Goal: Task Accomplishment & Management: Complete application form

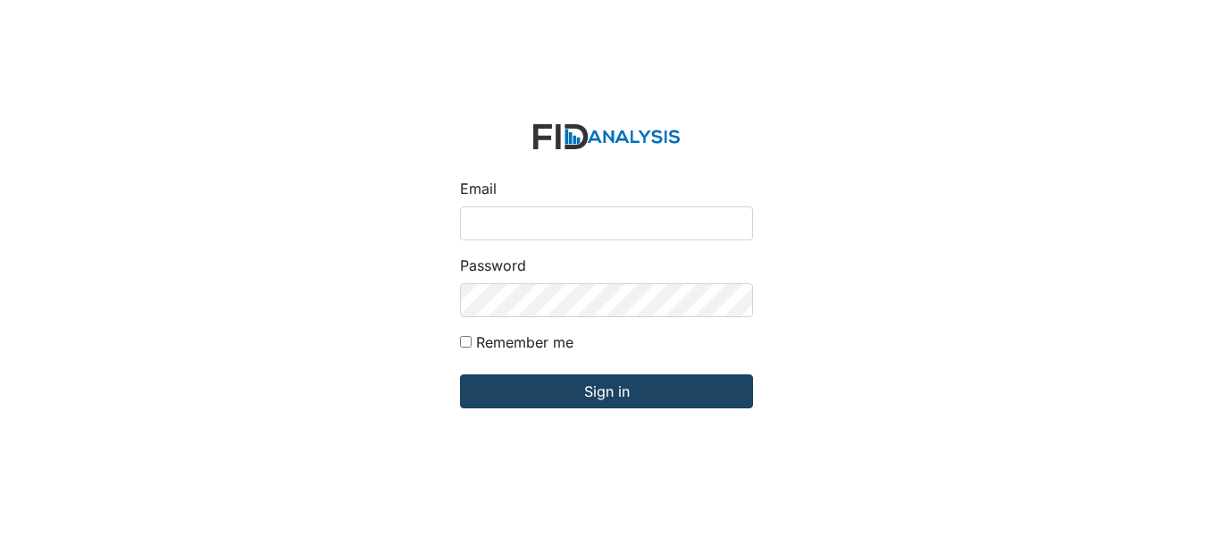
type input "[EMAIL_ADDRESS][DOMAIN_NAME]"
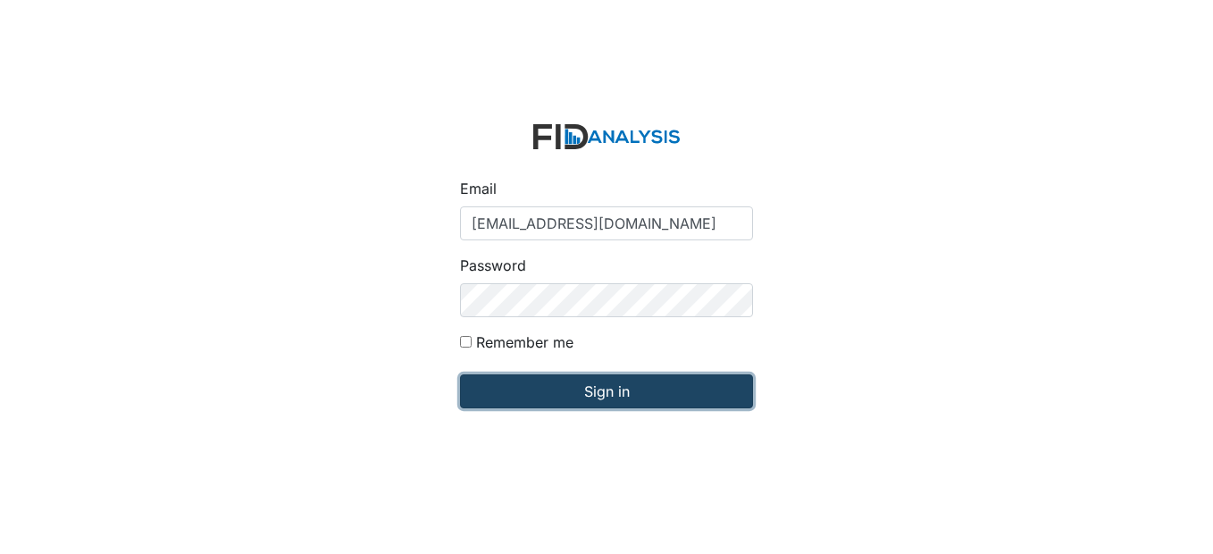
click at [599, 391] on input "Sign in" at bounding box center [606, 391] width 293 height 34
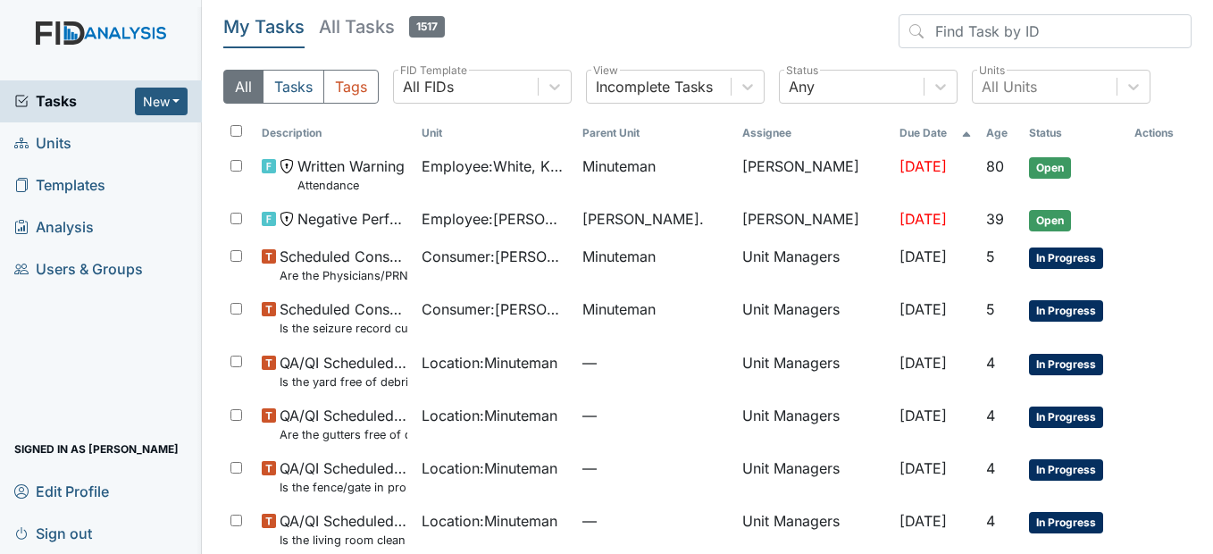
click at [78, 139] on link "Units" at bounding box center [101, 143] width 202 height 42
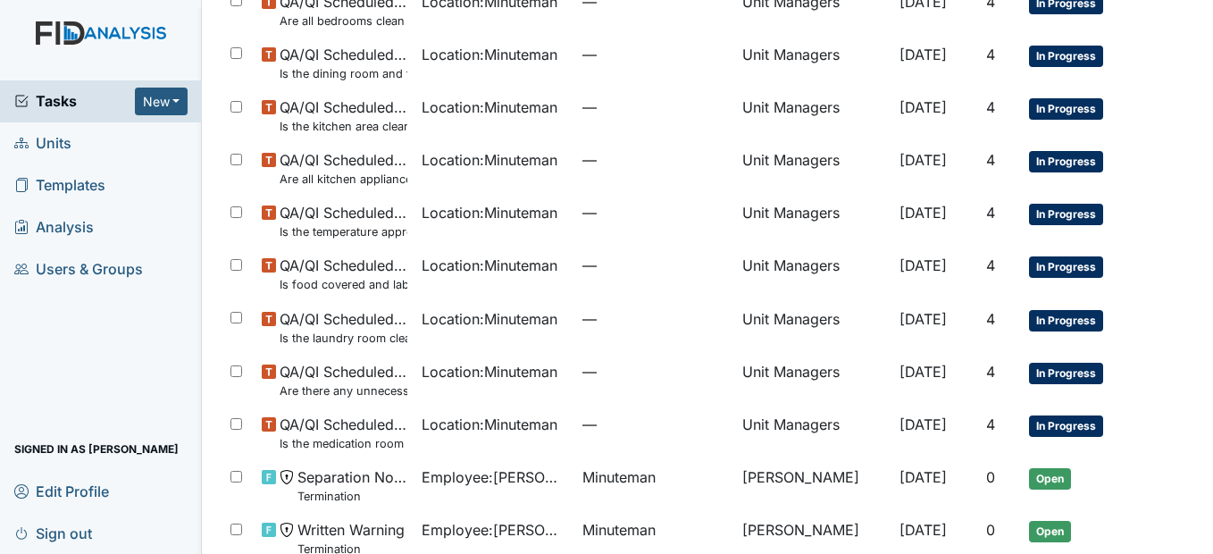
scroll to position [714, 0]
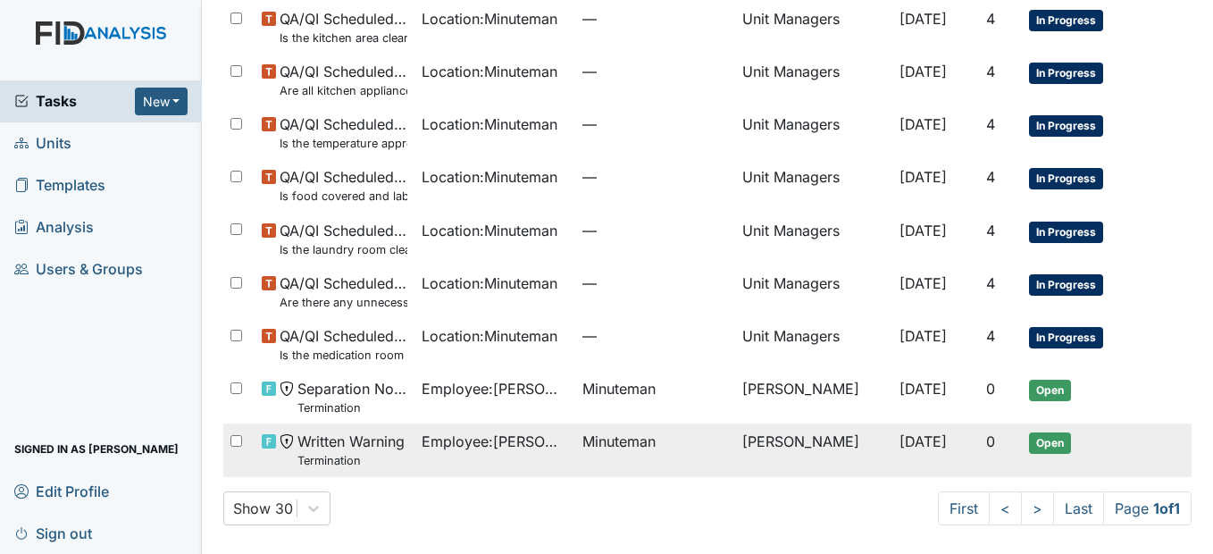
click at [515, 443] on span "Employee : Moore, Sherra" at bounding box center [495, 441] width 146 height 21
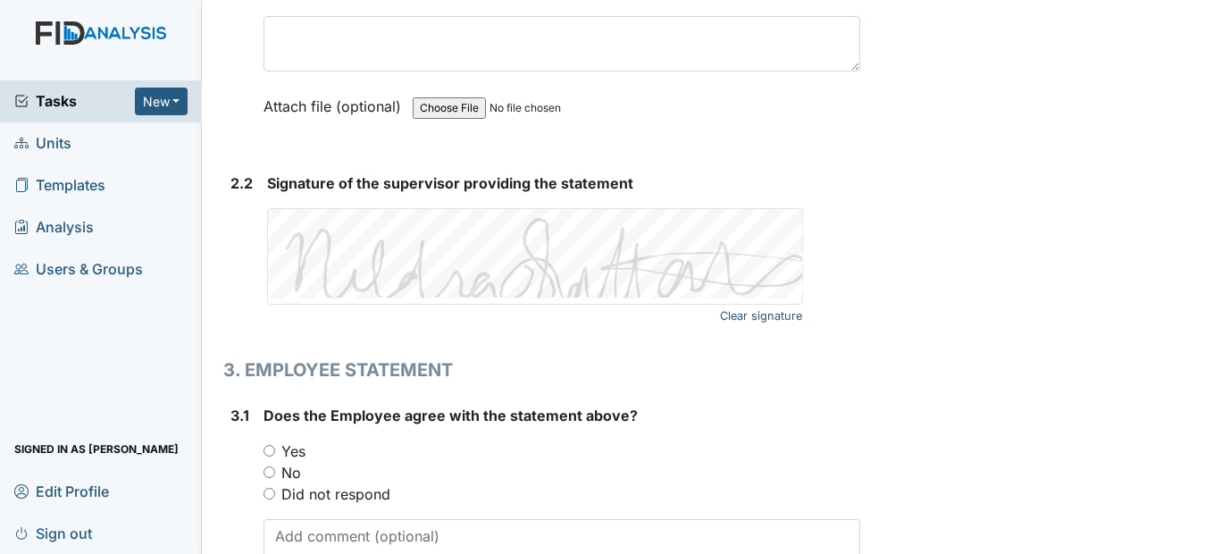
scroll to position [2501, 0]
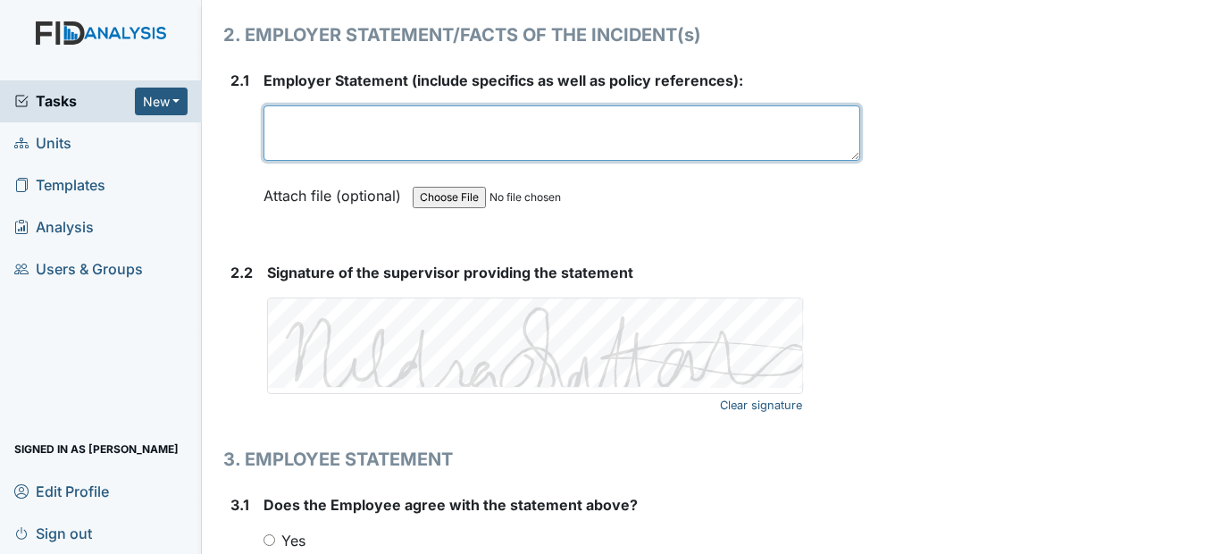
click at [279, 161] on textarea at bounding box center [562, 132] width 596 height 55
click at [657, 161] on textarea "The night auditor caught you nodding and appearing to" at bounding box center [562, 132] width 596 height 55
click at [665, 161] on textarea "The night auditor caught you nodding" at bounding box center [562, 132] width 596 height 55
click at [646, 161] on textarea "The night auditor caught you nodding and on Aug. 26" at bounding box center [562, 132] width 596 height 55
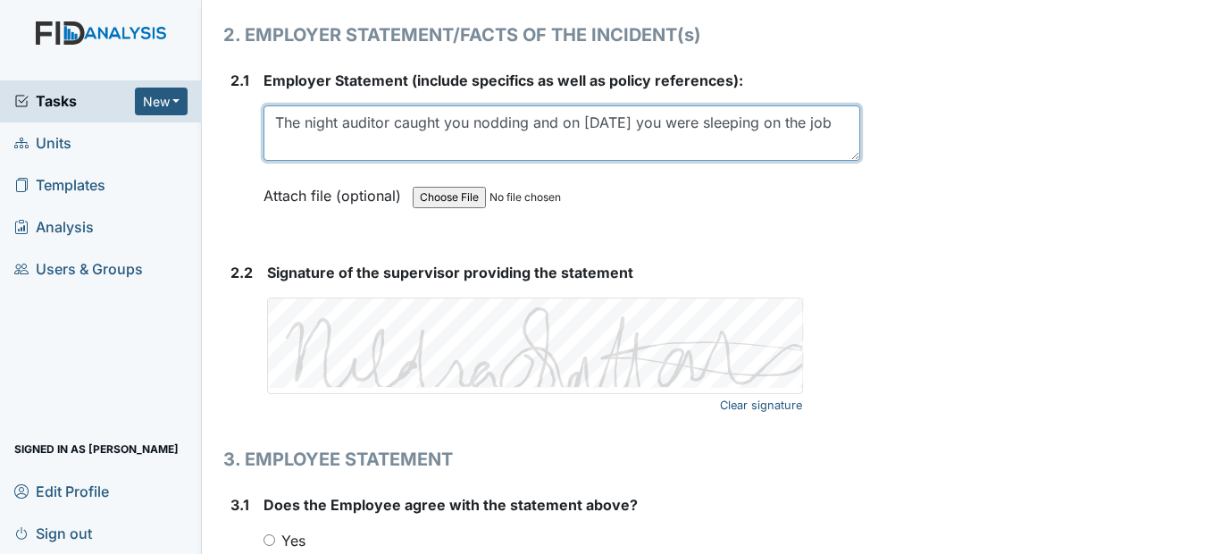
click at [839, 161] on textarea "The night auditor caught you nodding and on Aug. 26 you were sleeping on the job" at bounding box center [562, 132] width 596 height 55
click at [631, 161] on textarea "The night auditor caught you nodding. On Aug 26" at bounding box center [562, 132] width 596 height 55
click at [641, 161] on textarea "The night auditor caught you nodding. On, Aug 26" at bounding box center [562, 132] width 596 height 55
drag, startPoint x: 560, startPoint y: 172, endPoint x: 576, endPoint y: 188, distance: 22.1
click at [562, 161] on textarea "The night auditor caught you nodding. On, Aug 26" at bounding box center [562, 132] width 596 height 55
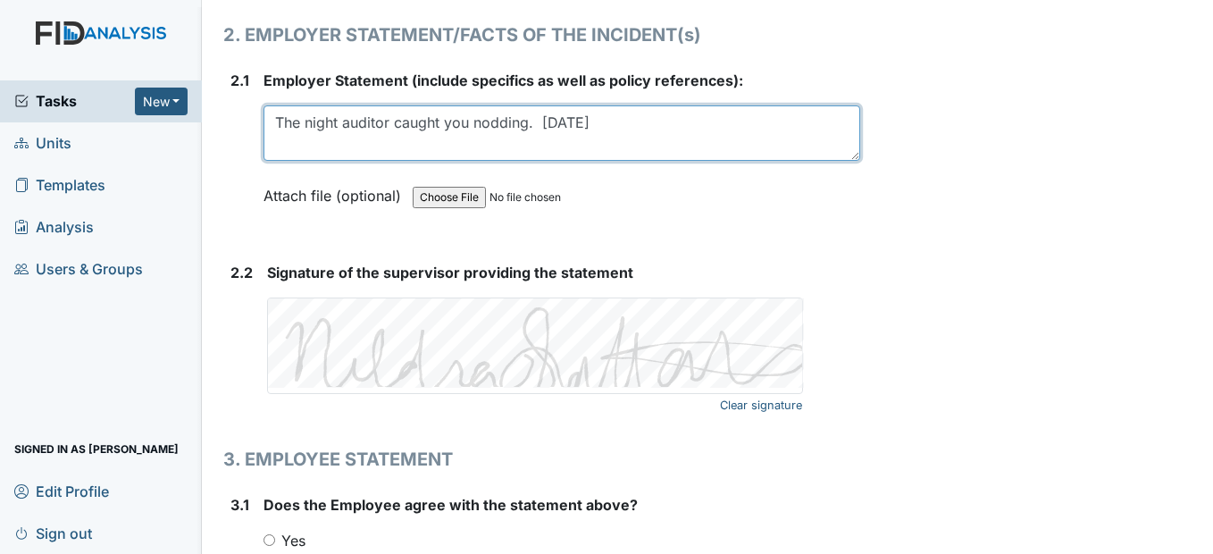
click at [602, 161] on textarea "The night auditor caught you nodding. Aug 26" at bounding box center [562, 132] width 596 height 55
click at [595, 161] on textarea "The night auditor caught you nodding. Aug 26 th" at bounding box center [562, 132] width 596 height 55
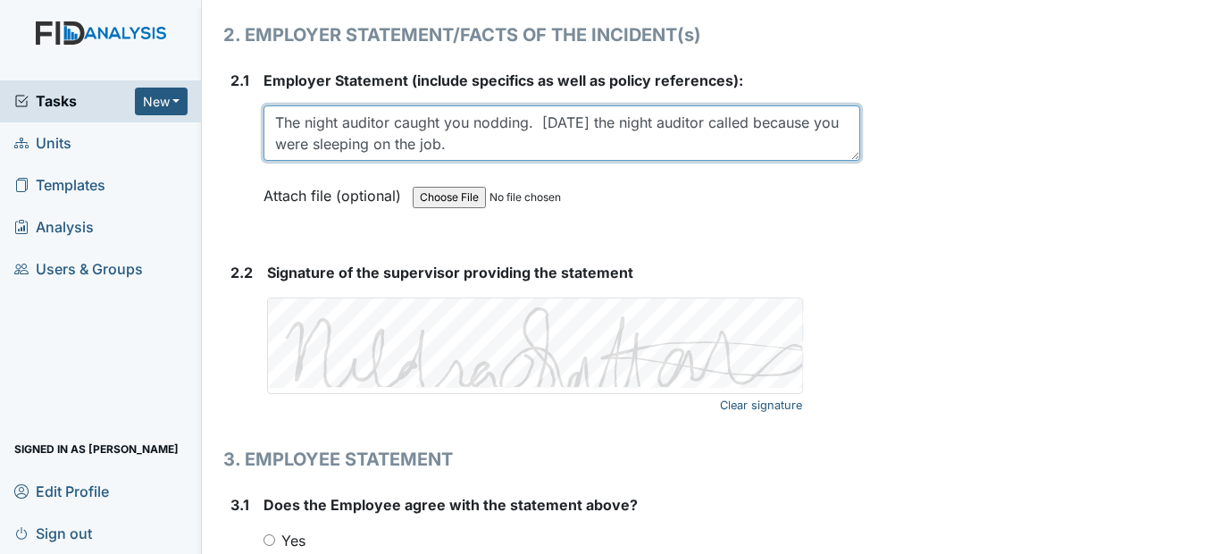
click at [529, 161] on textarea "The night auditor caught you nodding. Aug 26 the night auditor called because y…" at bounding box center [562, 132] width 596 height 55
click at [510, 161] on textarea "The night auditor caught you nodding off. Aug 26 the night auditor called becau…" at bounding box center [562, 132] width 596 height 55
click at [551, 161] on textarea "The night auditor caught you nodding off. Aug 26 the night auditor called becau…" at bounding box center [562, 132] width 596 height 55
click at [596, 161] on textarea "The night auditor caught you nodding off on 8.29.25. Aug 26 the night auditor c…" at bounding box center [562, 132] width 596 height 55
drag, startPoint x: 643, startPoint y: 163, endPoint x: 657, endPoint y: 187, distance: 26.8
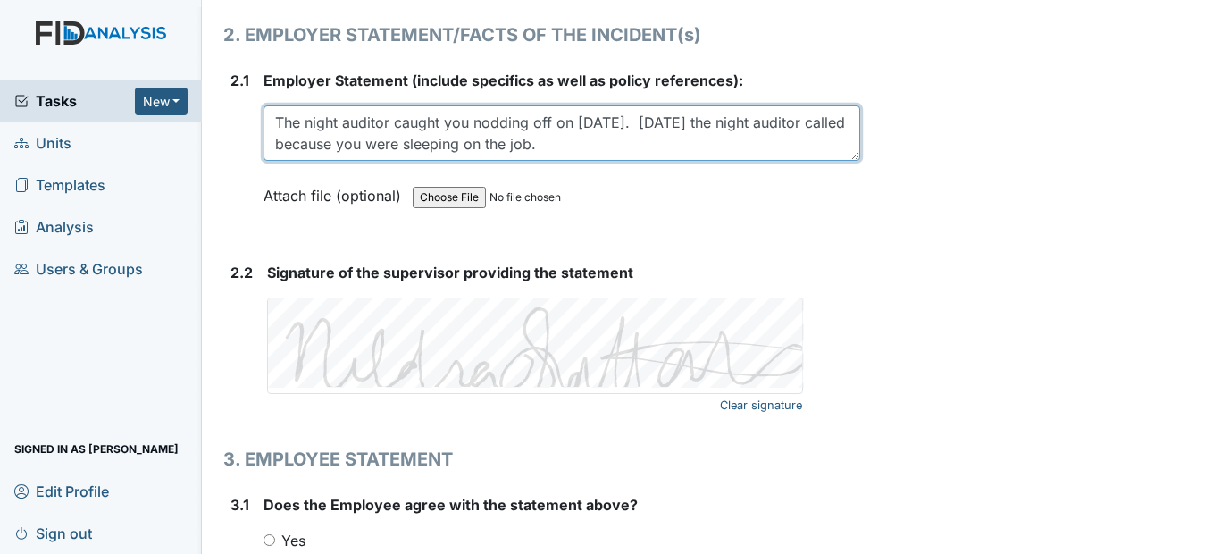
click at [657, 161] on textarea "The night auditor caught you nodding off on 8.29.25. Aug 26 the night auditor c…" at bounding box center [562, 132] width 596 height 55
type textarea "The night auditor caught you nodding off on 8.29.25. You went outside to move y…"
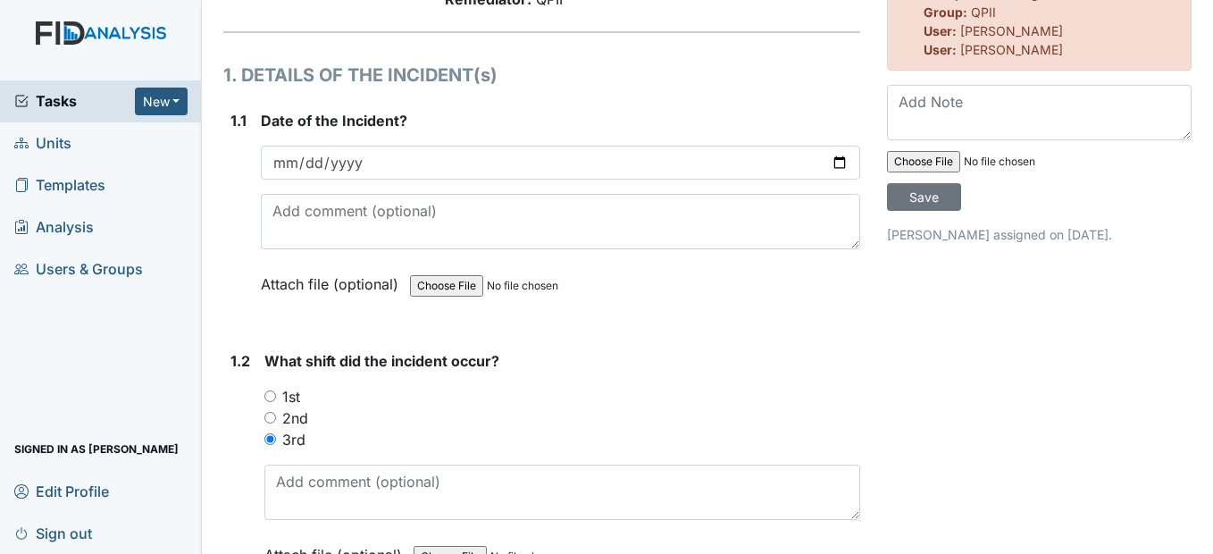
scroll to position [0, 0]
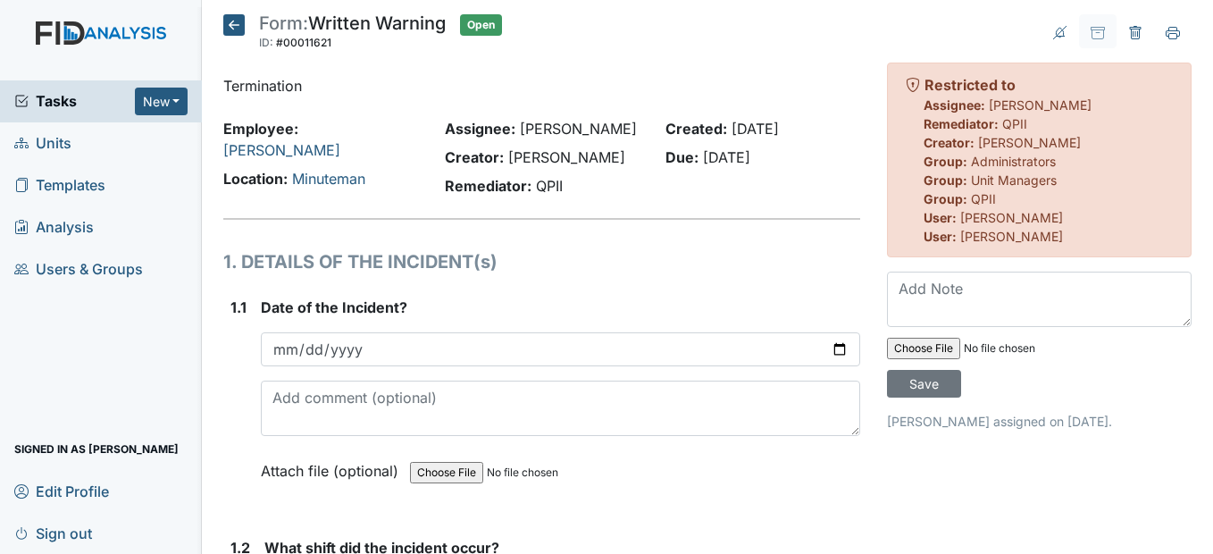
click at [236, 26] on icon at bounding box center [233, 24] width 21 height 21
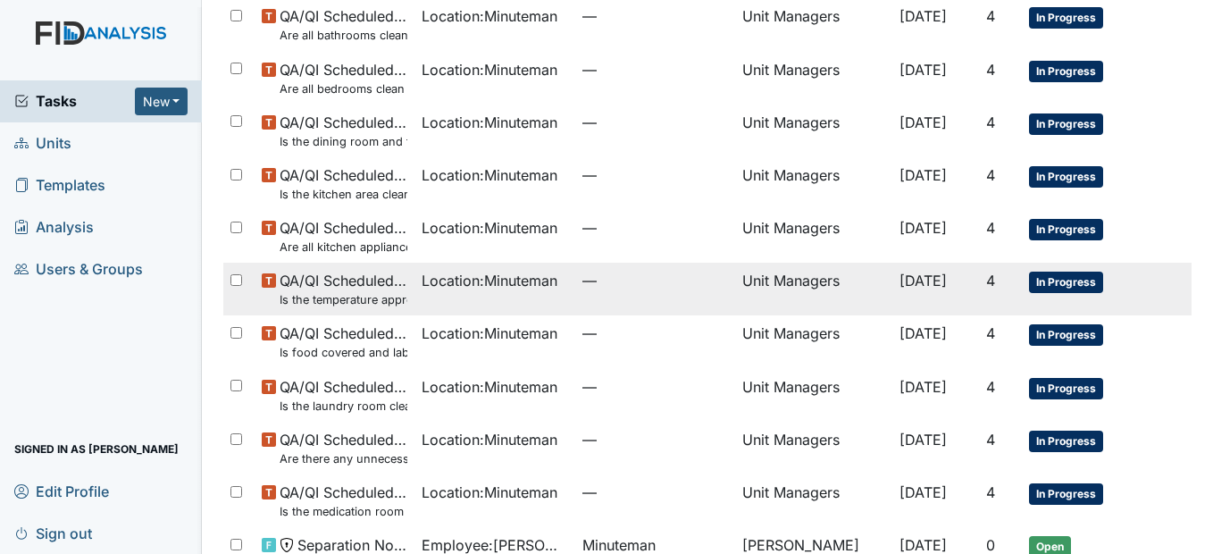
scroll to position [714, 0]
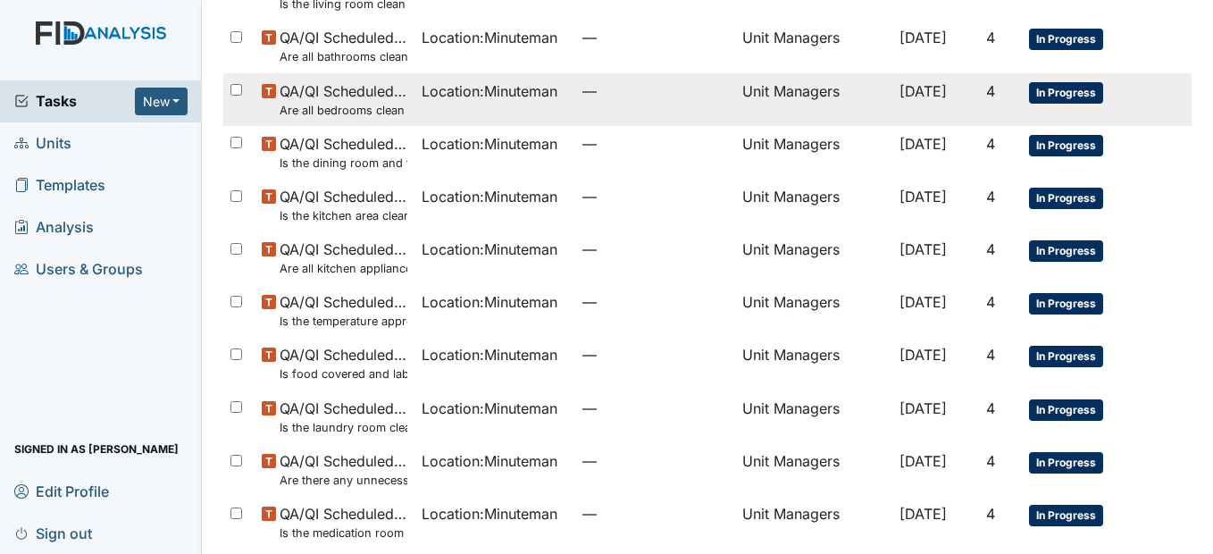
scroll to position [625, 0]
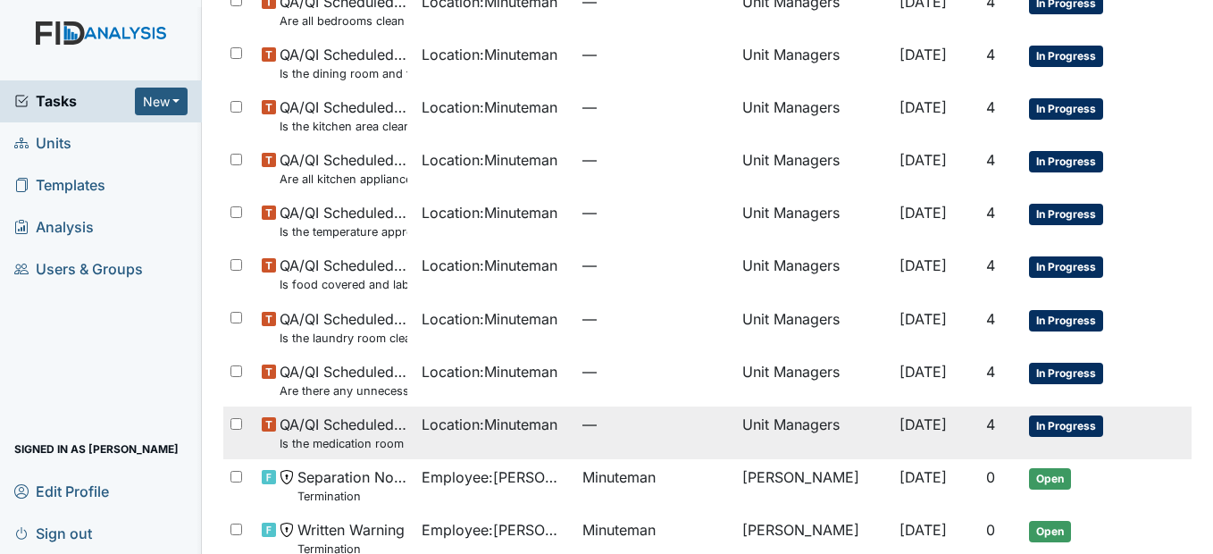
click at [366, 423] on span "QA/QI Scheduled Inspection Is the medication room secure?" at bounding box center [344, 433] width 128 height 38
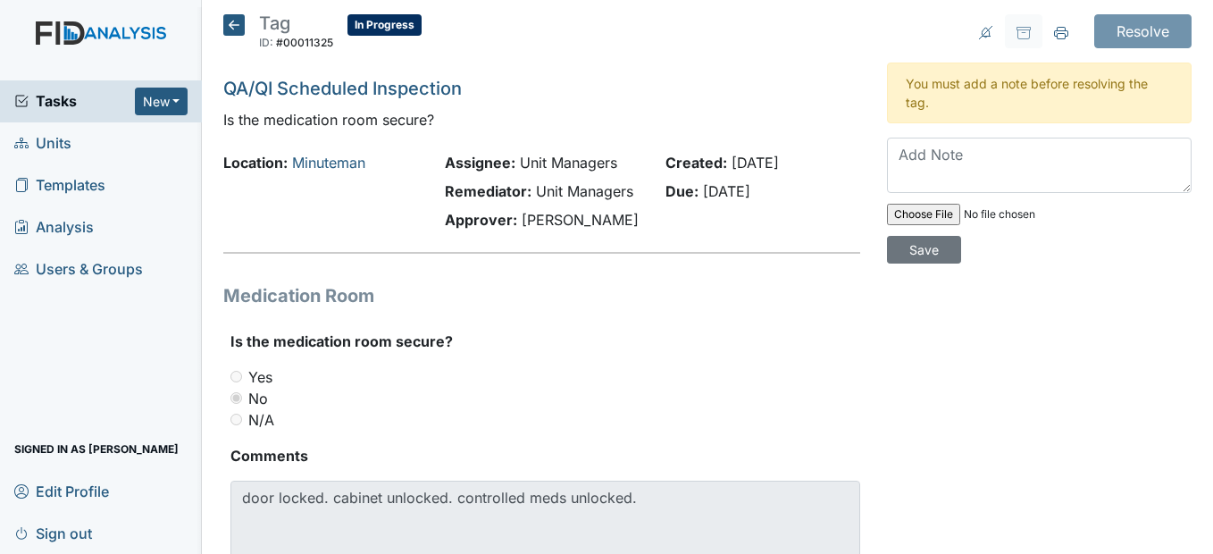
click at [233, 29] on icon at bounding box center [233, 24] width 21 height 21
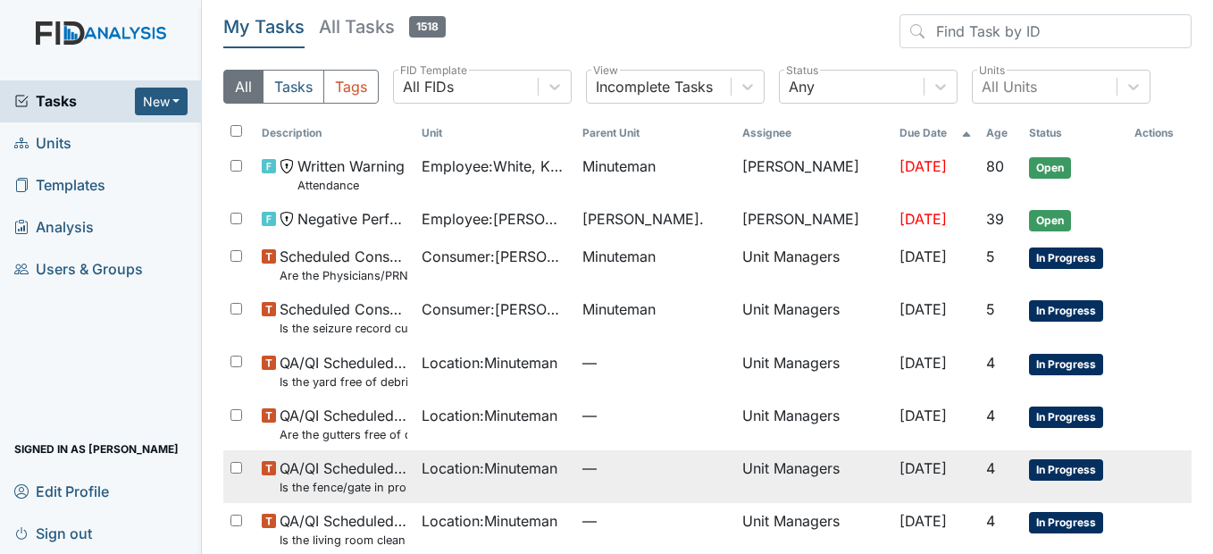
click at [366, 465] on span "QA/QI Scheduled Inspection Is the fence/gate in proper working condition?" at bounding box center [344, 476] width 128 height 38
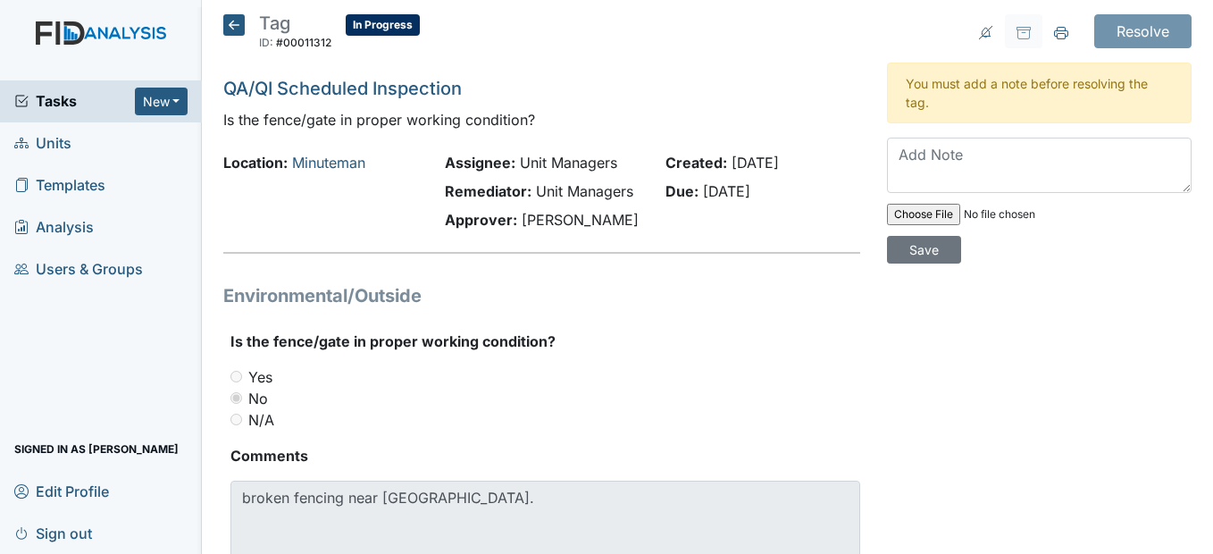
click at [232, 22] on icon at bounding box center [233, 24] width 21 height 21
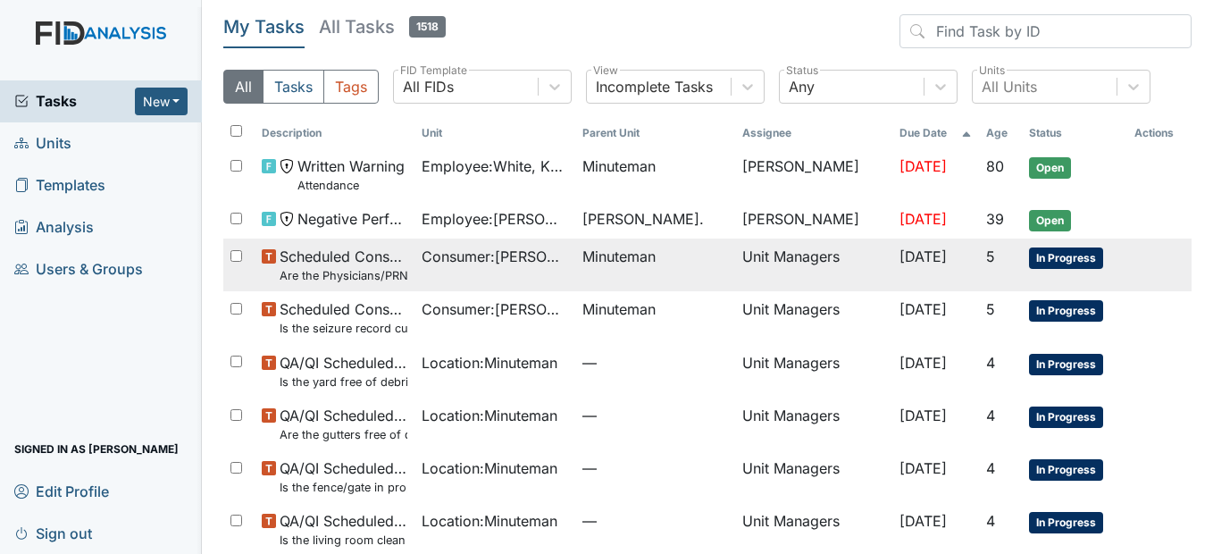
click at [386, 262] on span "Scheduled Consumer Chart Review Are the Physicians/PRN orders updated every 90 …" at bounding box center [344, 265] width 128 height 38
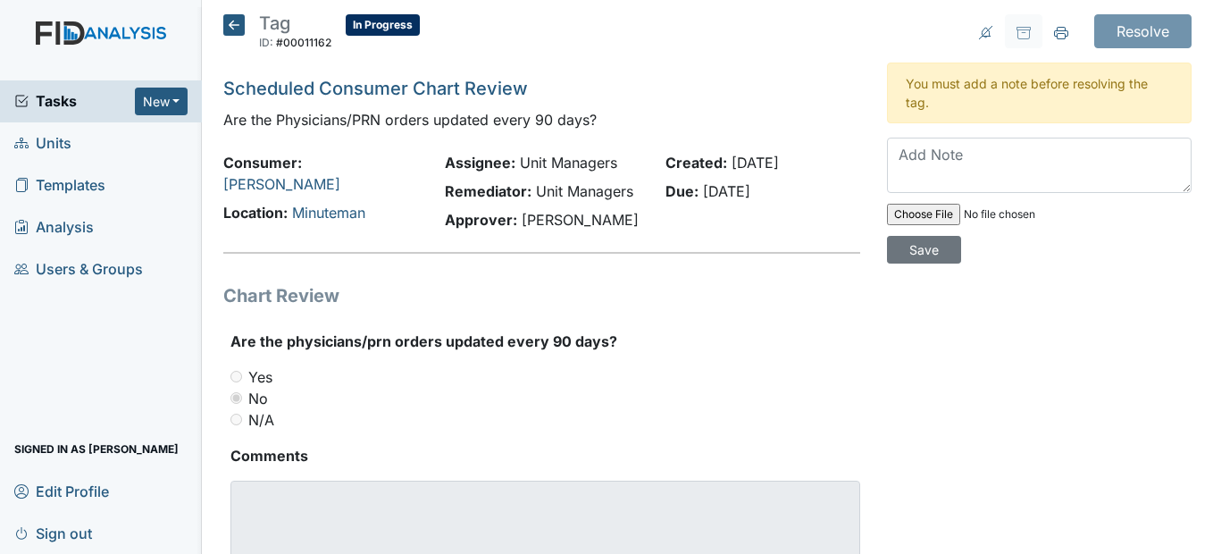
click at [230, 21] on icon at bounding box center [233, 24] width 21 height 21
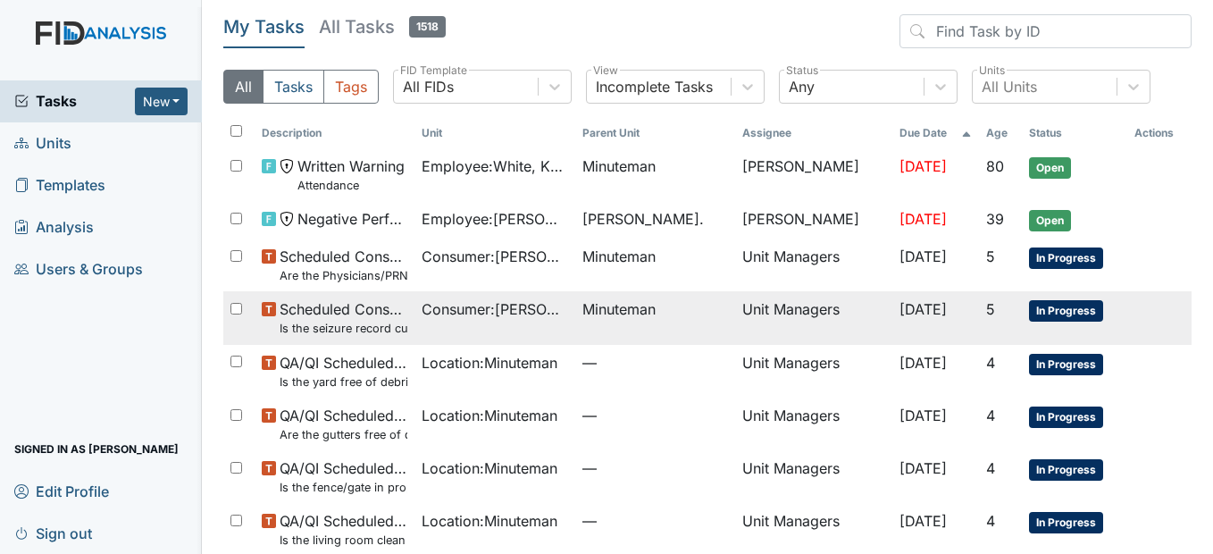
click at [389, 321] on small "Is the seizure record current?" at bounding box center [344, 328] width 128 height 17
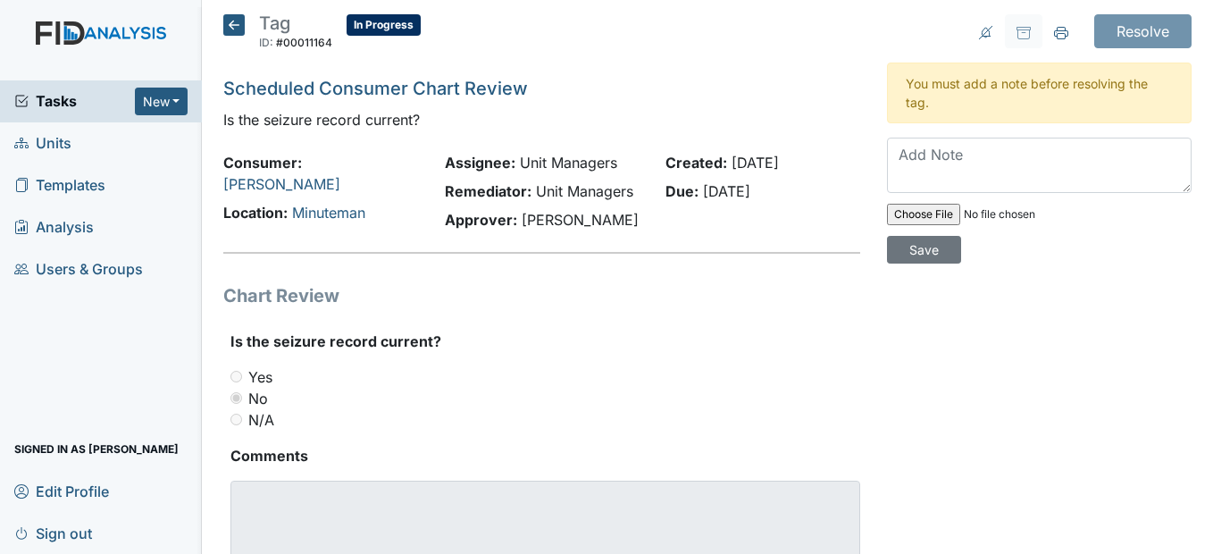
click at [233, 15] on icon at bounding box center [233, 24] width 21 height 21
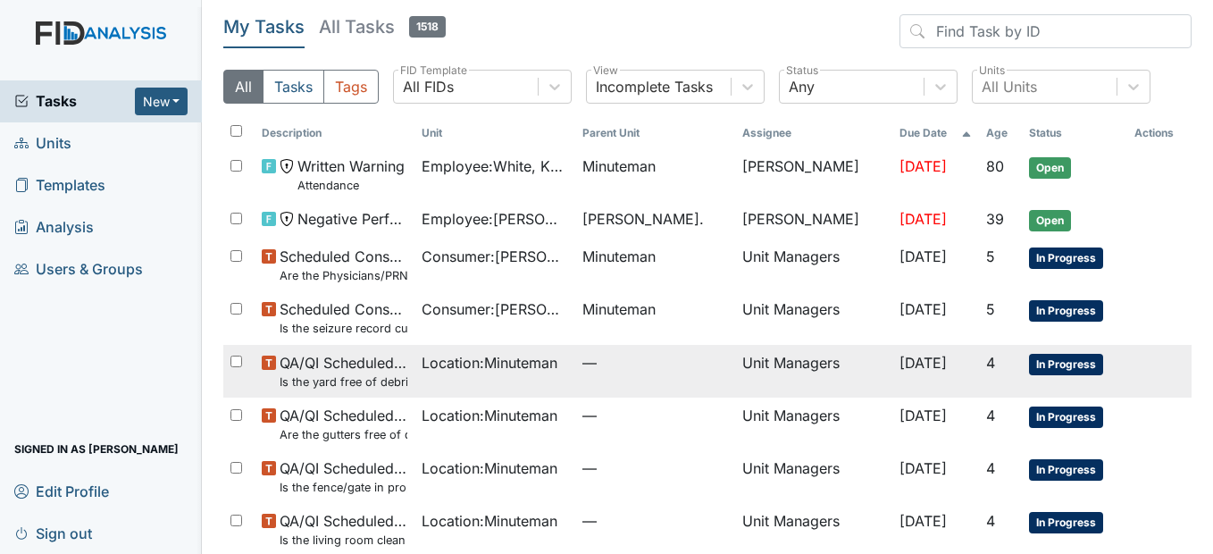
click at [392, 364] on span "QA/QI Scheduled Inspection Is the yard free of debris?" at bounding box center [344, 371] width 128 height 38
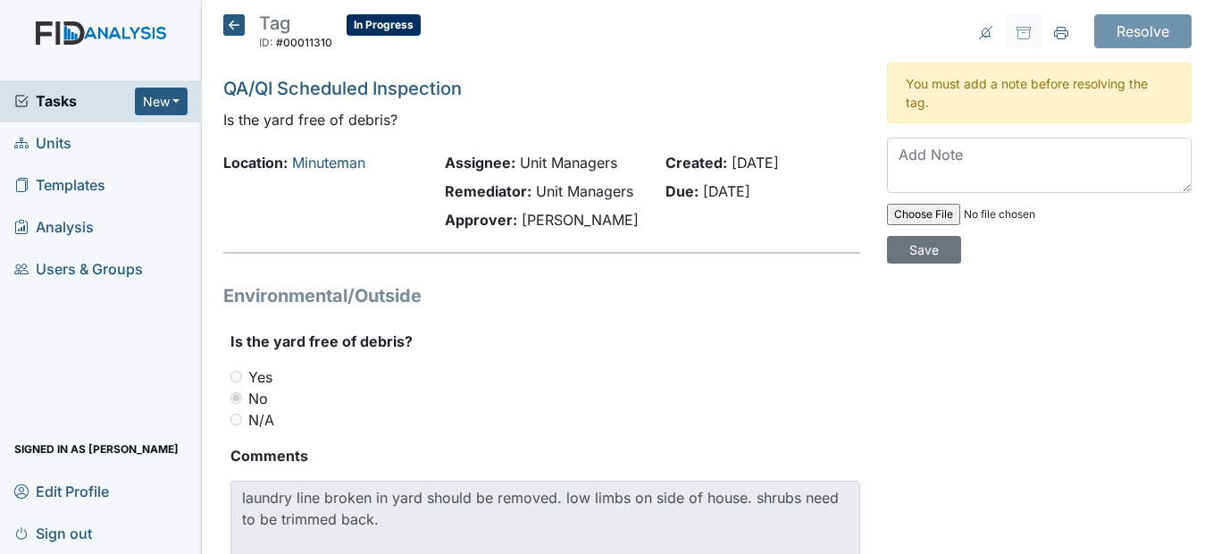
click at [230, 20] on icon at bounding box center [233, 24] width 21 height 21
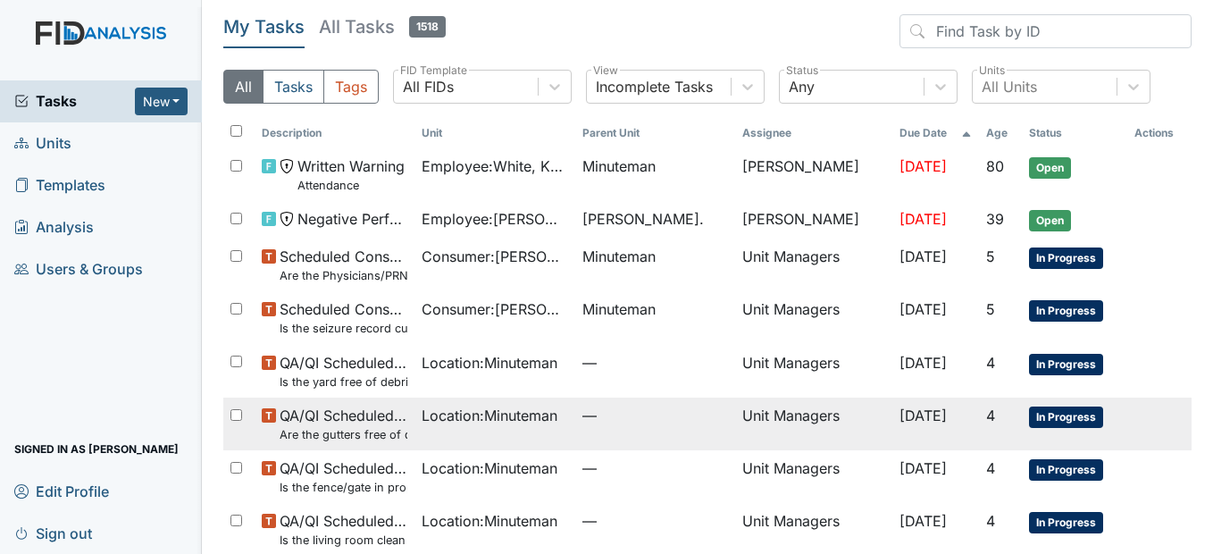
click at [392, 422] on span "QA/QI Scheduled Inspection Are the gutters free of debris?" at bounding box center [344, 424] width 128 height 38
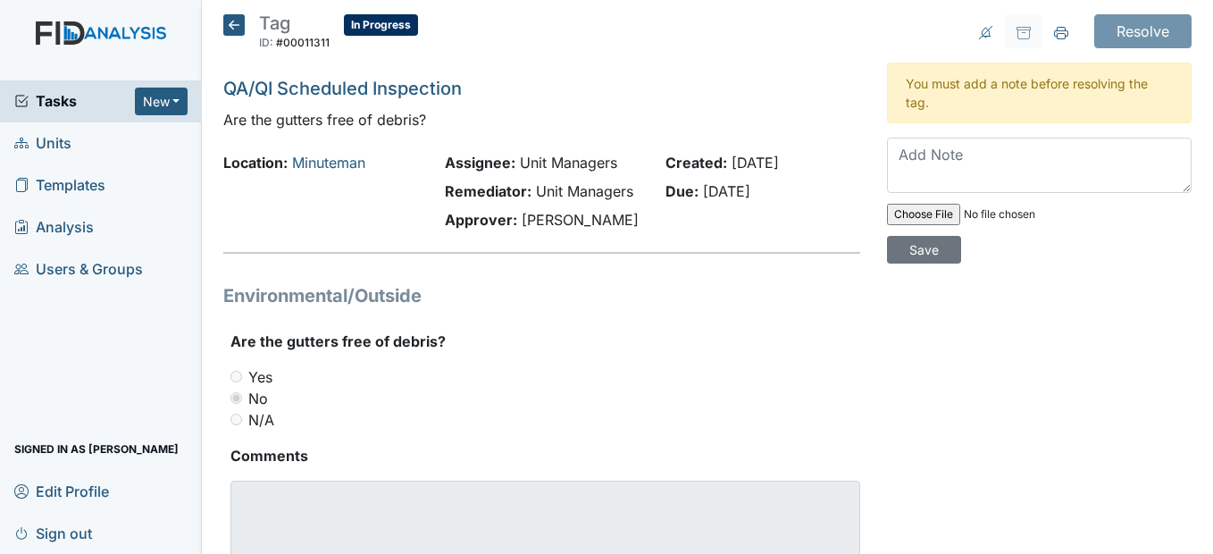
click at [235, 20] on icon at bounding box center [233, 24] width 21 height 21
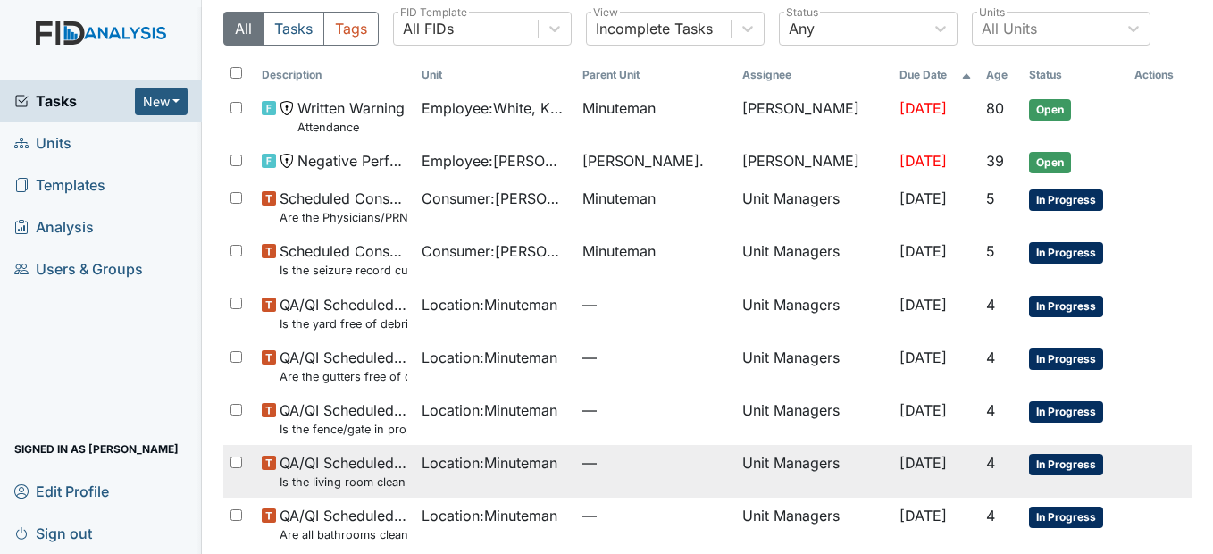
scroll to position [89, 0]
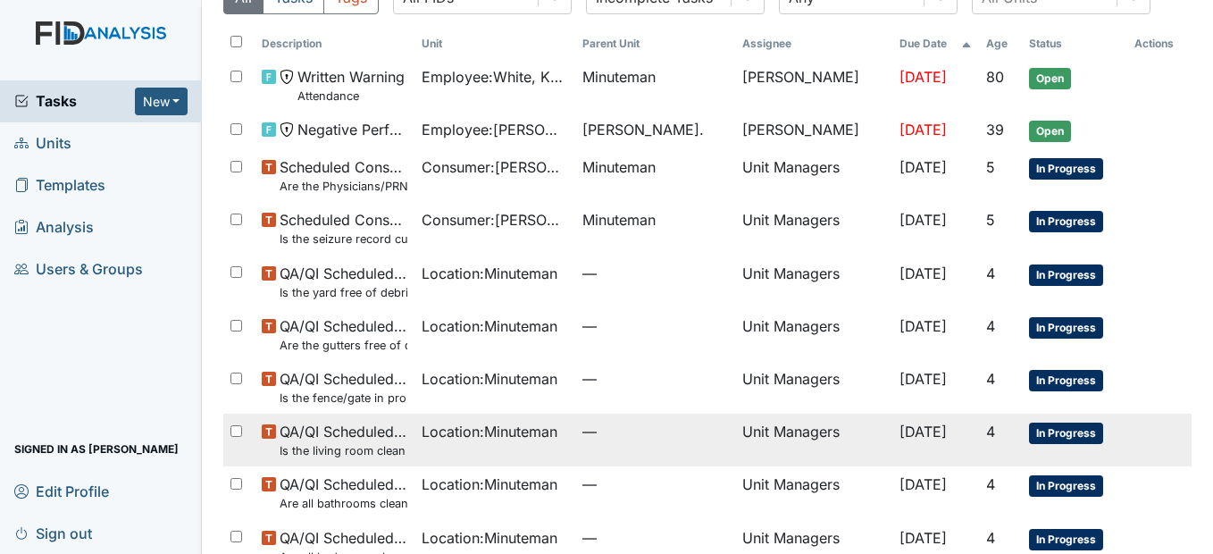
click at [398, 433] on span "QA/QI Scheduled Inspection Is the living room clean and in good repair?" at bounding box center [344, 440] width 128 height 38
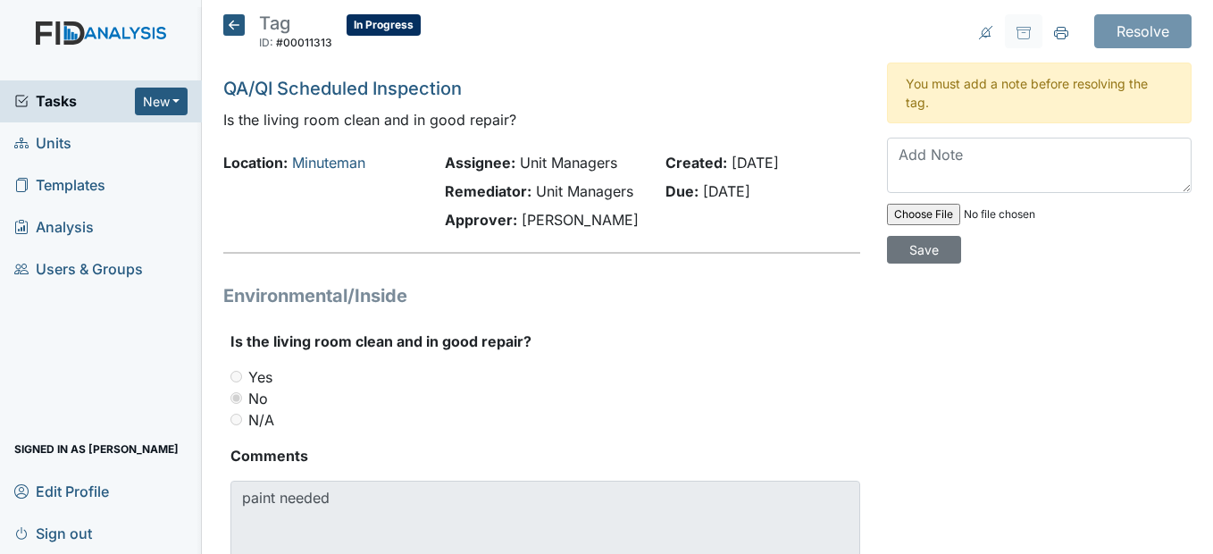
click at [236, 31] on icon at bounding box center [233, 24] width 21 height 21
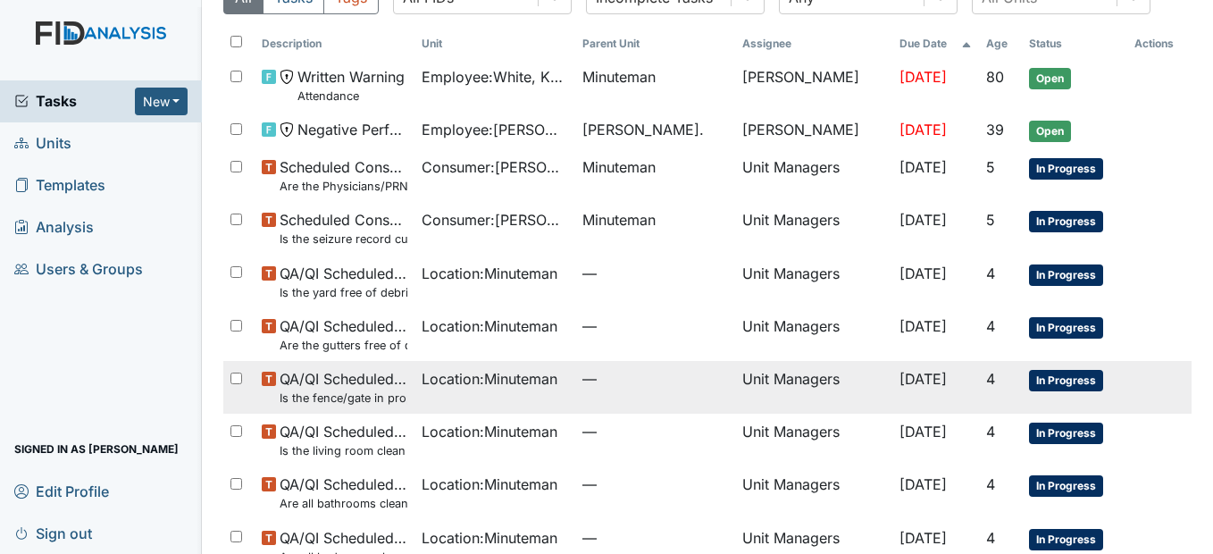
scroll to position [179, 0]
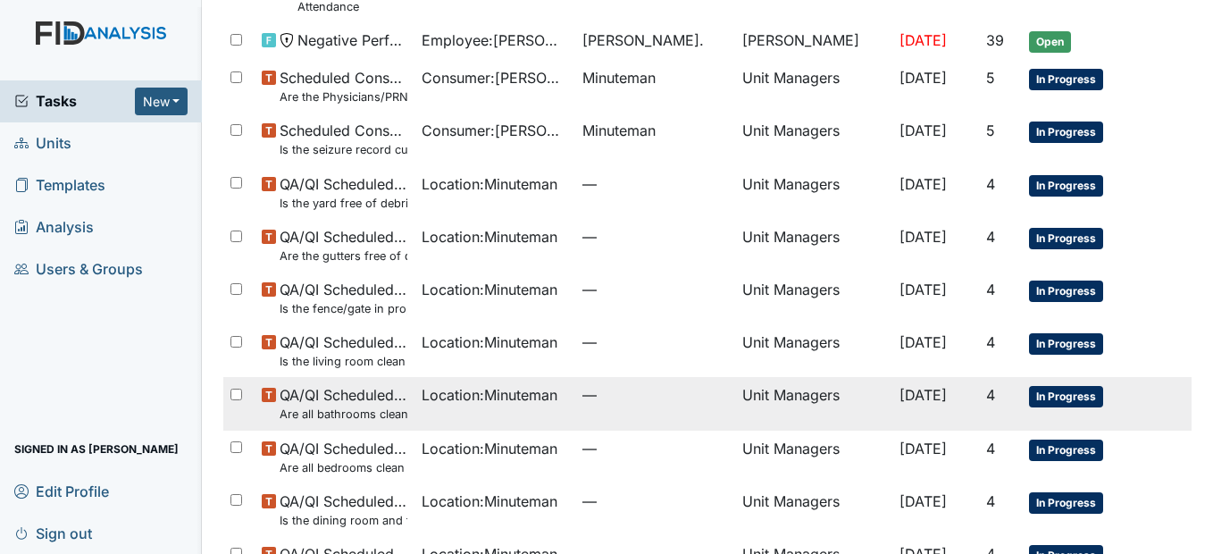
click at [406, 405] on span "QA/QI Scheduled Inspection Are all bathrooms clean and in good repair?" at bounding box center [344, 403] width 128 height 38
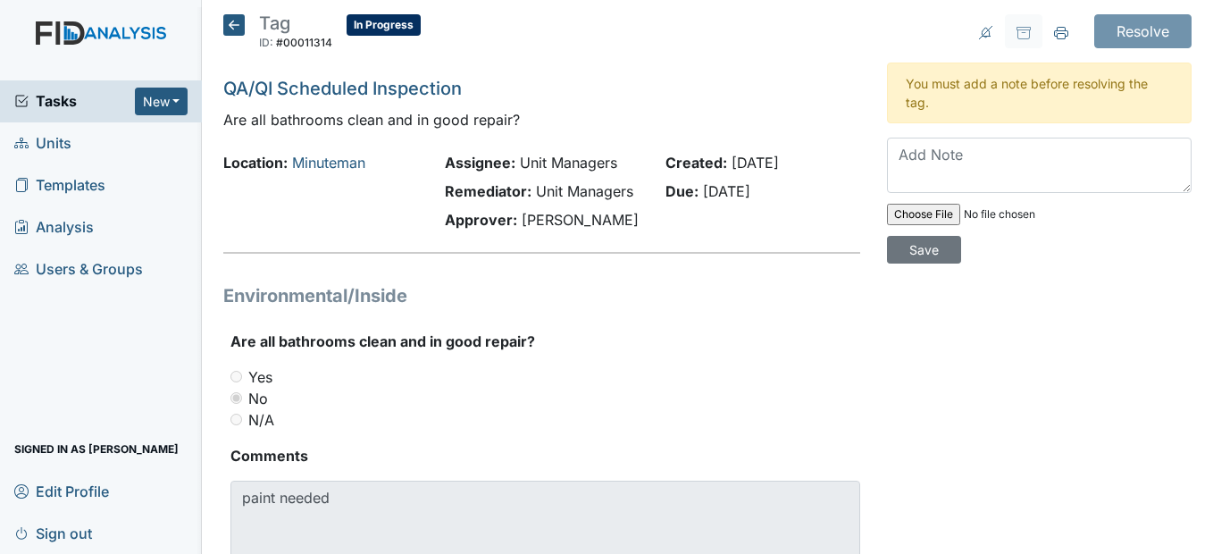
click at [247, 29] on h5 "Tag ID: #00011314 In Progress Autosaving..." at bounding box center [321, 33] width 197 height 39
click at [239, 28] on icon at bounding box center [233, 24] width 21 height 21
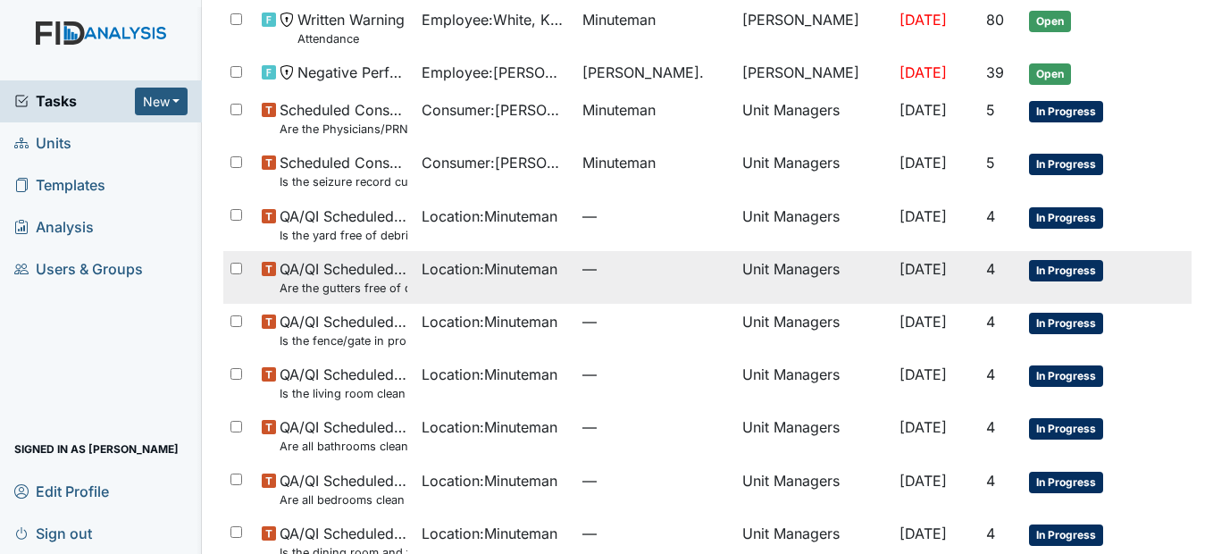
scroll to position [179, 0]
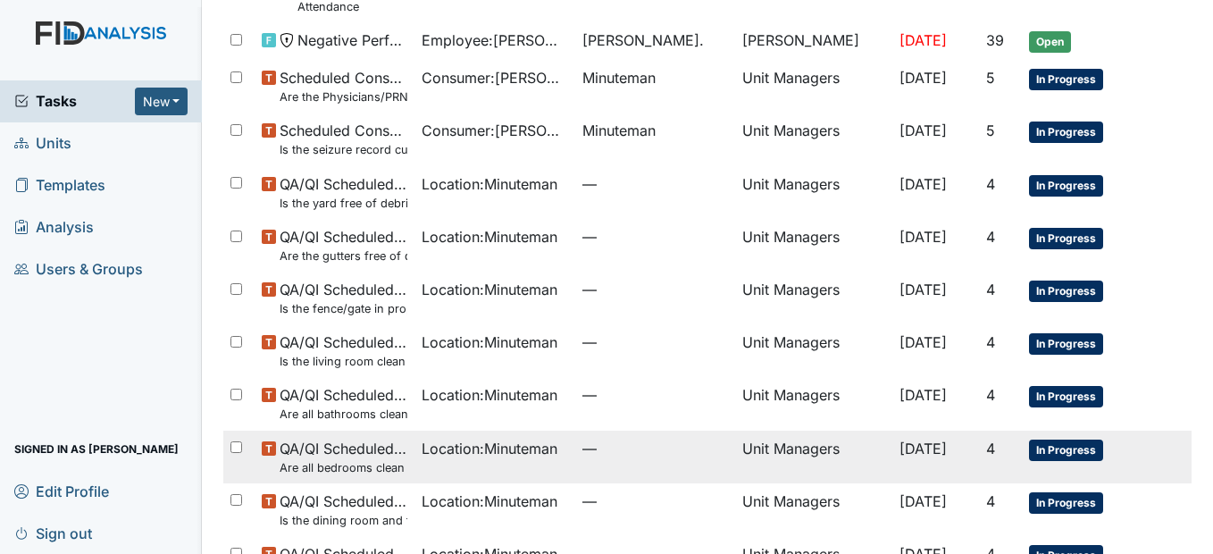
click at [408, 456] on td "QA/QI Scheduled Inspection Are all bedrooms clean and in good repair?" at bounding box center [335, 457] width 160 height 53
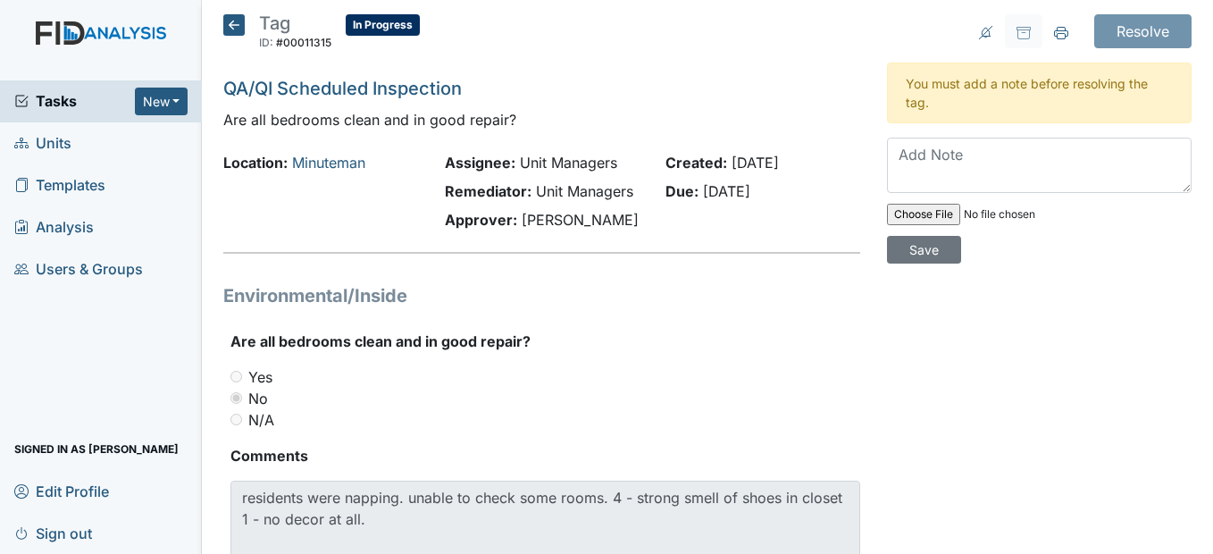
click at [240, 28] on icon at bounding box center [233, 24] width 21 height 21
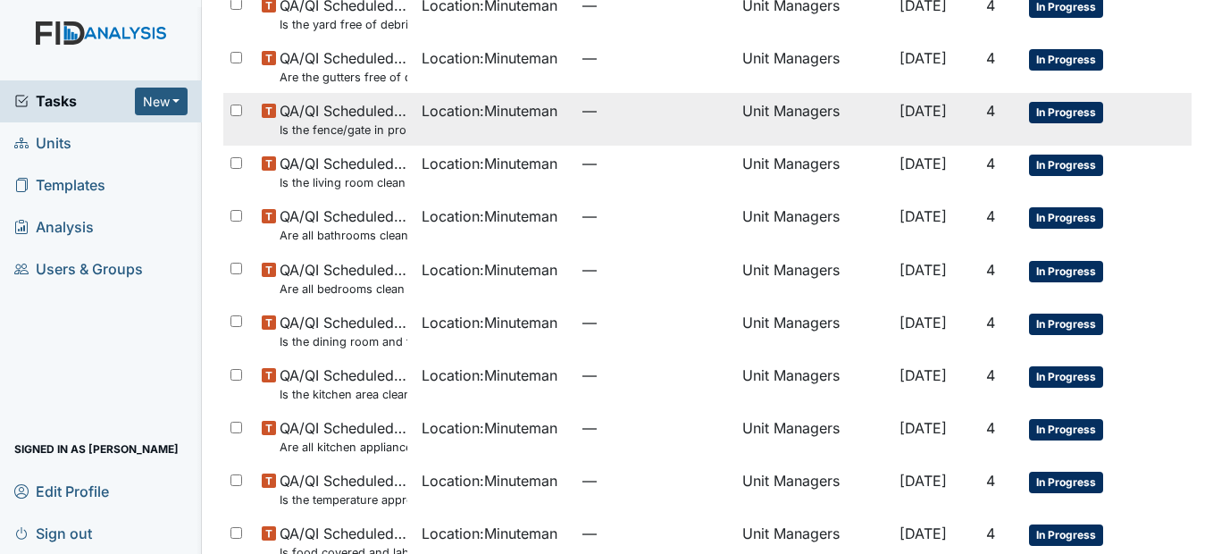
scroll to position [447, 0]
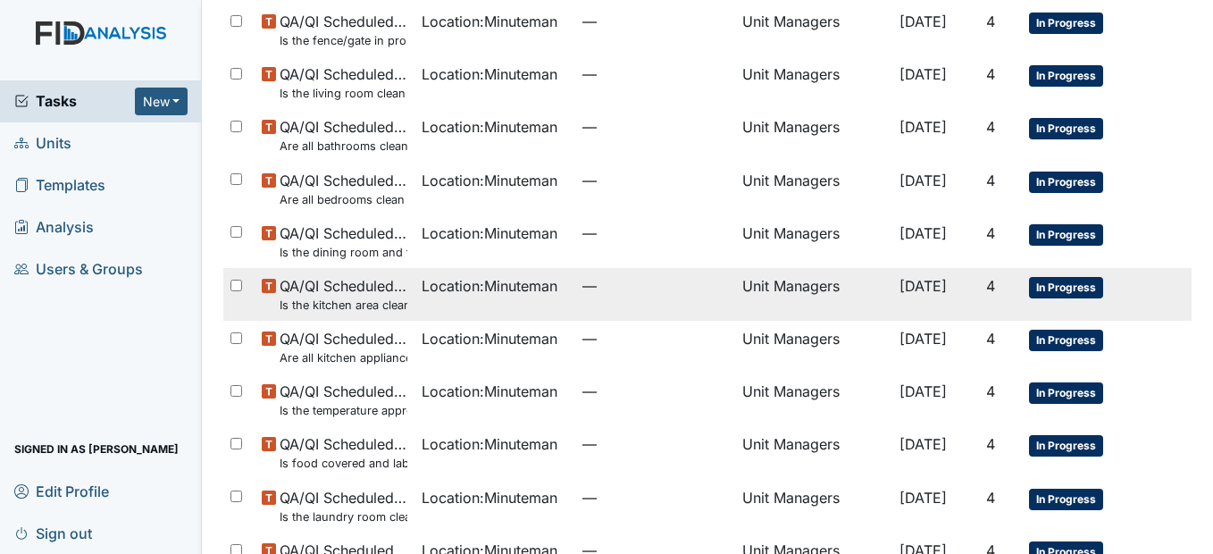
click at [400, 284] on span "QA/QI Scheduled Inspection Is the kitchen area clean and in good repair?" at bounding box center [344, 294] width 128 height 38
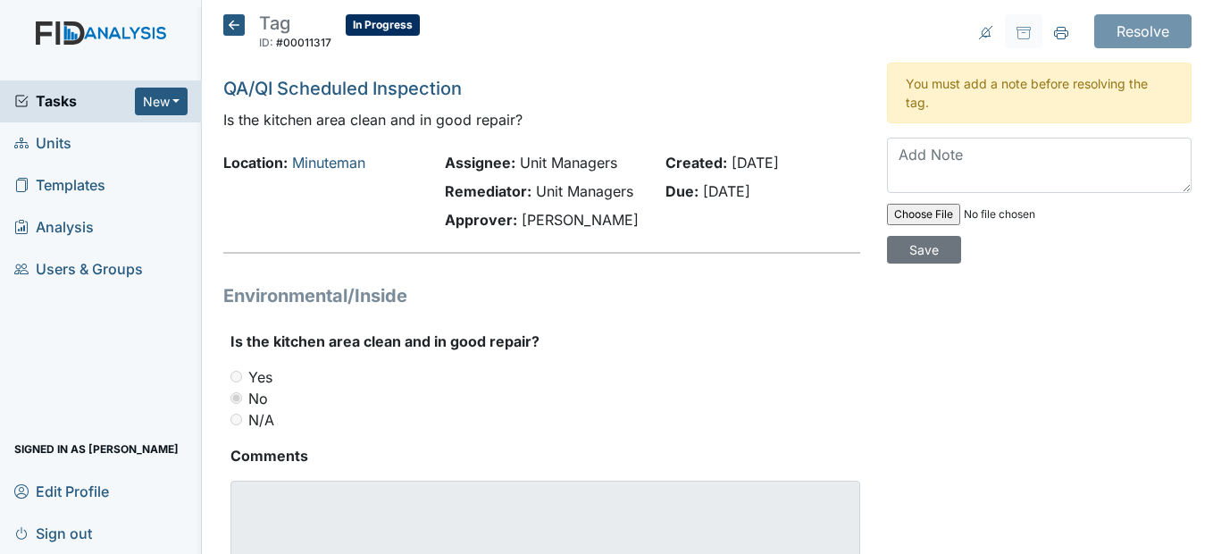
click at [234, 21] on icon at bounding box center [233, 24] width 21 height 21
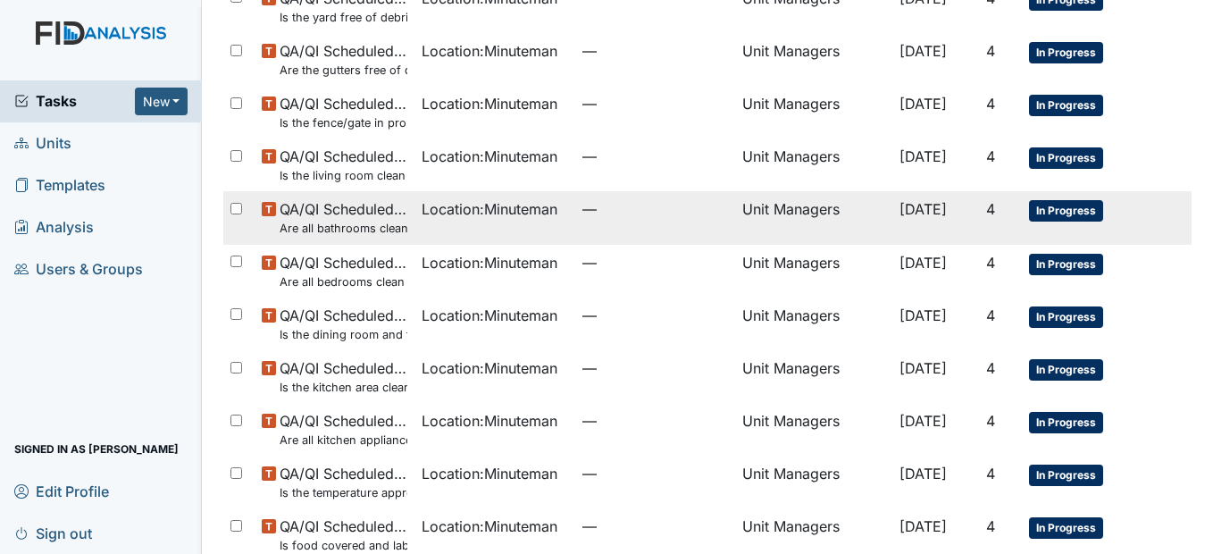
scroll to position [447, 0]
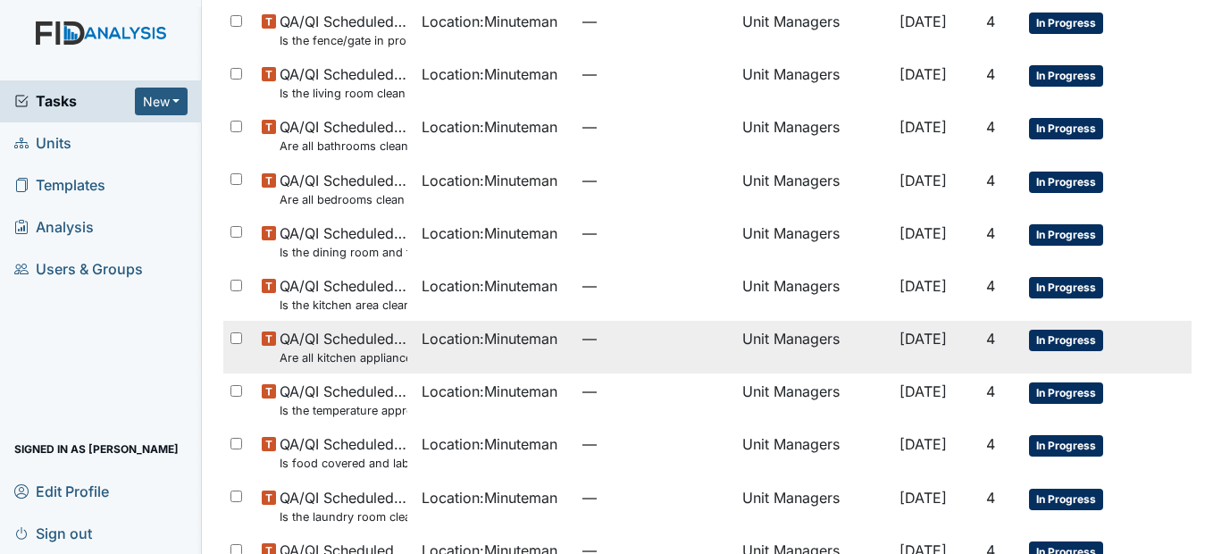
click at [384, 352] on small "Are all kitchen appliances clean and working properly?" at bounding box center [344, 357] width 128 height 17
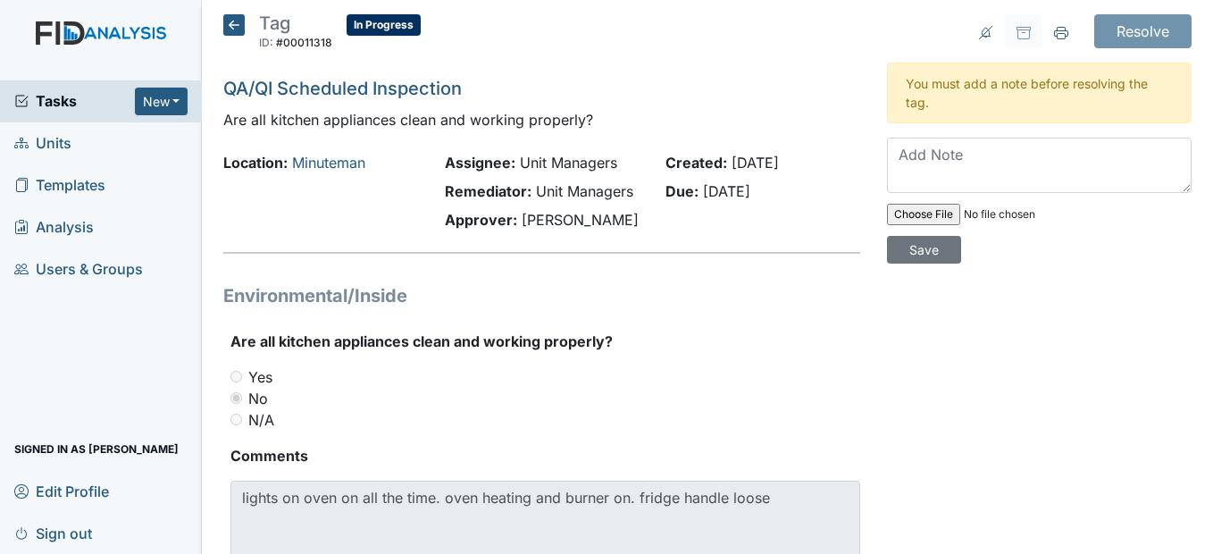
click at [235, 25] on icon at bounding box center [233, 24] width 21 height 21
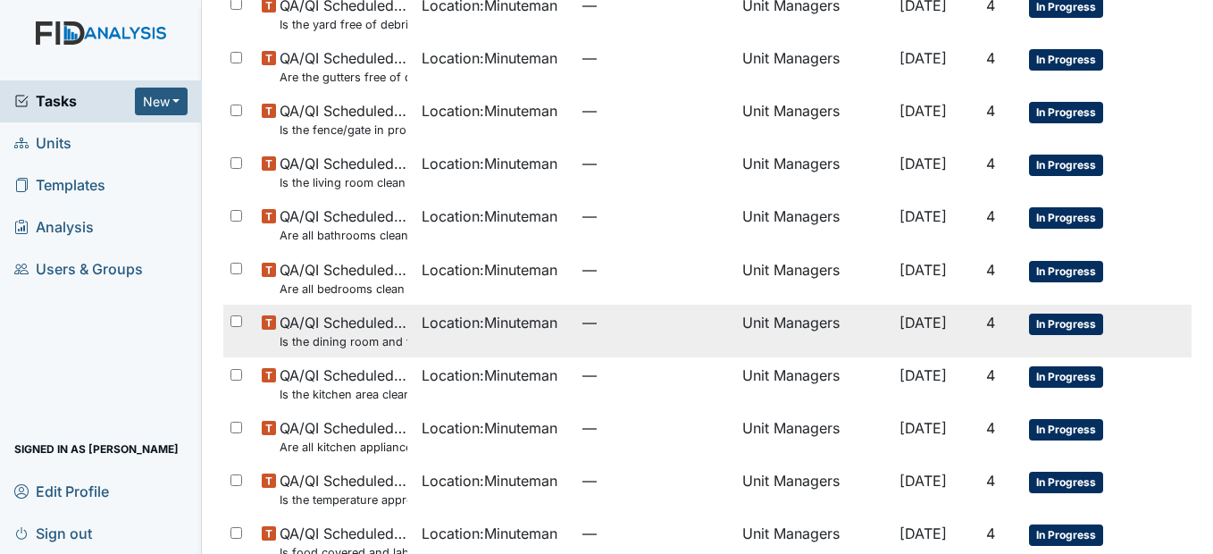
scroll to position [447, 0]
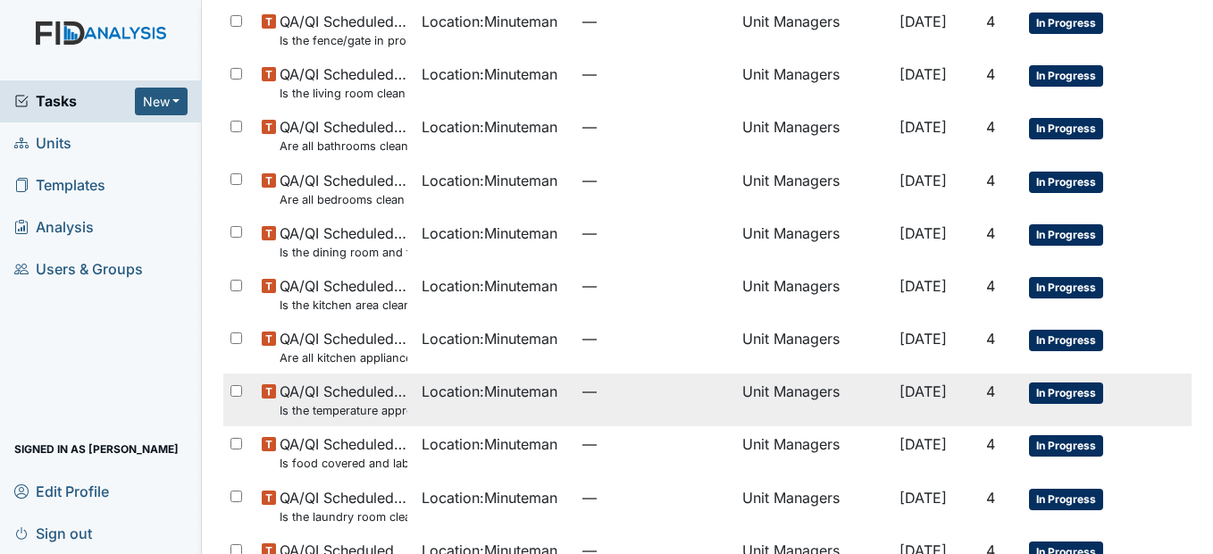
click at [393, 395] on span "QA/QI Scheduled Inspection Is the temperature appropriate in the refrigerator? …" at bounding box center [344, 400] width 128 height 38
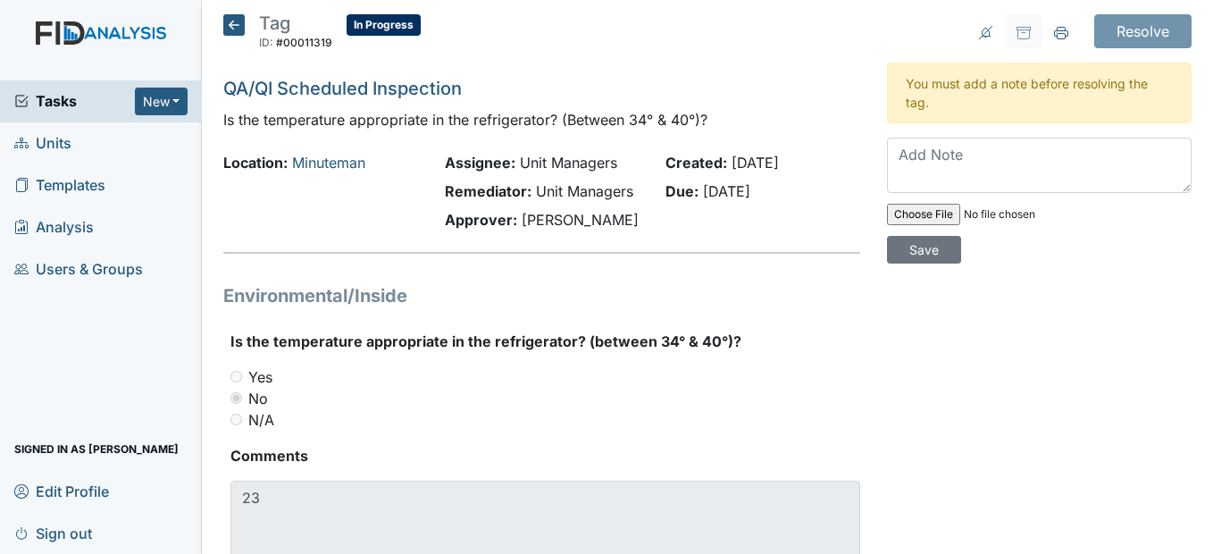
click at [226, 21] on icon at bounding box center [233, 24] width 21 height 21
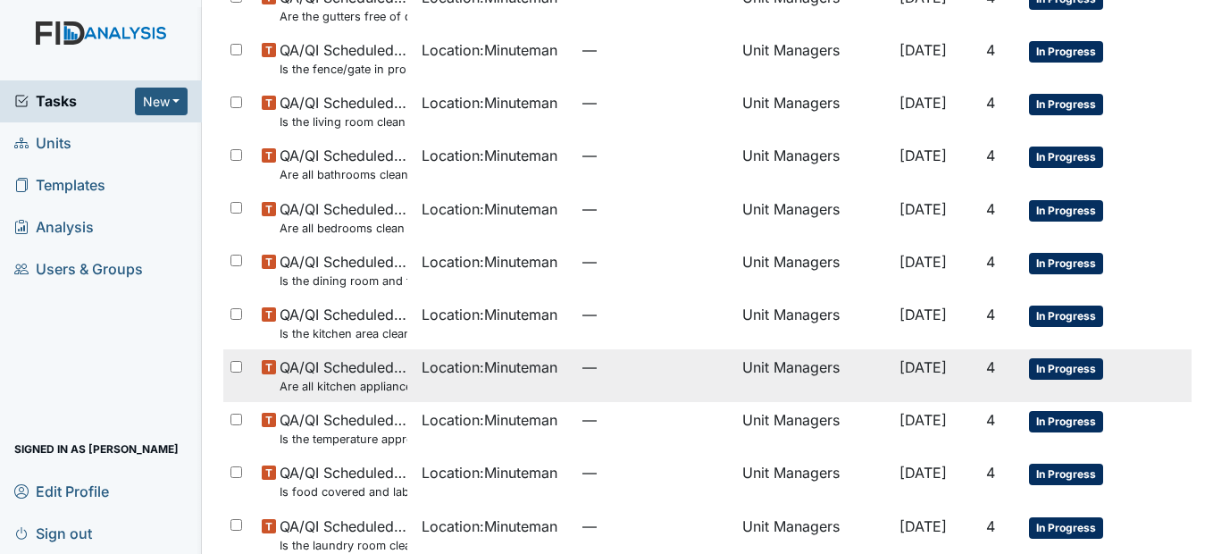
scroll to position [447, 0]
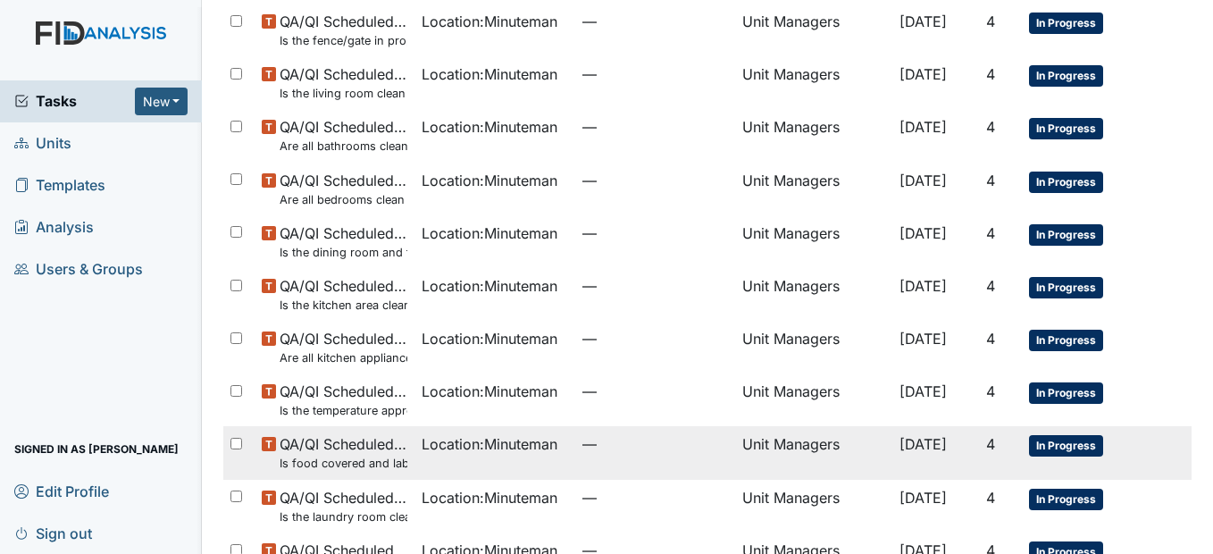
click at [393, 450] on span "QA/QI Scheduled Inspection Is food covered and labeled appropriately?" at bounding box center [344, 452] width 128 height 38
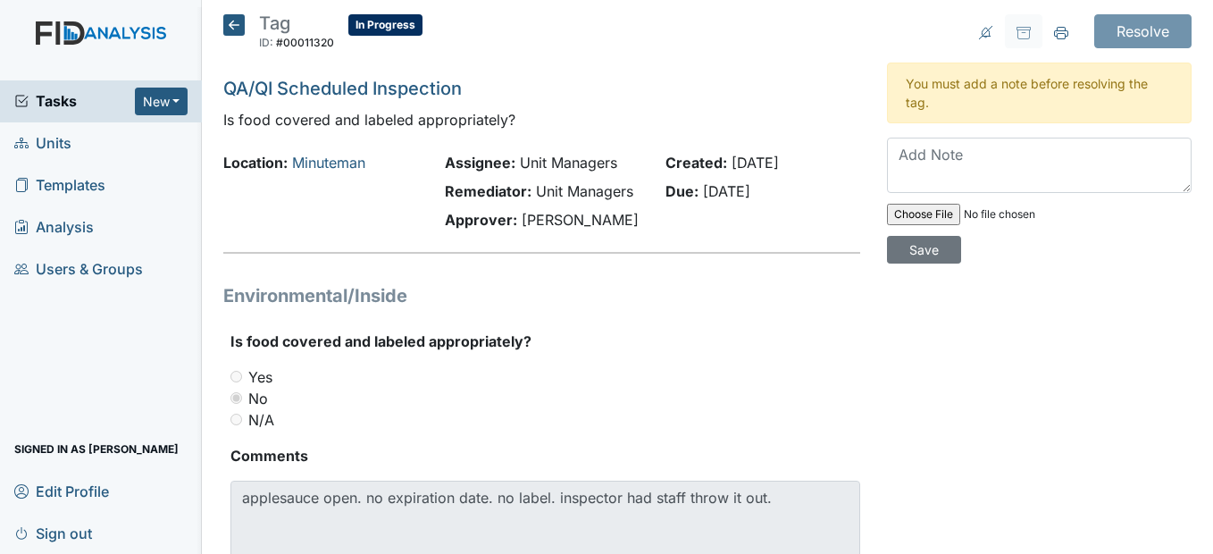
click at [239, 29] on icon at bounding box center [233, 24] width 21 height 21
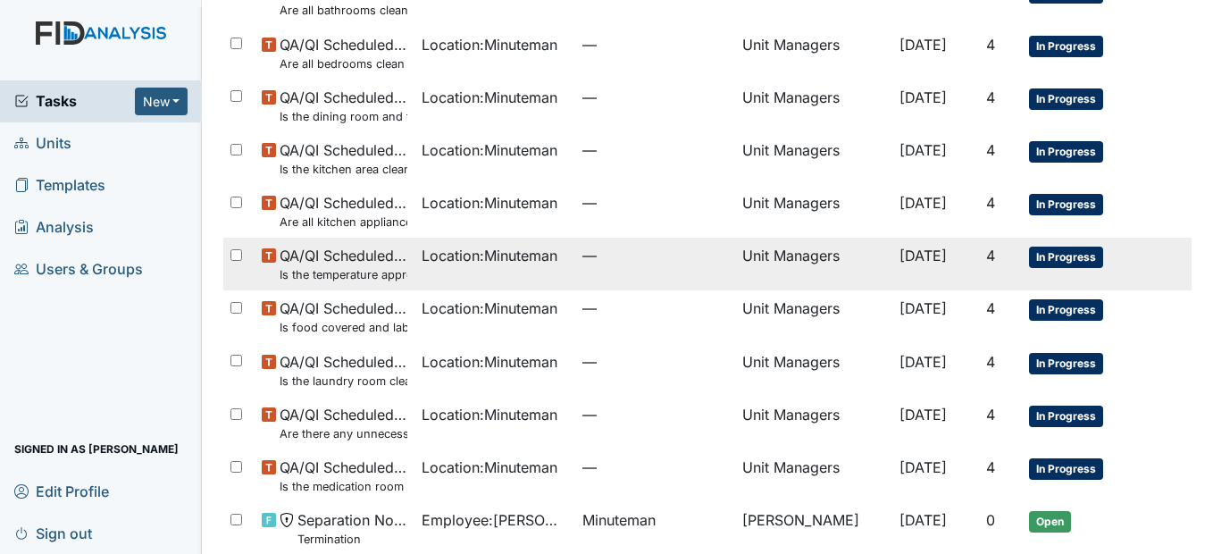
scroll to position [625, 0]
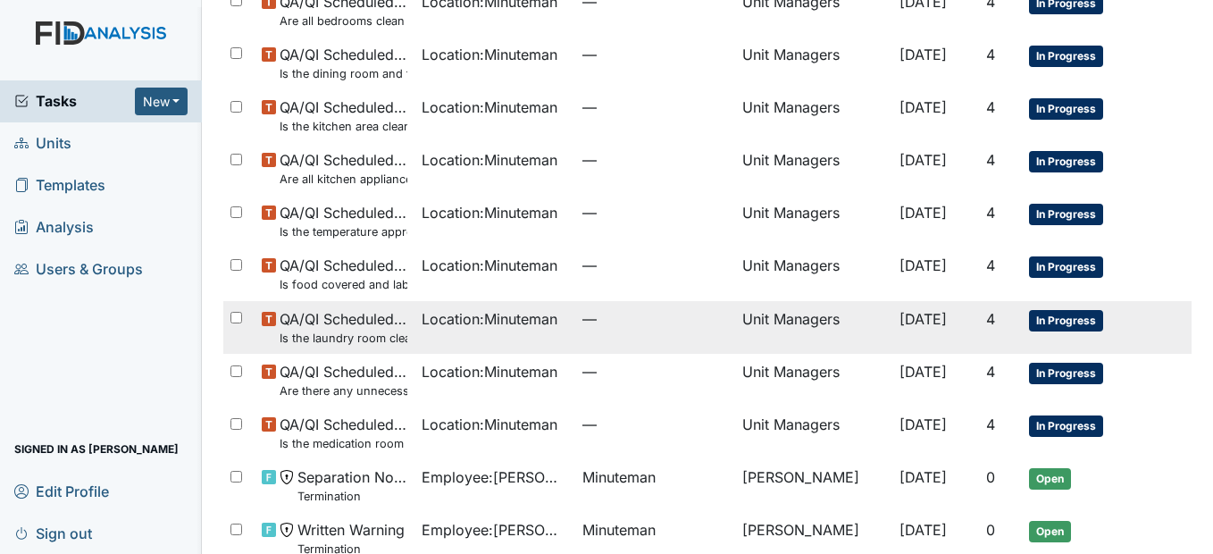
click at [376, 328] on span "QA/QI Scheduled Inspection Is the laundry room clean? Washer/Dryer working clea…" at bounding box center [344, 327] width 128 height 38
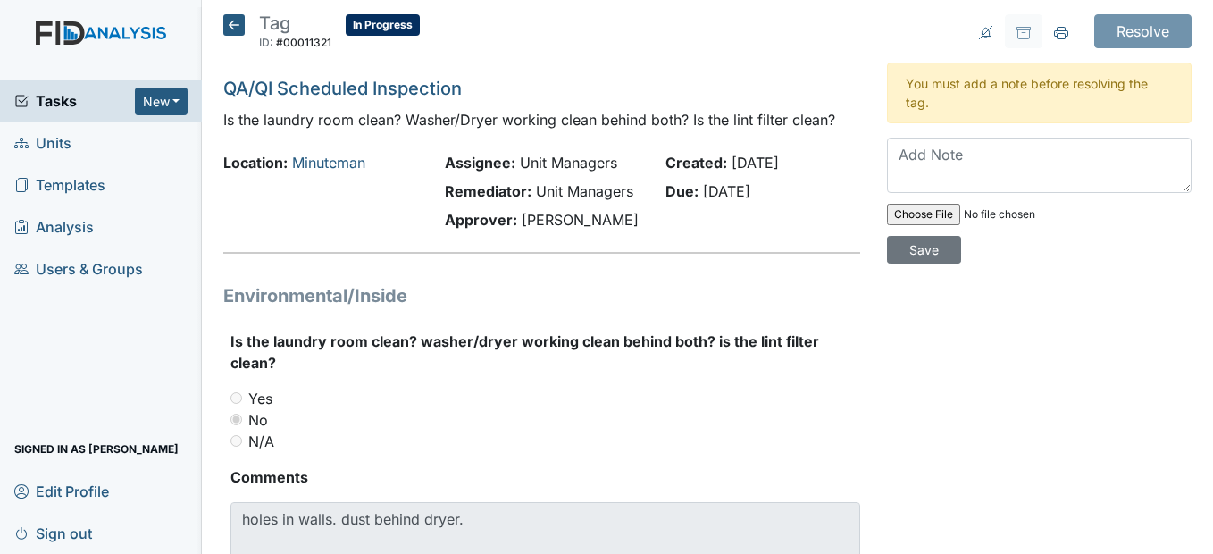
click at [230, 23] on icon at bounding box center [233, 24] width 21 height 21
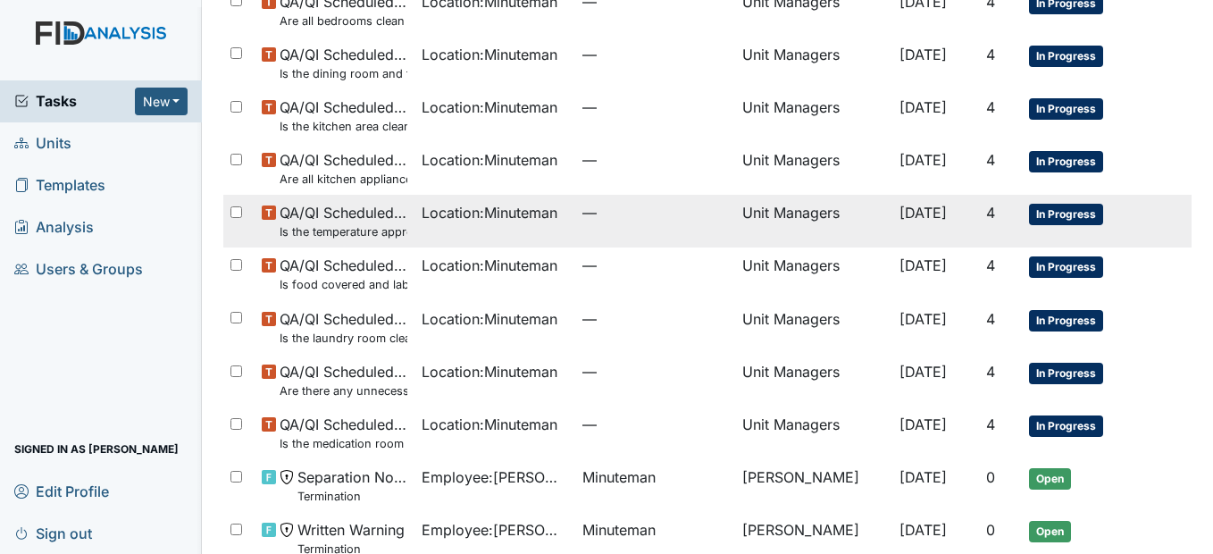
scroll to position [714, 0]
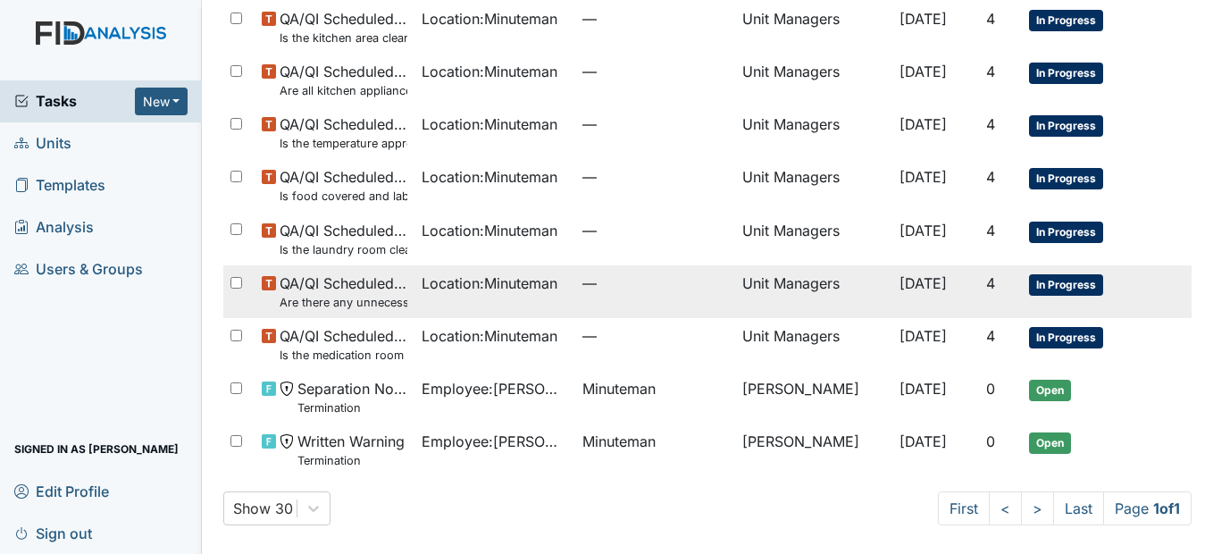
click at [392, 300] on small "Are there any unnecessary items in the van?" at bounding box center [344, 302] width 128 height 17
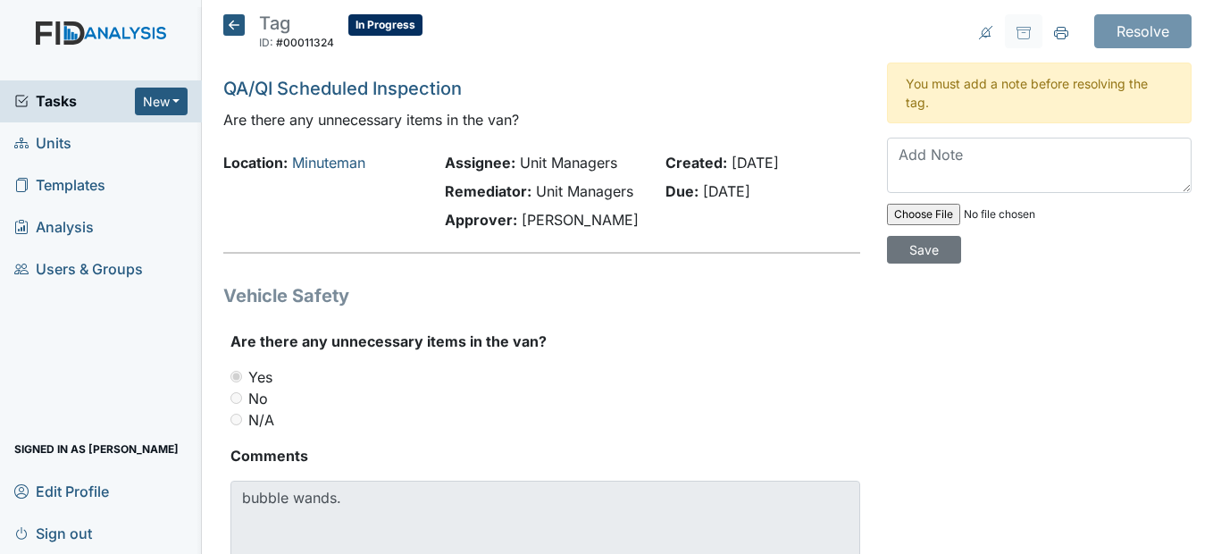
click at [226, 23] on icon at bounding box center [233, 24] width 21 height 21
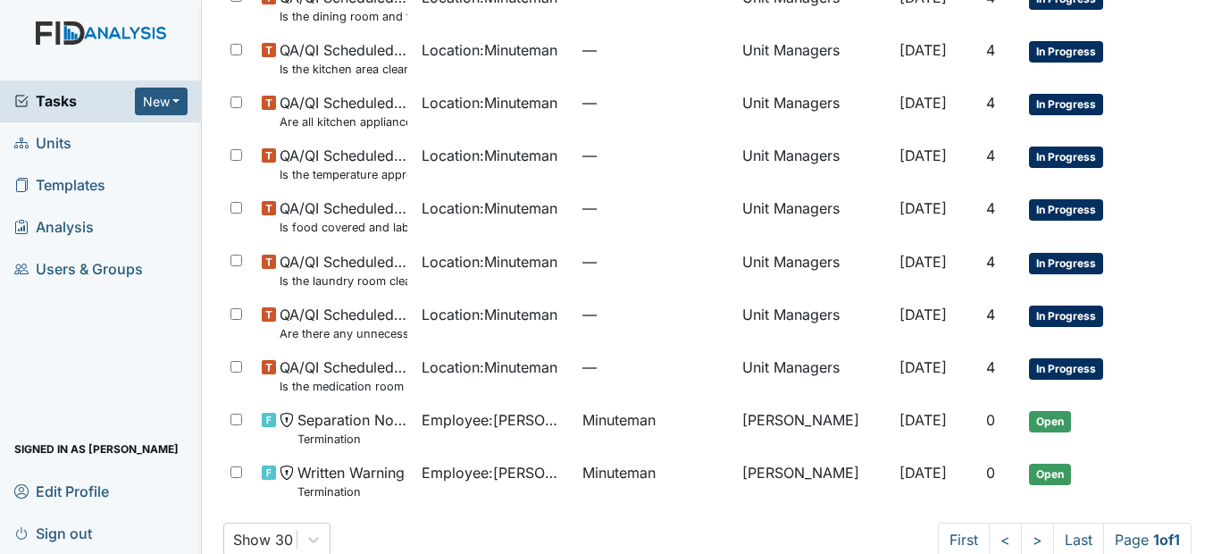
scroll to position [714, 0]
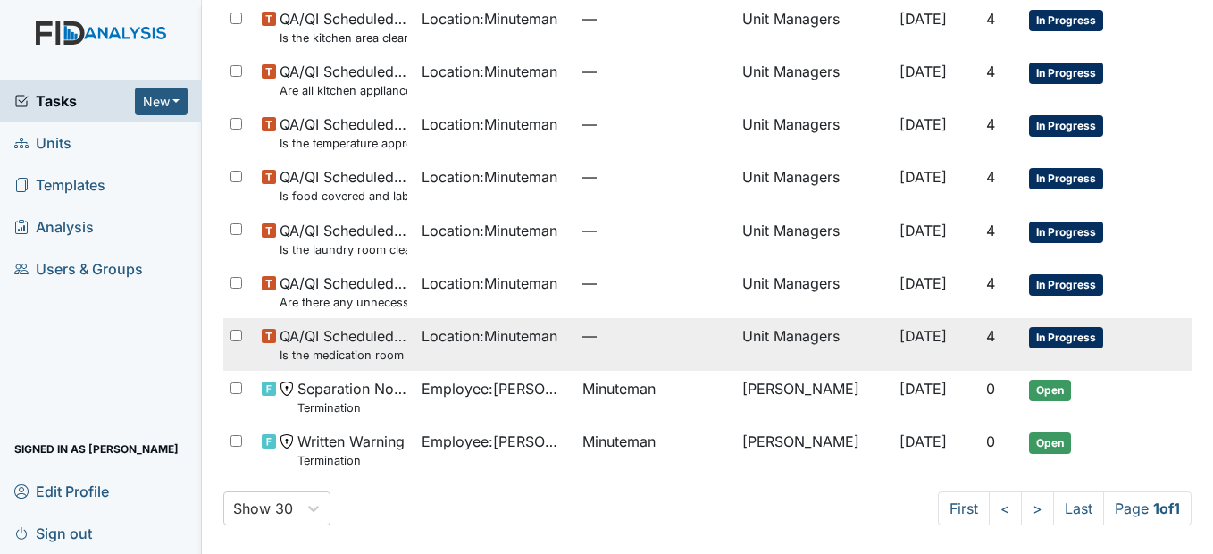
click at [374, 340] on span "QA/QI Scheduled Inspection Is the medication room secure?" at bounding box center [344, 344] width 128 height 38
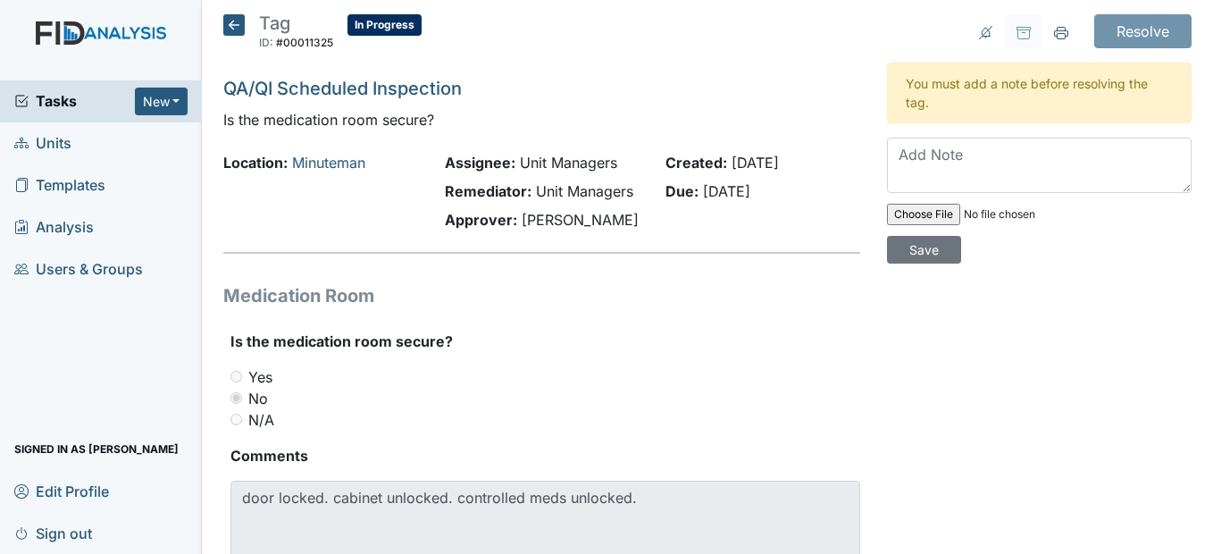
click at [235, 22] on icon at bounding box center [233, 24] width 21 height 21
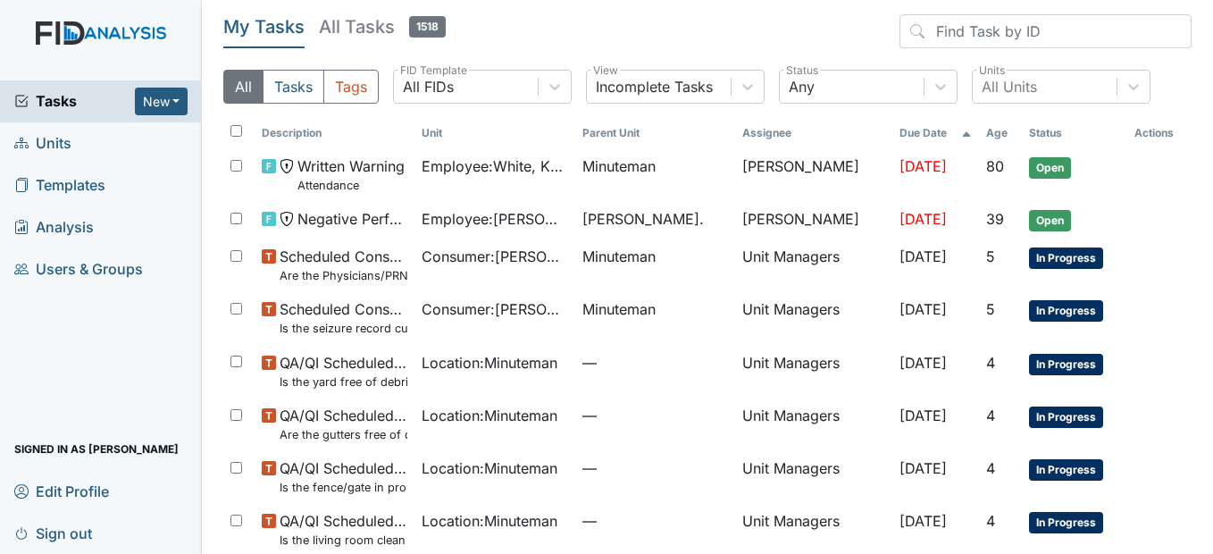
click at [71, 141] on span "Units" at bounding box center [42, 144] width 57 height 28
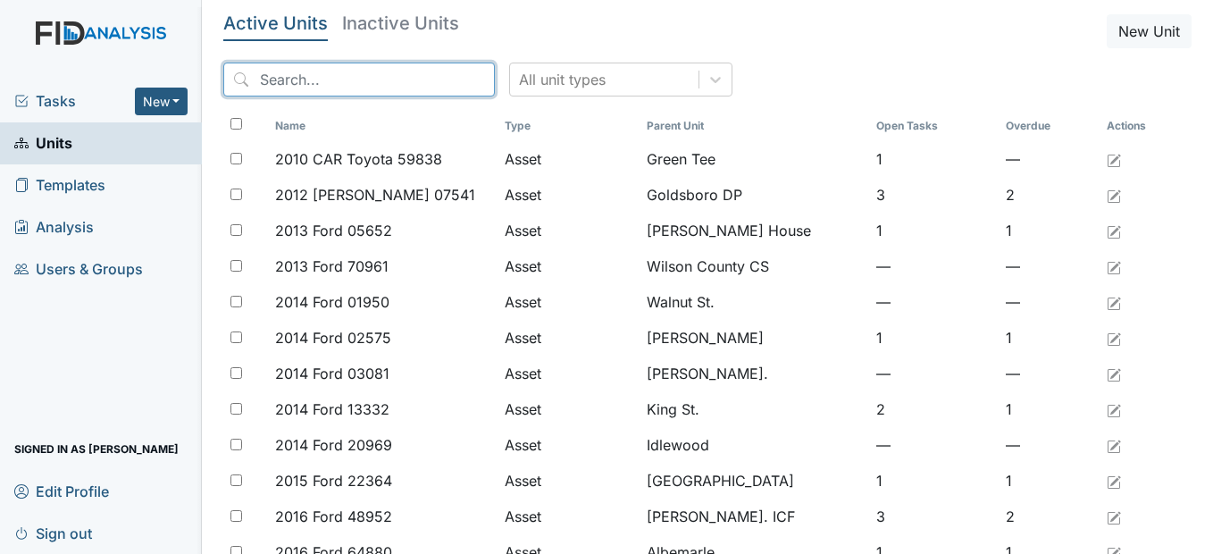
click at [304, 82] on input "search" at bounding box center [359, 80] width 272 height 34
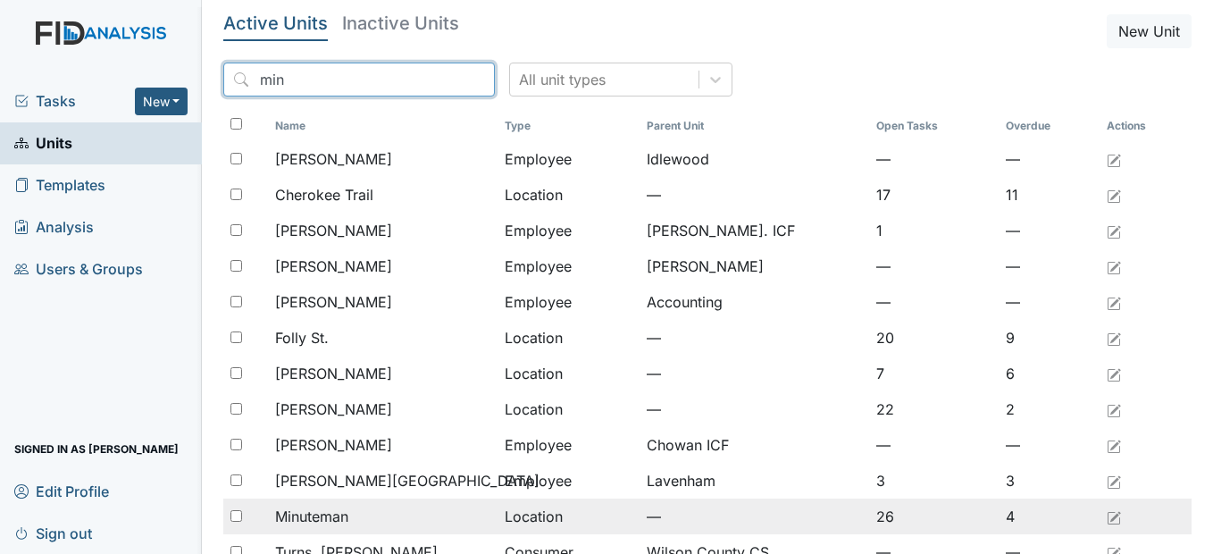
type input "min"
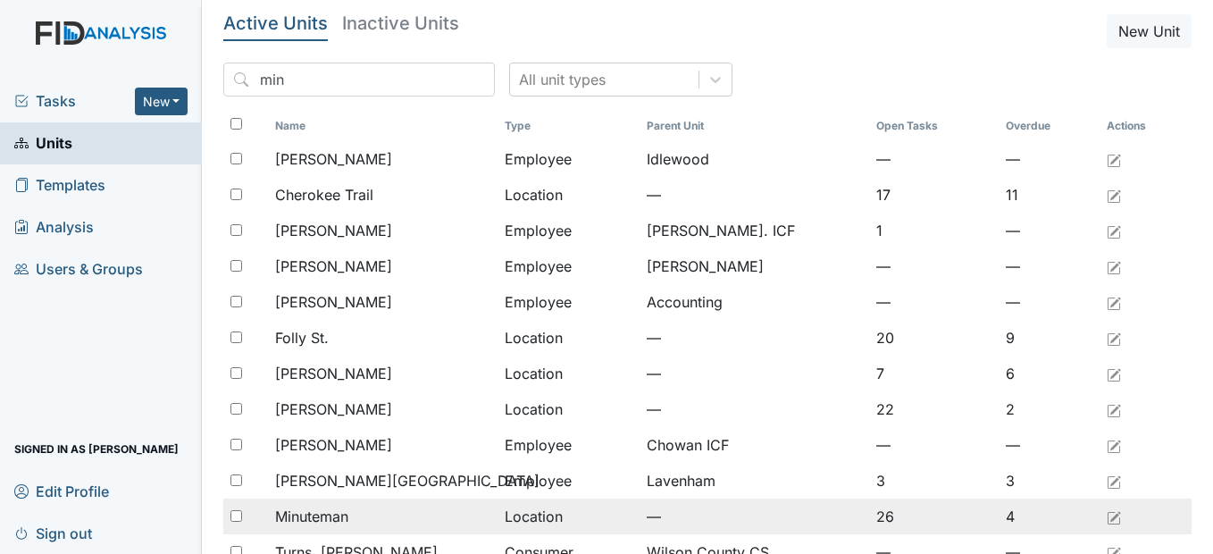
click at [414, 529] on td "Minuteman" at bounding box center [383, 516] width 230 height 36
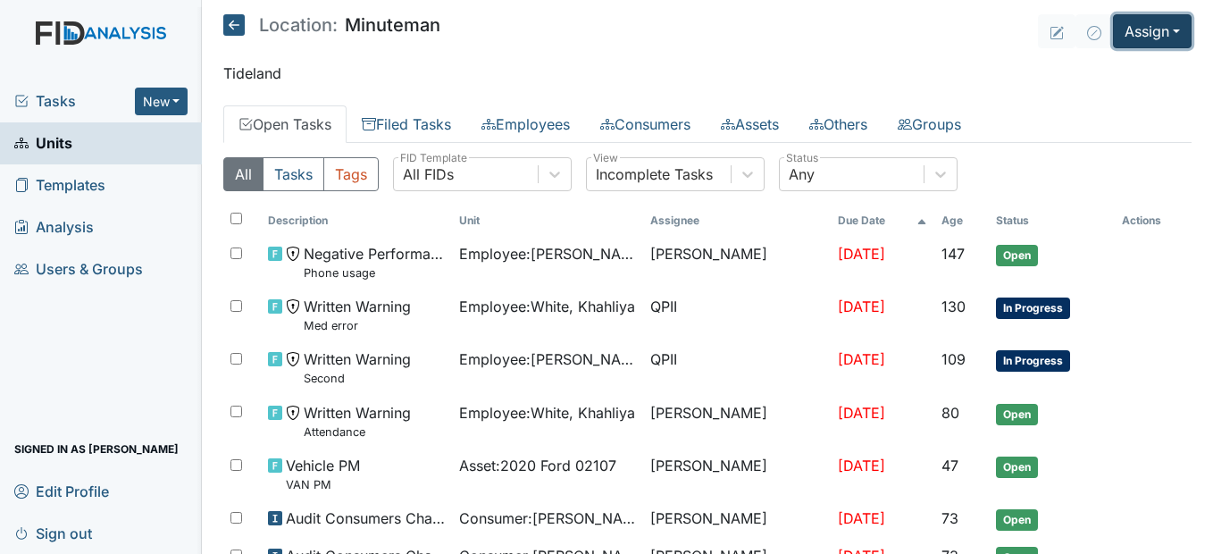
click at [1159, 33] on button "Assign" at bounding box center [1152, 31] width 79 height 34
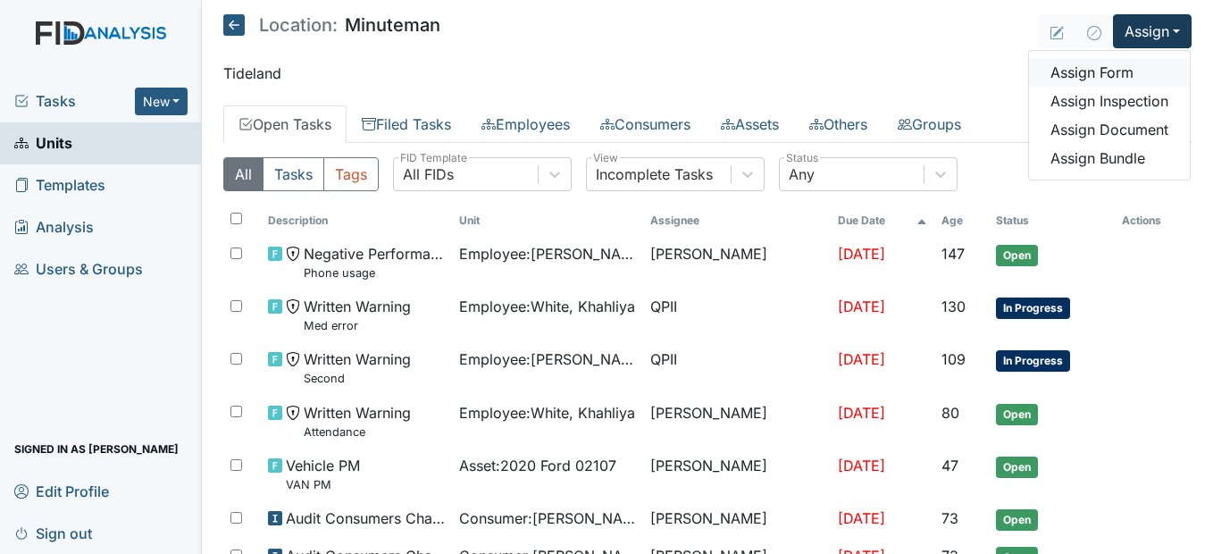
click at [1125, 71] on link "Assign Form" at bounding box center [1109, 72] width 161 height 29
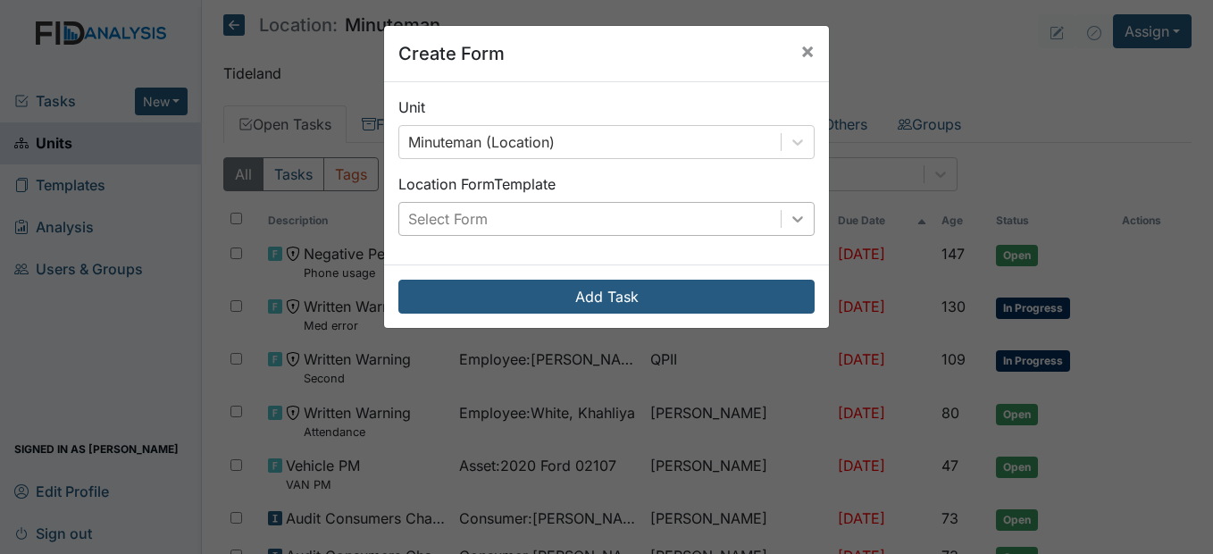
click at [799, 220] on icon at bounding box center [798, 219] width 18 height 18
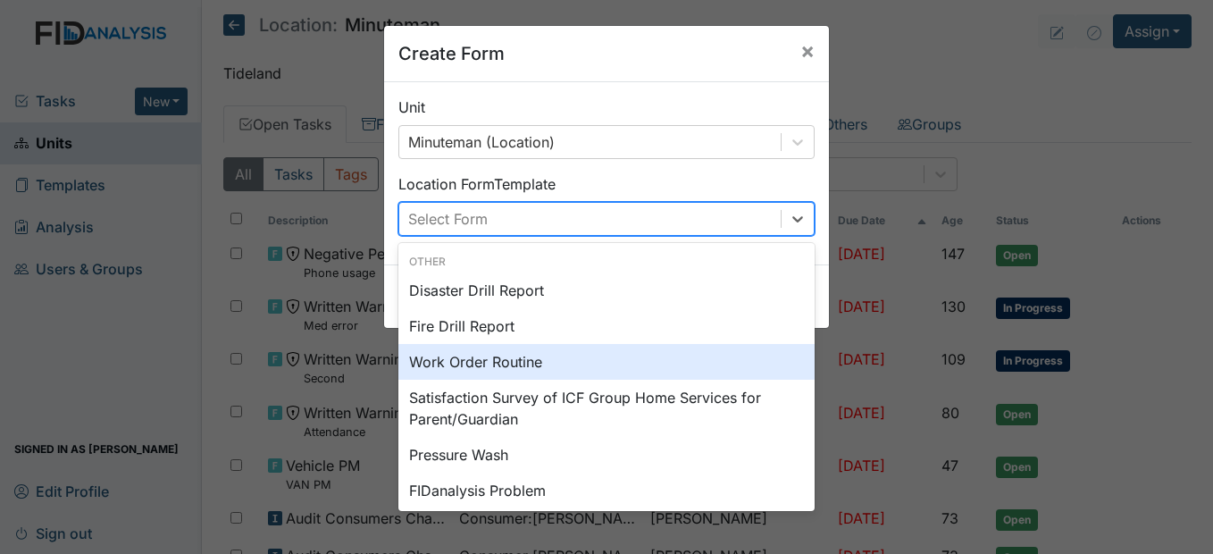
click at [527, 366] on div "Work Order Routine" at bounding box center [606, 362] width 416 height 36
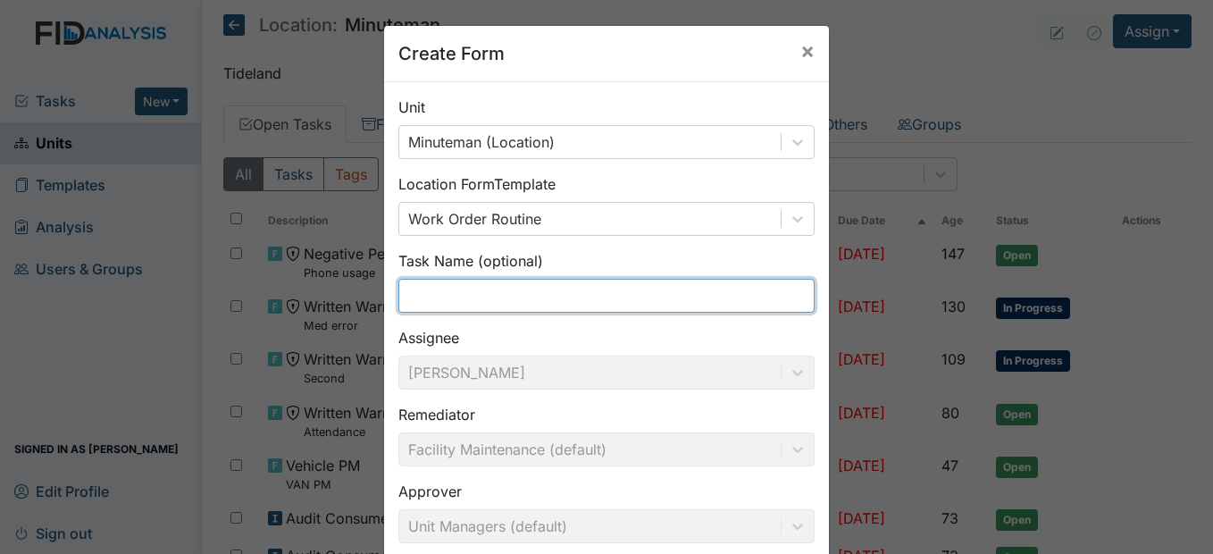
click at [469, 297] on input "text" at bounding box center [606, 296] width 416 height 34
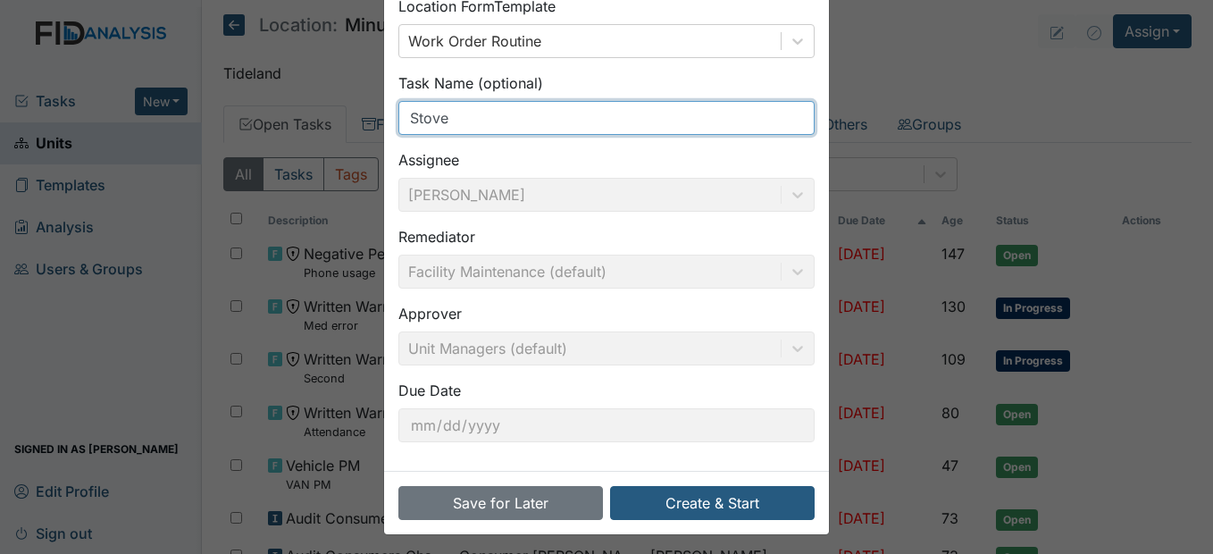
scroll to position [184, 0]
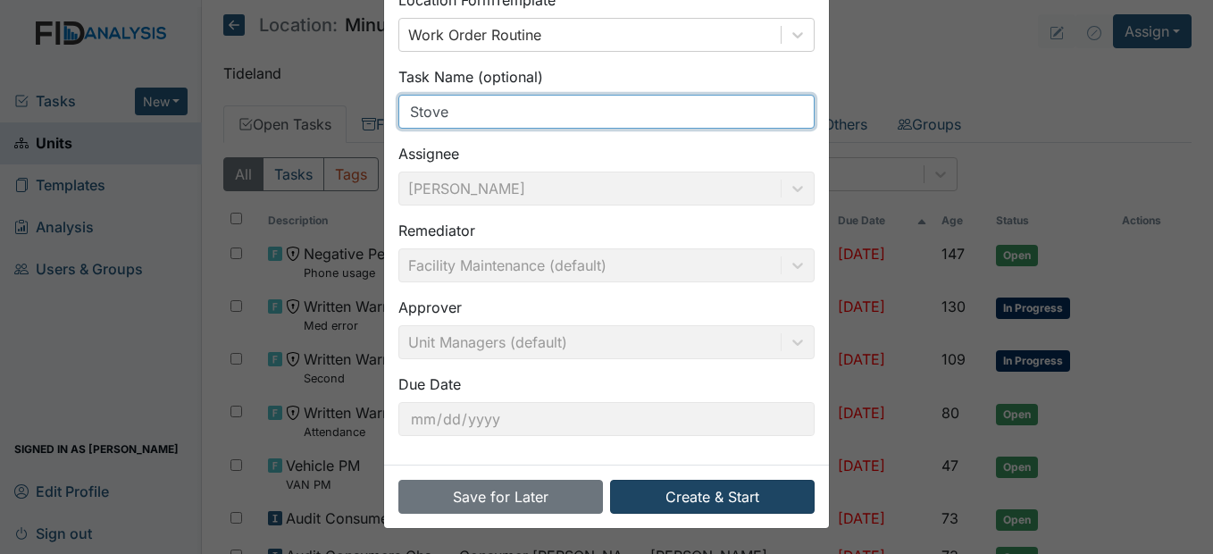
type input "Stove"
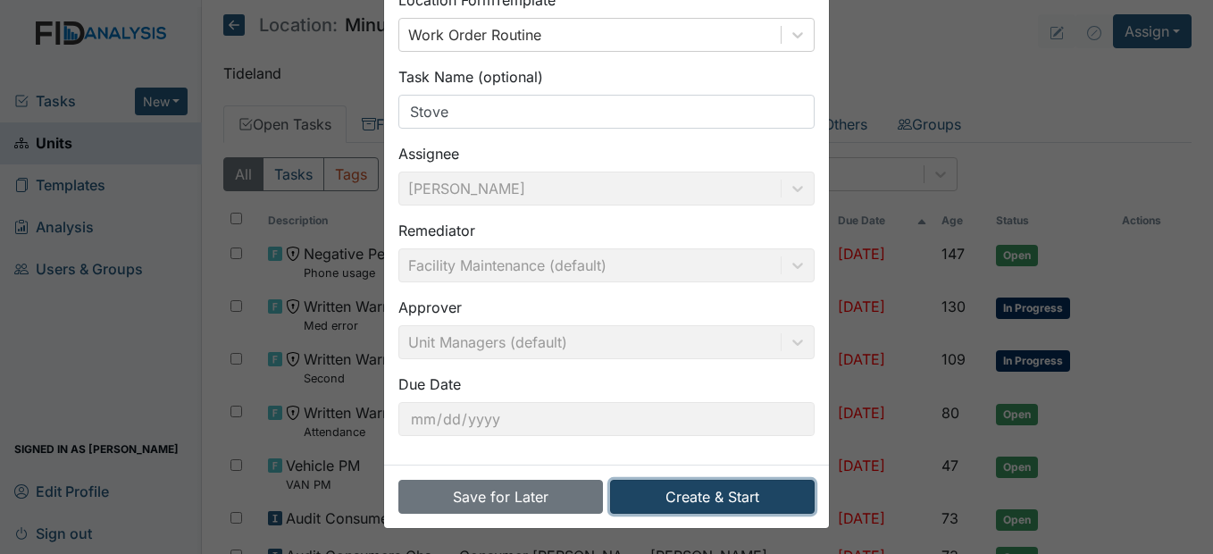
click at [733, 494] on button "Create & Start" at bounding box center [712, 497] width 205 height 34
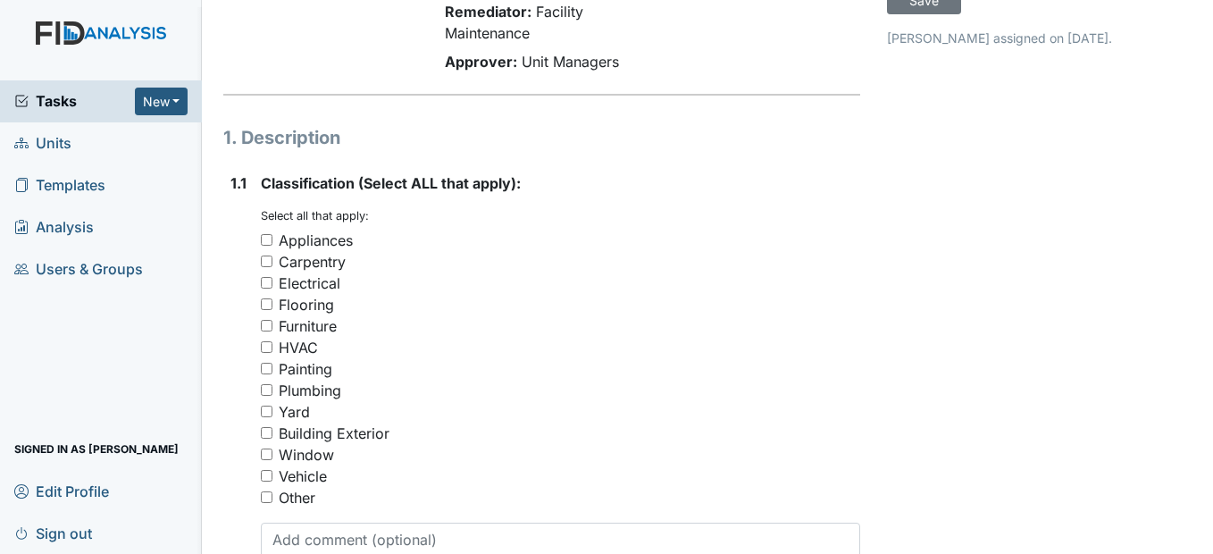
scroll to position [179, 0]
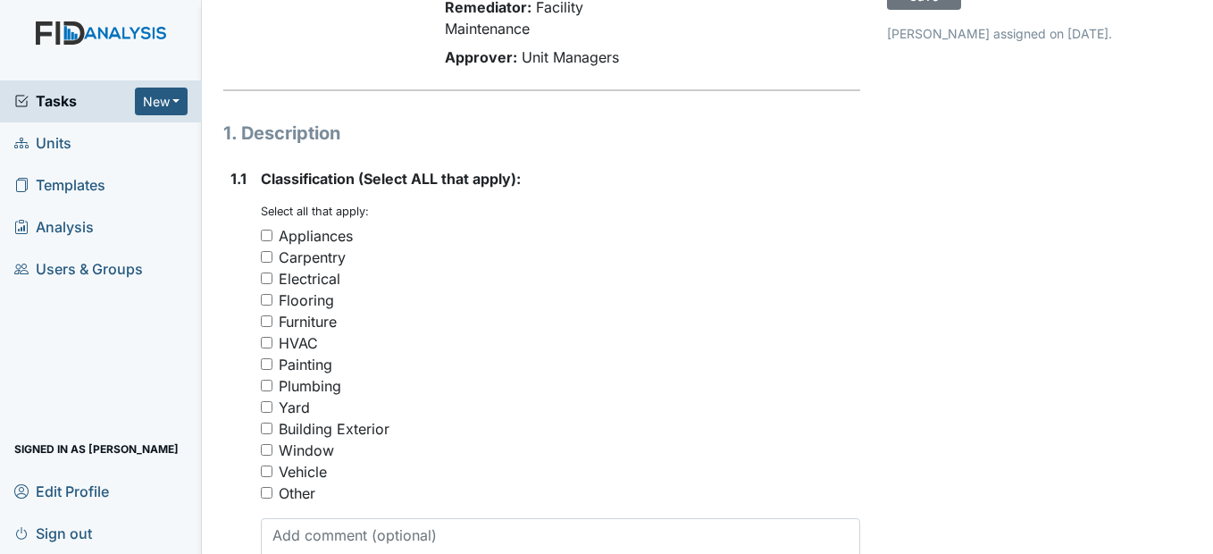
click at [270, 247] on div "Appliances" at bounding box center [560, 235] width 599 height 21
click at [267, 241] on input "Appliances" at bounding box center [267, 236] width 12 height 12
checkbox input "true"
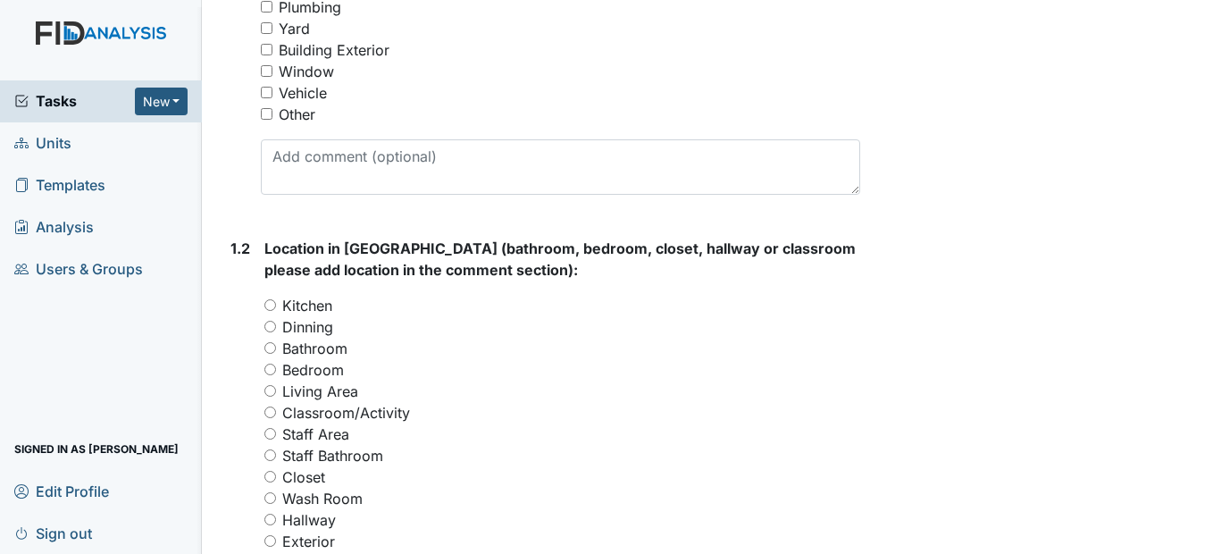
scroll to position [625, 0]
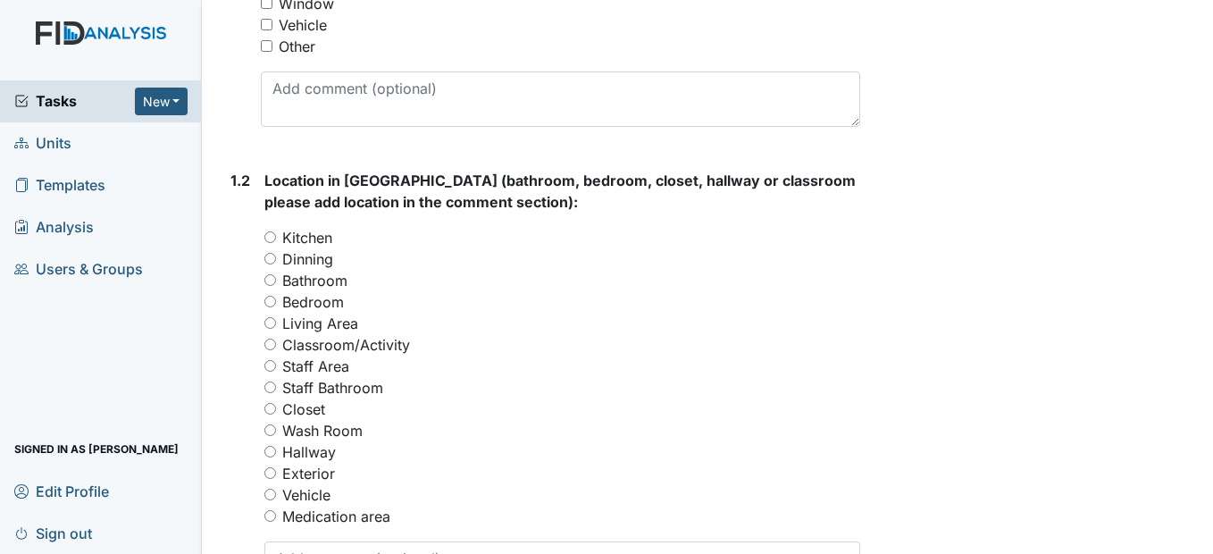
click at [274, 243] on input "Kitchen" at bounding box center [270, 237] width 12 height 12
radio input "true"
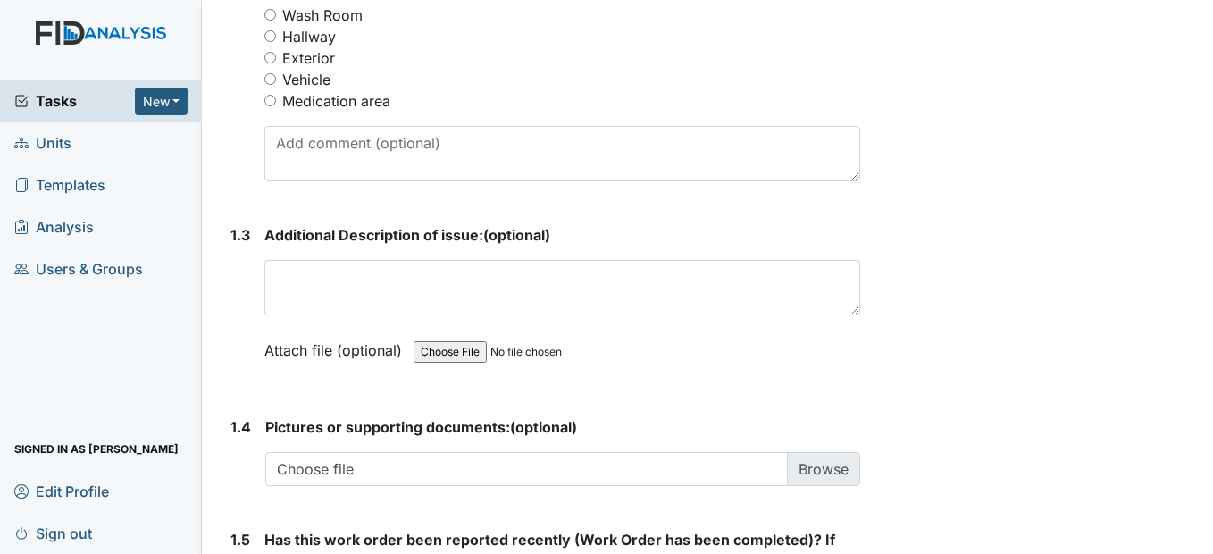
scroll to position [1072, 0]
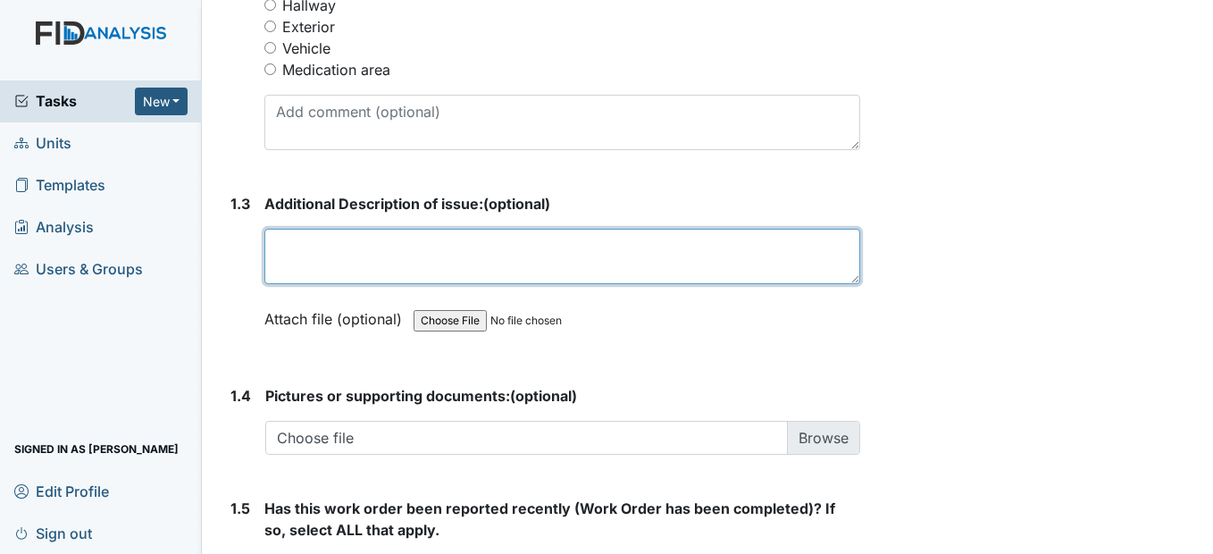
click at [285, 284] on textarea at bounding box center [561, 256] width 595 height 55
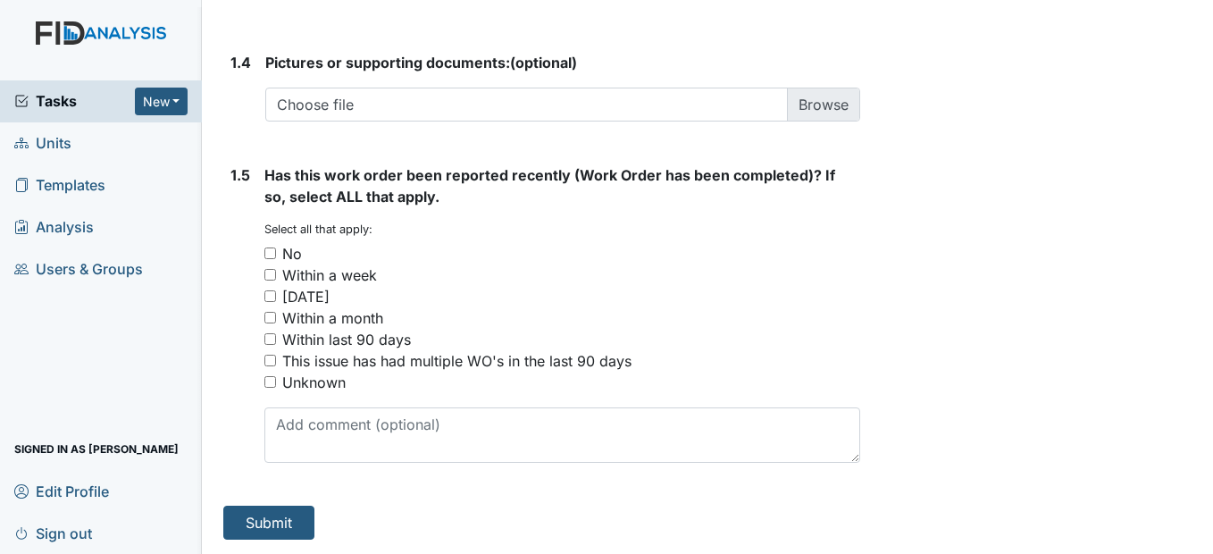
scroll to position [1429, 0]
type textarea "Oven heating and burner light is on"
click at [272, 259] on input "No" at bounding box center [270, 253] width 12 height 12
checkbox input "true"
click at [290, 530] on button "Submit" at bounding box center [268, 523] width 91 height 34
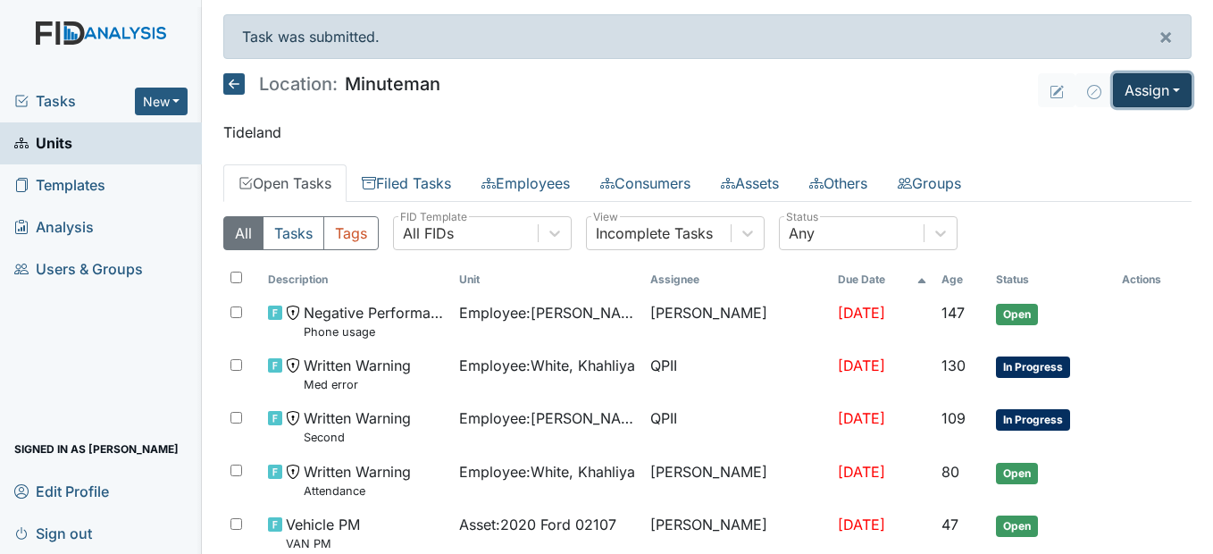
click at [1158, 92] on button "Assign" at bounding box center [1152, 90] width 79 height 34
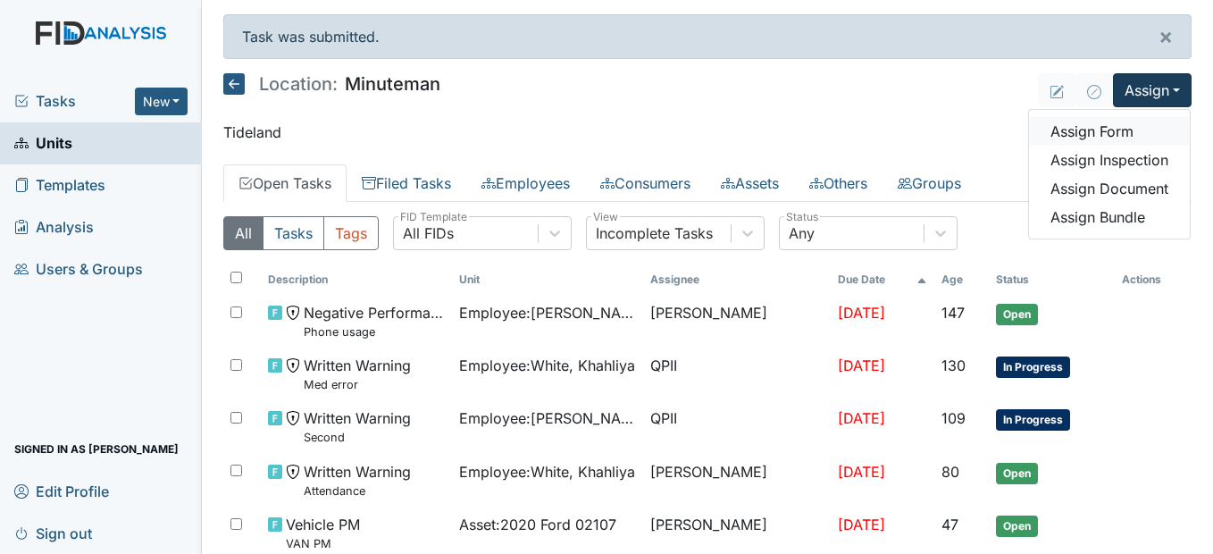
click at [1120, 129] on link "Assign Form" at bounding box center [1109, 131] width 161 height 29
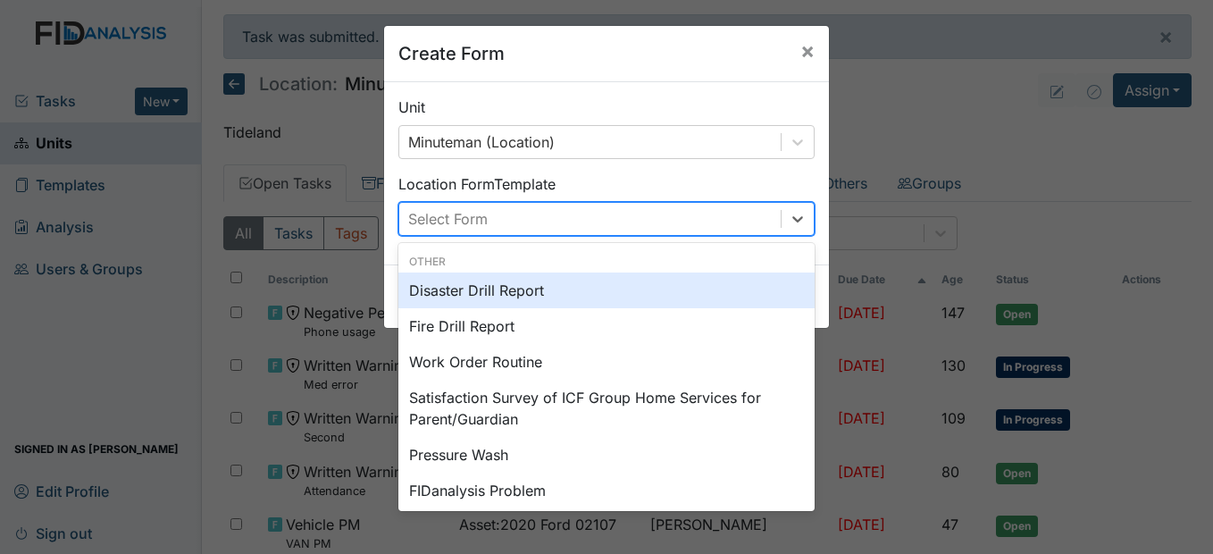
click at [596, 220] on div "Select Form" at bounding box center [589, 219] width 381 height 32
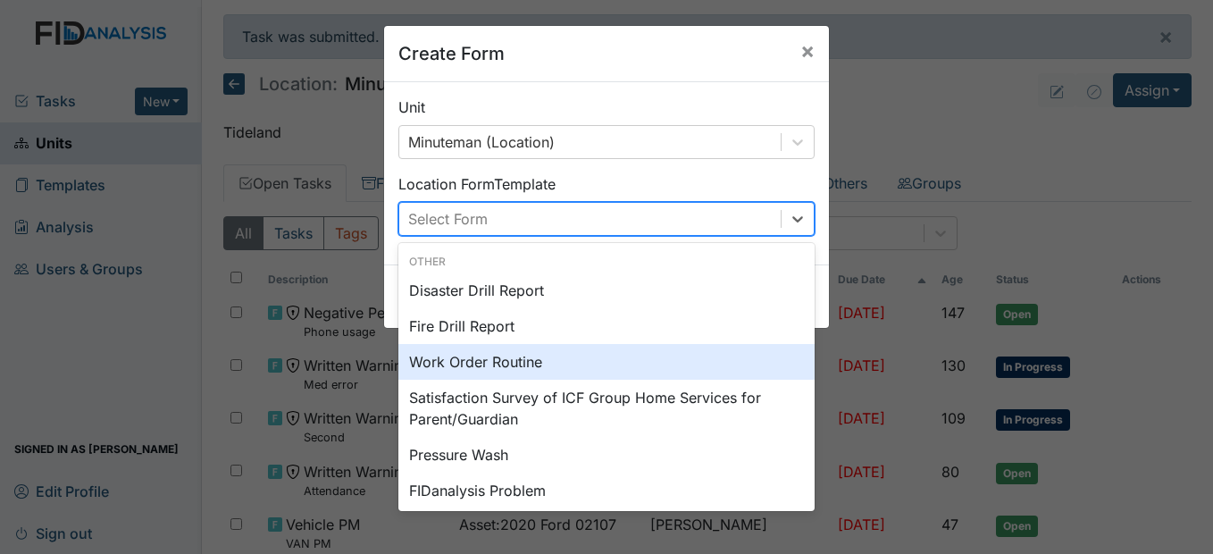
click at [551, 367] on div "Work Order Routine" at bounding box center [606, 362] width 416 height 36
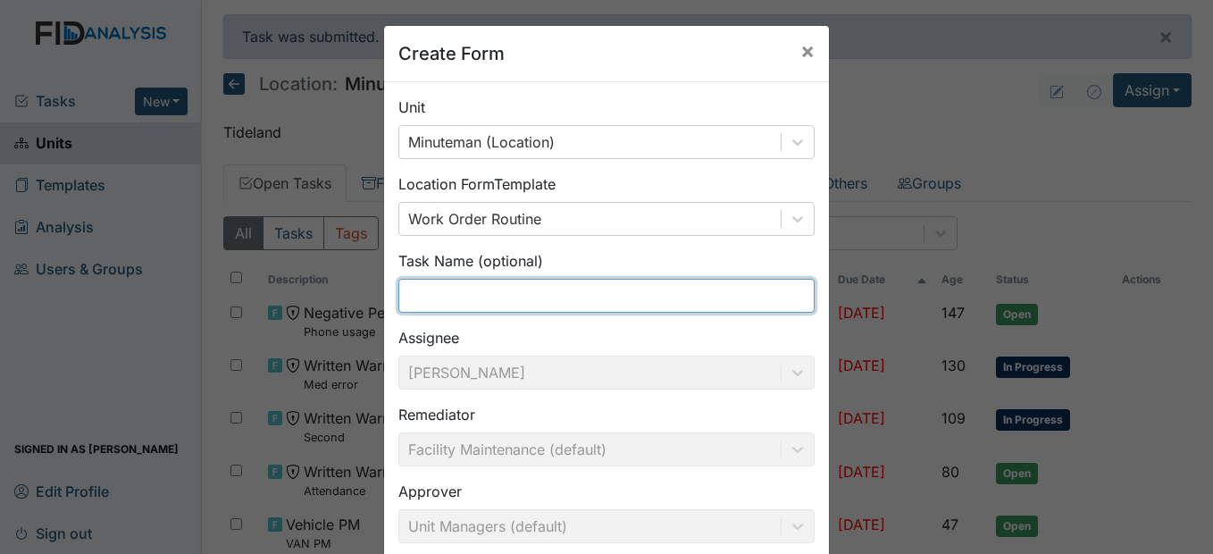
click at [447, 293] on input "text" at bounding box center [606, 296] width 416 height 34
type input "R"
type input "F"
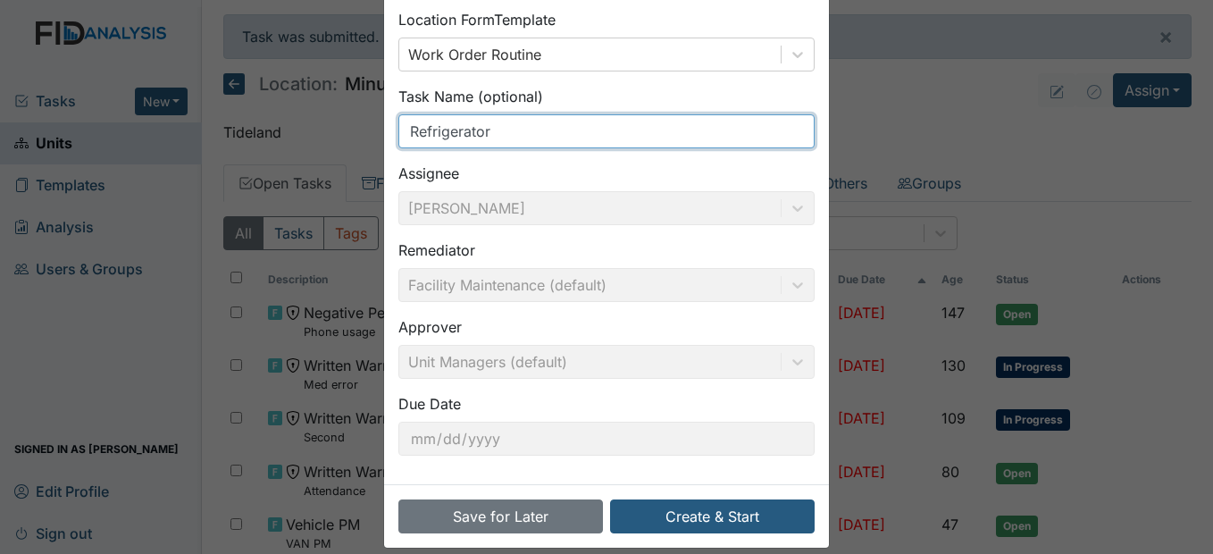
scroll to position [184, 0]
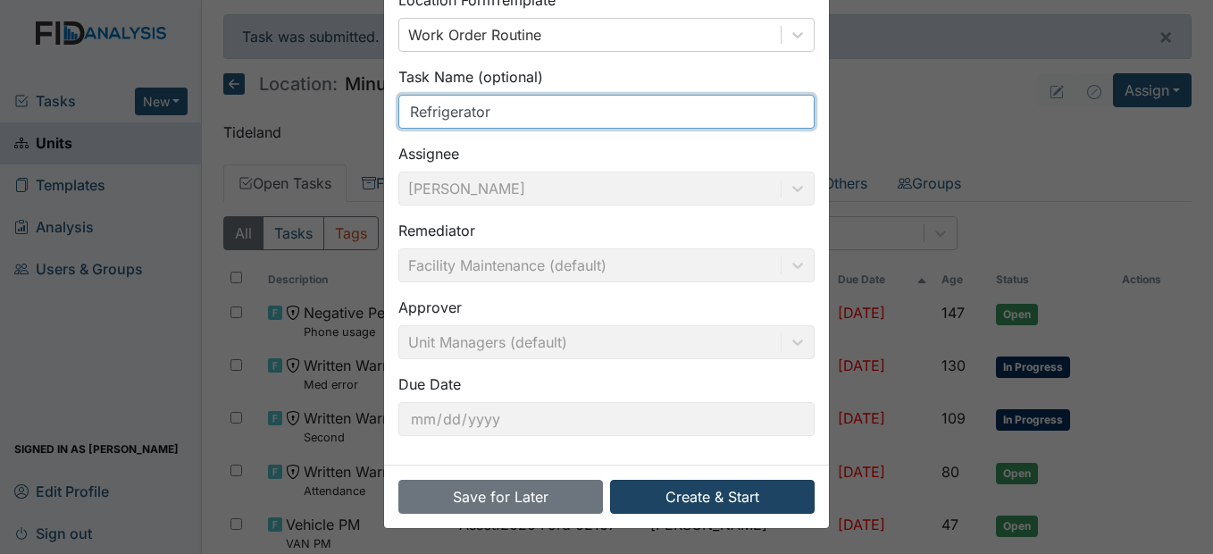
type input "Refrigerator"
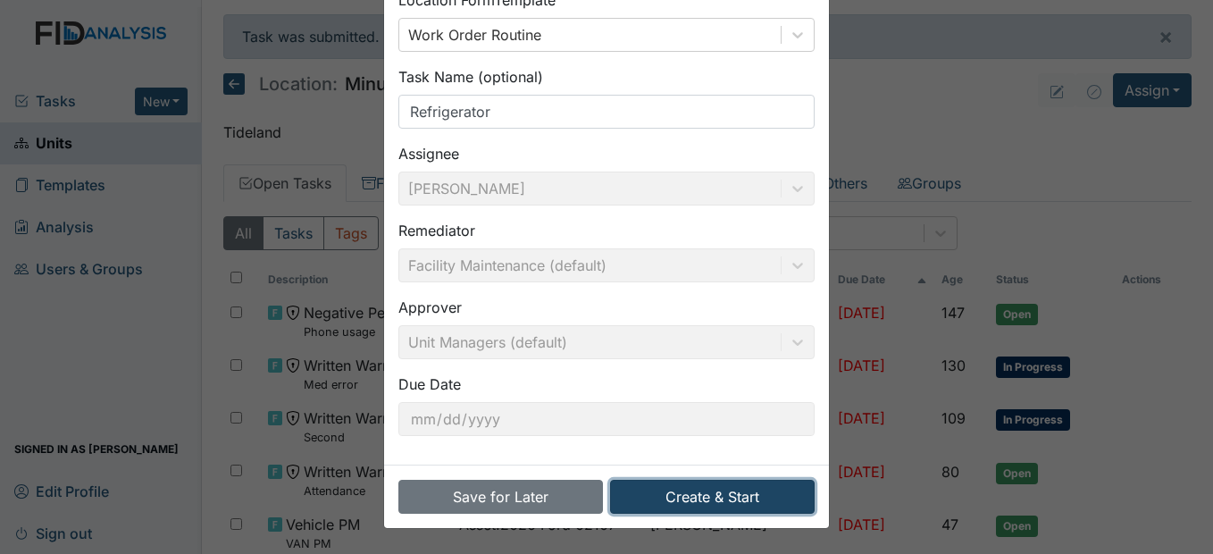
click at [777, 491] on button "Create & Start" at bounding box center [712, 497] width 205 height 34
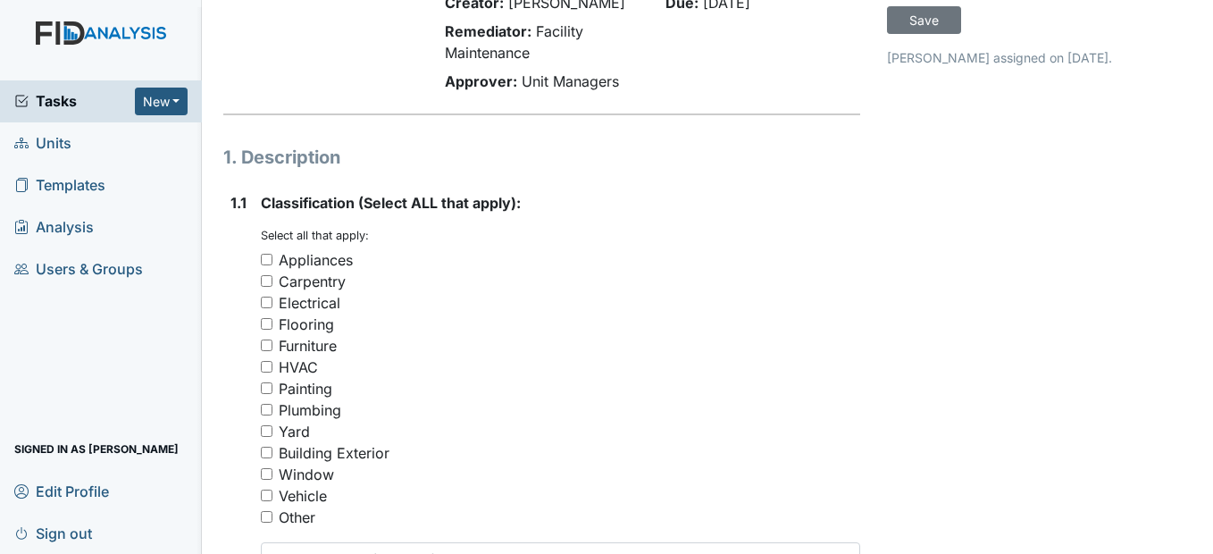
scroll to position [179, 0]
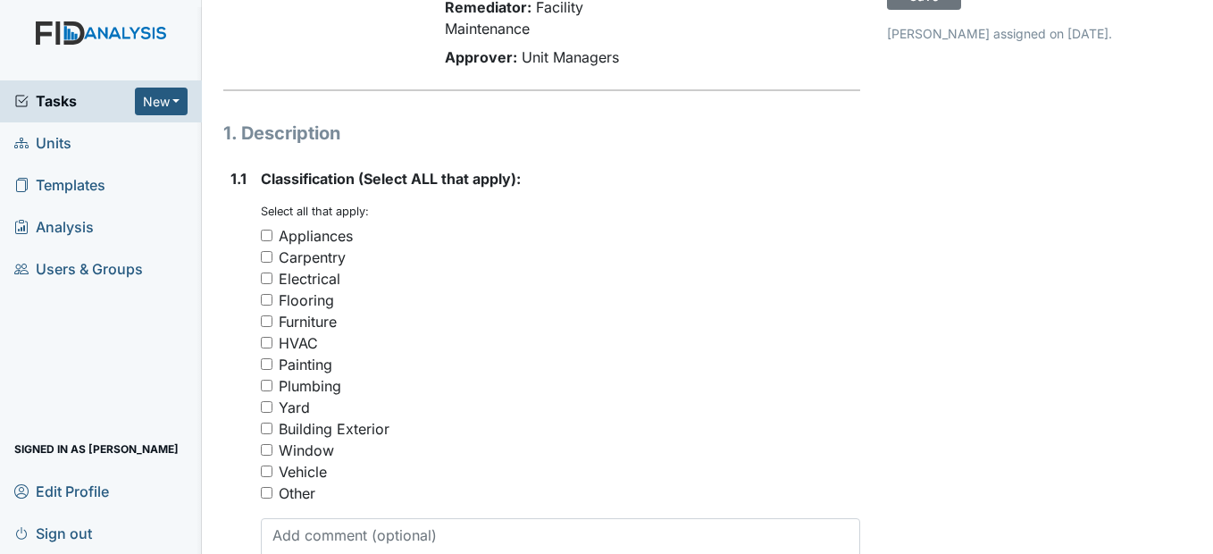
click at [272, 241] on input "Appliances" at bounding box center [267, 236] width 12 height 12
checkbox input "true"
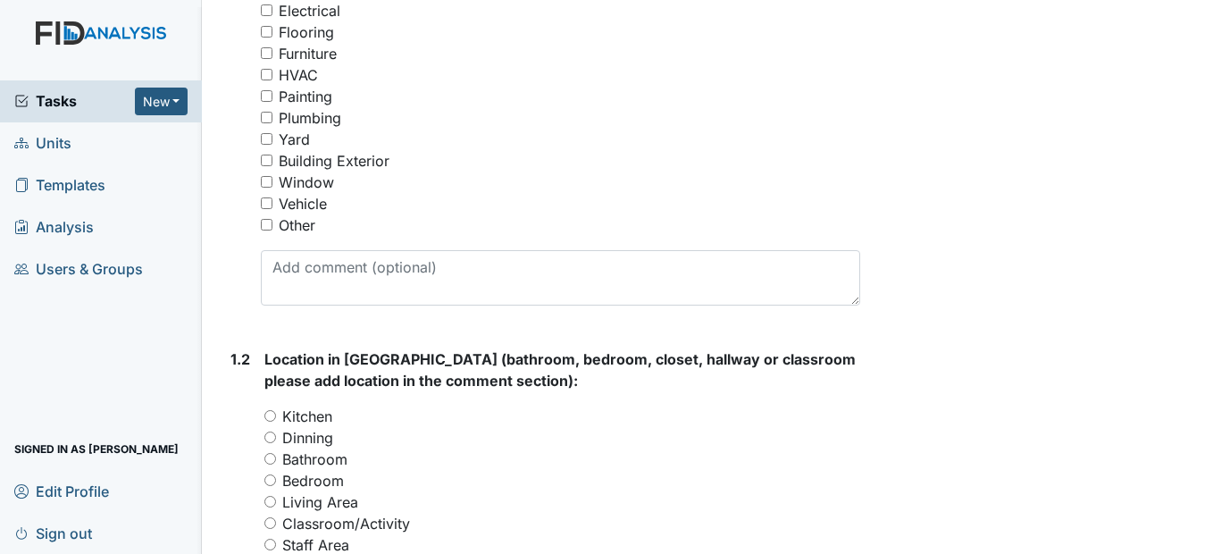
scroll to position [536, 0]
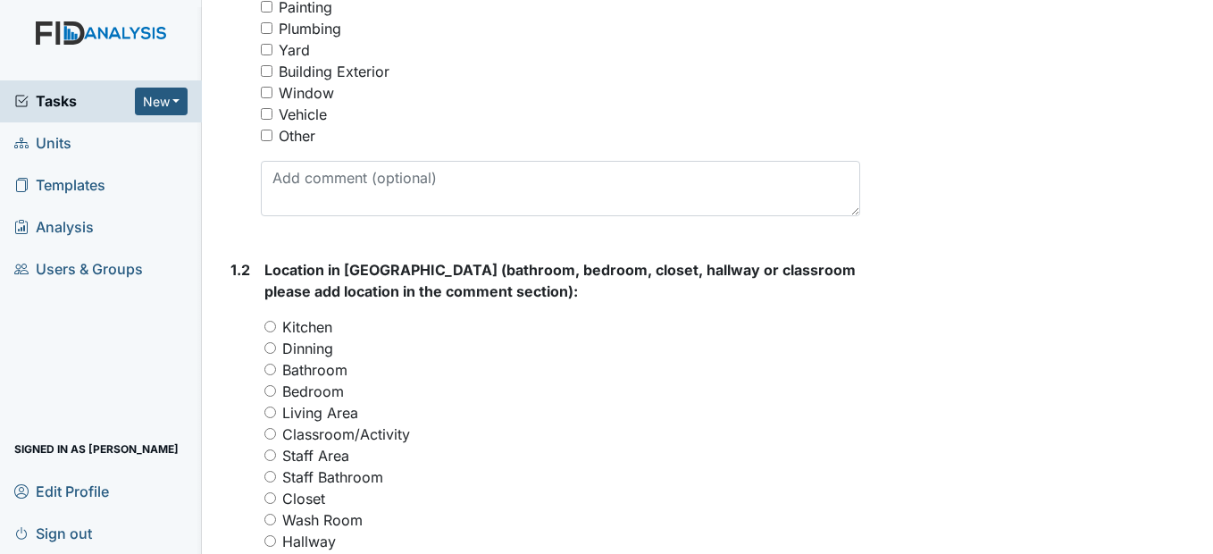
click at [268, 332] on input "Kitchen" at bounding box center [270, 327] width 12 height 12
radio input "true"
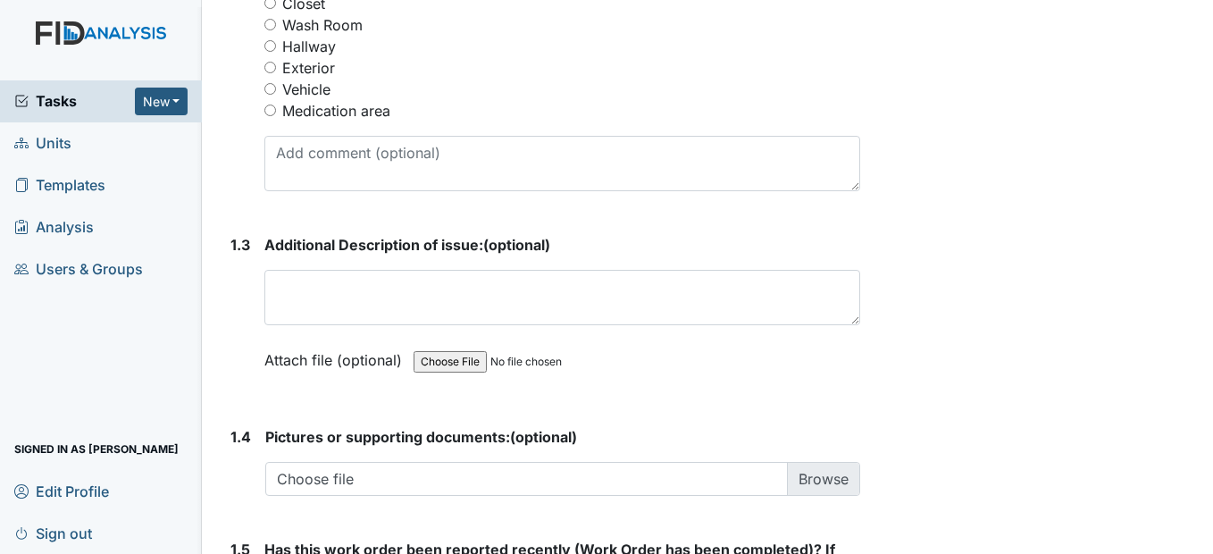
scroll to position [1072, 0]
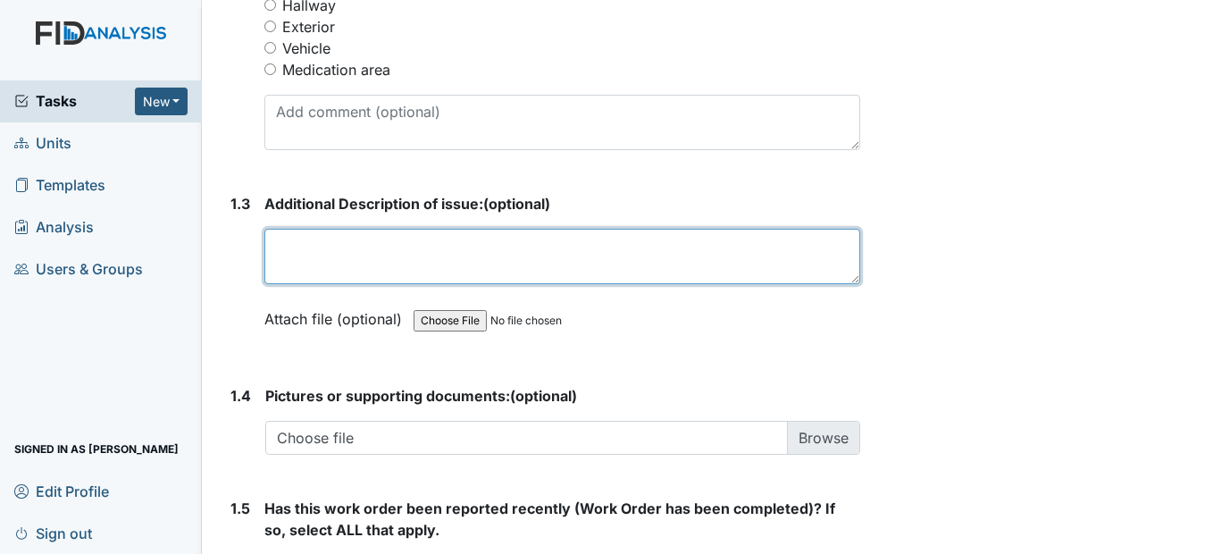
click at [272, 284] on textarea at bounding box center [561, 256] width 595 height 55
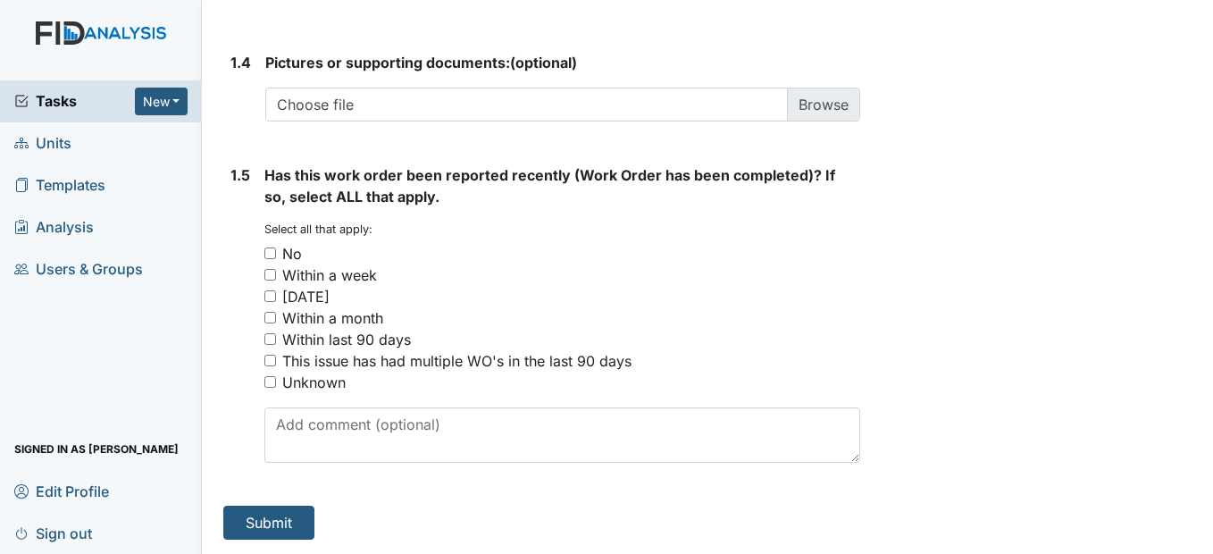
scroll to position [1429, 0]
type textarea "Fridge handle is loose."
click at [269, 259] on input "No" at bounding box center [270, 253] width 12 height 12
checkbox input "true"
click at [262, 533] on button "Submit" at bounding box center [268, 523] width 91 height 34
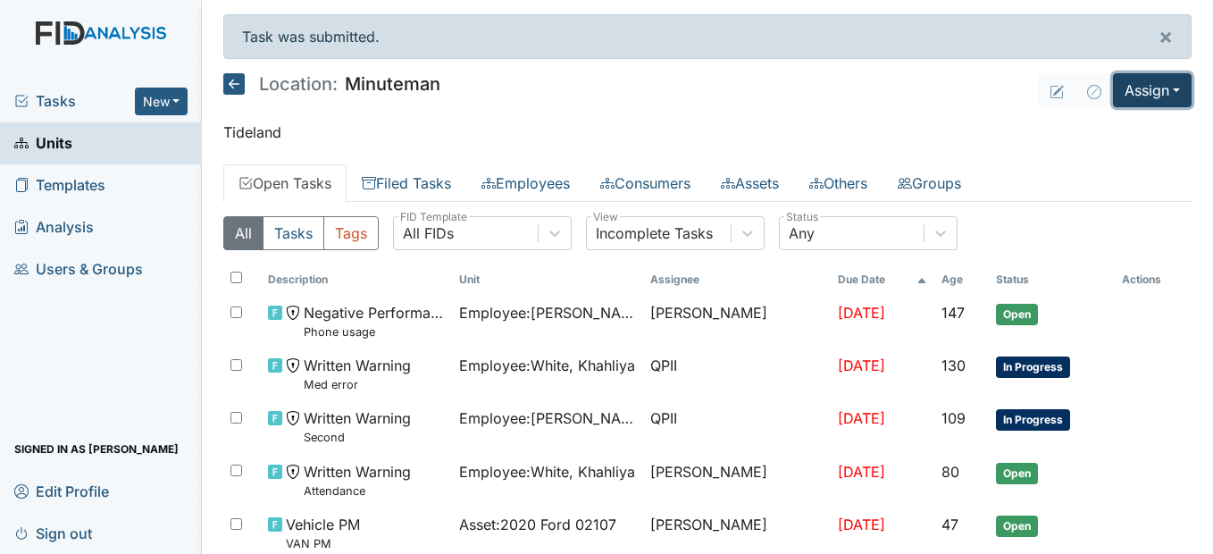
click at [1151, 95] on button "Assign" at bounding box center [1152, 90] width 79 height 34
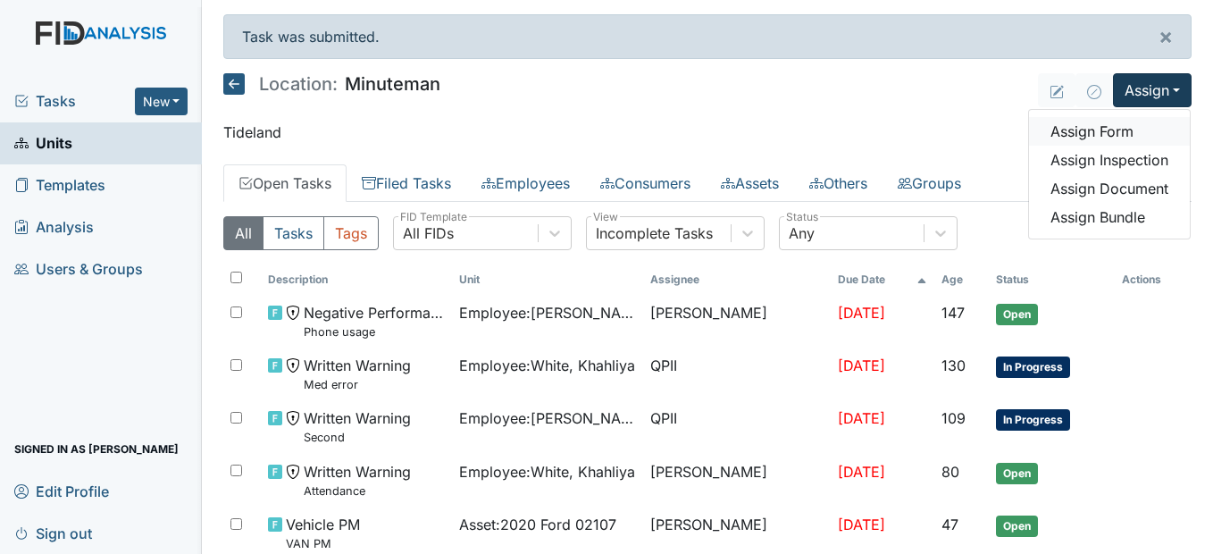
click at [1088, 134] on link "Assign Form" at bounding box center [1109, 131] width 161 height 29
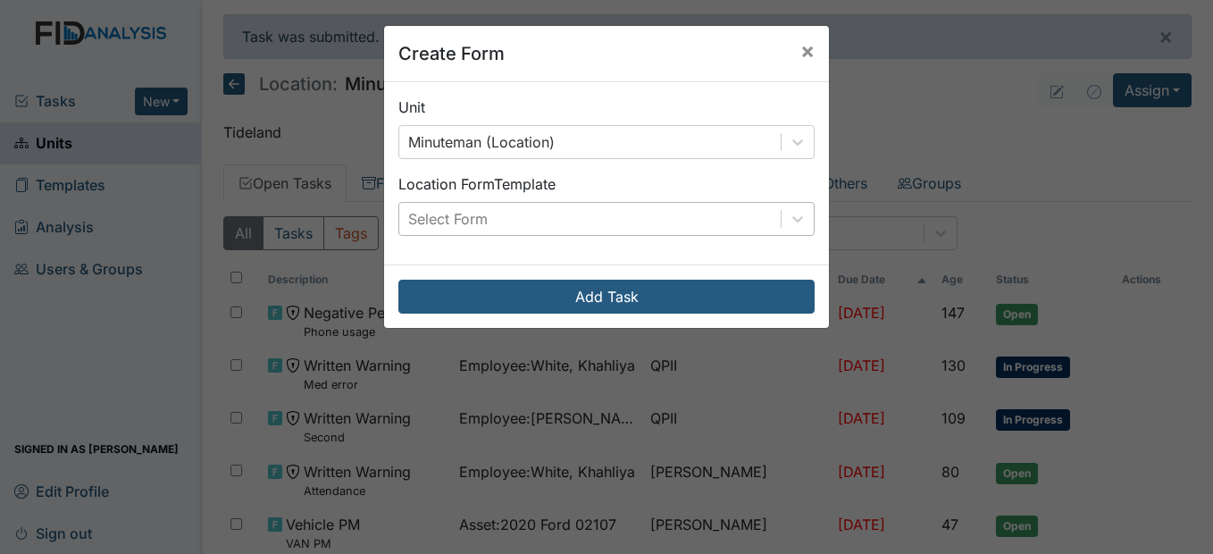
click at [589, 208] on div "Select Form" at bounding box center [589, 219] width 381 height 32
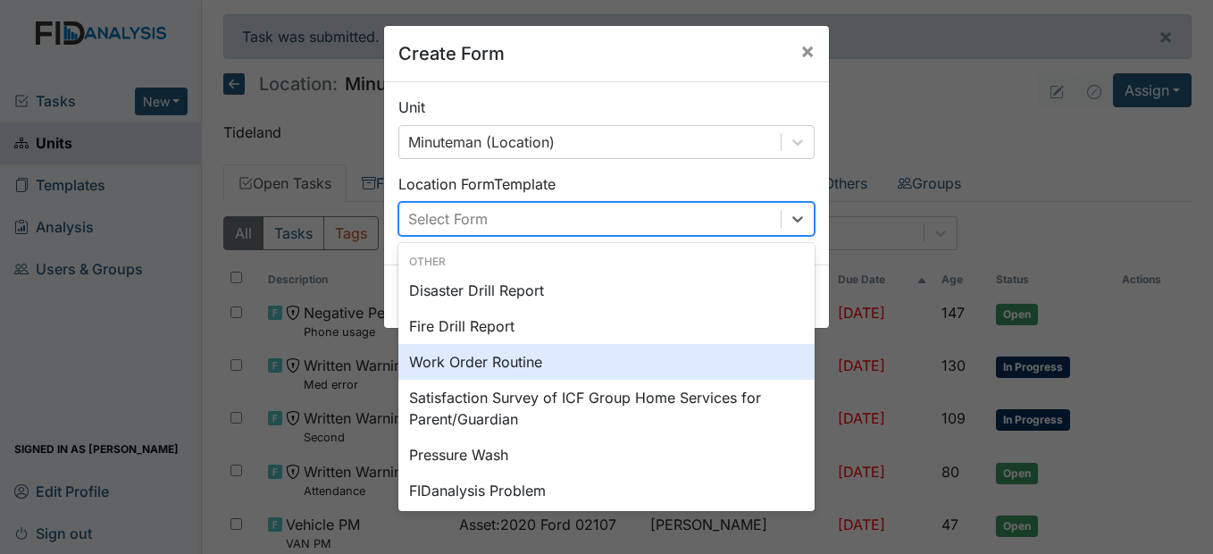
click at [497, 364] on div "Work Order Routine" at bounding box center [606, 362] width 416 height 36
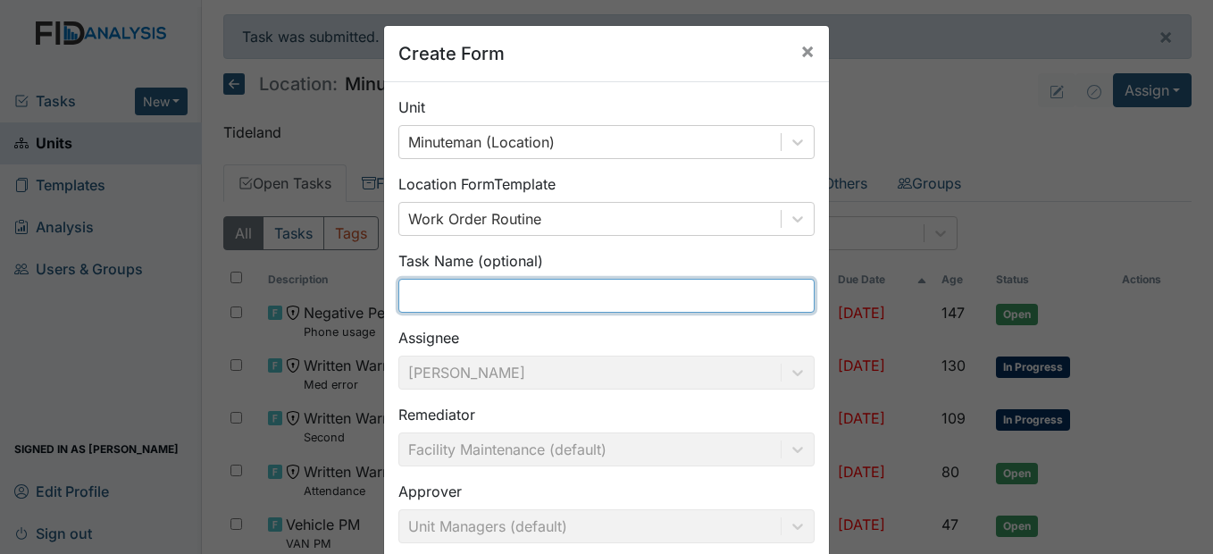
click at [446, 297] on input "text" at bounding box center [606, 296] width 416 height 34
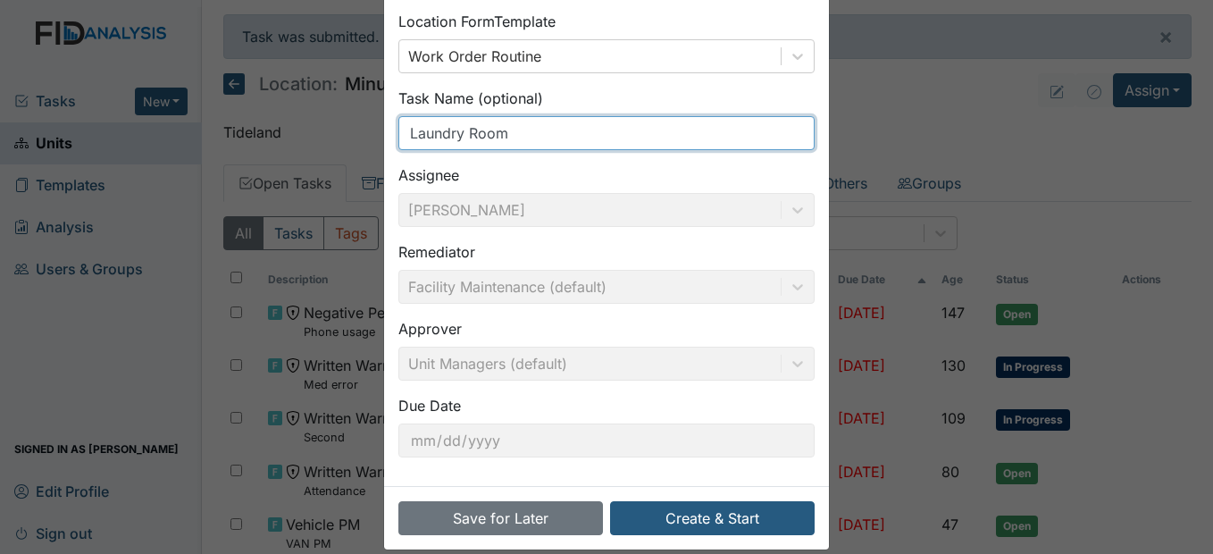
scroll to position [184, 0]
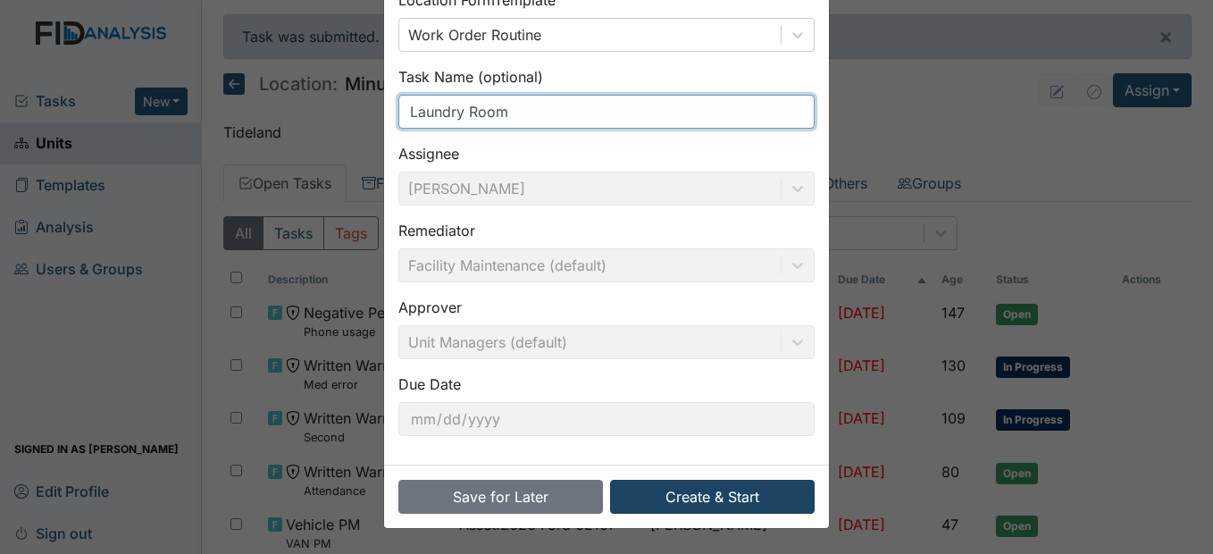
type input "Laundry Room"
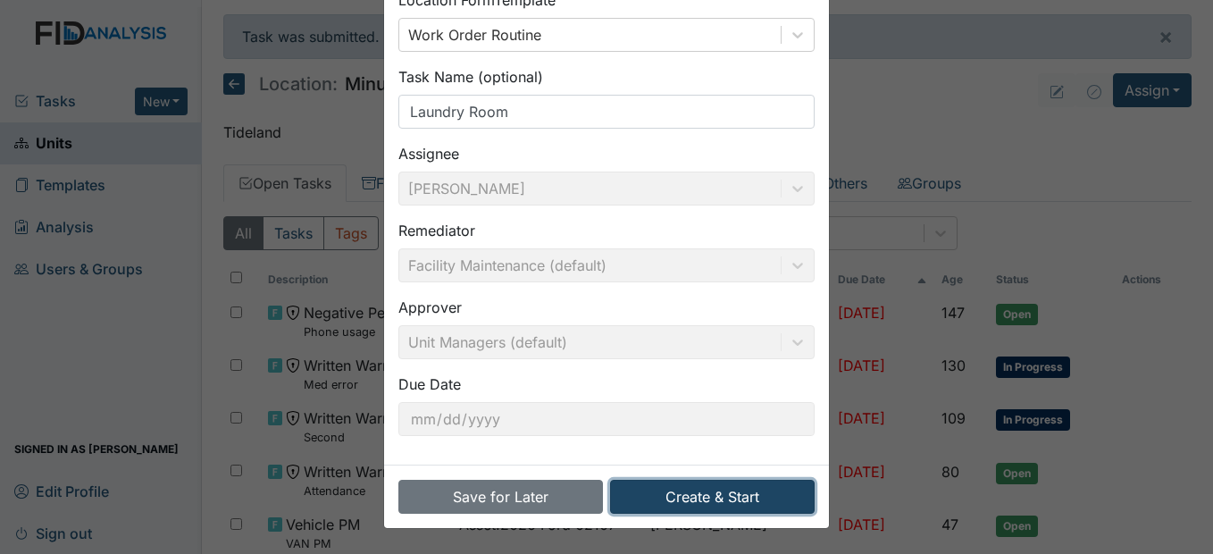
click at [712, 497] on button "Create & Start" at bounding box center [712, 497] width 205 height 34
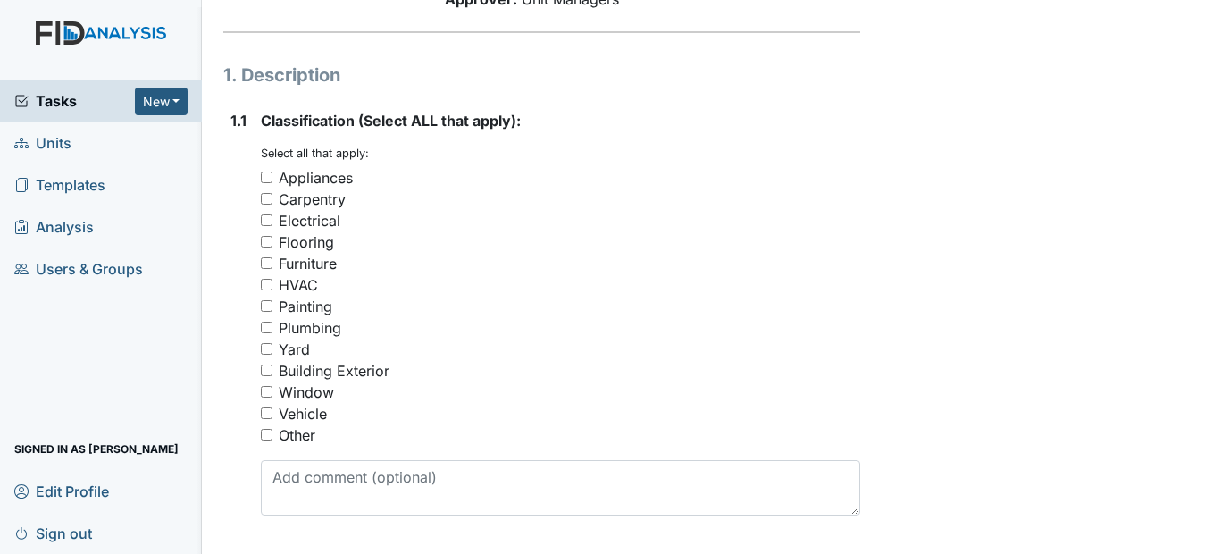
scroll to position [268, 0]
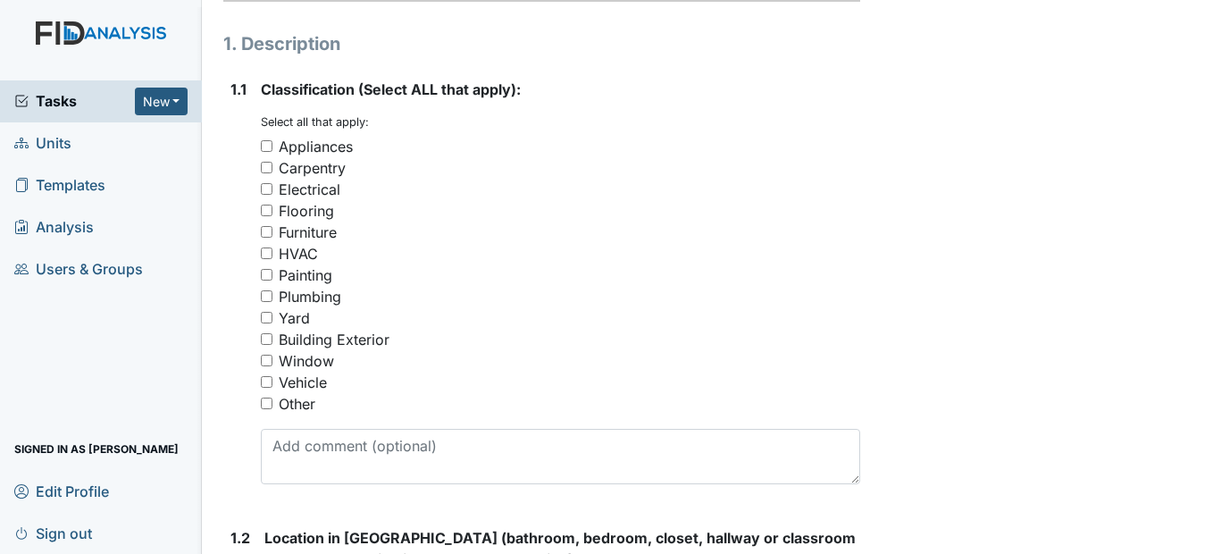
click at [263, 409] on input "Other" at bounding box center [267, 404] width 12 height 12
checkbox input "true"
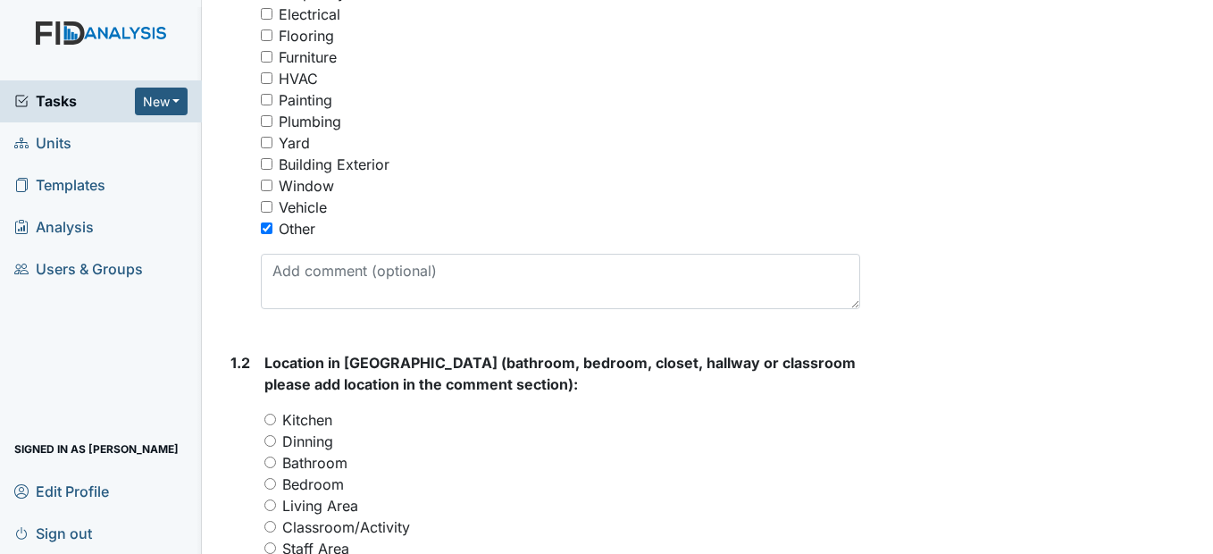
scroll to position [447, 0]
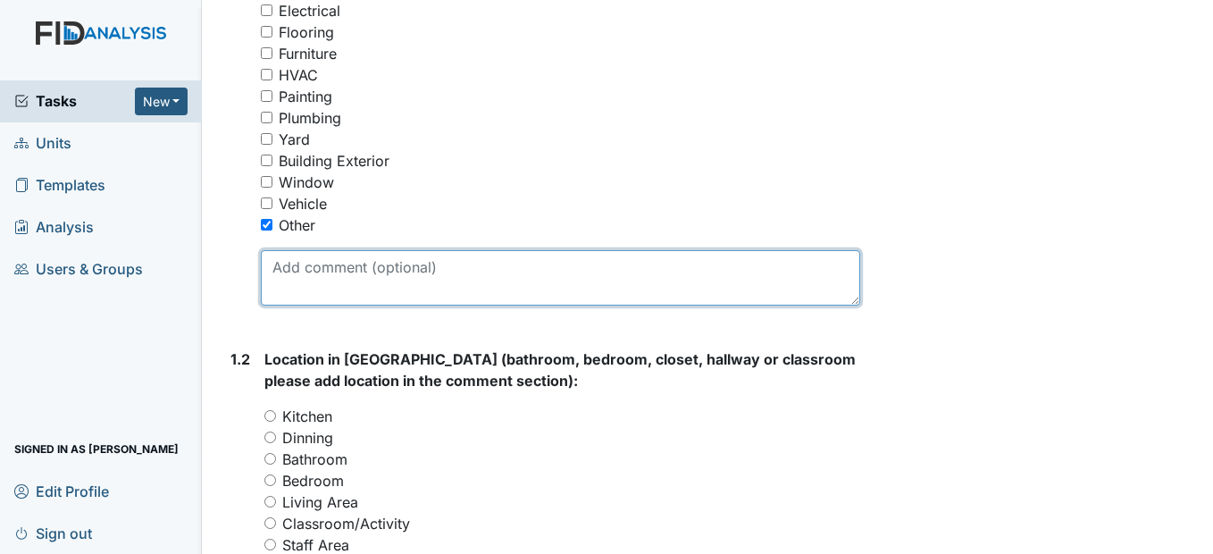
click at [297, 306] on textarea at bounding box center [560, 277] width 599 height 55
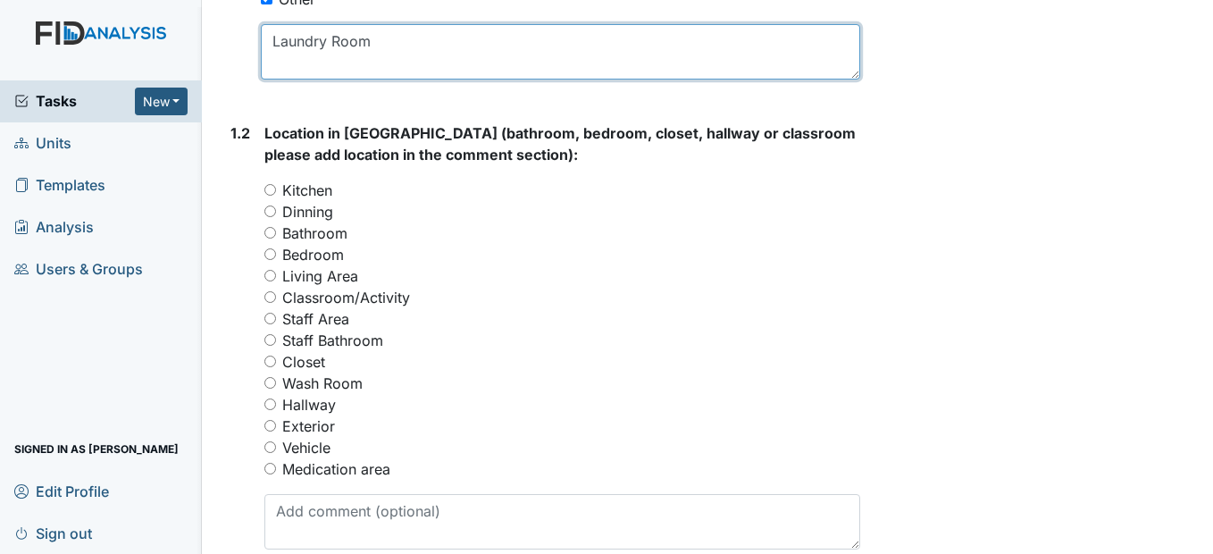
scroll to position [715, 0]
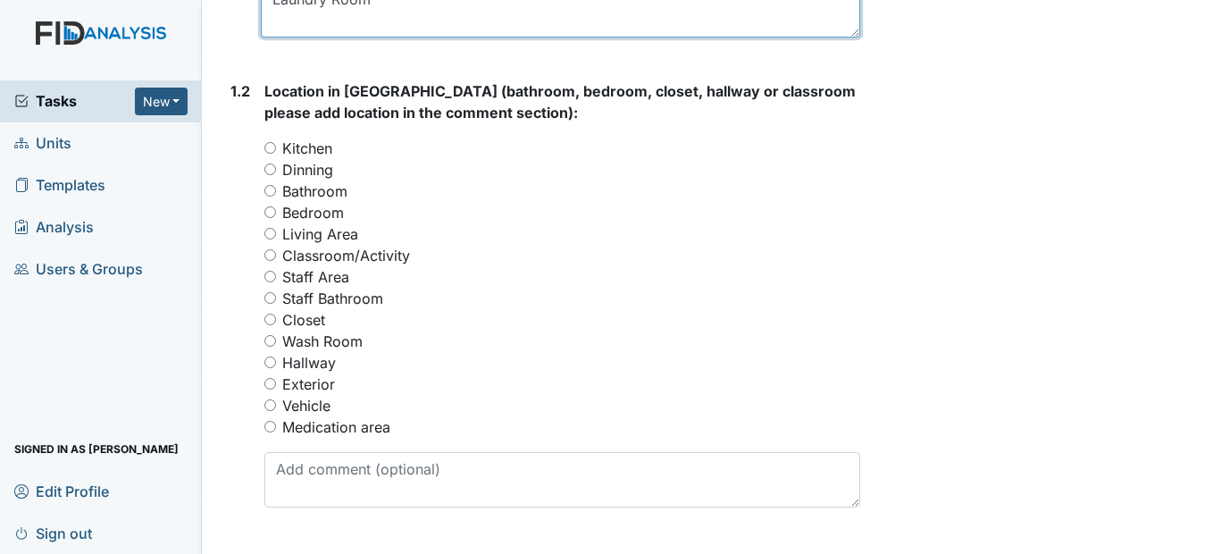
type textarea "Laundry Room"
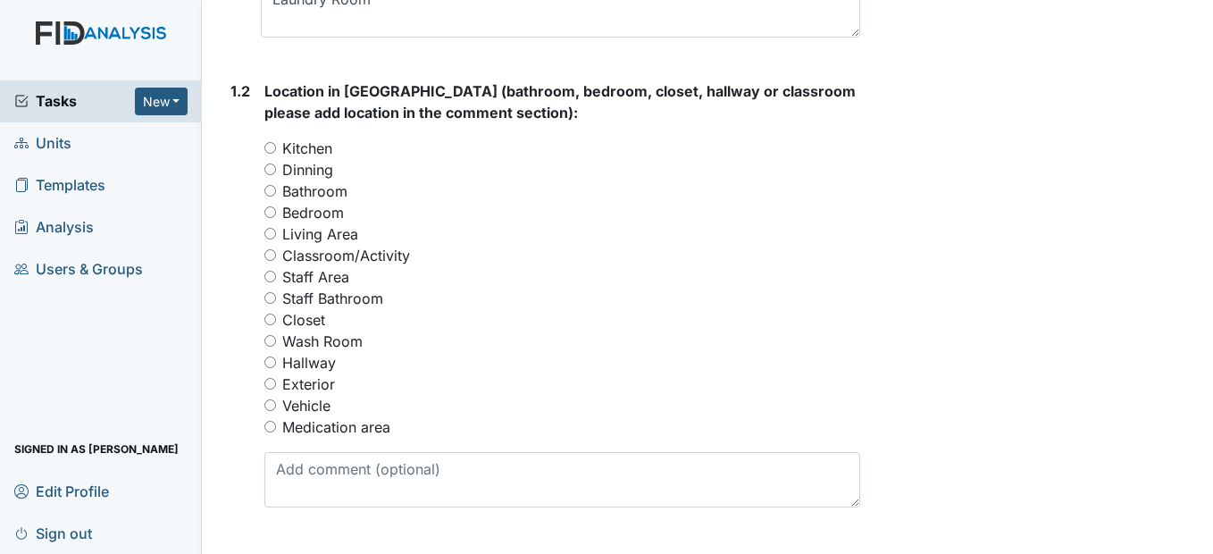
click at [272, 347] on input "Wash Room" at bounding box center [270, 341] width 12 height 12
radio input "true"
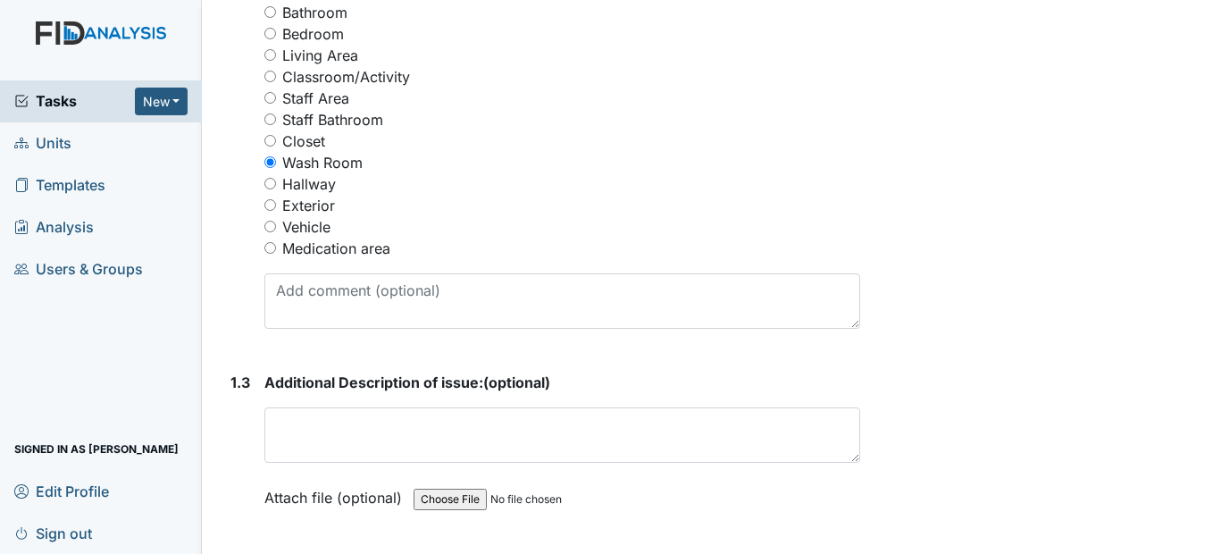
scroll to position [983, 0]
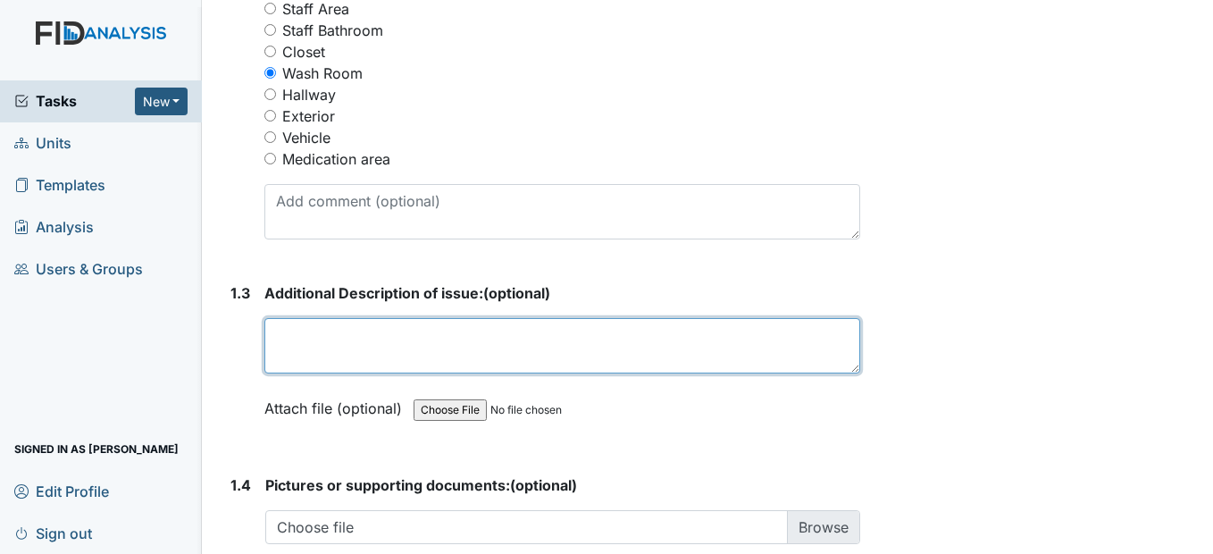
click at [277, 373] on textarea at bounding box center [561, 345] width 595 height 55
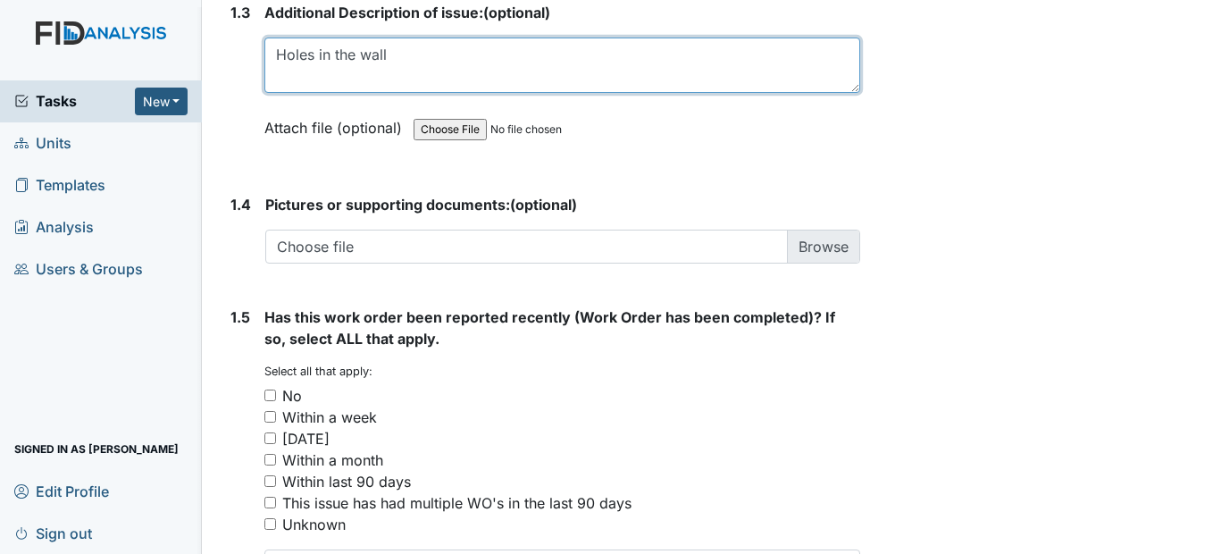
scroll to position [1340, 0]
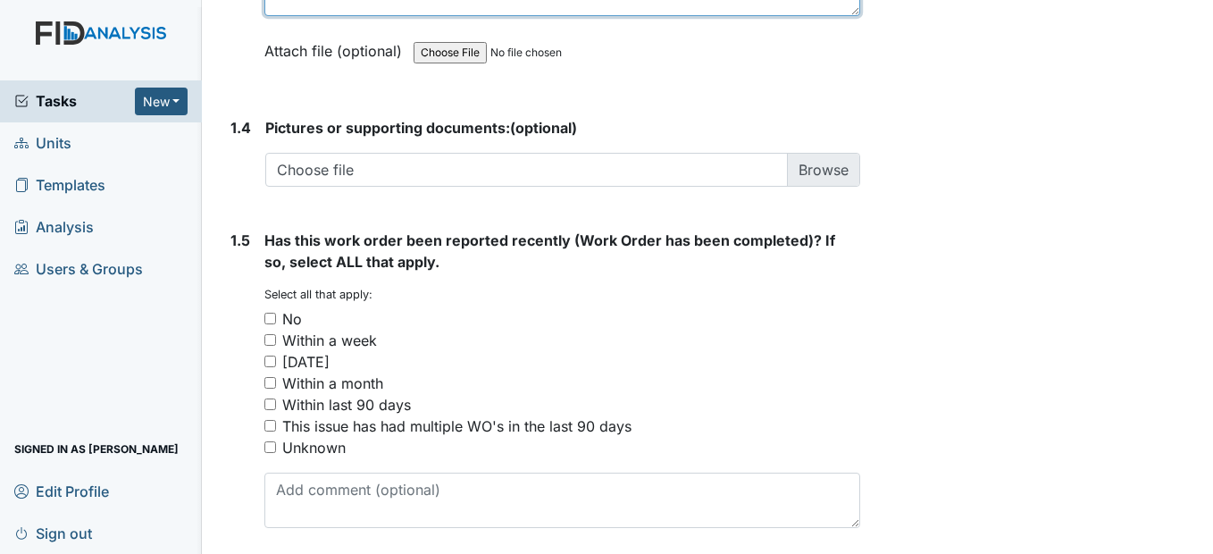
type textarea "Holes in the wall"
click at [272, 324] on input "No" at bounding box center [270, 319] width 12 height 12
checkbox input "true"
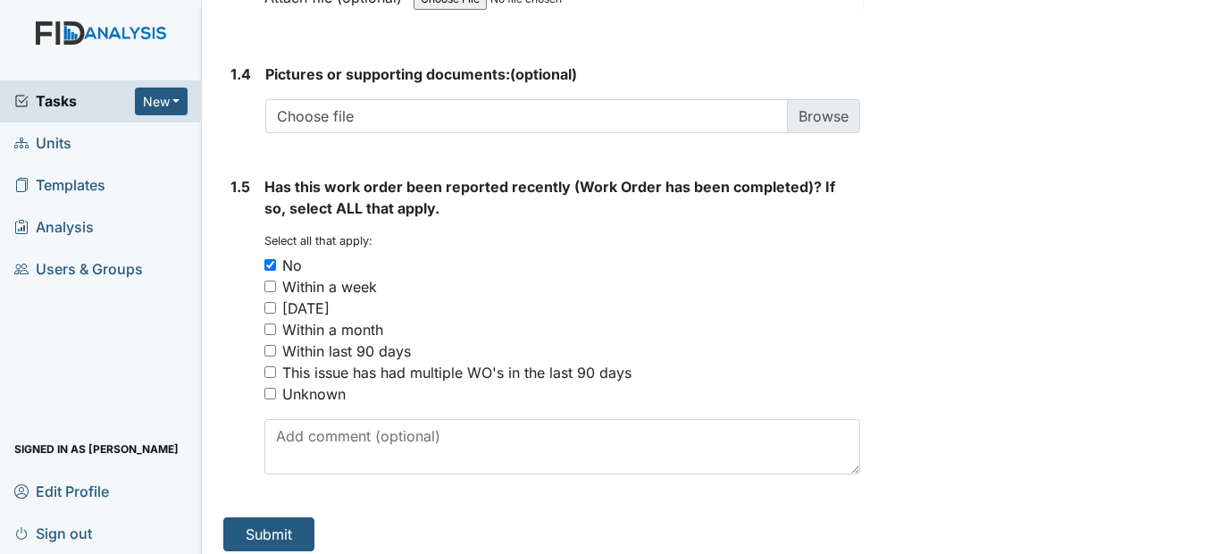
scroll to position [1448, 0]
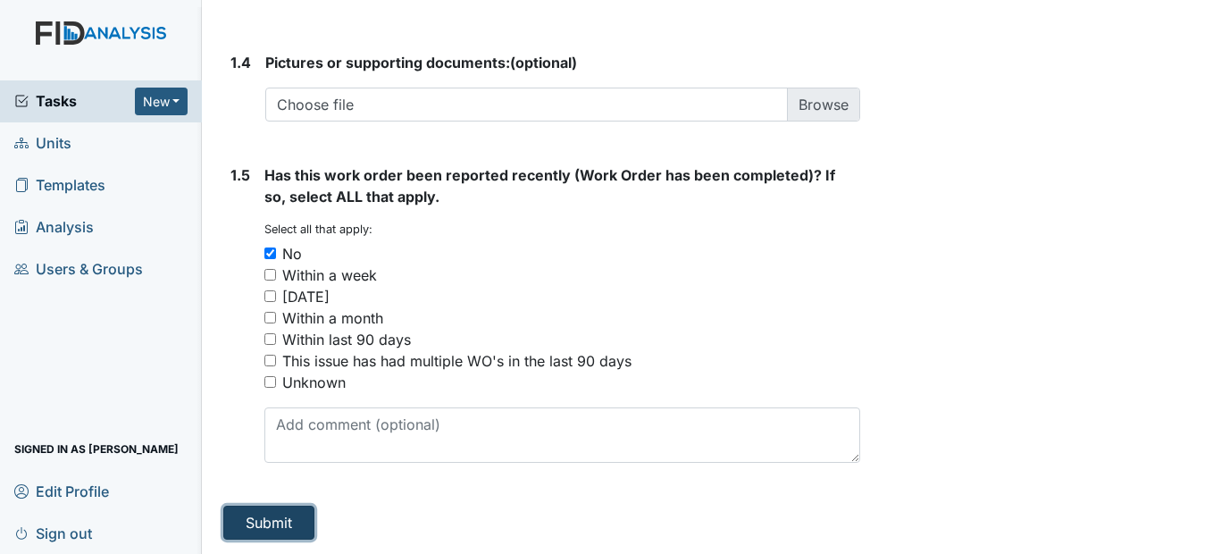
click at [287, 519] on button "Submit" at bounding box center [268, 523] width 91 height 34
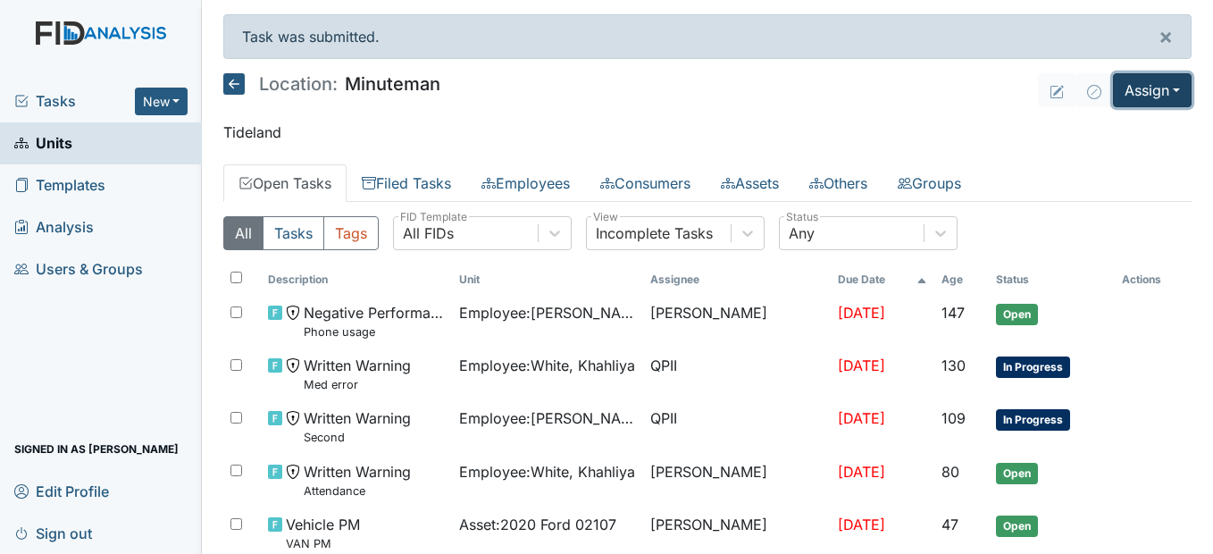
click at [1162, 92] on button "Assign" at bounding box center [1152, 90] width 79 height 34
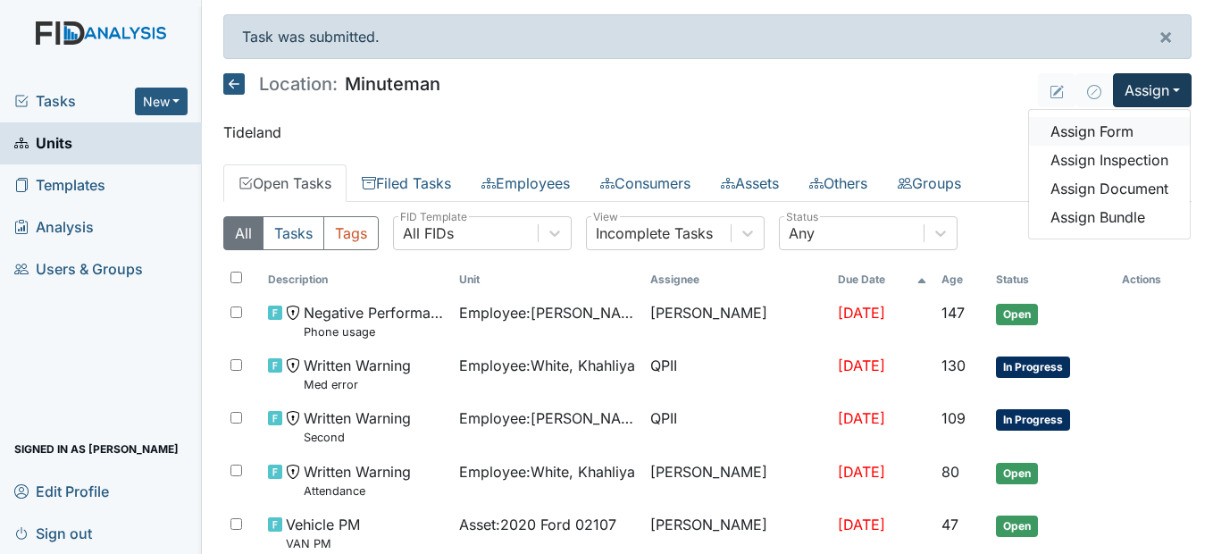
click at [1110, 132] on link "Assign Form" at bounding box center [1109, 131] width 161 height 29
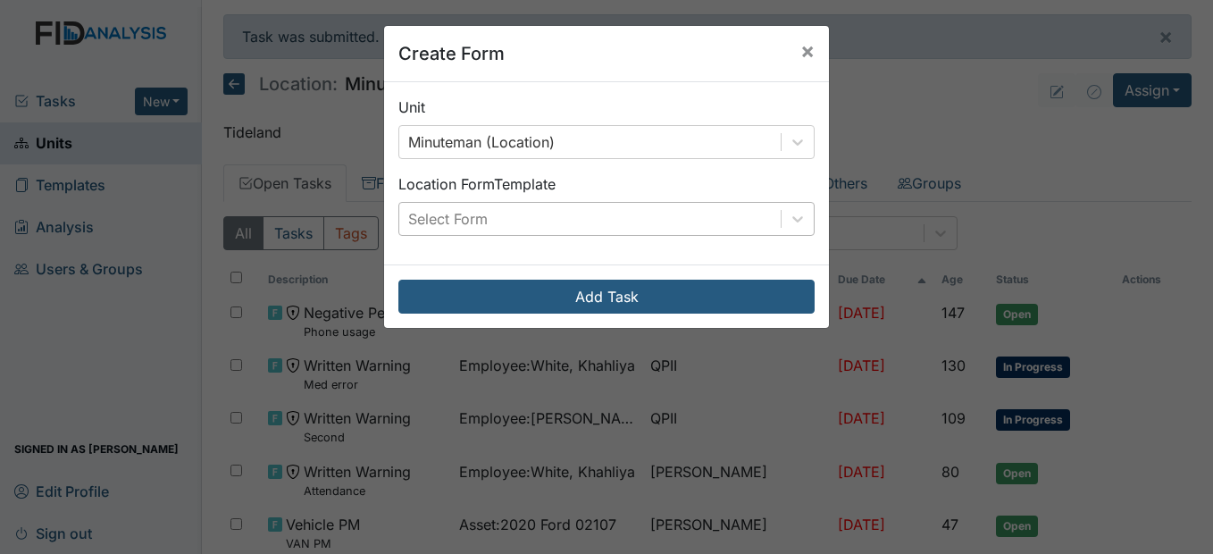
click at [773, 224] on div "Select Form" at bounding box center [589, 219] width 381 height 32
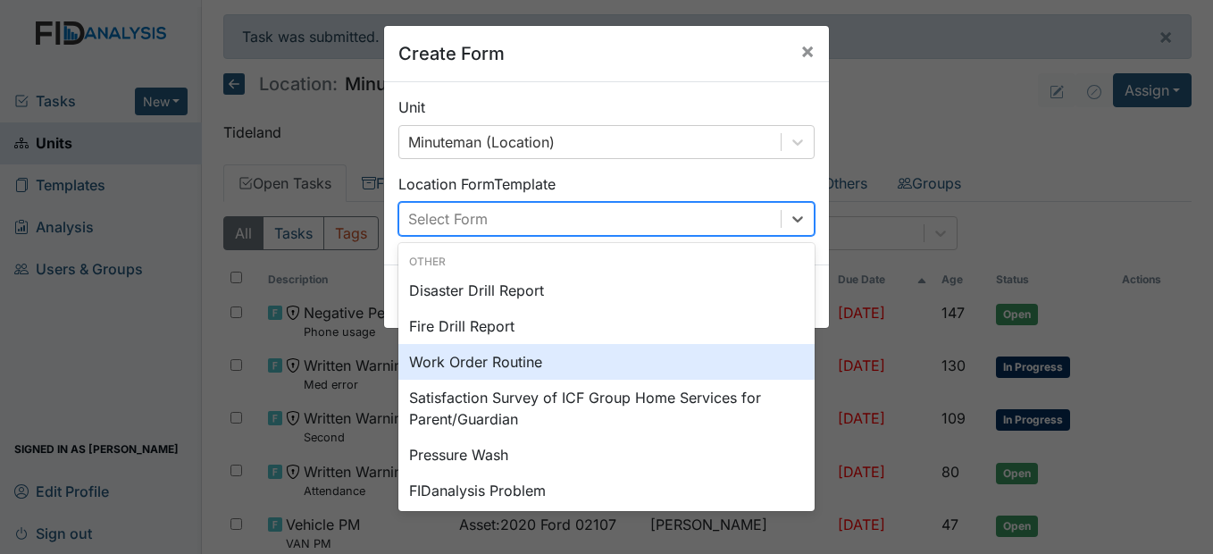
click at [631, 351] on div "Work Order Routine" at bounding box center [606, 362] width 416 height 36
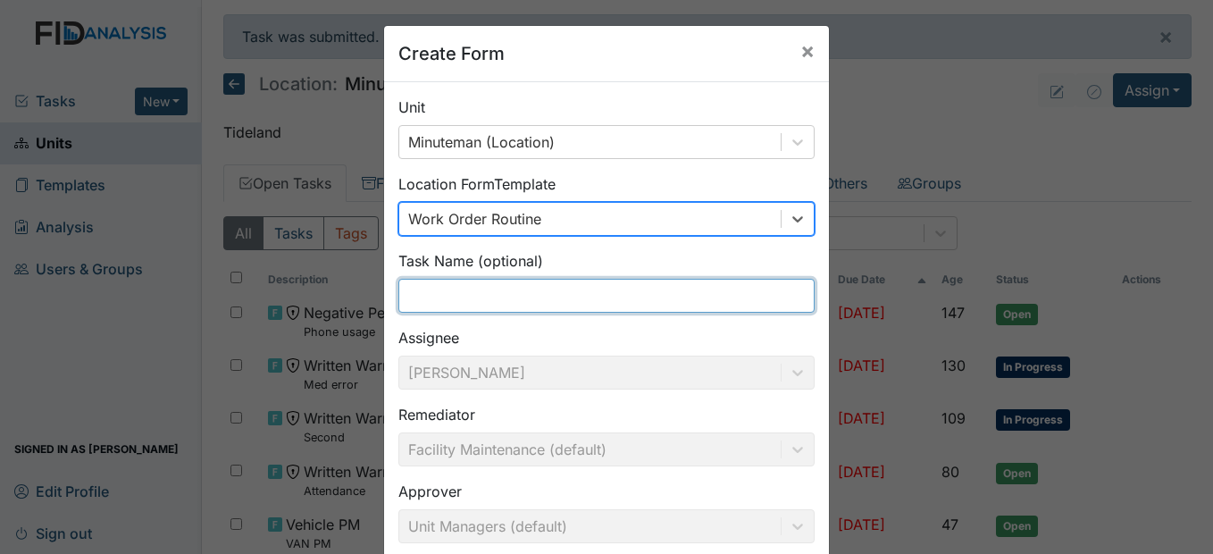
click at [573, 293] on input "text" at bounding box center [606, 296] width 416 height 34
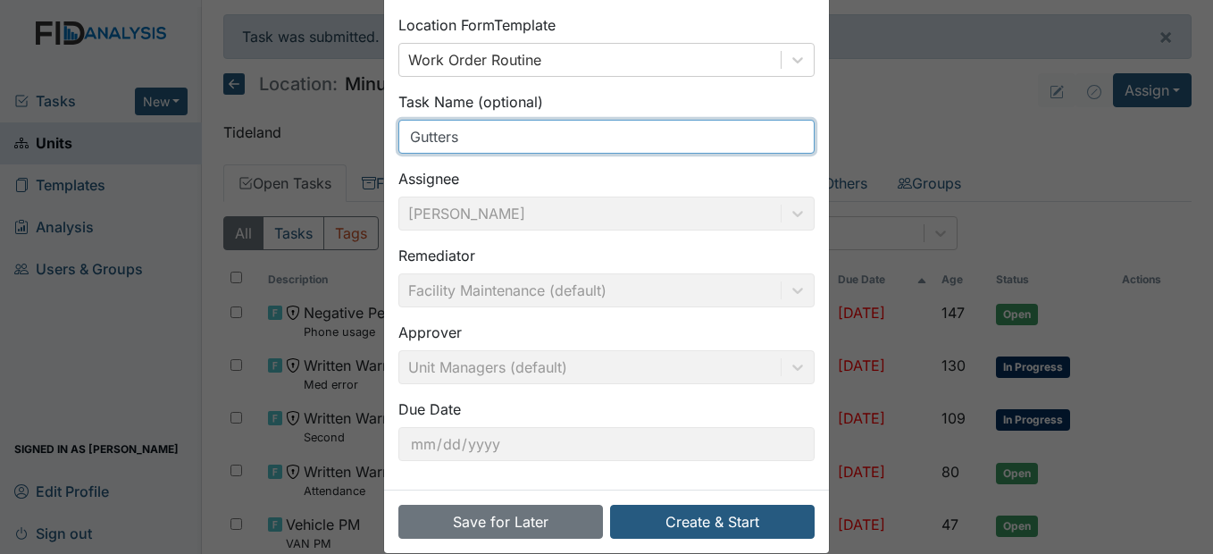
scroll to position [184, 0]
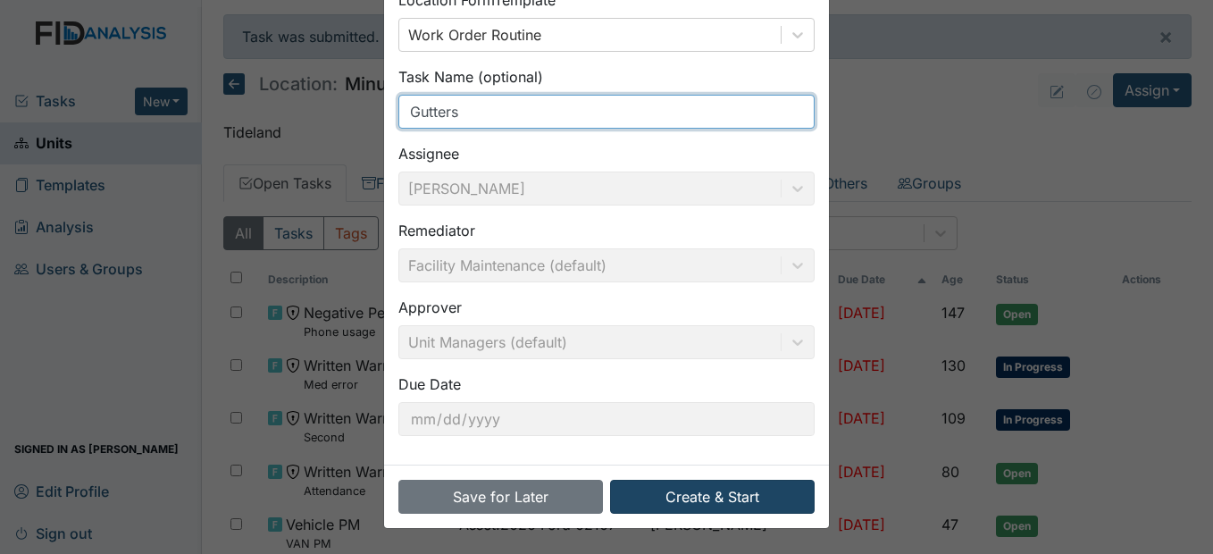
type input "Gutters"
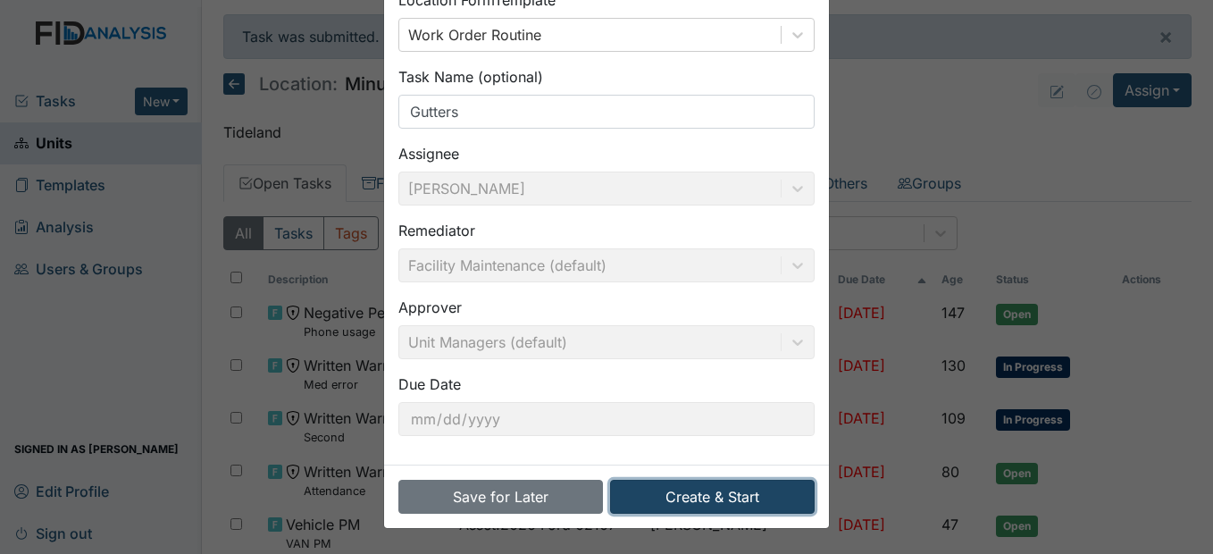
click at [717, 496] on button "Create & Start" at bounding box center [712, 497] width 205 height 34
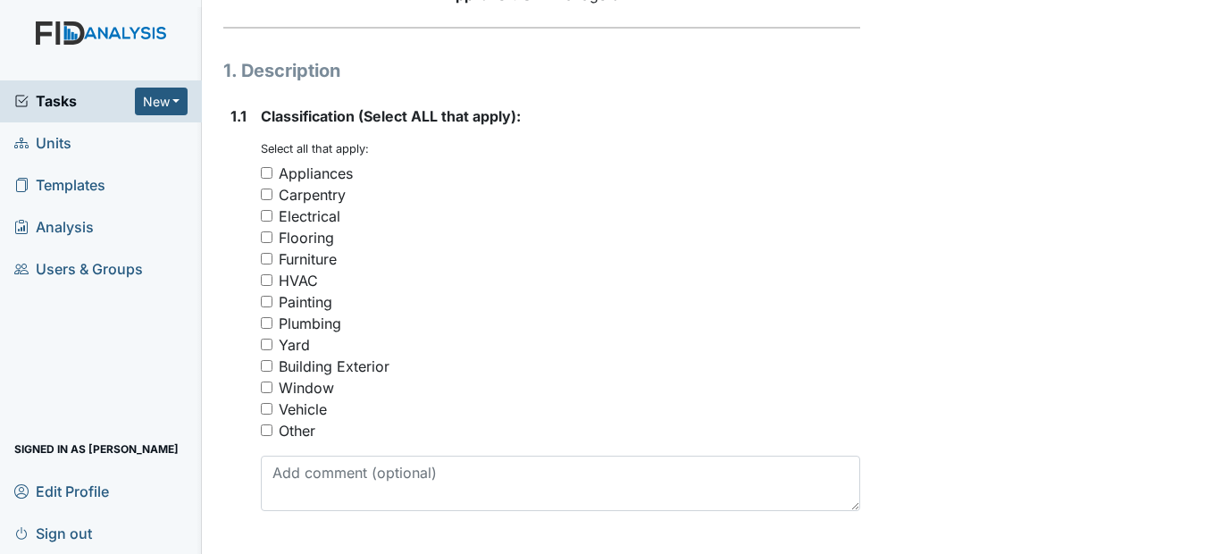
scroll to position [268, 0]
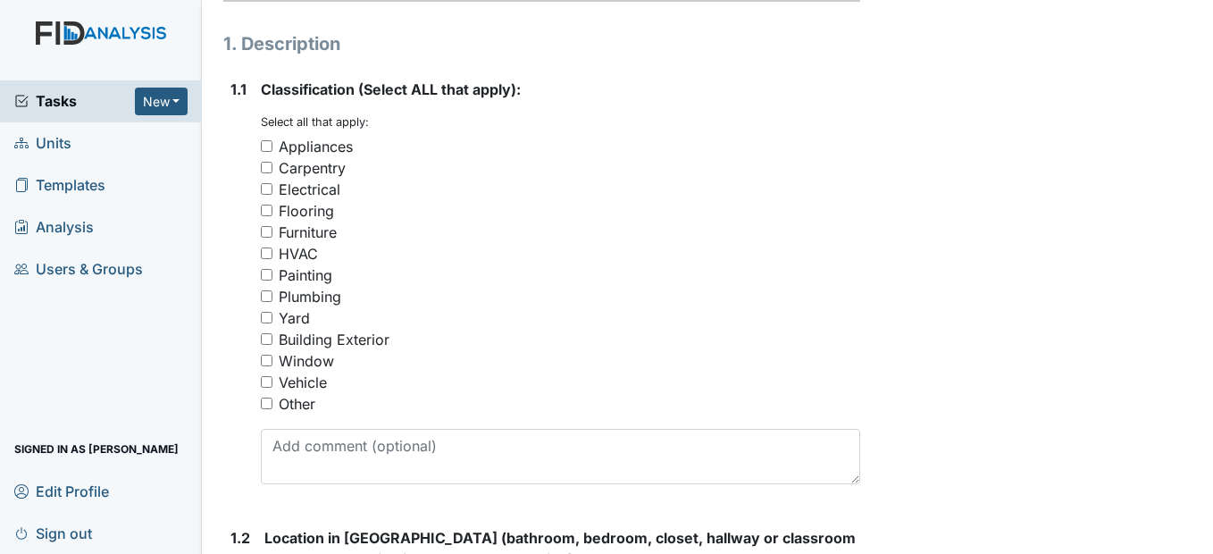
click at [267, 323] on input "Yard" at bounding box center [267, 318] width 12 height 12
checkbox input "true"
click at [272, 345] on input "Building Exterior" at bounding box center [267, 339] width 12 height 12
checkbox input "true"
click at [263, 323] on input "Yard" at bounding box center [267, 318] width 12 height 12
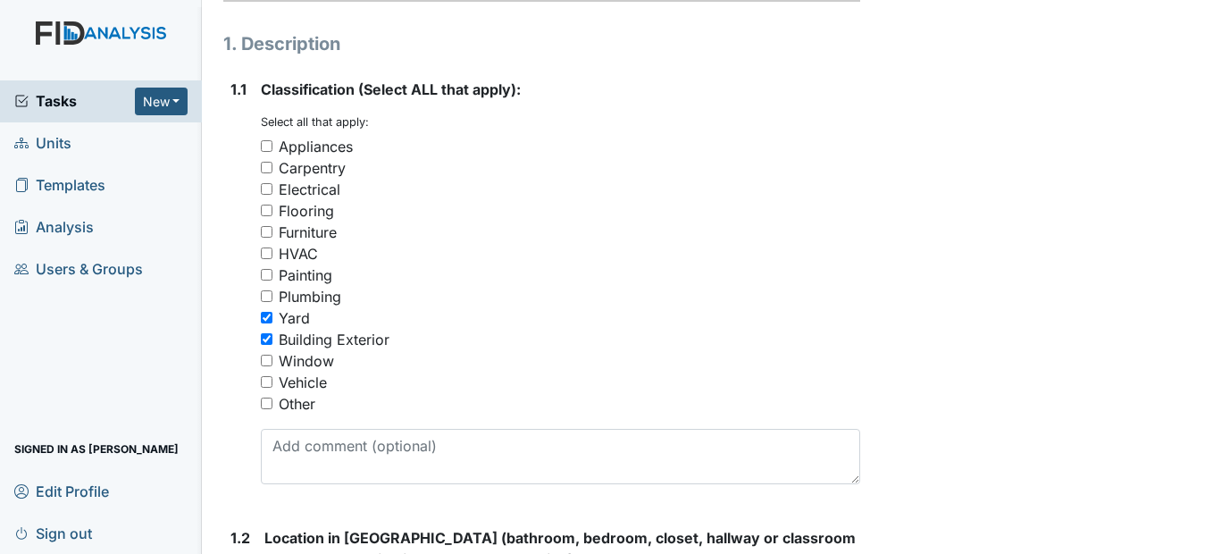
checkbox input "false"
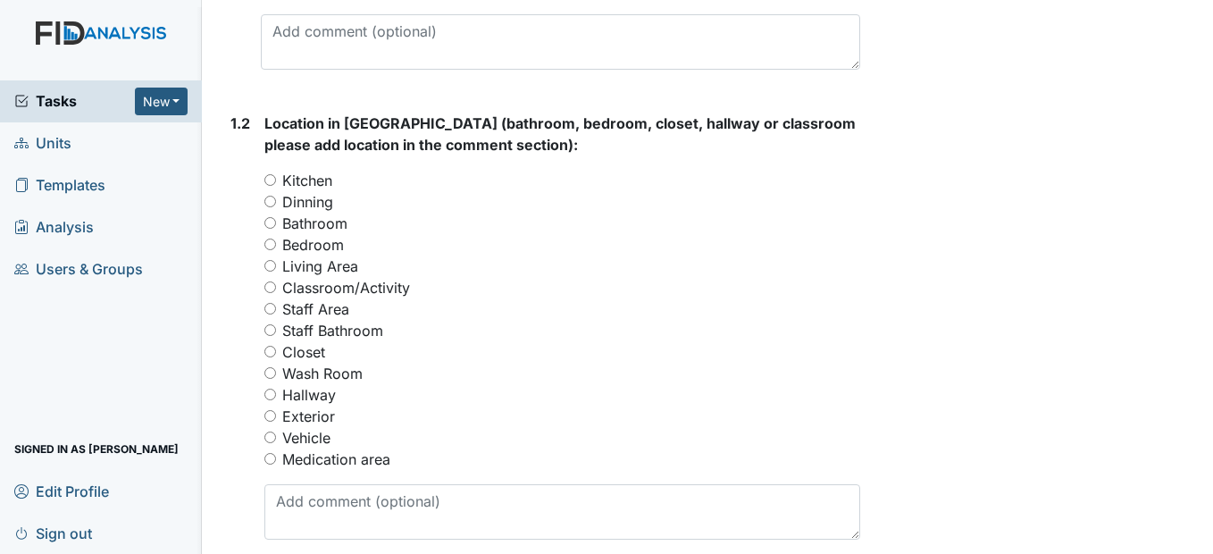
scroll to position [715, 0]
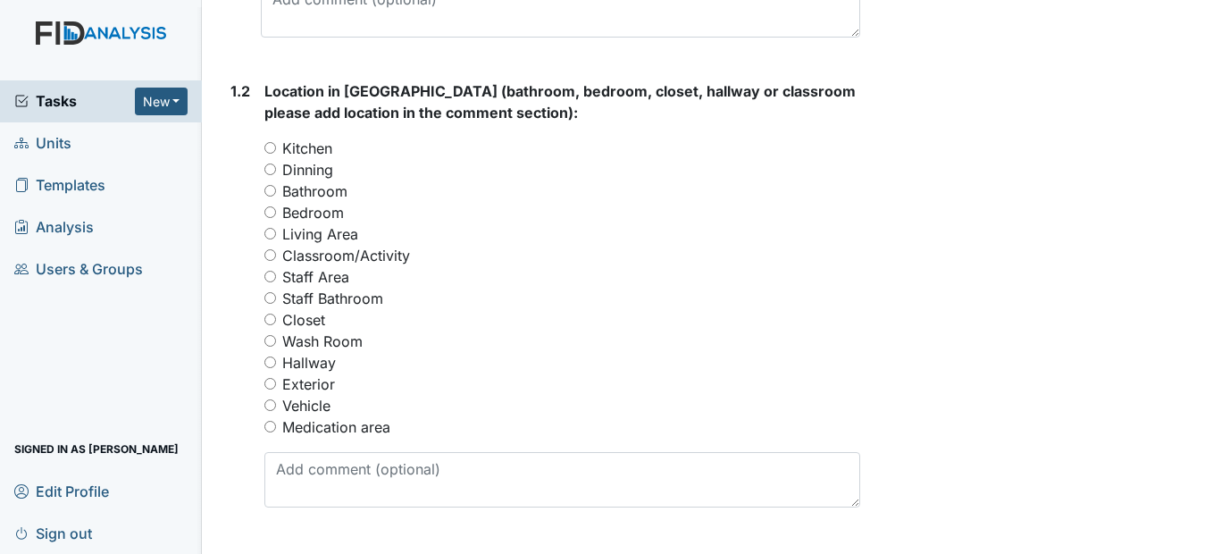
click at [276, 389] on input "Exterior" at bounding box center [270, 384] width 12 height 12
radio input "true"
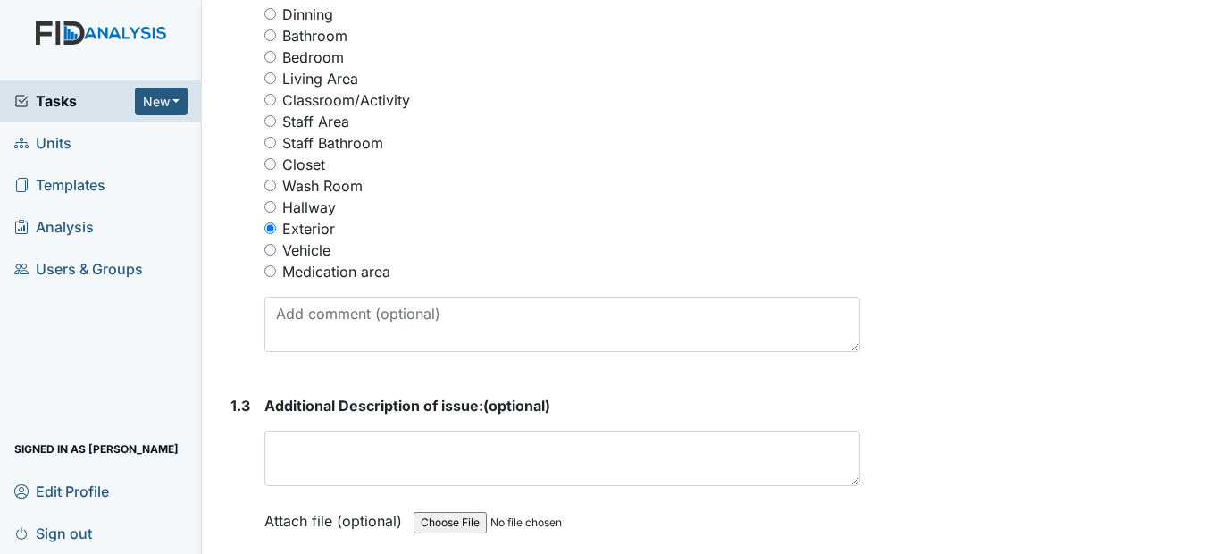
scroll to position [893, 0]
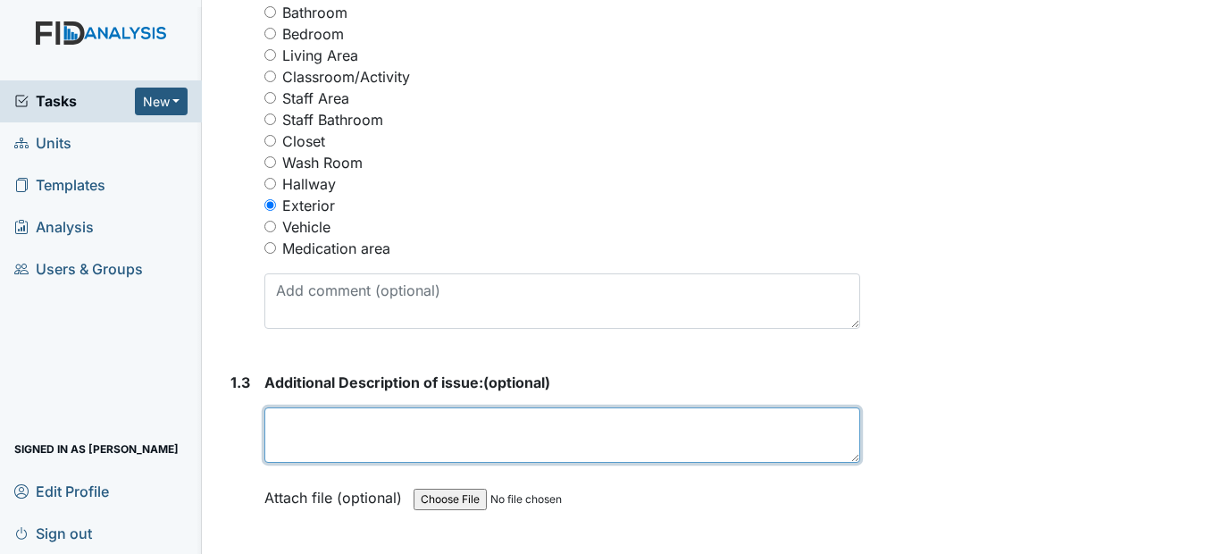
click at [314, 457] on textarea at bounding box center [561, 434] width 595 height 55
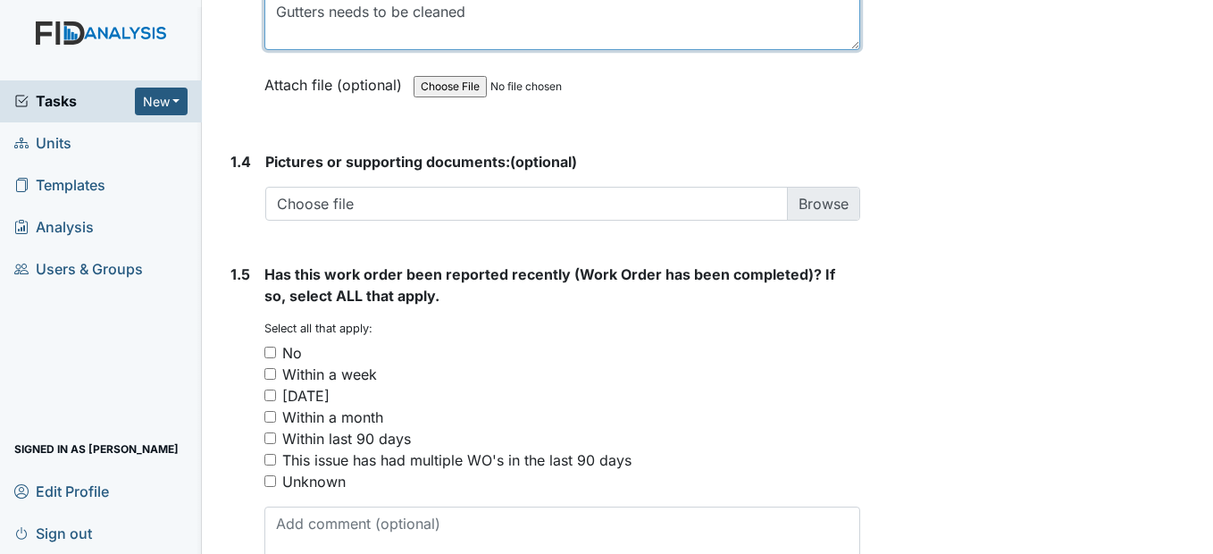
scroll to position [1340, 0]
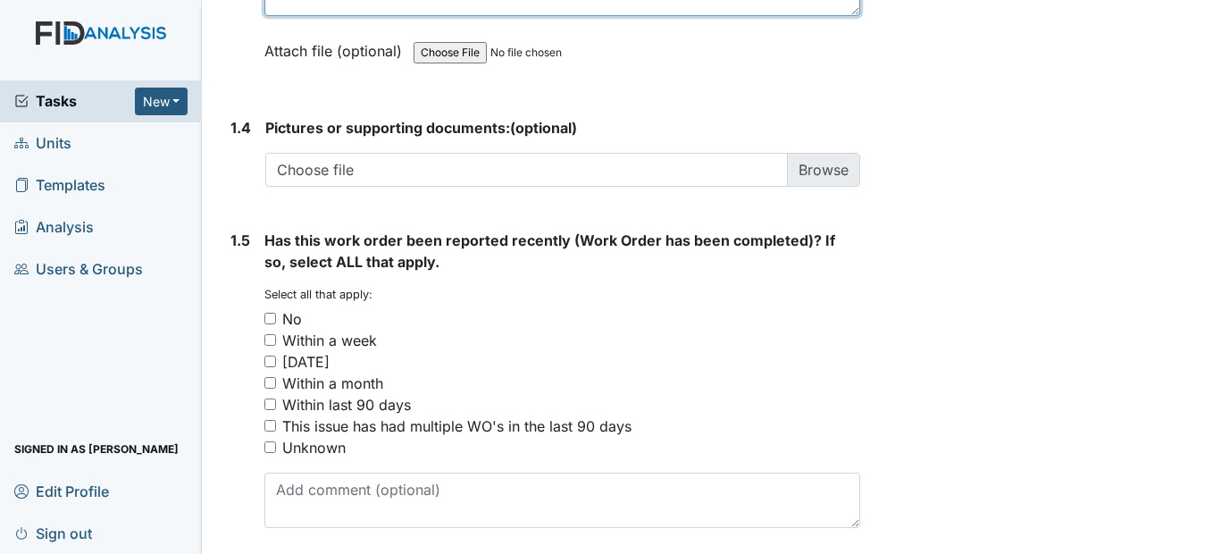
type textarea "Gutters needs to be cleaned"
click at [269, 324] on input "No" at bounding box center [270, 319] width 12 height 12
checkbox input "true"
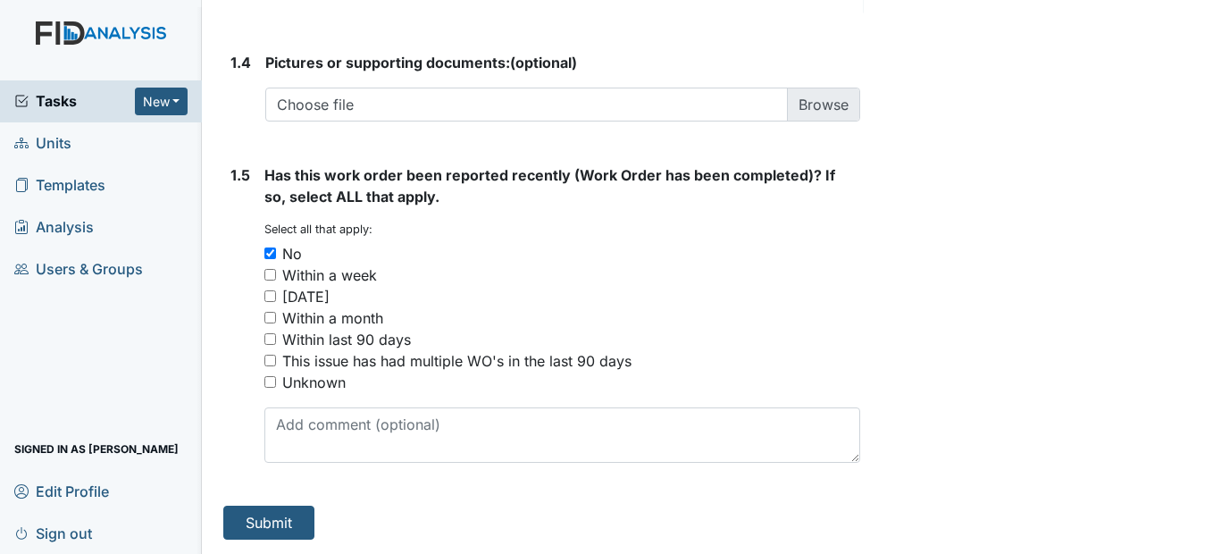
scroll to position [1448, 0]
click at [298, 522] on button "Submit" at bounding box center [268, 523] width 91 height 34
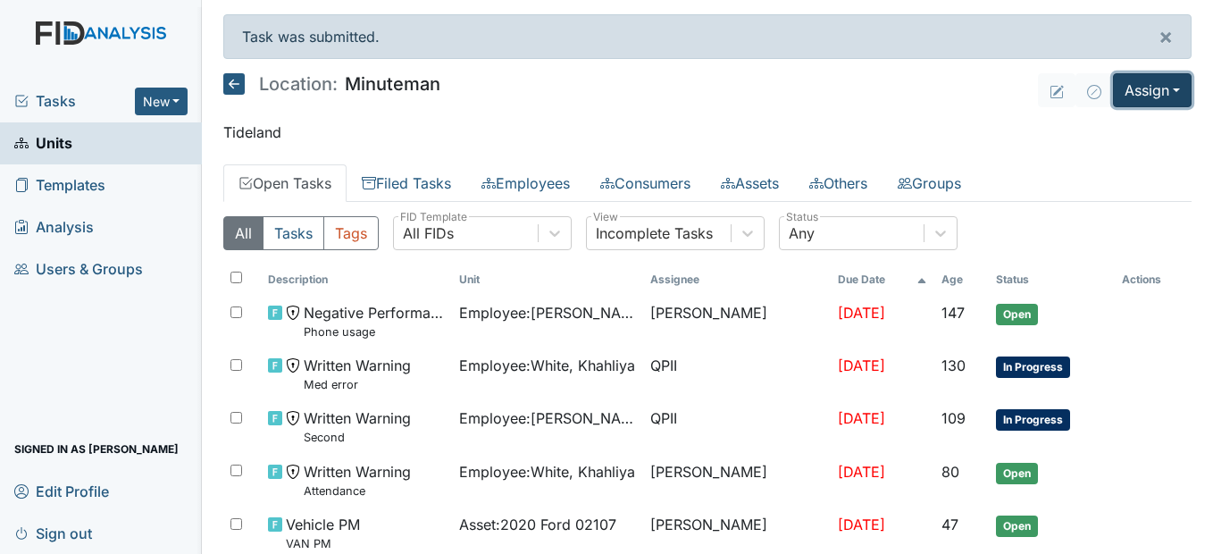
click at [1161, 88] on button "Assign" at bounding box center [1152, 90] width 79 height 34
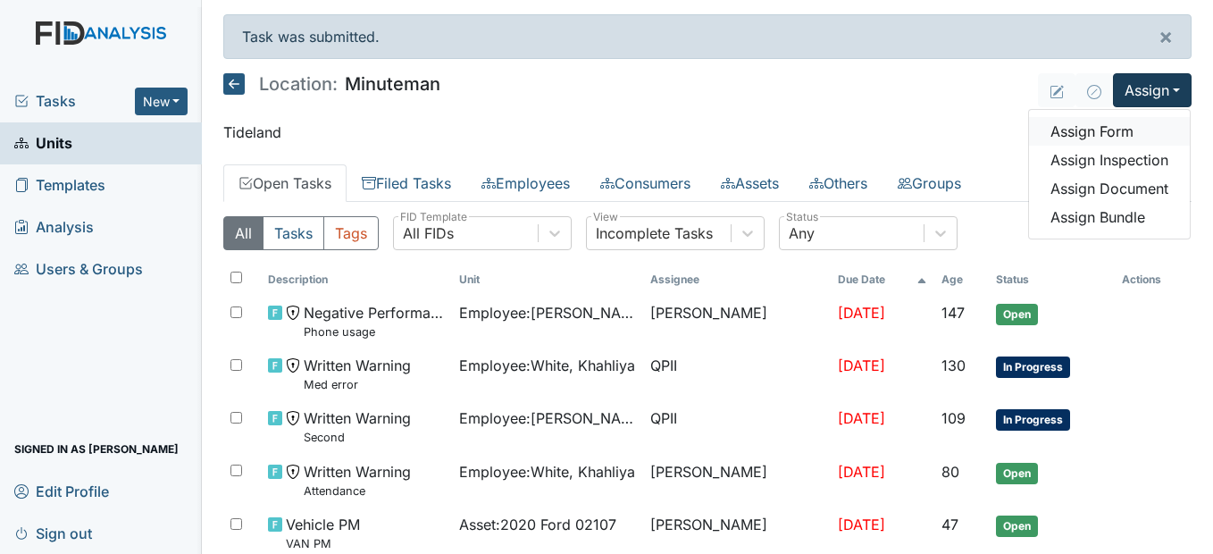
click at [1127, 121] on link "Assign Form" at bounding box center [1109, 131] width 161 height 29
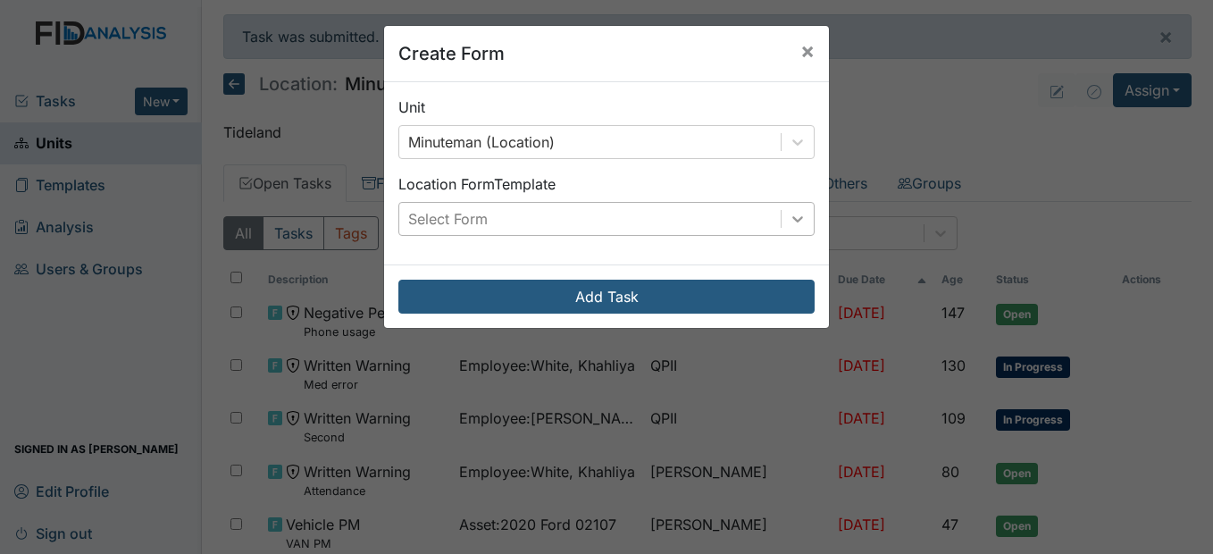
click at [792, 219] on icon at bounding box center [797, 219] width 11 height 6
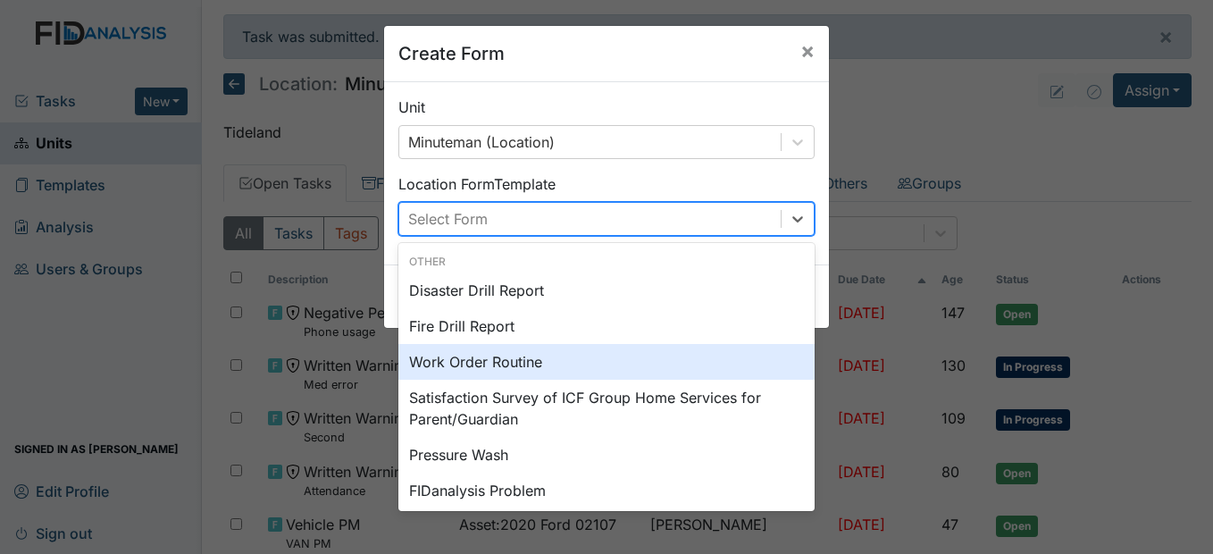
click at [530, 356] on div "Work Order Routine" at bounding box center [606, 362] width 416 height 36
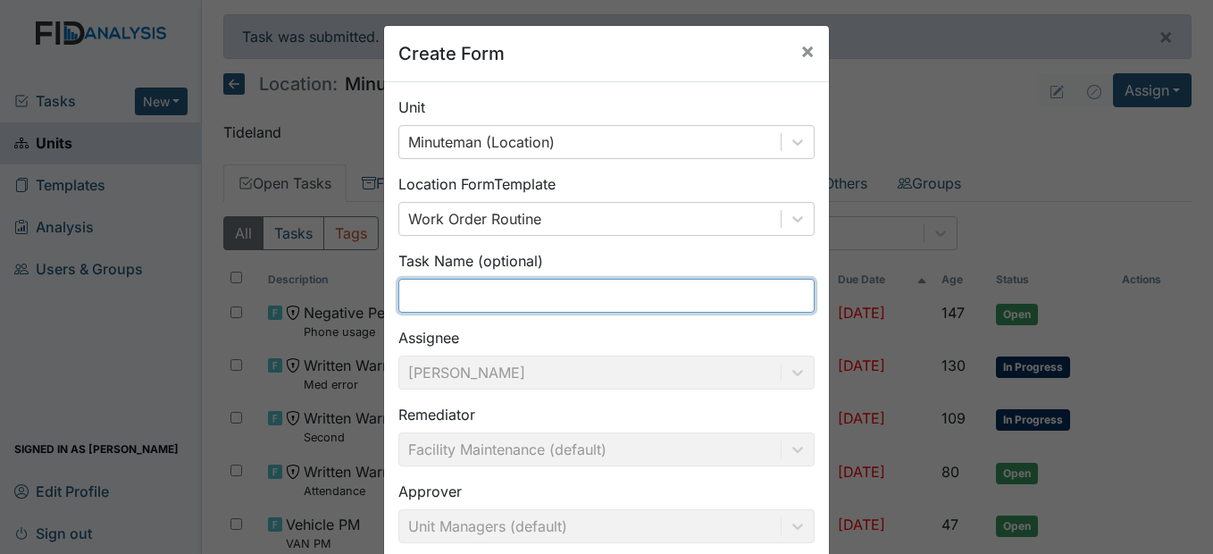
click at [477, 297] on input "text" at bounding box center [606, 296] width 416 height 34
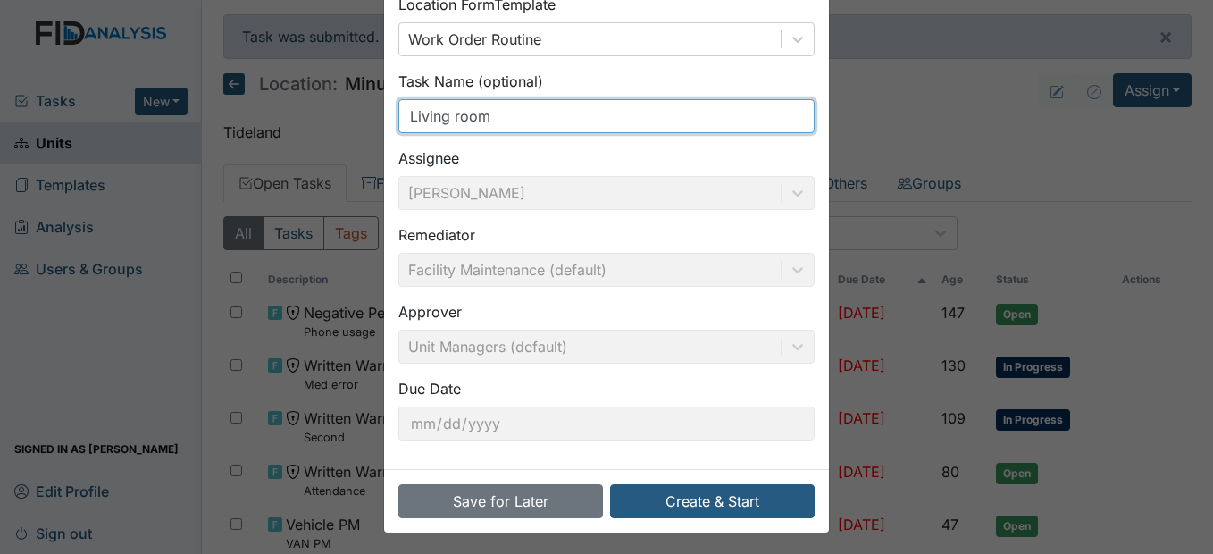
scroll to position [184, 0]
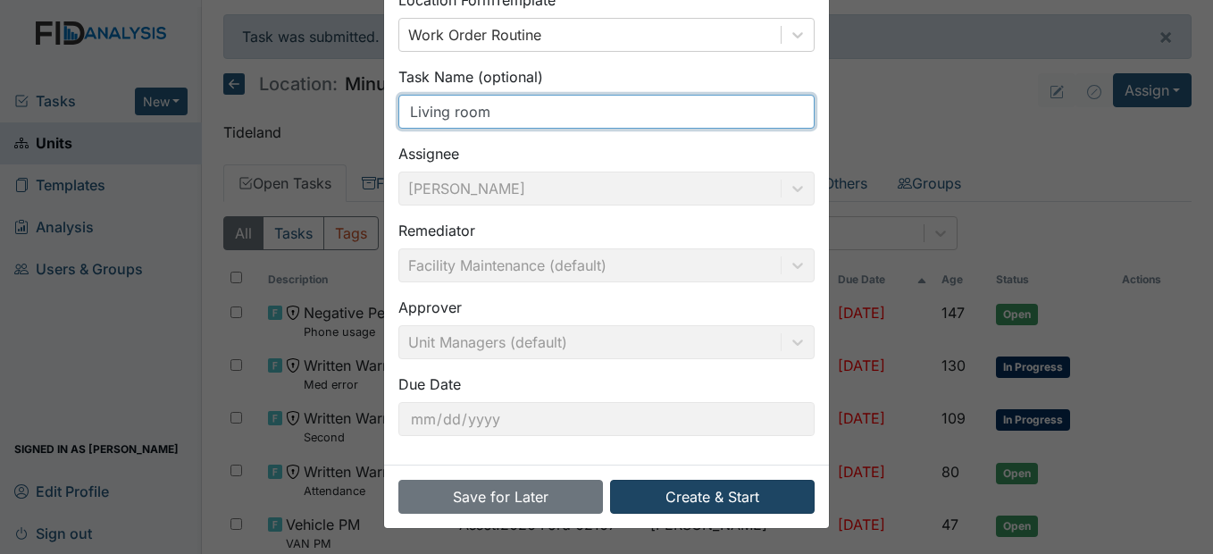
type input "Living room"
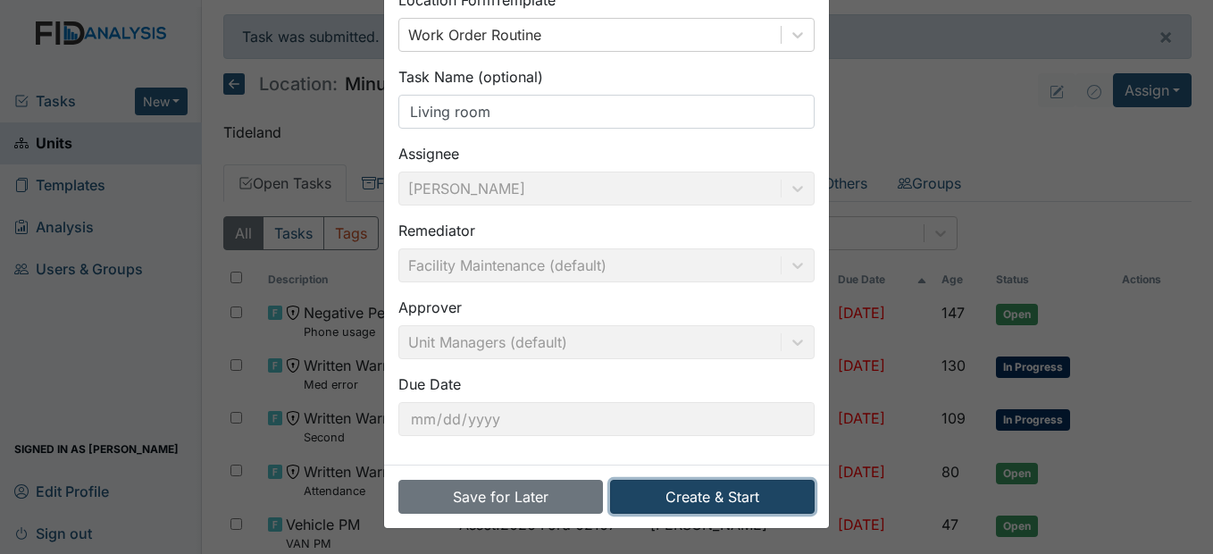
click at [730, 501] on button "Create & Start" at bounding box center [712, 497] width 205 height 34
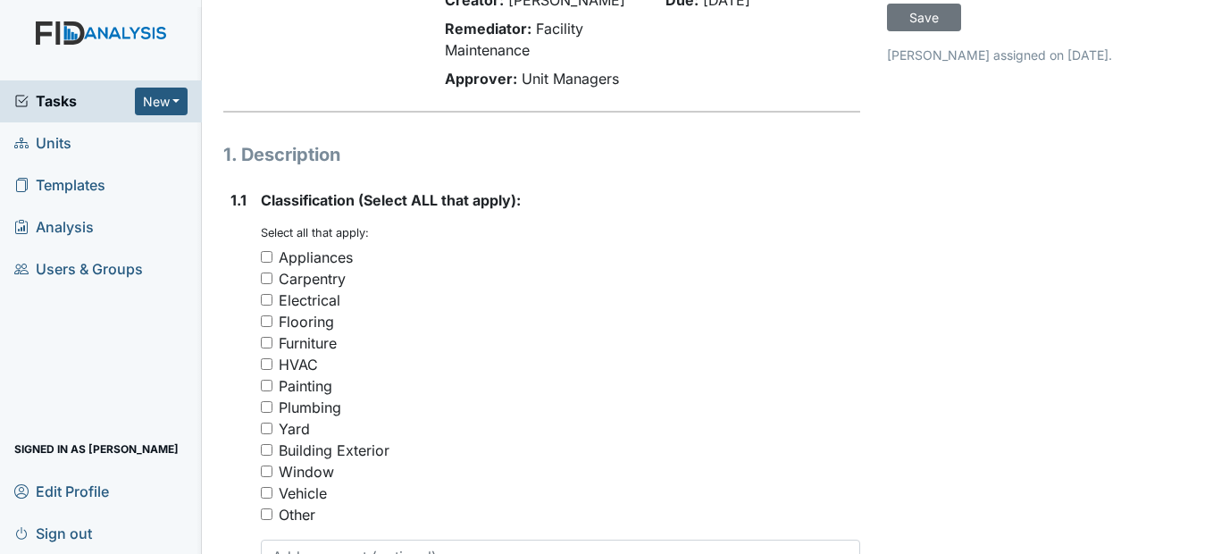
scroll to position [179, 0]
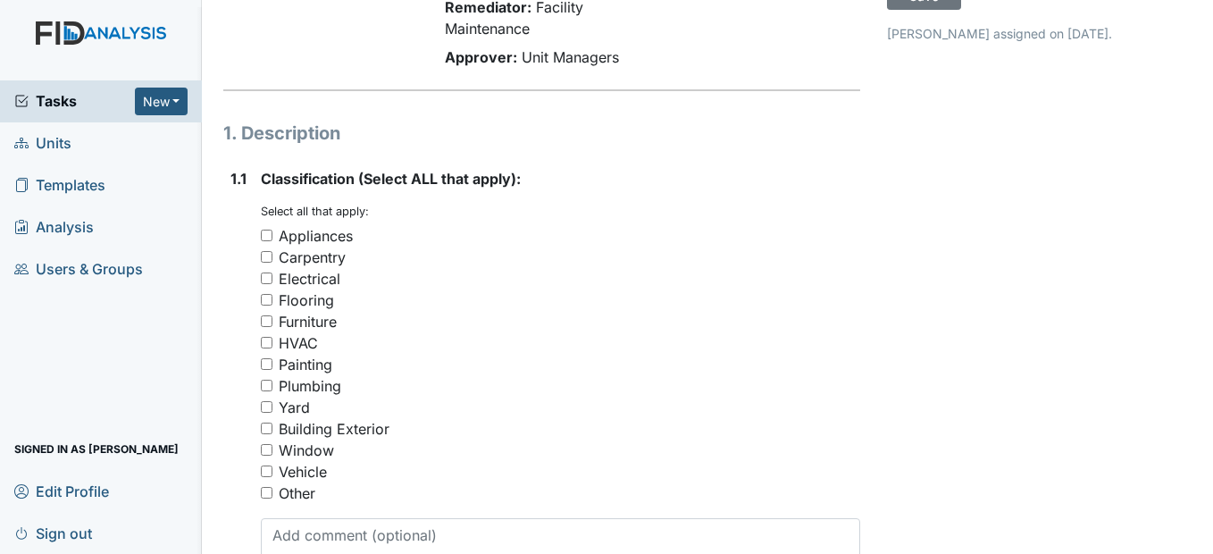
click at [268, 370] on input "Painting" at bounding box center [267, 364] width 12 height 12
checkbox input "true"
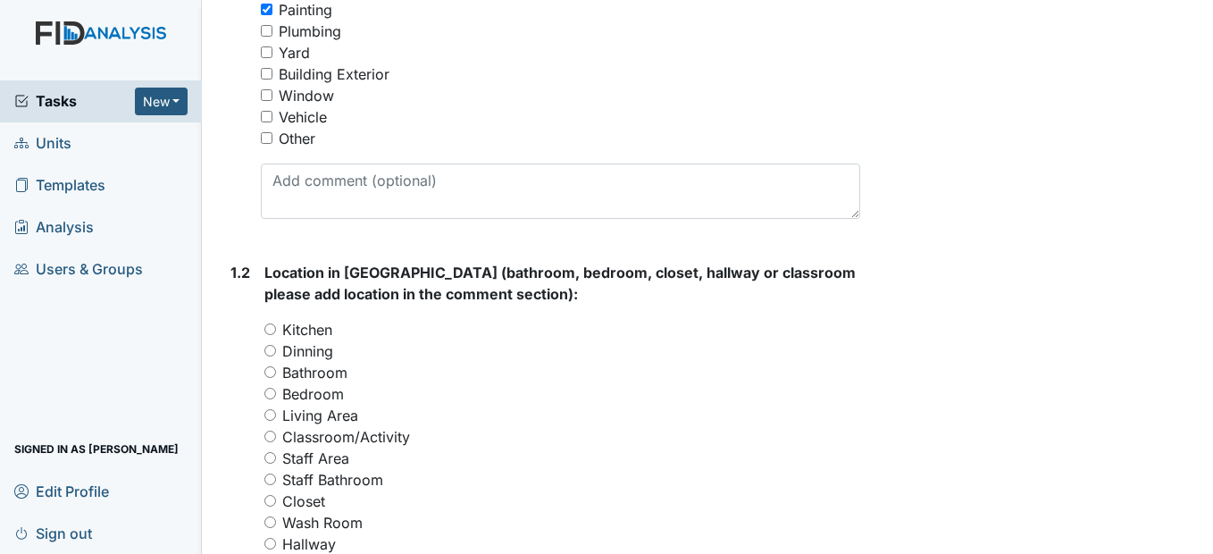
scroll to position [536, 0]
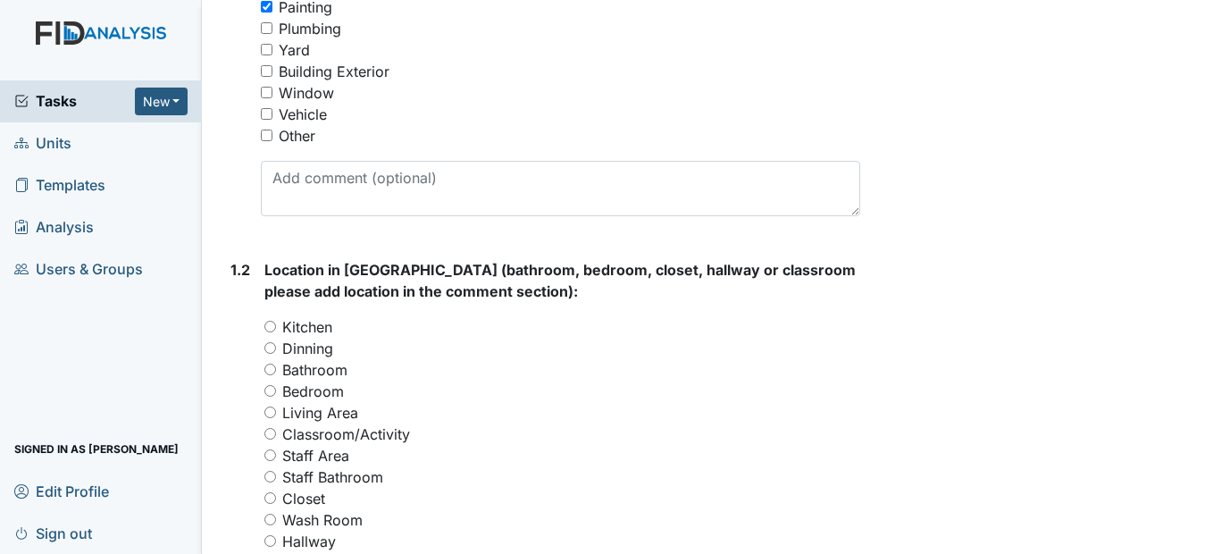
click at [276, 418] on input "Living Area" at bounding box center [270, 412] width 12 height 12
radio input "true"
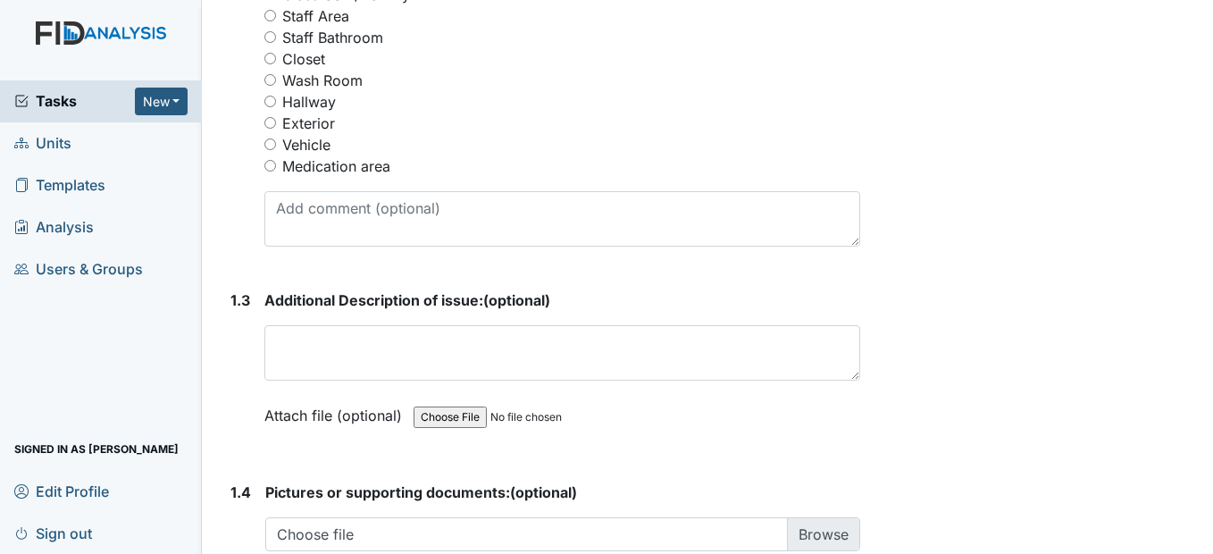
scroll to position [983, 0]
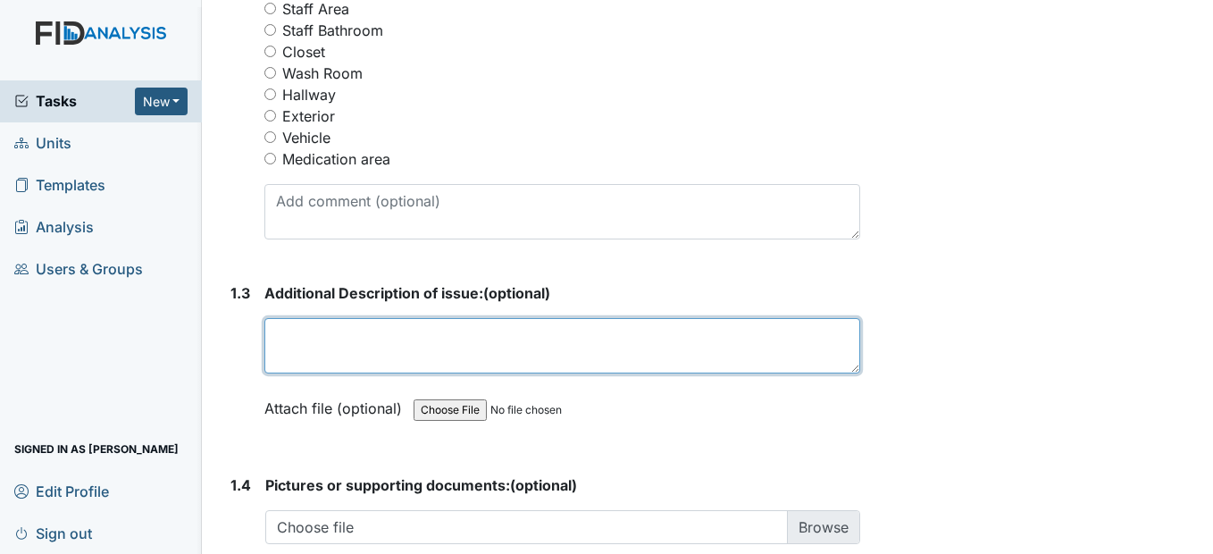
click at [312, 373] on textarea at bounding box center [561, 345] width 595 height 55
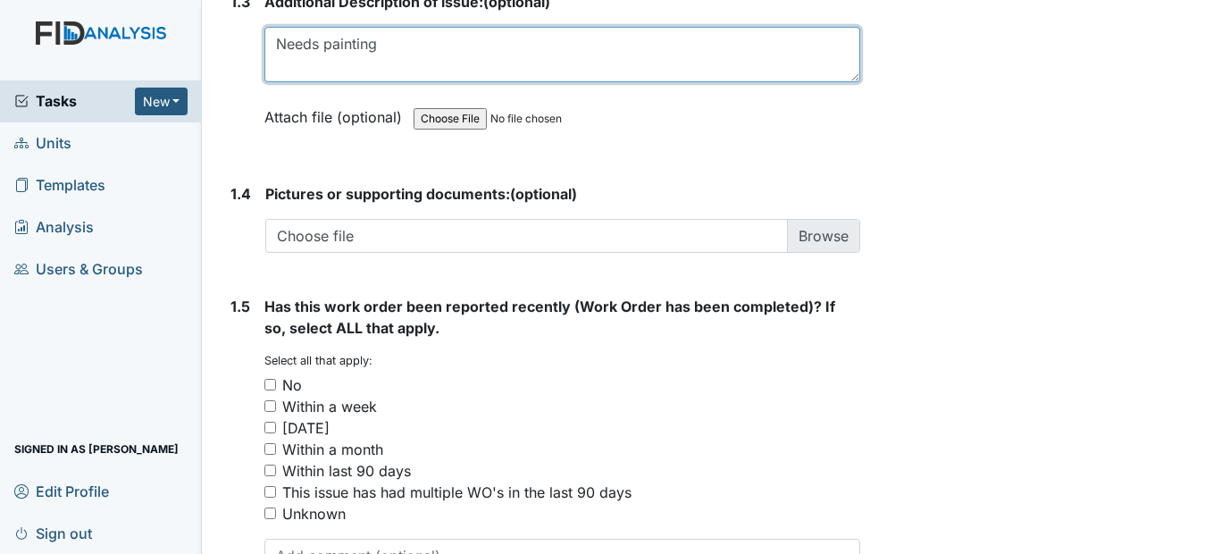
scroll to position [1340, 0]
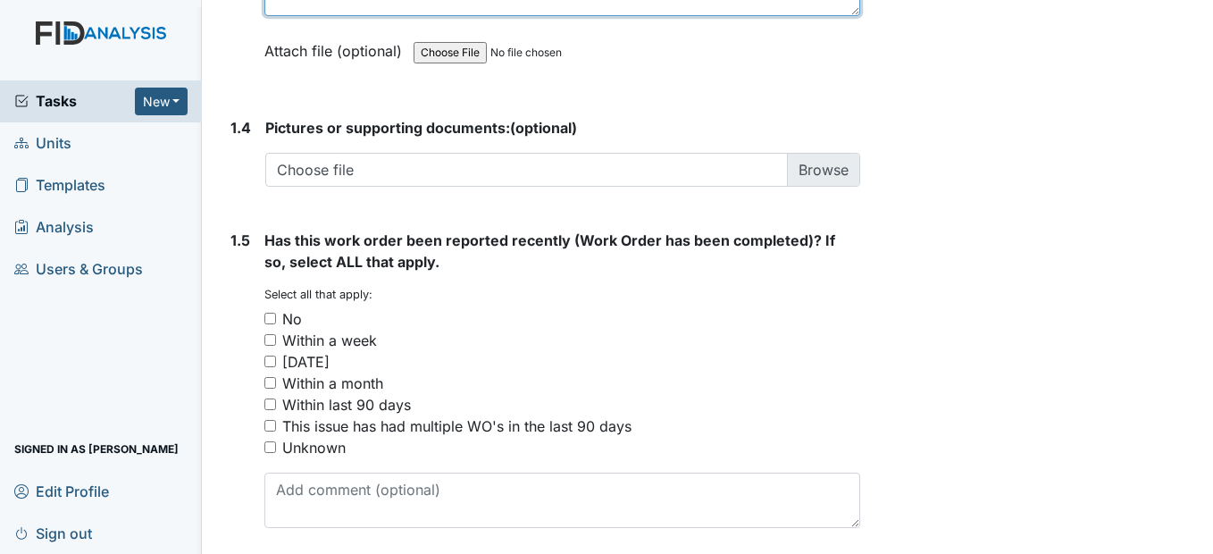
type textarea "Needs painting"
click at [275, 324] on input "No" at bounding box center [270, 319] width 12 height 12
checkbox input "true"
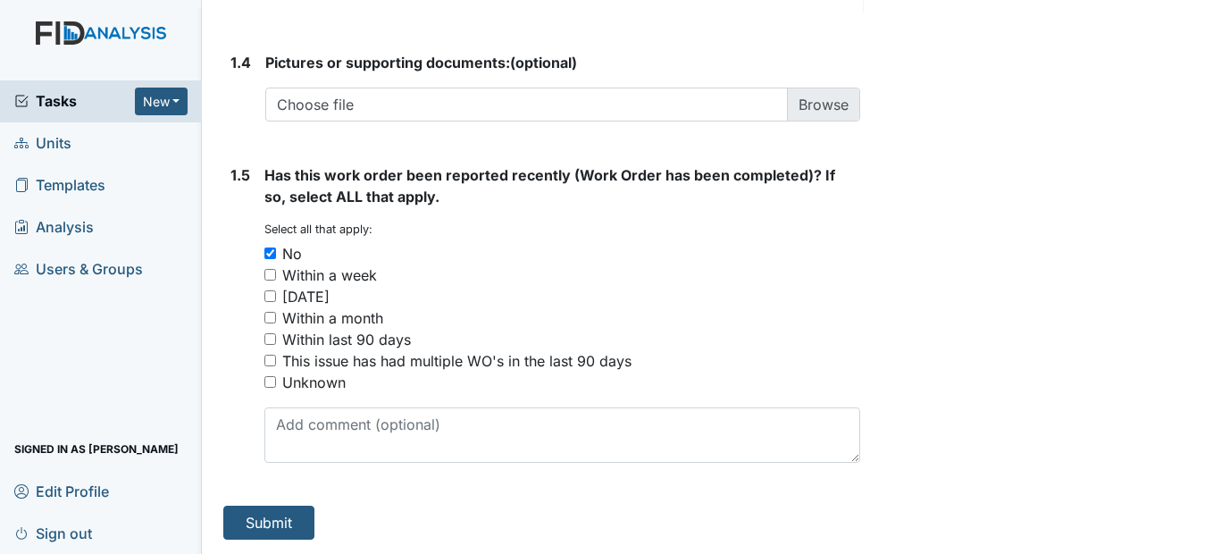
scroll to position [1448, 0]
click at [294, 526] on button "Submit" at bounding box center [268, 523] width 91 height 34
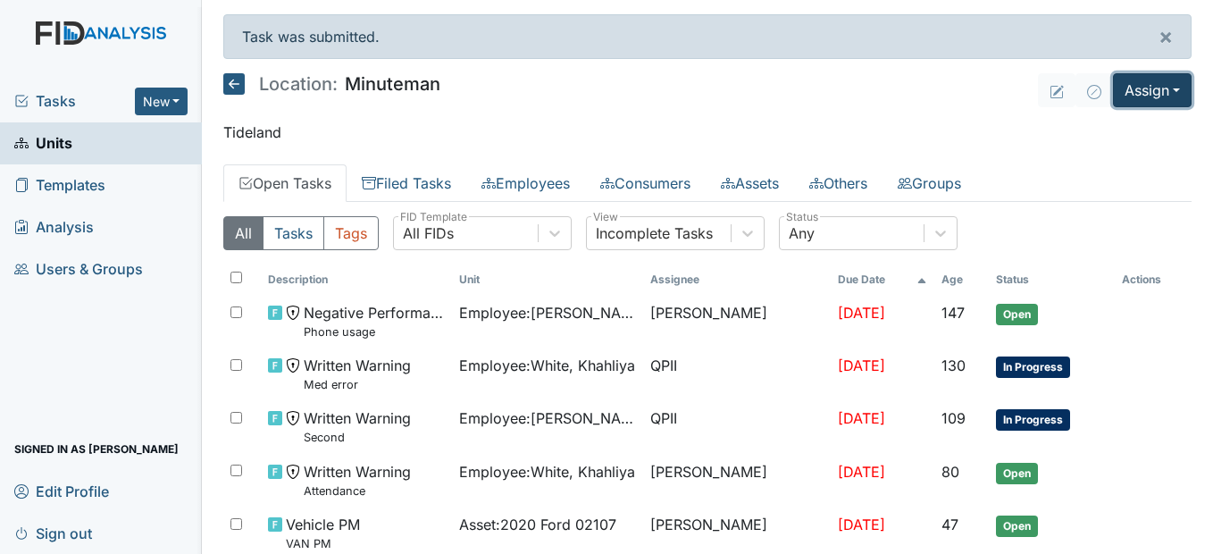
click at [1159, 94] on button "Assign" at bounding box center [1152, 90] width 79 height 34
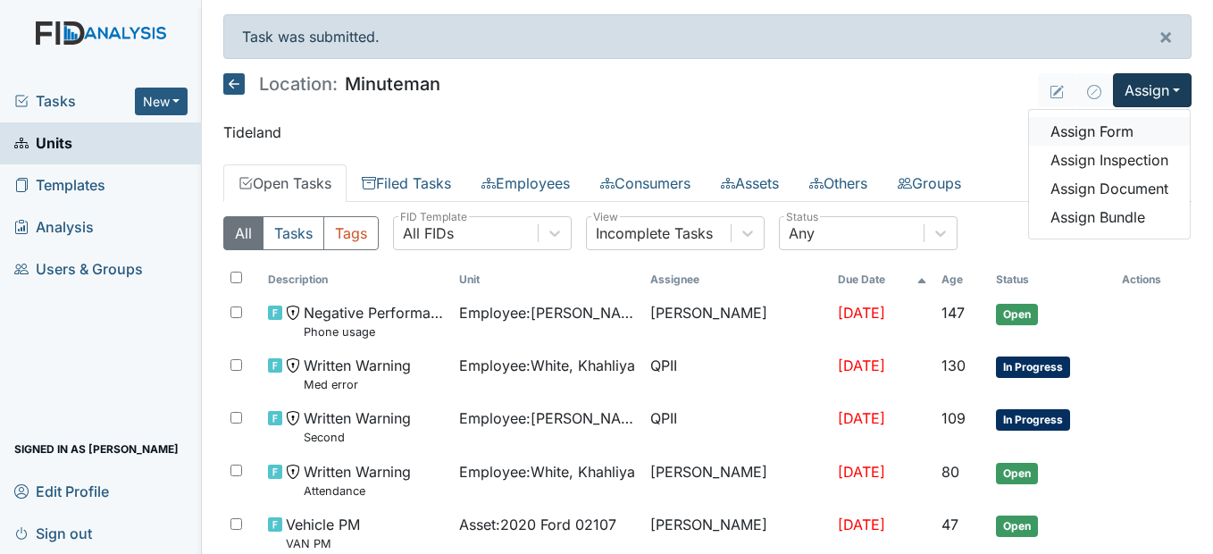
click at [1127, 132] on link "Assign Form" at bounding box center [1109, 131] width 161 height 29
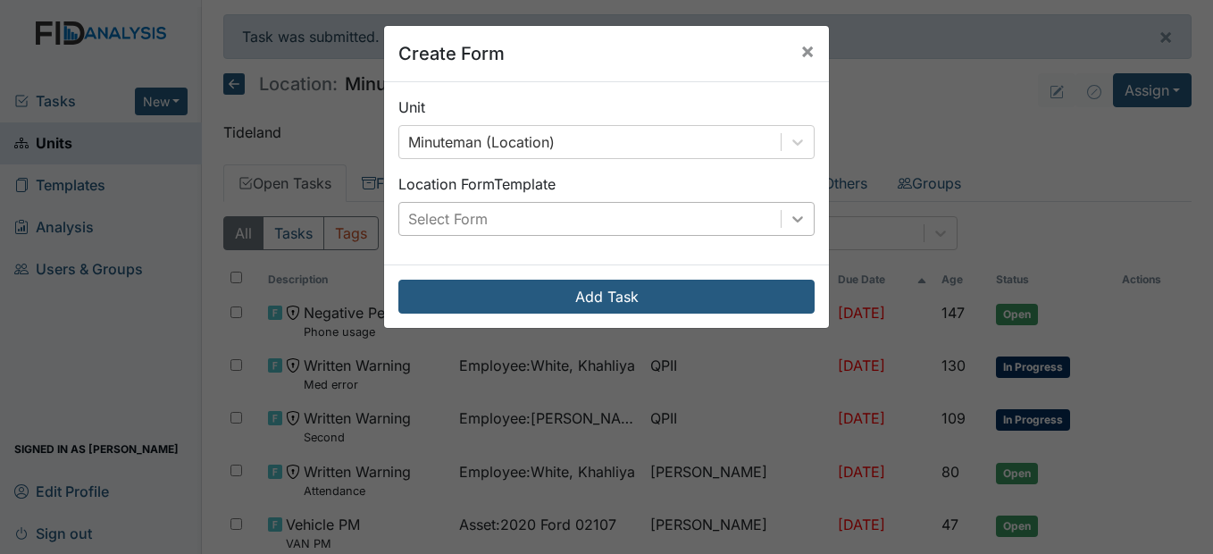
click at [792, 222] on icon at bounding box center [797, 219] width 11 height 6
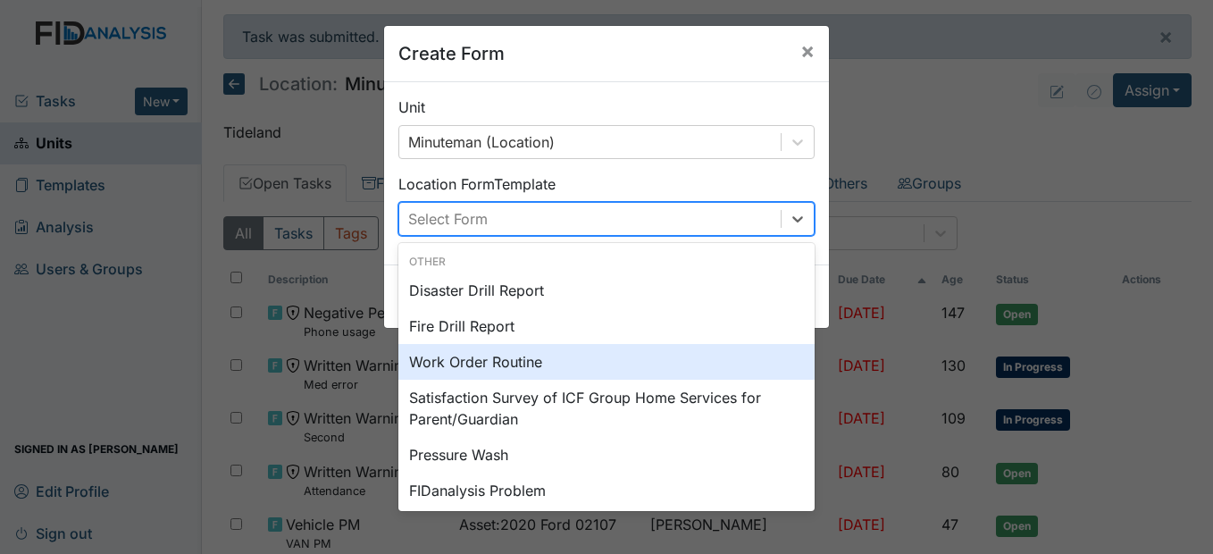
click at [544, 362] on div "Work Order Routine" at bounding box center [606, 362] width 416 height 36
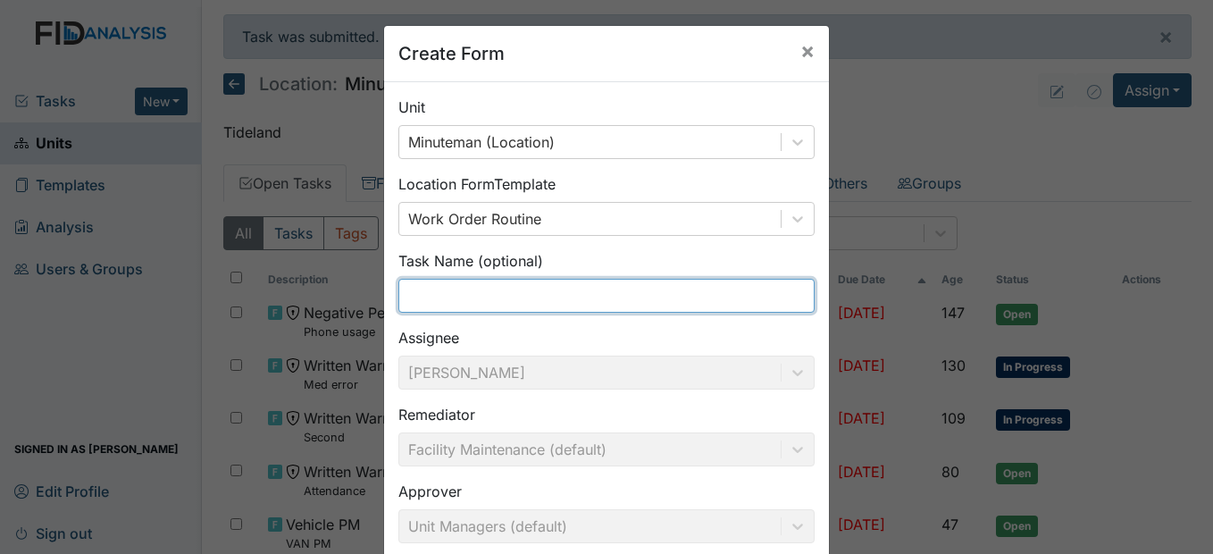
click at [471, 290] on input "text" at bounding box center [606, 296] width 416 height 34
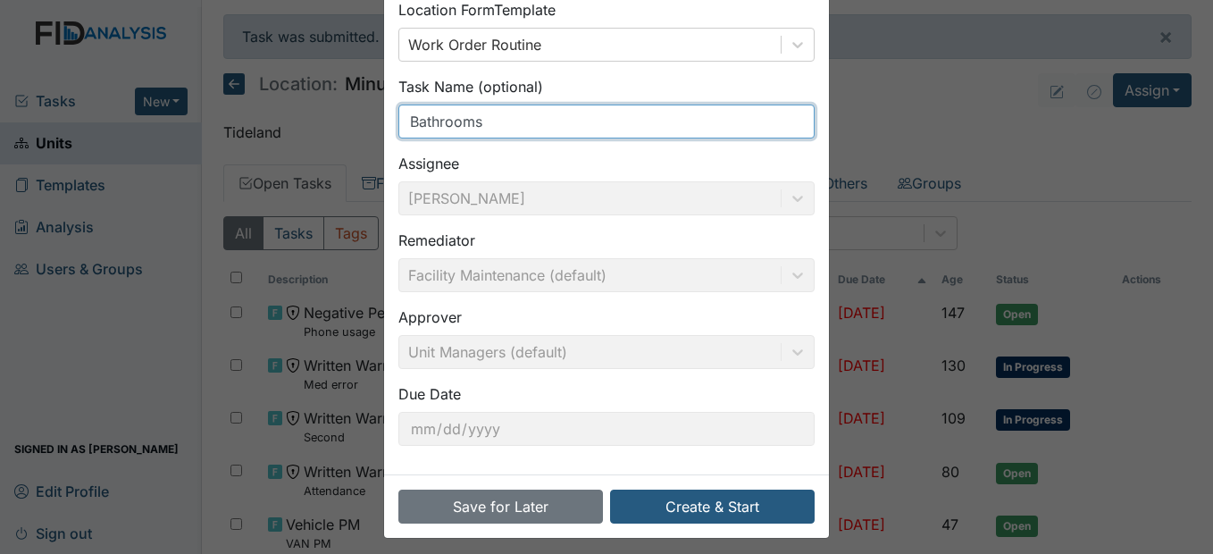
scroll to position [184, 0]
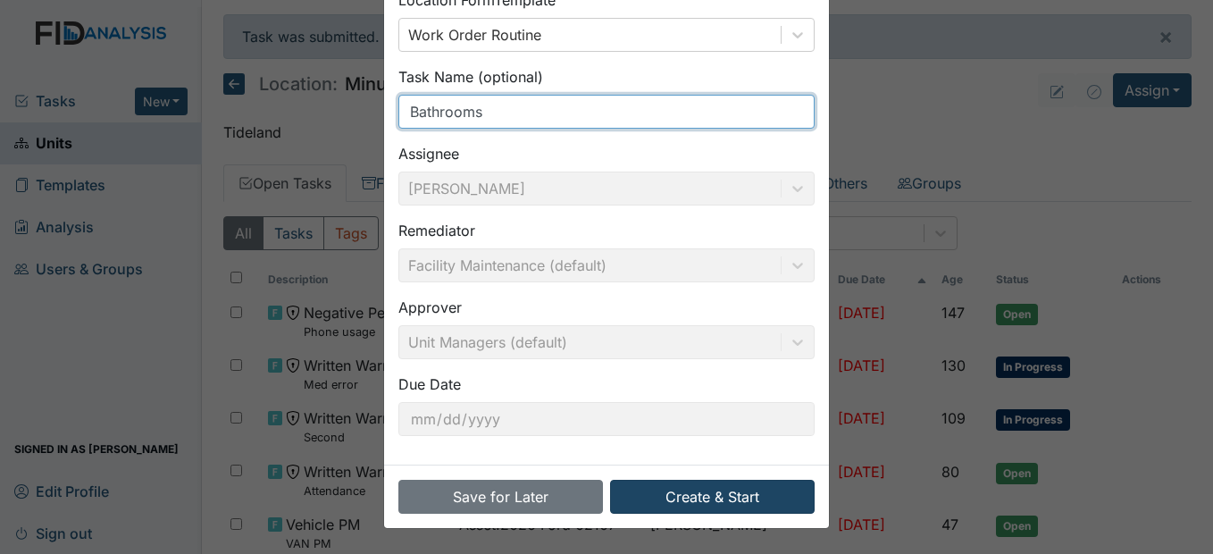
type input "Bathrooms"
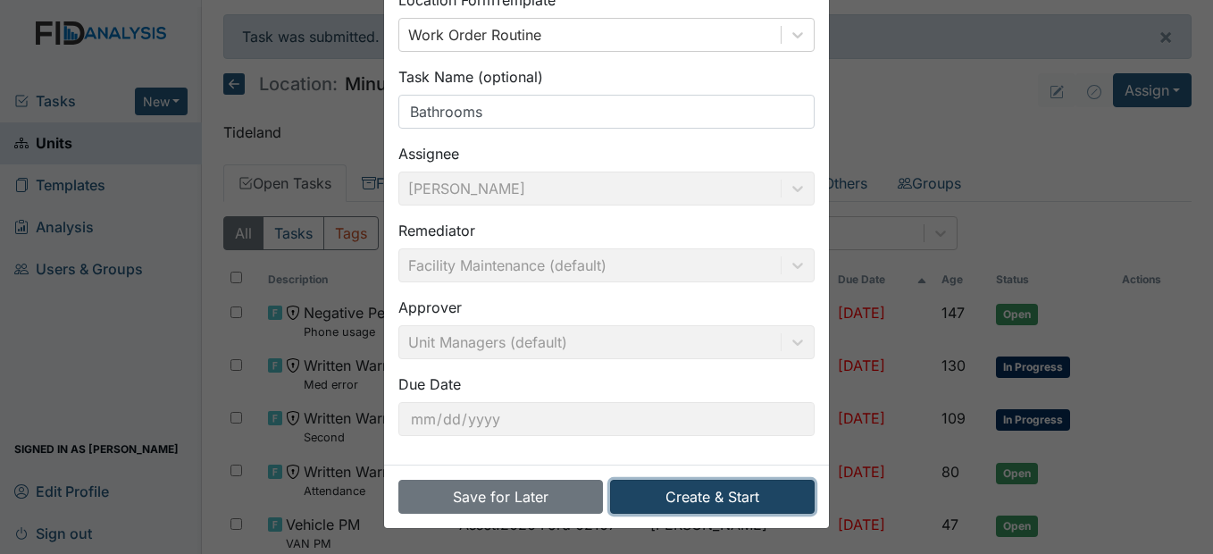
click at [730, 504] on button "Create & Start" at bounding box center [712, 497] width 205 height 34
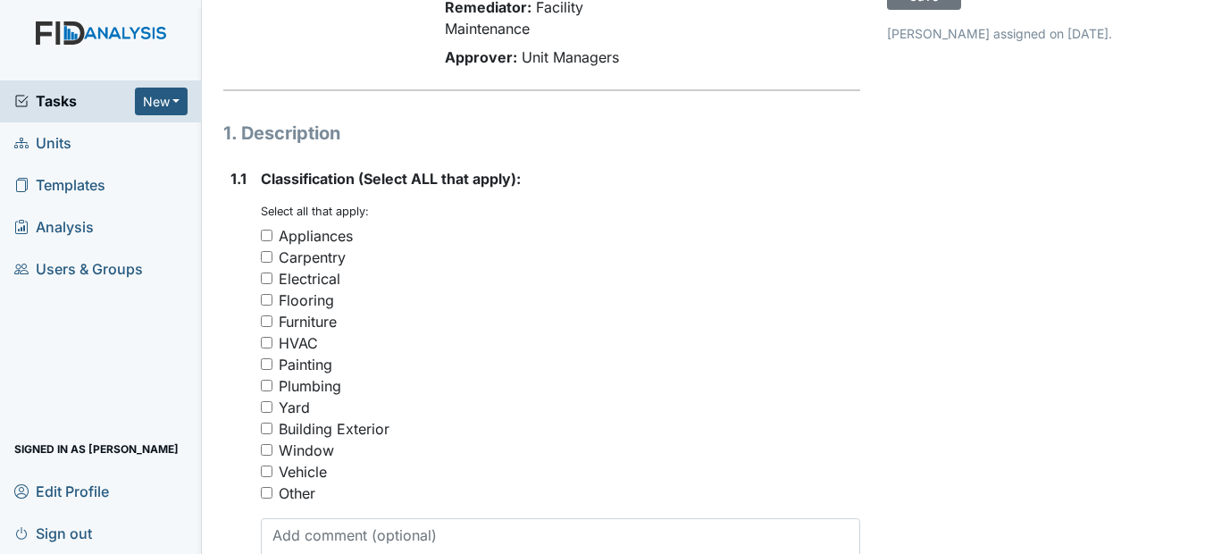
scroll to position [268, 0]
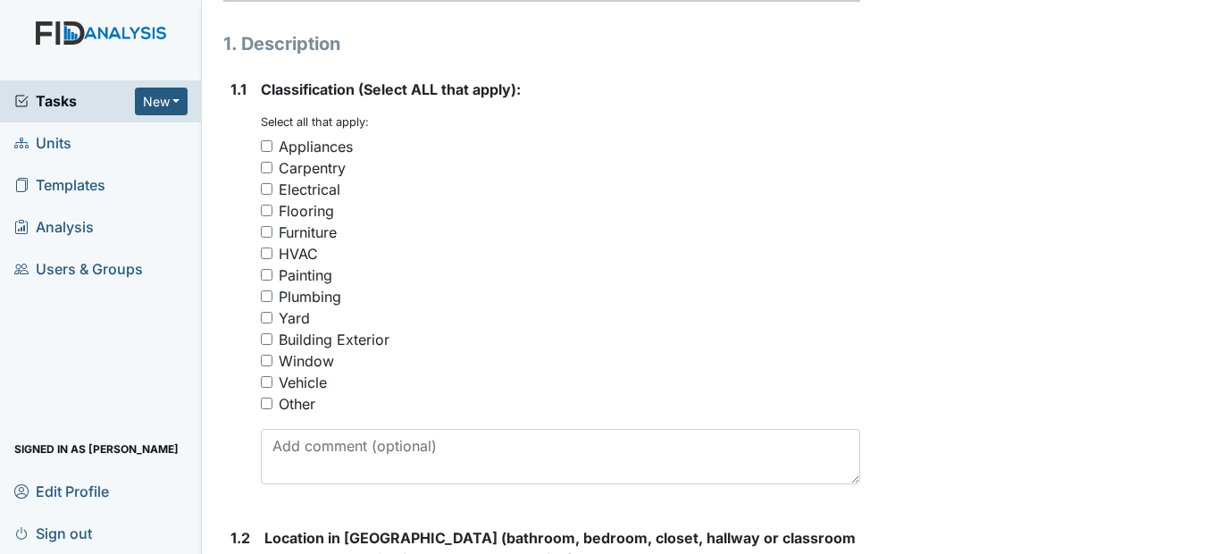
click at [265, 281] on input "Painting" at bounding box center [267, 275] width 12 height 12
checkbox input "true"
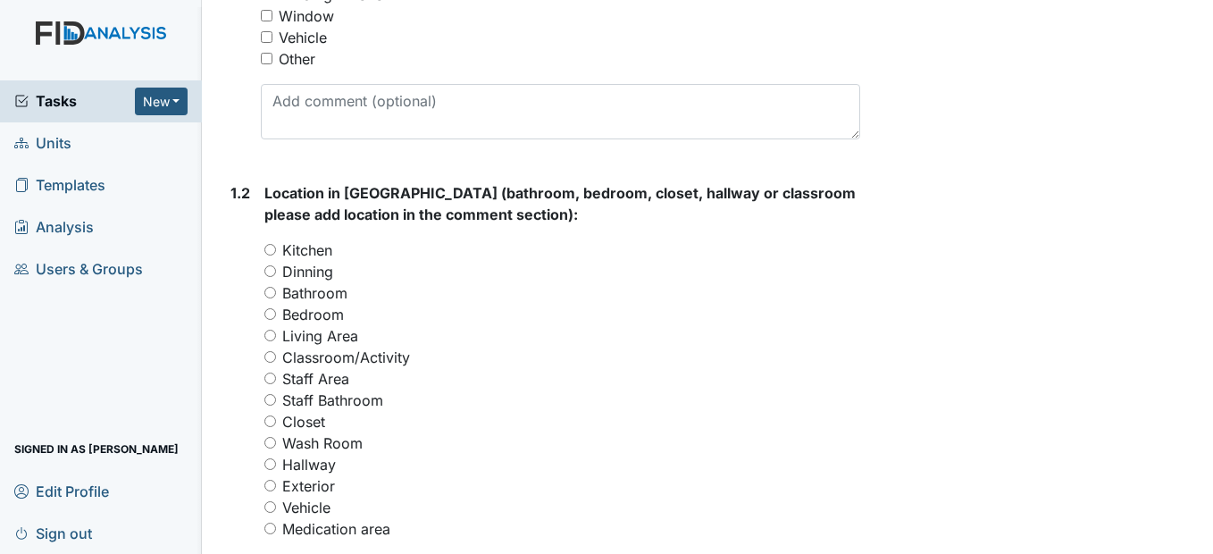
scroll to position [625, 0]
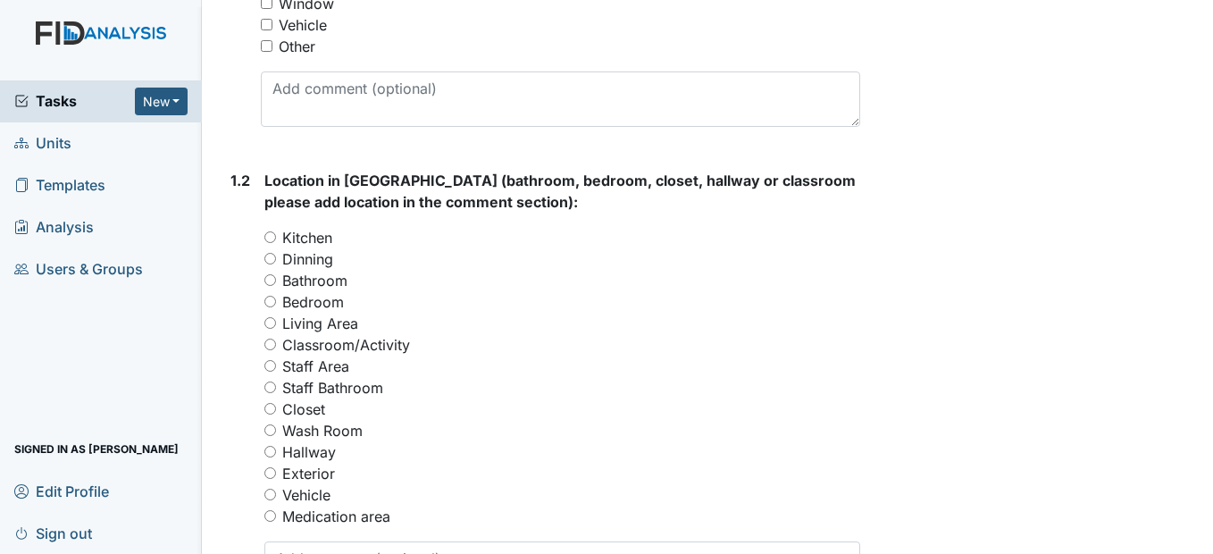
click at [269, 286] on input "Bathroom" at bounding box center [270, 280] width 12 height 12
radio input "true"
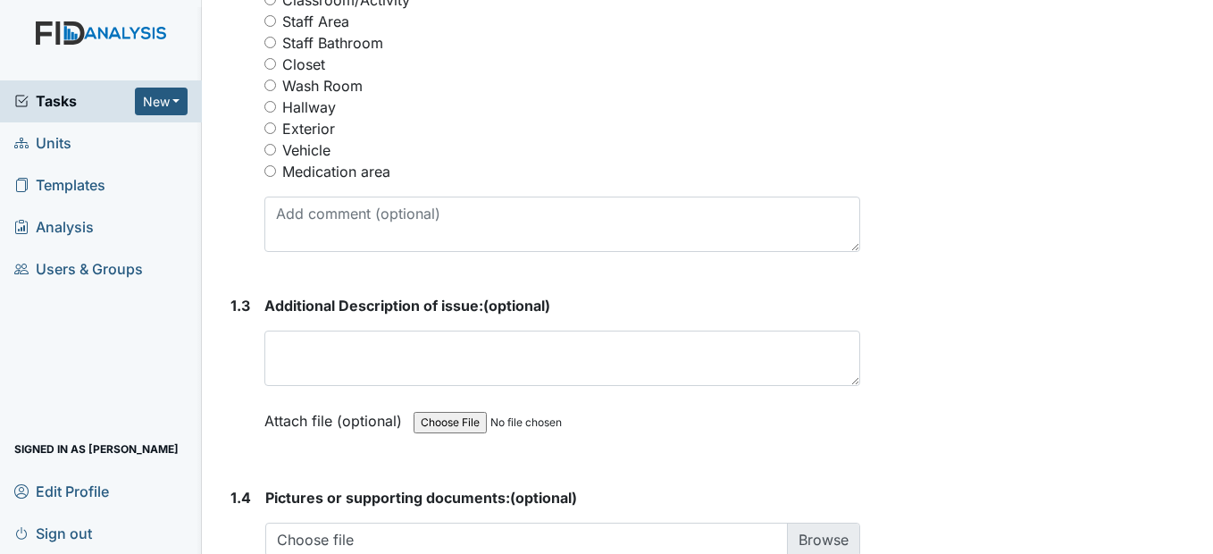
scroll to position [1072, 0]
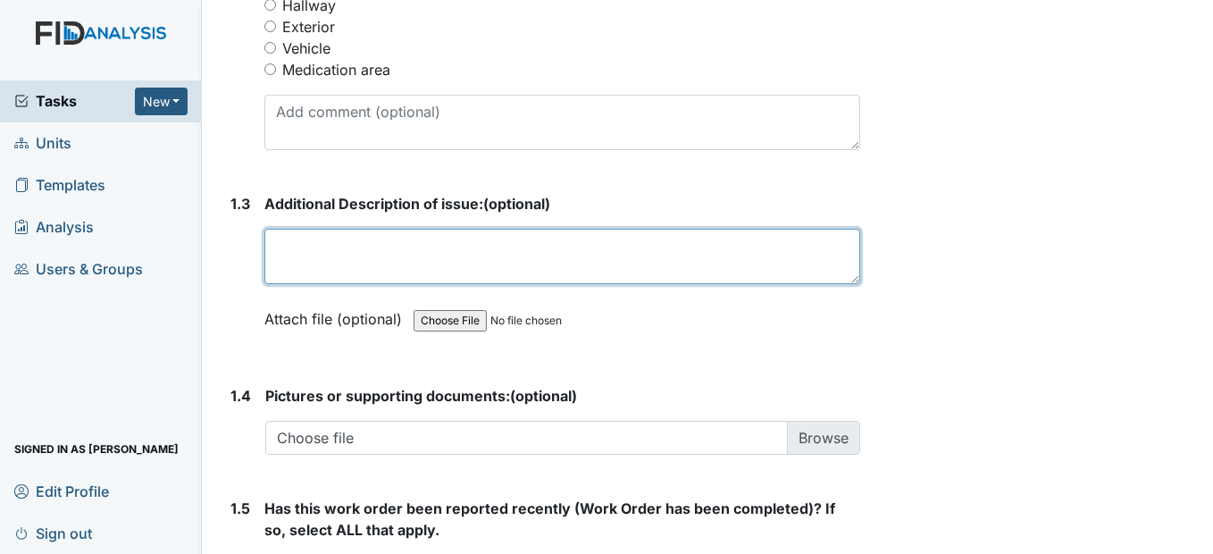
click at [313, 284] on textarea at bounding box center [561, 256] width 595 height 55
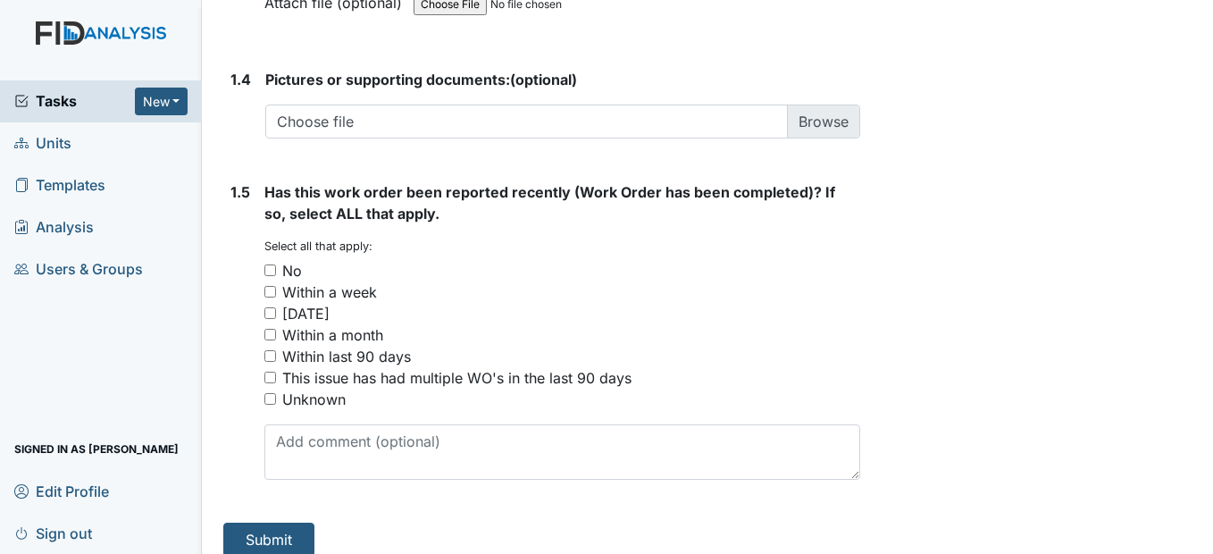
scroll to position [1448, 0]
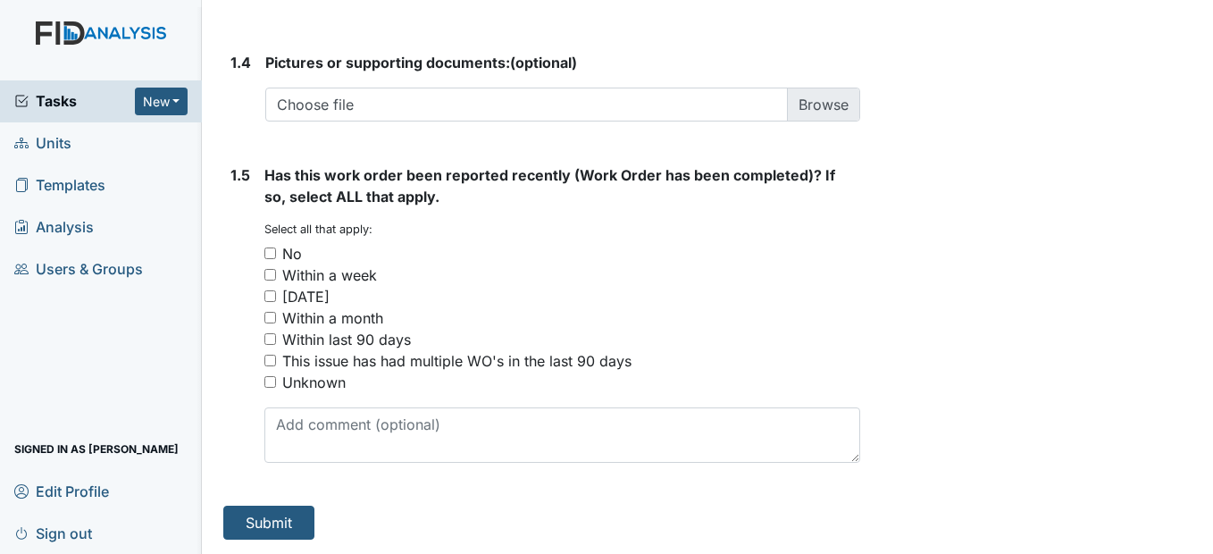
type textarea "Needs painting"
click at [267, 253] on input "No" at bounding box center [270, 253] width 12 height 12
checkbox input "true"
click at [273, 515] on button "Submit" at bounding box center [268, 523] width 91 height 34
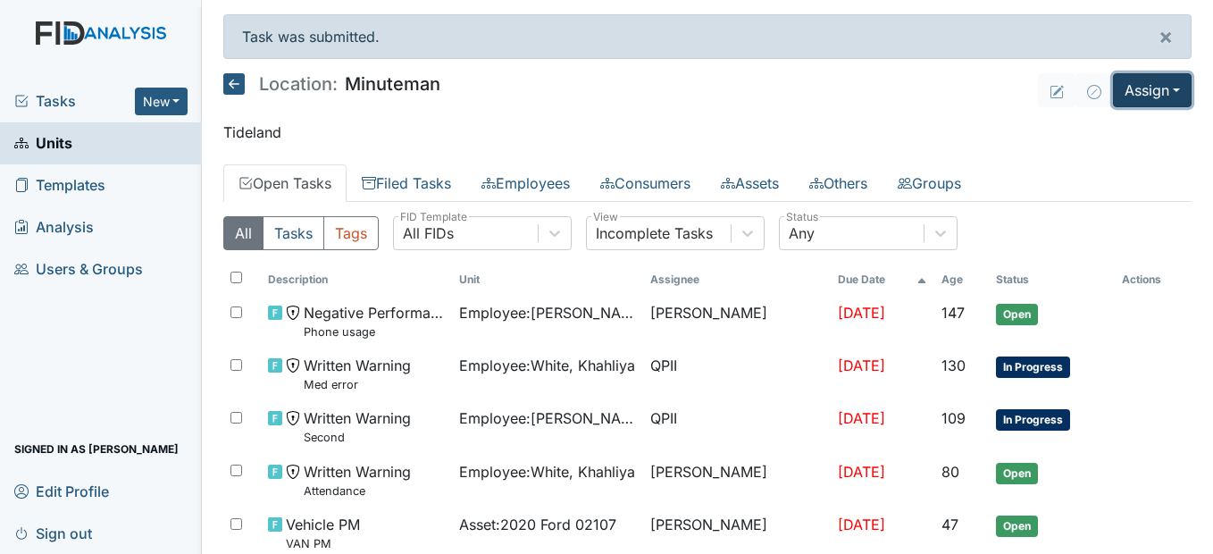
click at [1151, 92] on button "Assign" at bounding box center [1152, 90] width 79 height 34
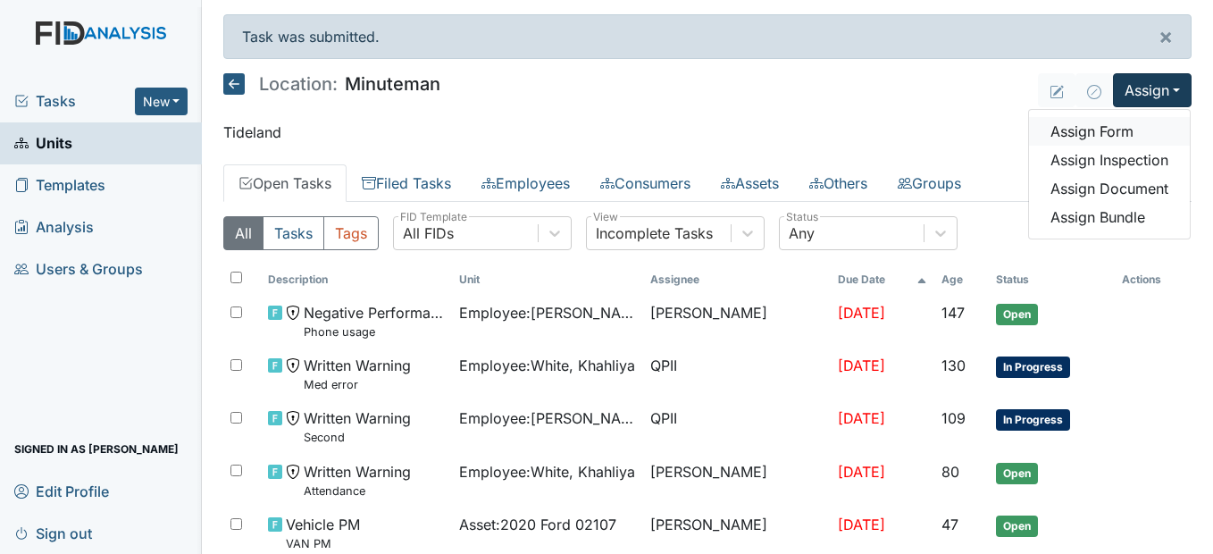
click at [1124, 132] on link "Assign Form" at bounding box center [1109, 131] width 161 height 29
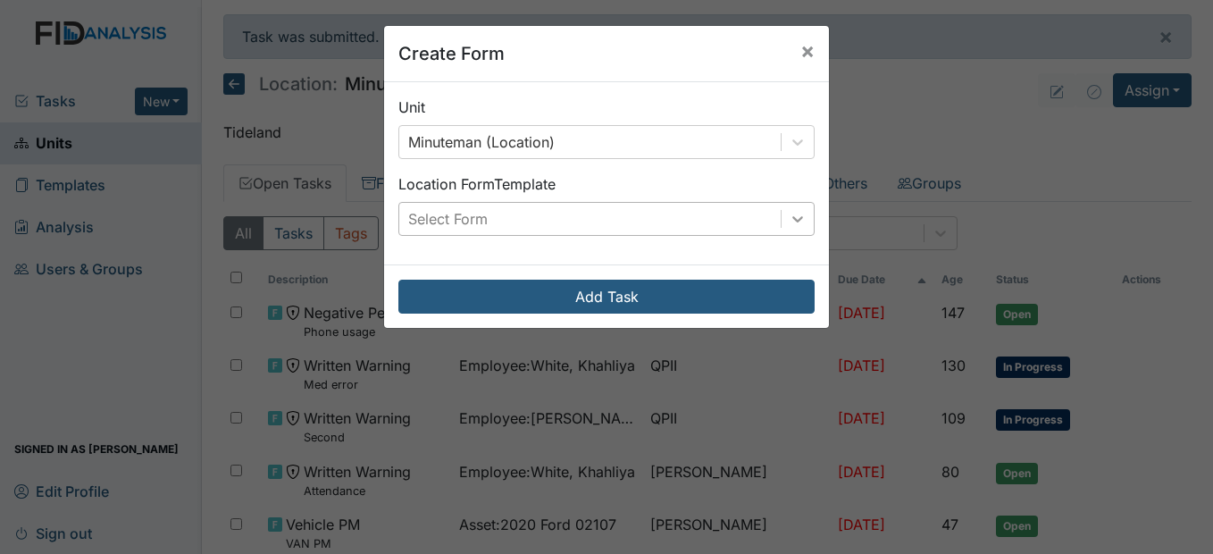
click at [796, 216] on icon at bounding box center [798, 219] width 18 height 18
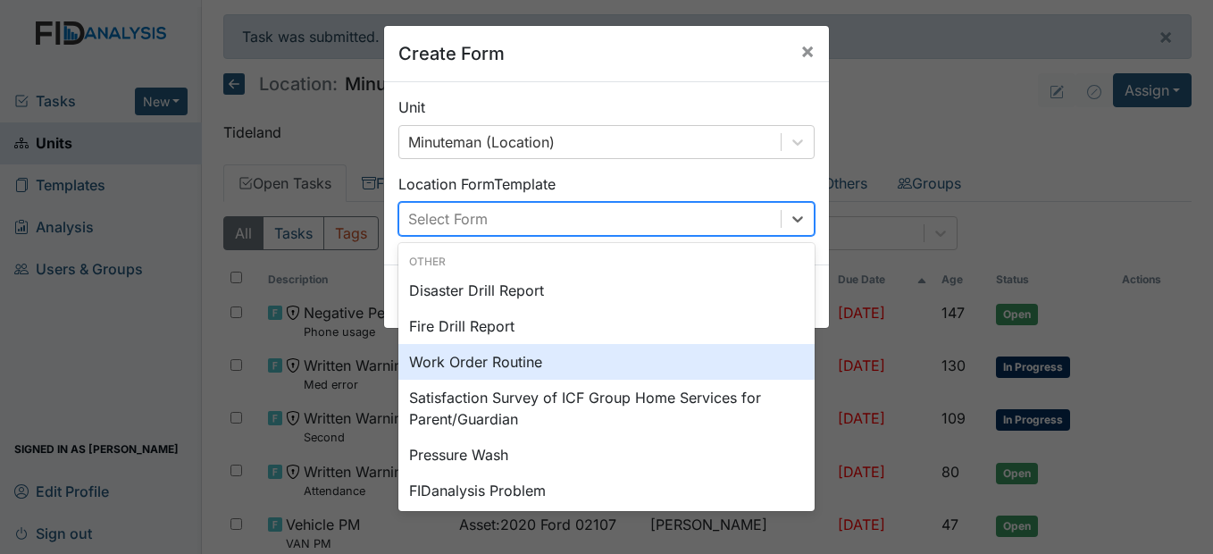
click at [499, 370] on div "Work Order Routine" at bounding box center [606, 362] width 416 height 36
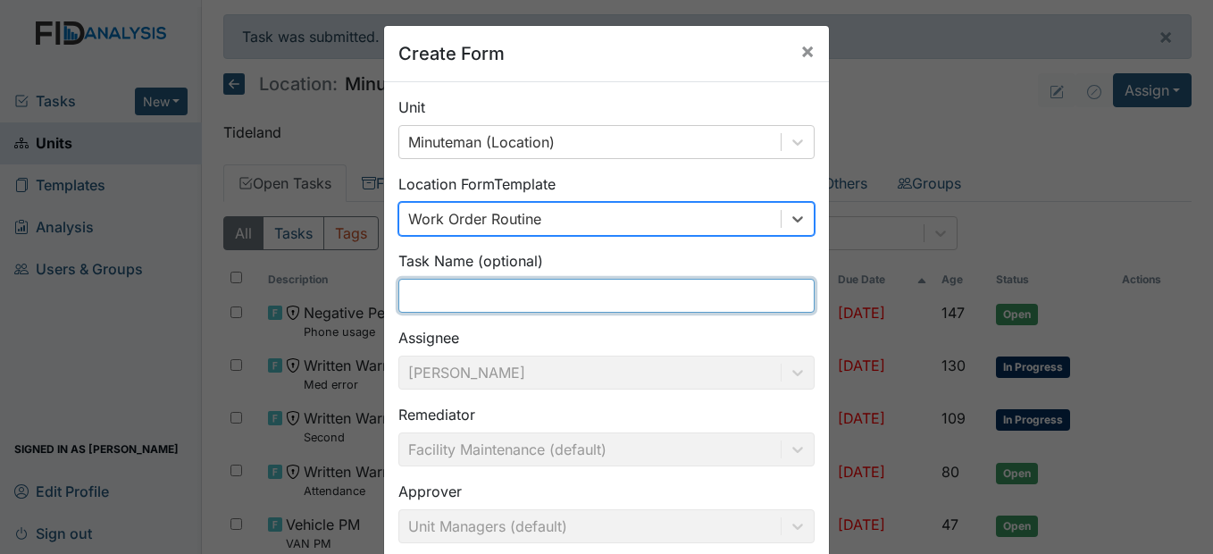
click at [451, 289] on input "text" at bounding box center [606, 296] width 416 height 34
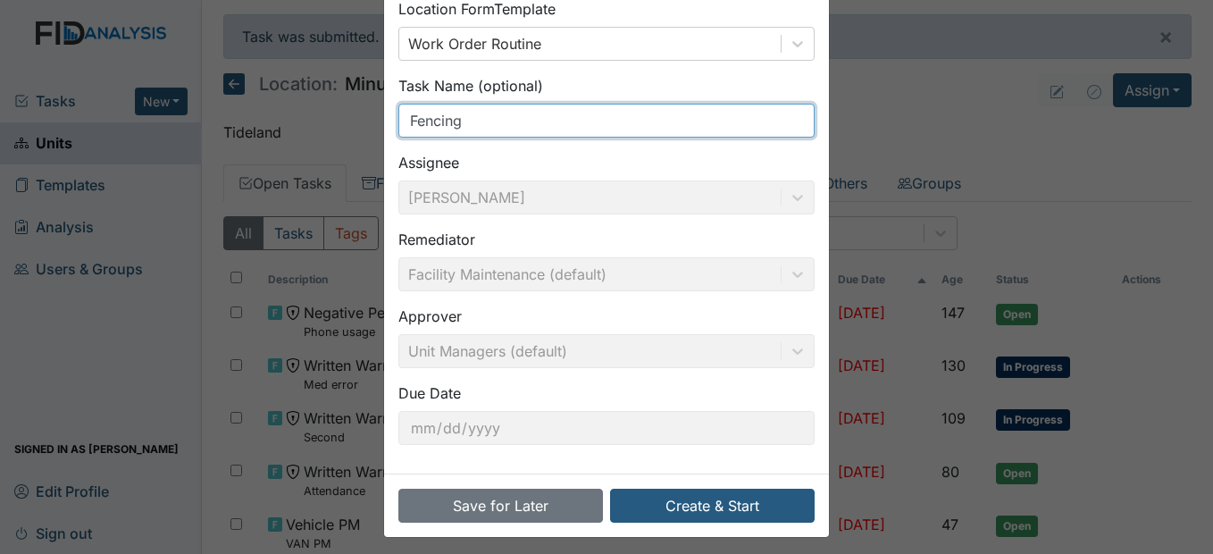
scroll to position [184, 0]
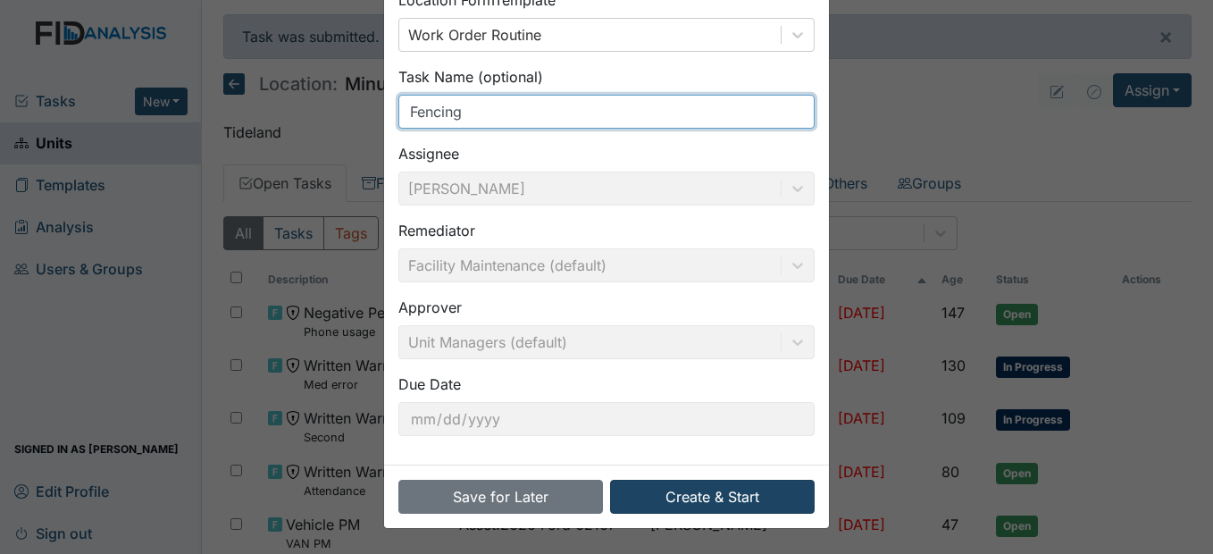
type input "Fencing"
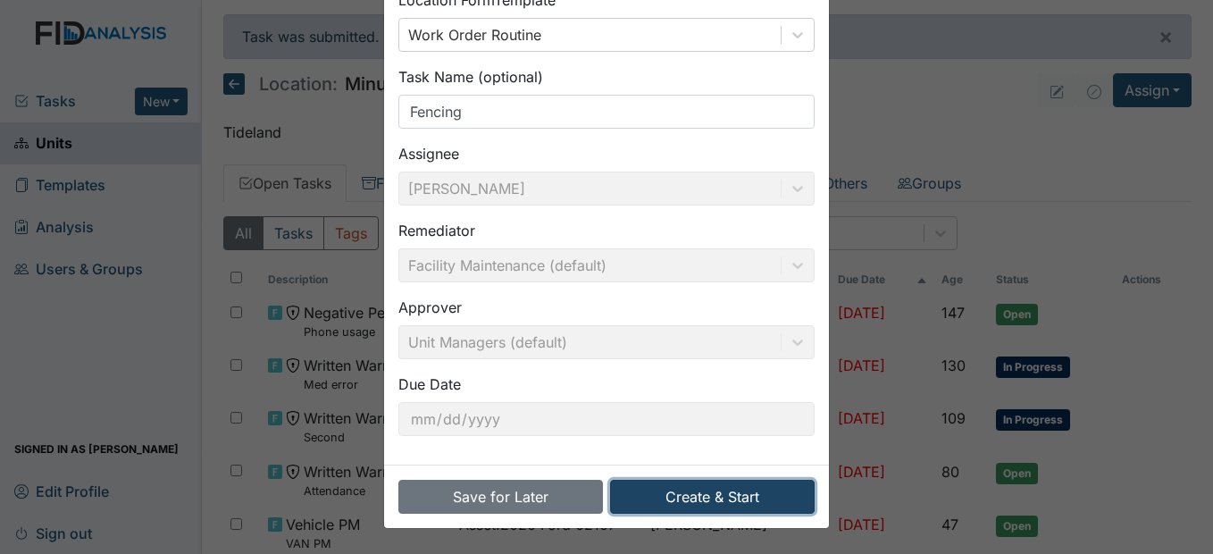
click at [712, 496] on button "Create & Start" at bounding box center [712, 497] width 205 height 34
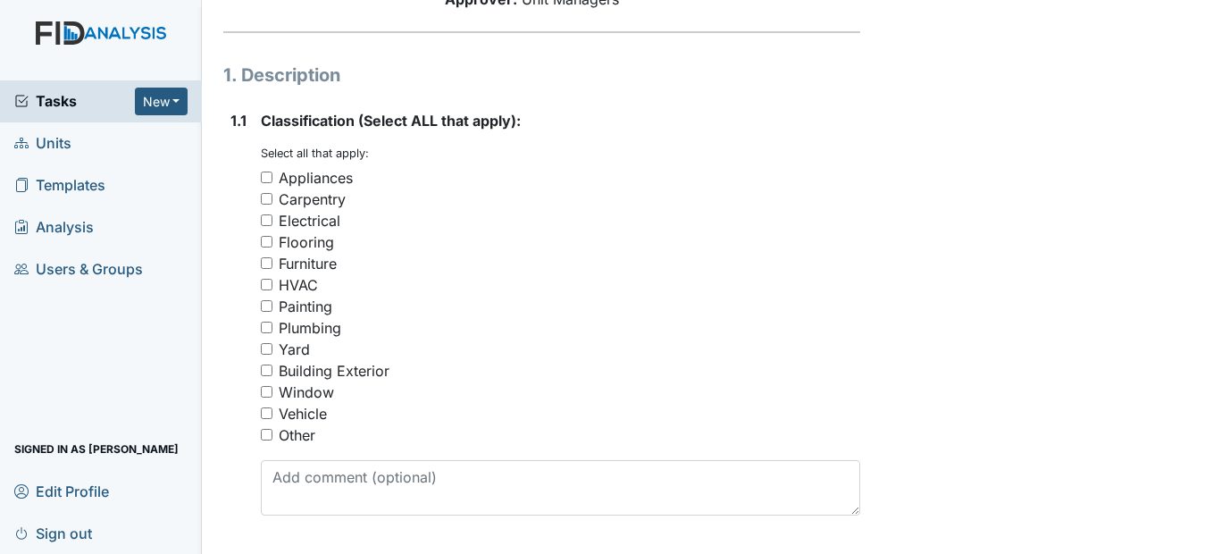
scroll to position [268, 0]
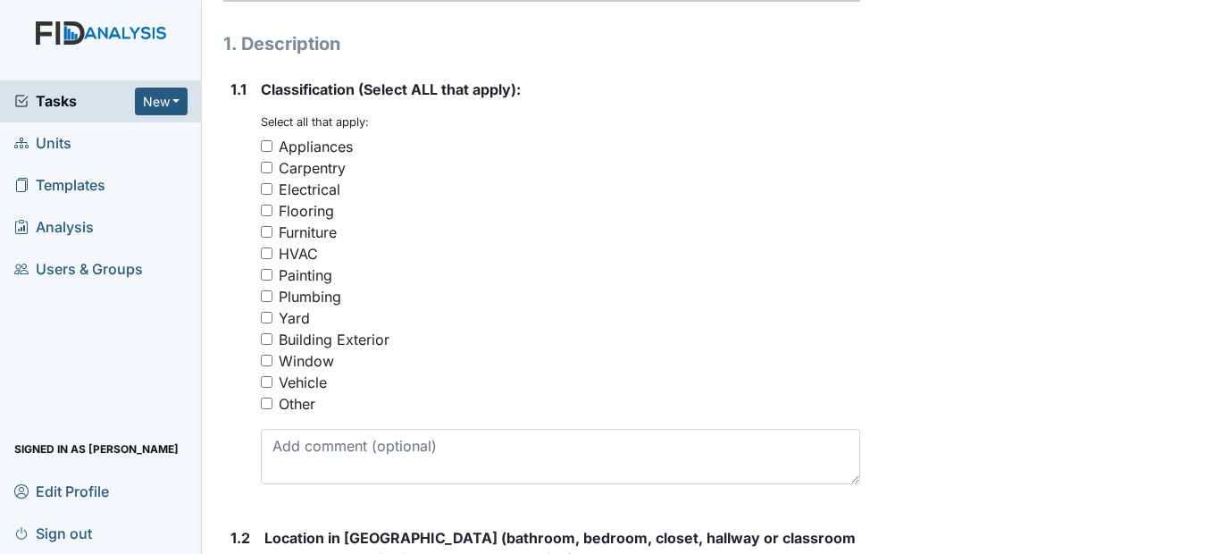
click at [265, 345] on input "Building Exterior" at bounding box center [267, 339] width 12 height 12
checkbox input "true"
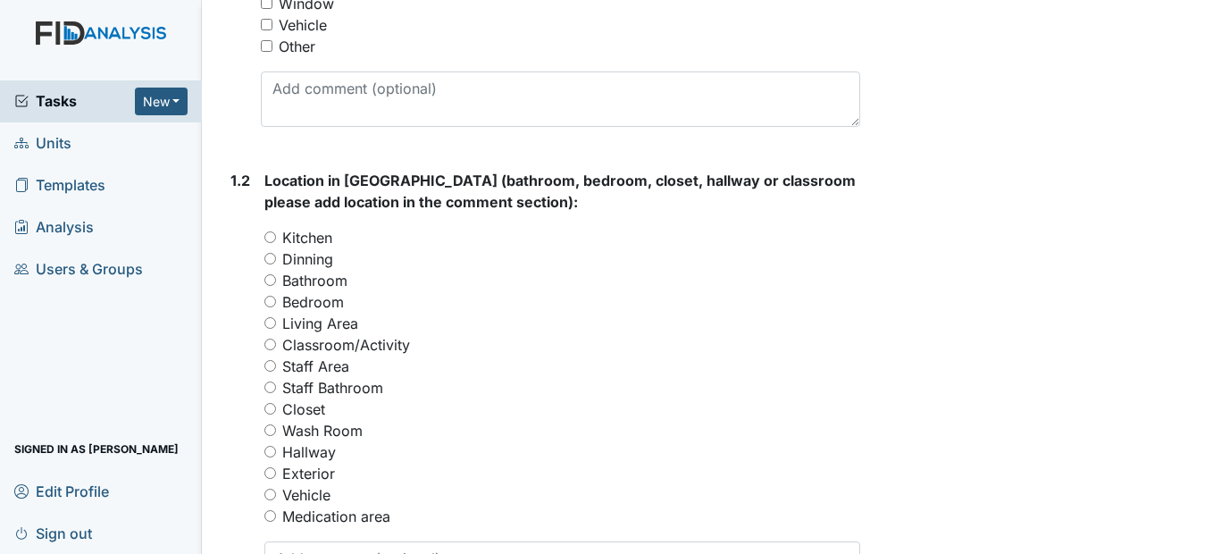
scroll to position [715, 0]
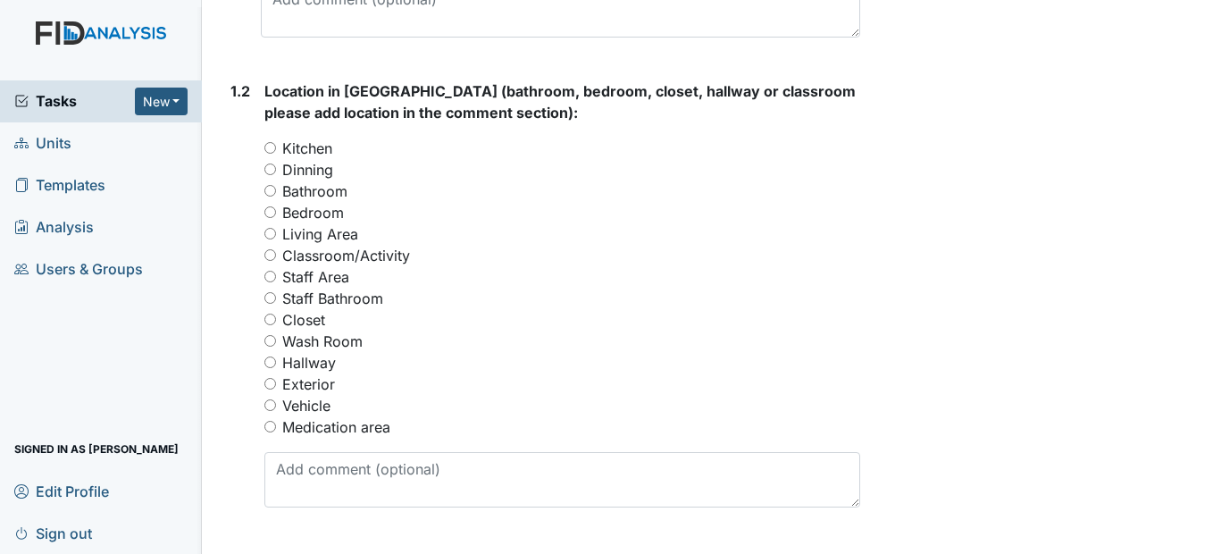
click at [277, 395] on div "Exterior" at bounding box center [561, 383] width 595 height 21
click at [272, 389] on input "Exterior" at bounding box center [270, 384] width 12 height 12
radio input "true"
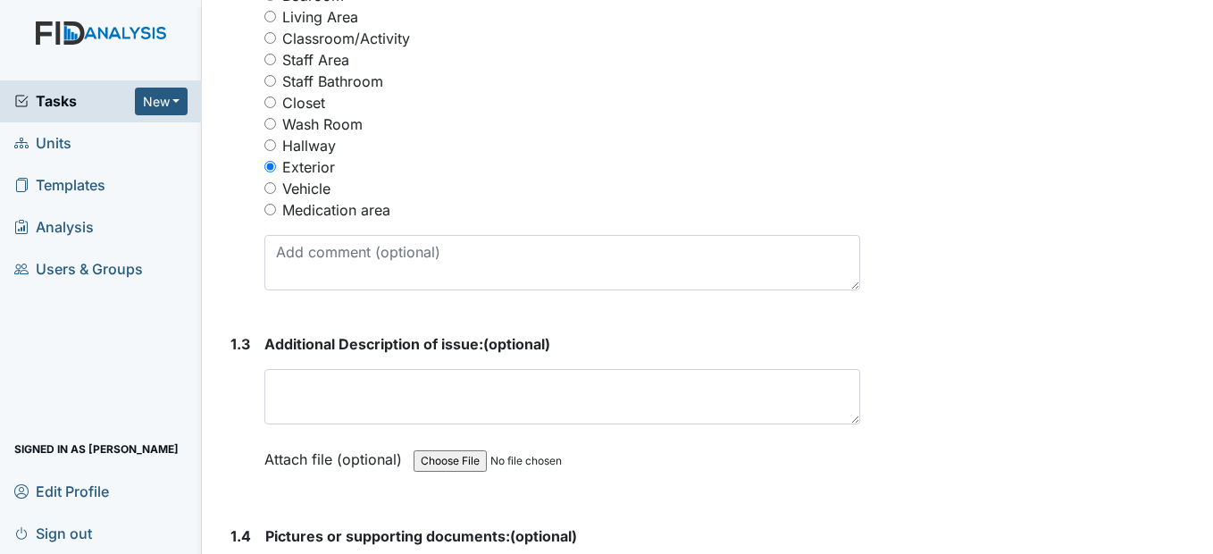
scroll to position [983, 0]
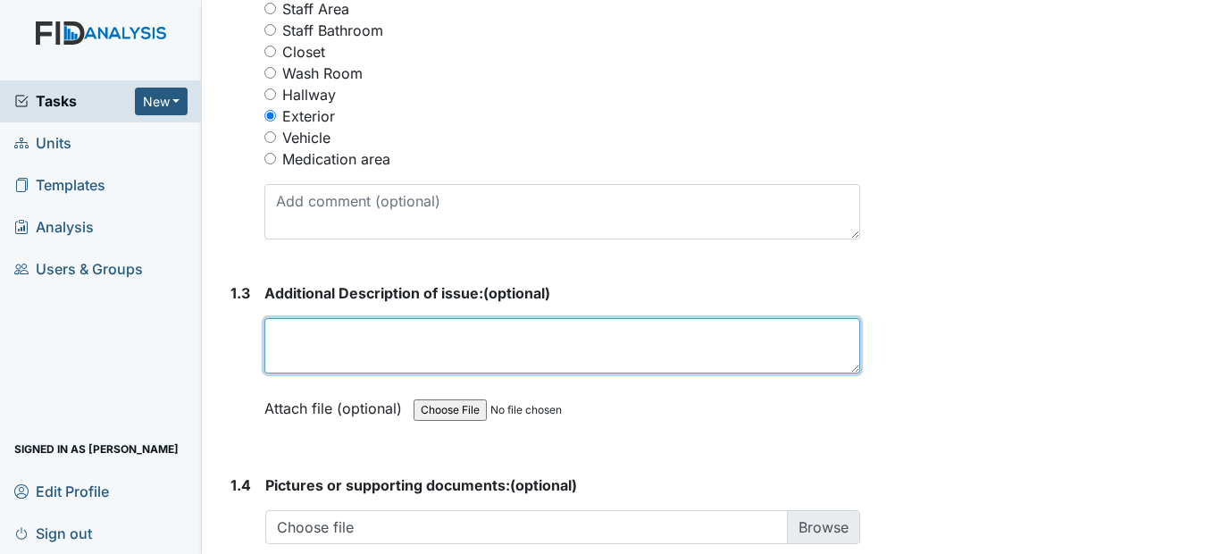
click at [311, 373] on textarea at bounding box center [561, 345] width 595 height 55
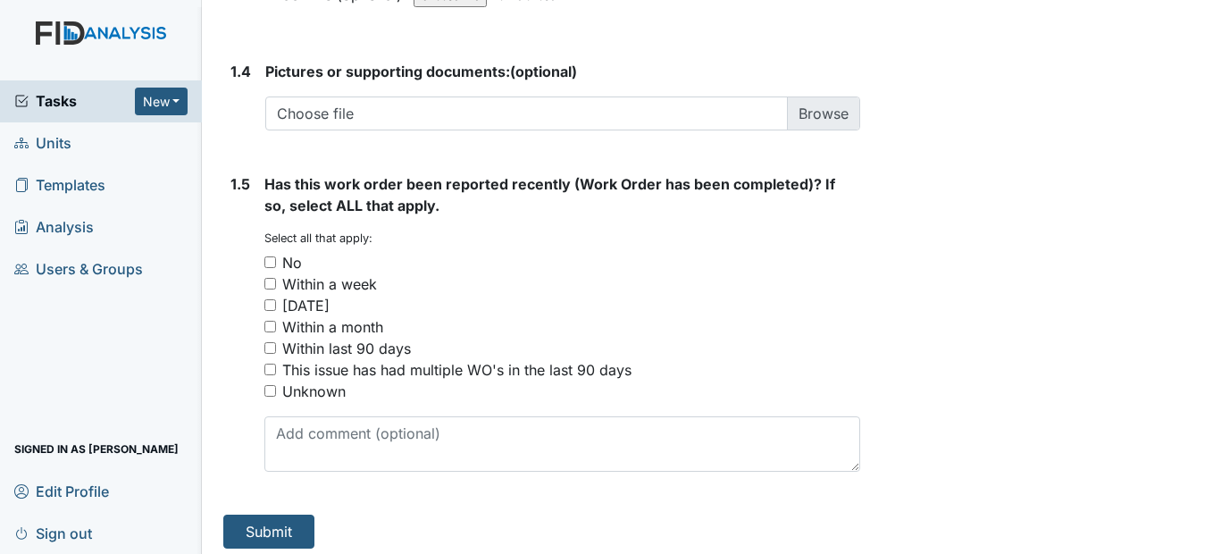
scroll to position [1429, 0]
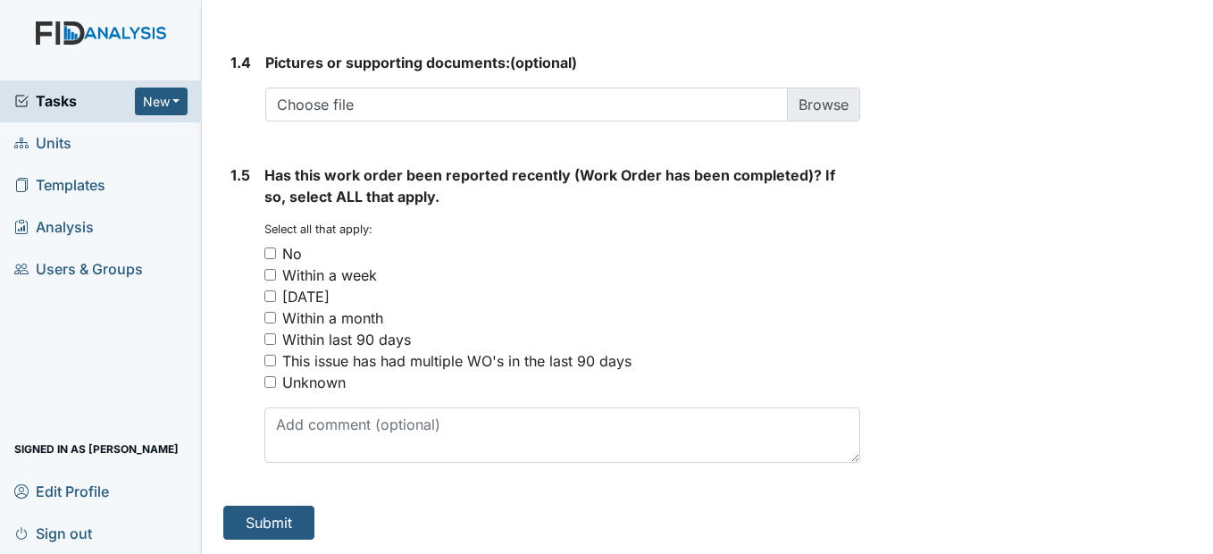
type textarea "The fencing broken near carport"
click at [272, 259] on input "No" at bounding box center [270, 253] width 12 height 12
checkbox input "true"
click at [281, 536] on button "Submit" at bounding box center [268, 523] width 91 height 34
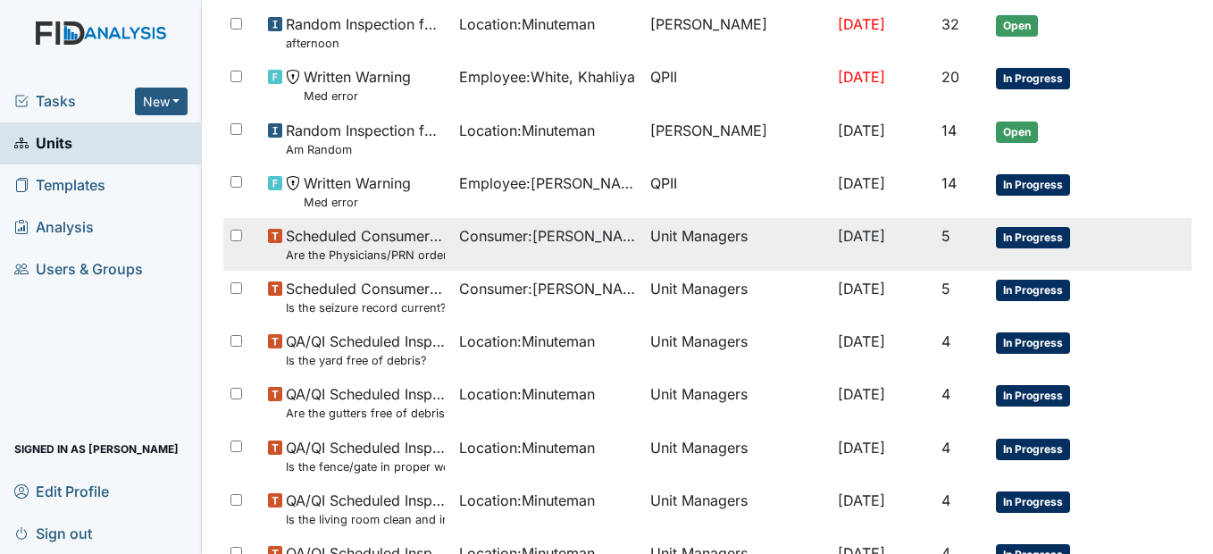
scroll to position [1219, 0]
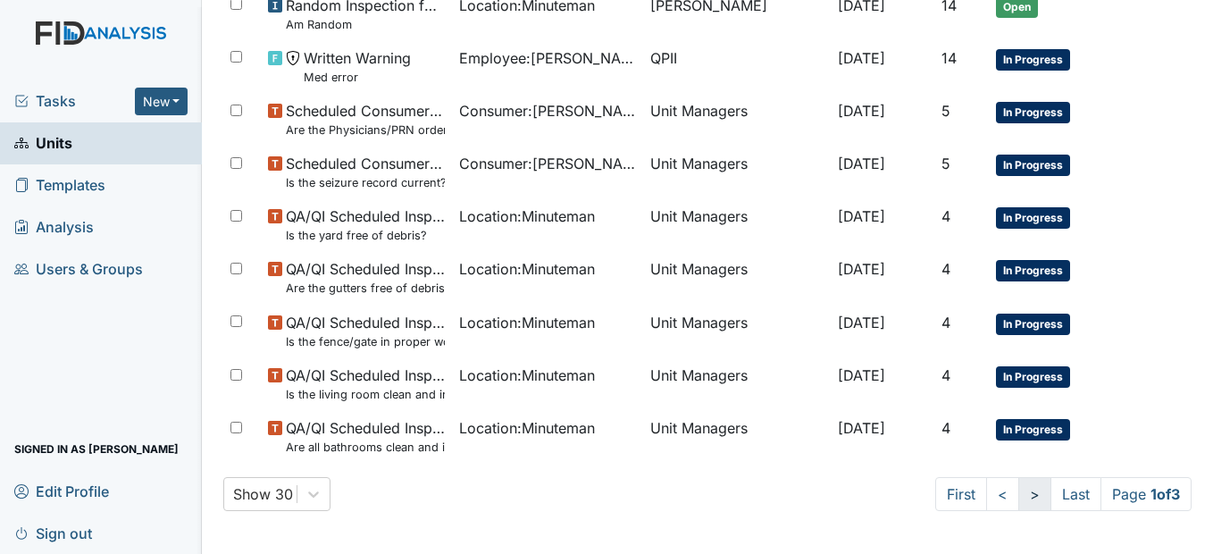
click at [1018, 490] on link ">" at bounding box center [1034, 494] width 33 height 34
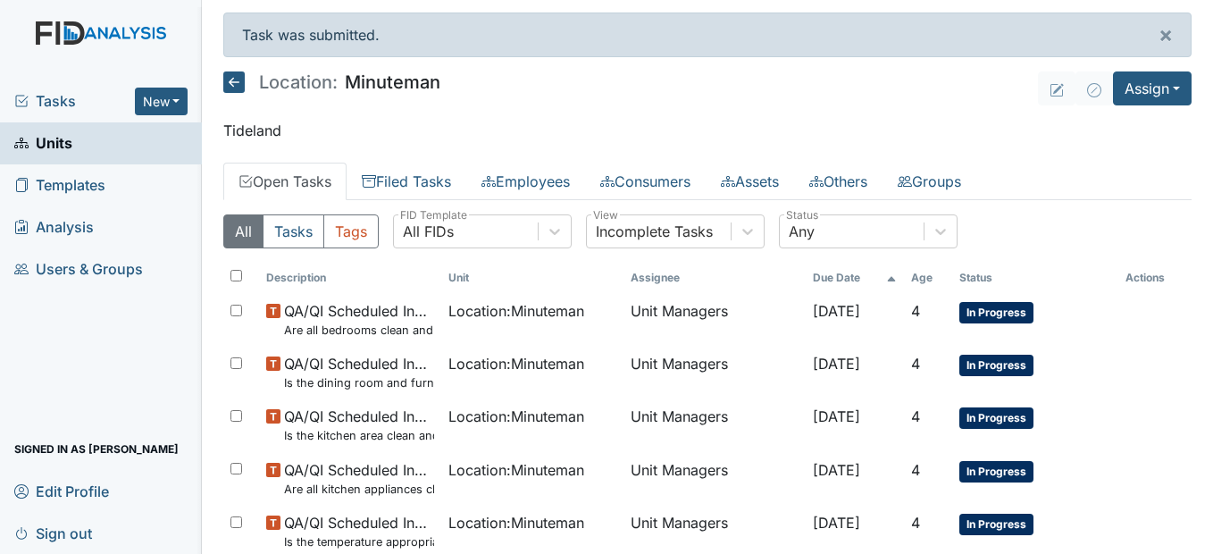
scroll to position [0, 0]
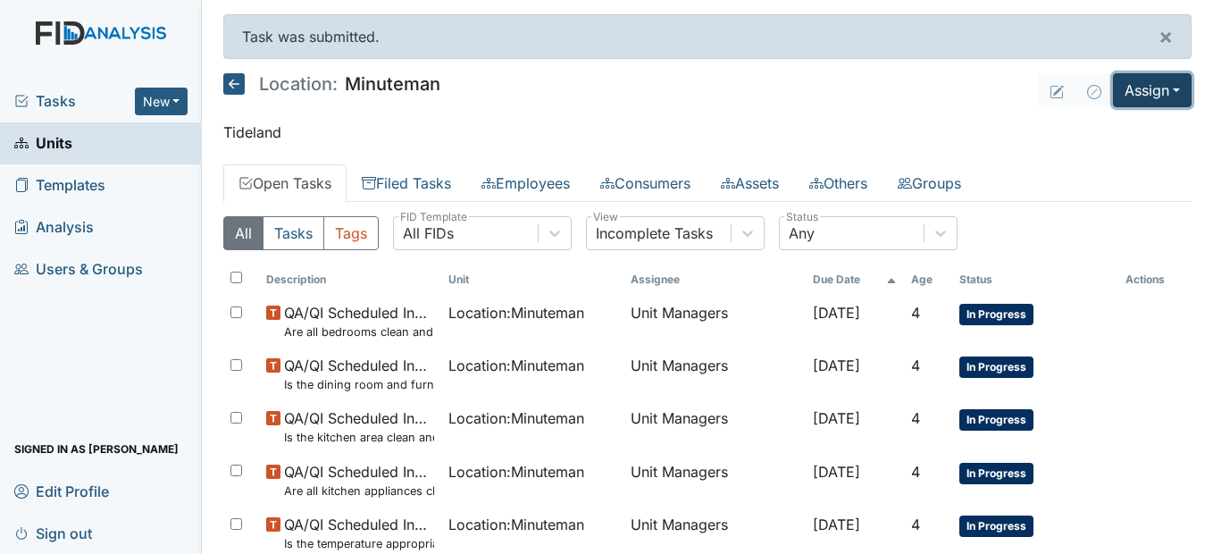
click at [1155, 89] on button "Assign" at bounding box center [1152, 90] width 79 height 34
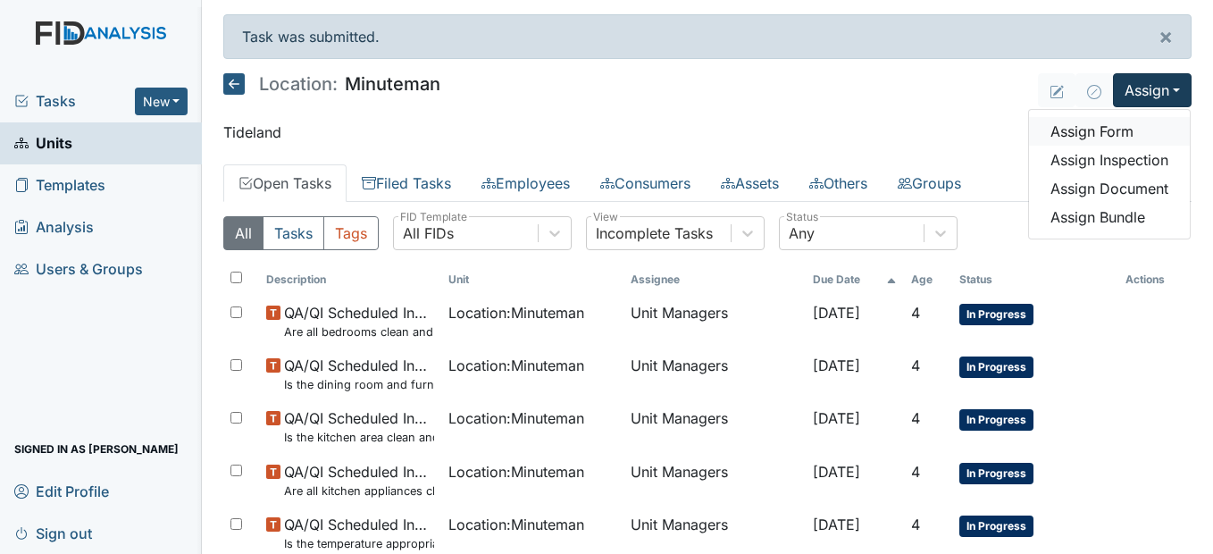
click at [1125, 135] on link "Assign Form" at bounding box center [1109, 131] width 161 height 29
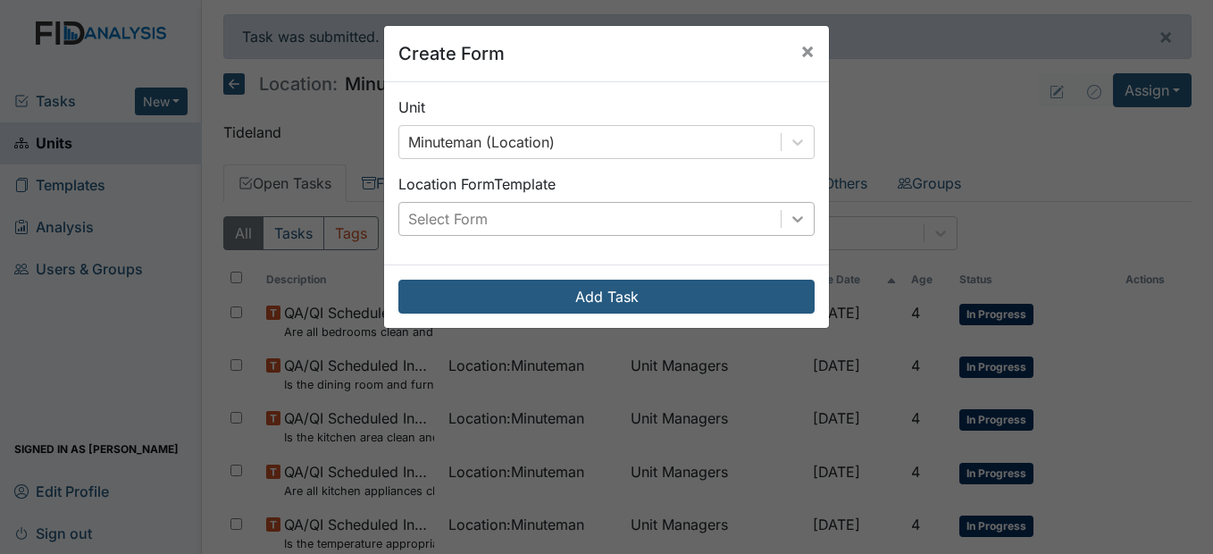
click at [792, 220] on icon at bounding box center [797, 219] width 11 height 6
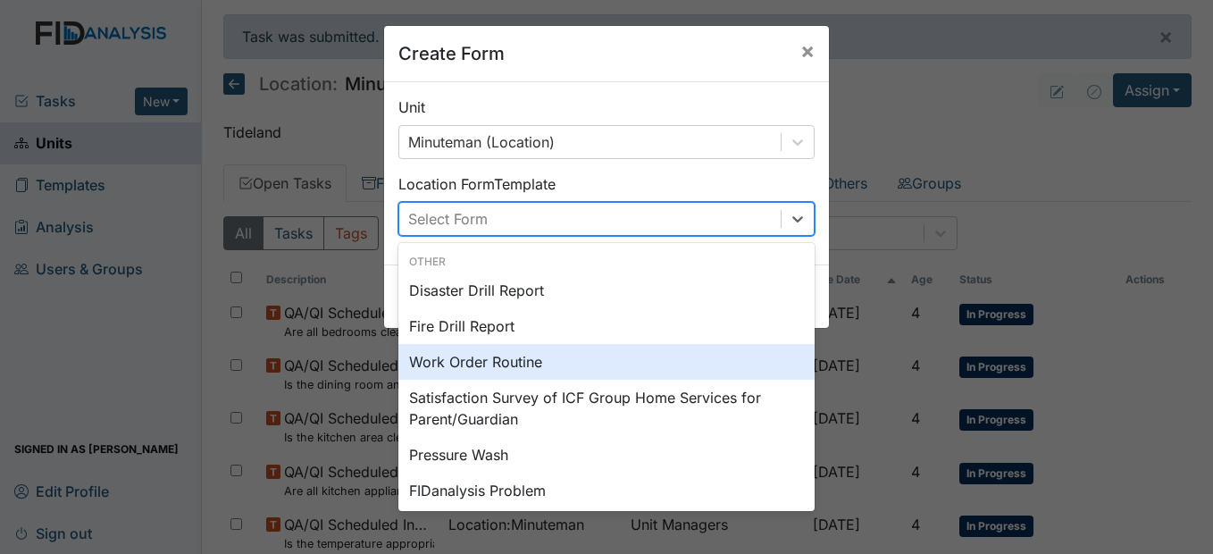
click at [557, 361] on div "Work Order Routine" at bounding box center [606, 362] width 416 height 36
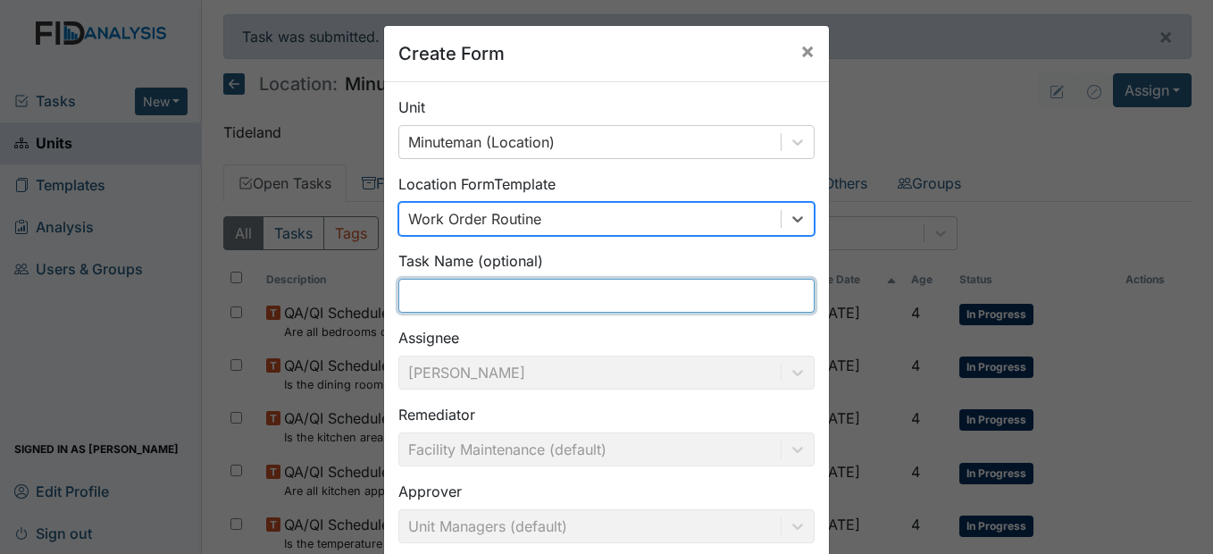
click at [517, 293] on input "text" at bounding box center [606, 296] width 416 height 34
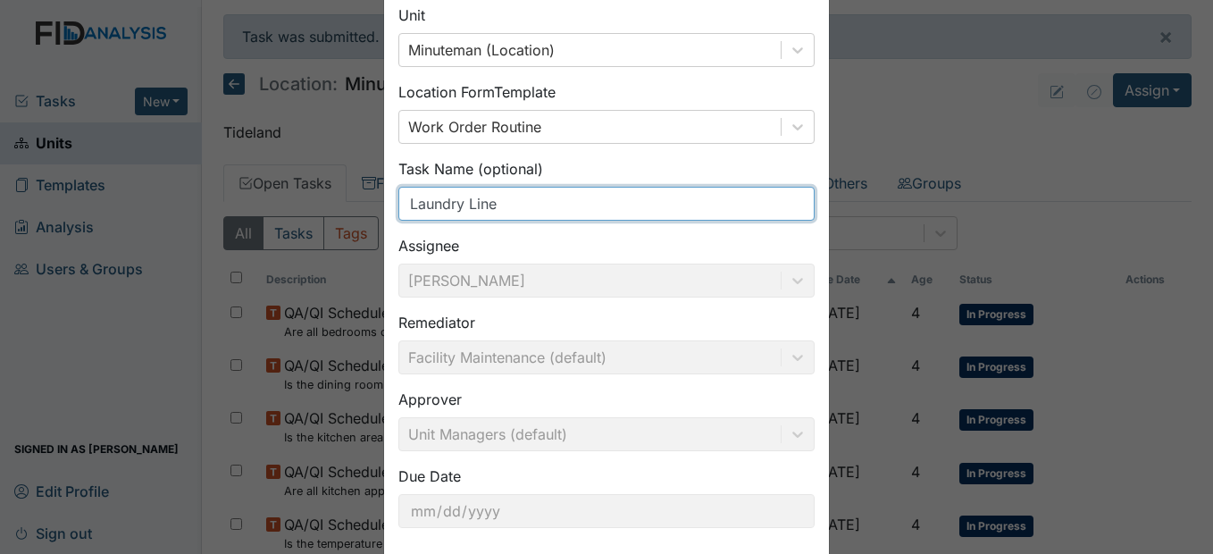
scroll to position [184, 0]
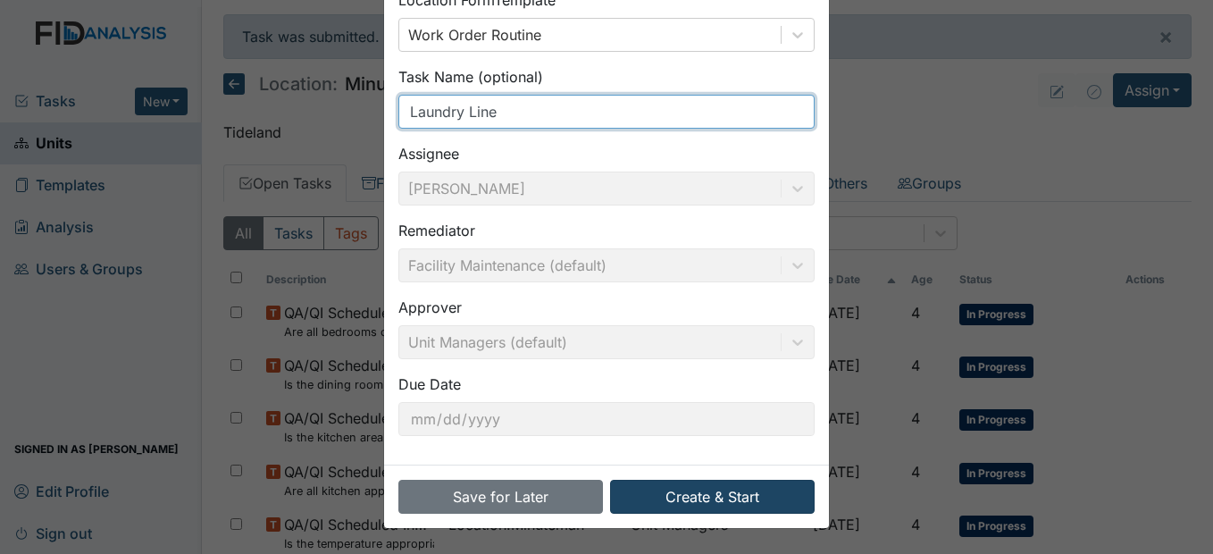
type input "Laundry Line"
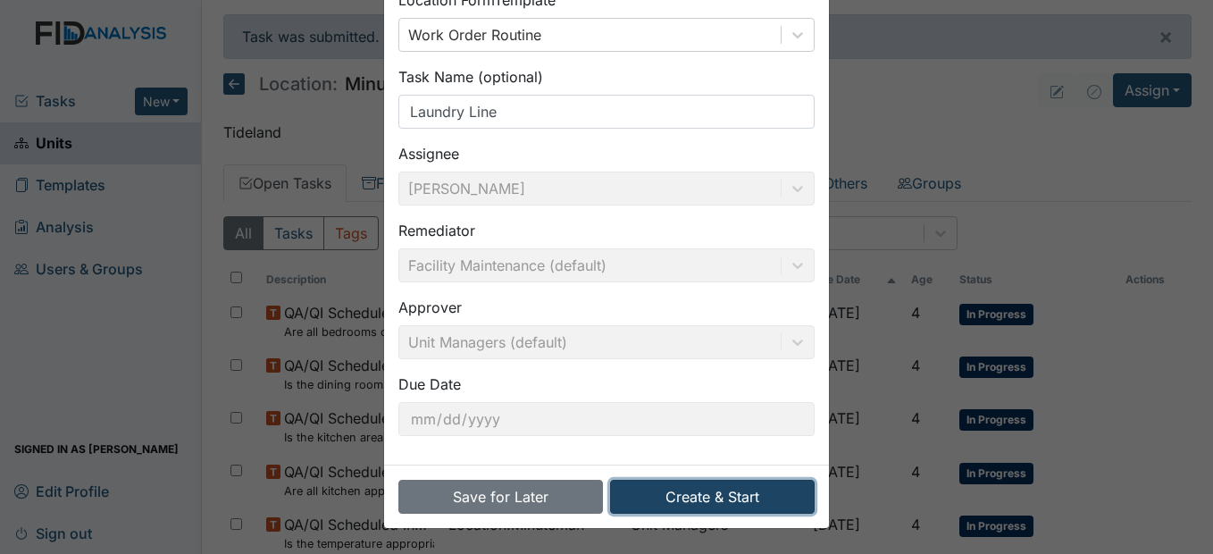
click at [748, 491] on button "Create & Start" at bounding box center [712, 497] width 205 height 34
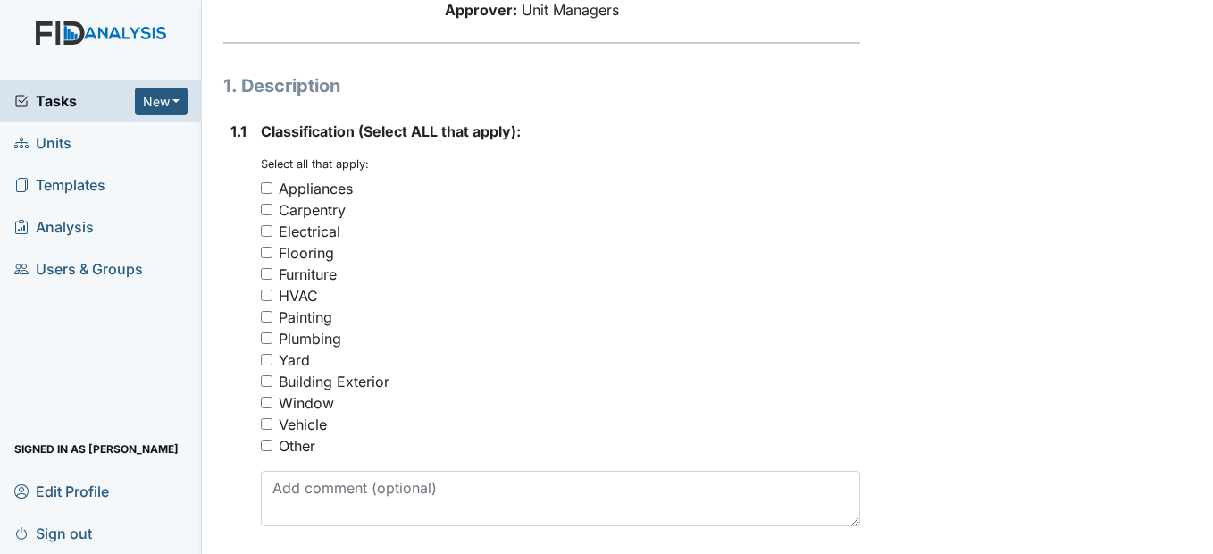
scroll to position [268, 0]
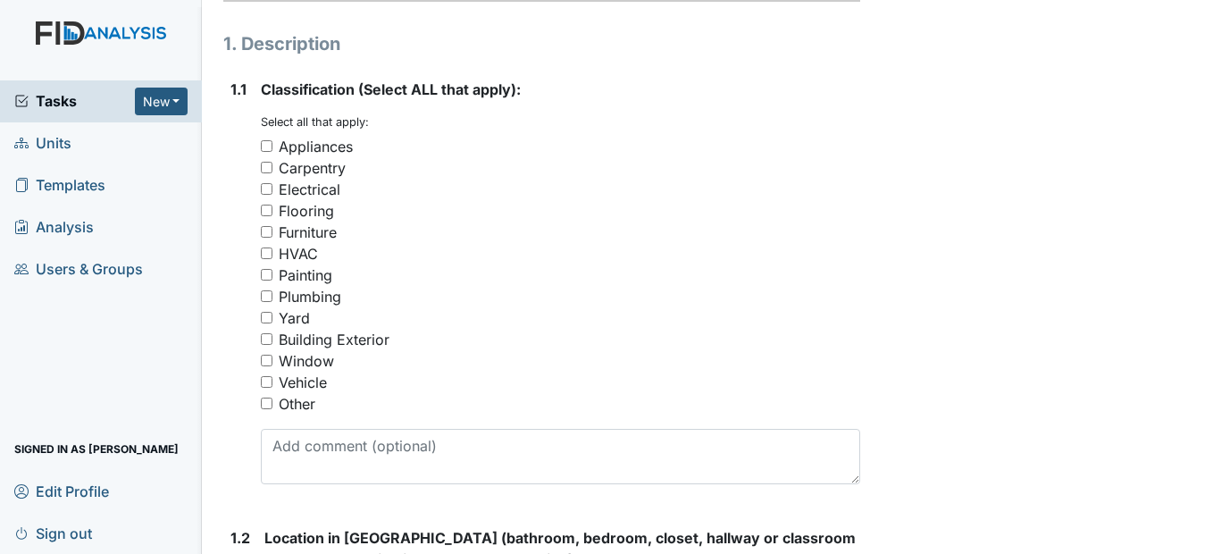
click at [271, 302] on input "Plumbing" at bounding box center [267, 296] width 12 height 12
checkbox input "true"
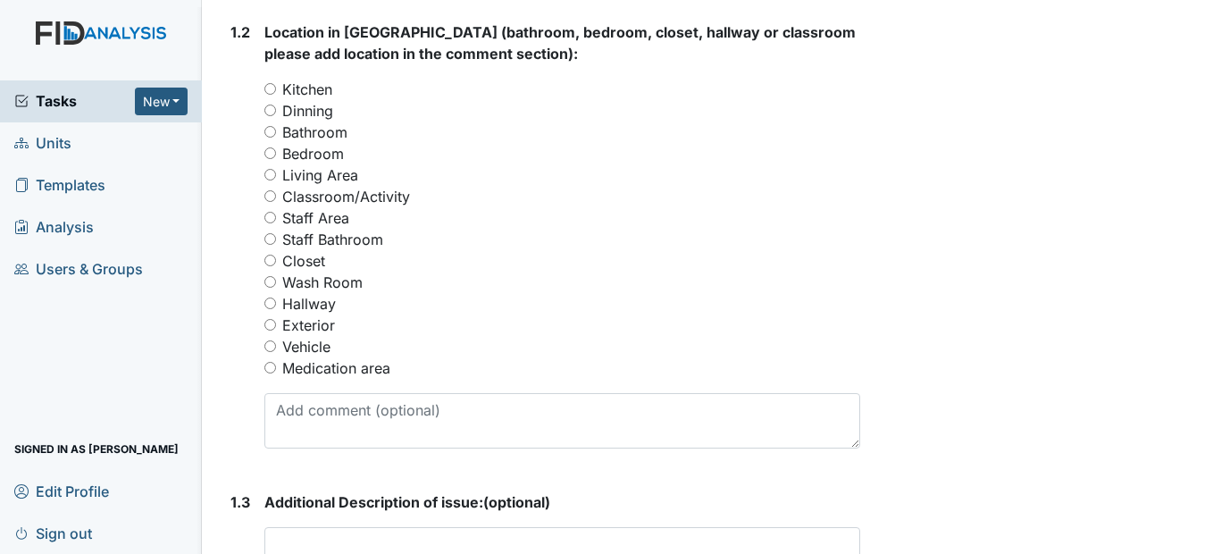
scroll to position [804, 0]
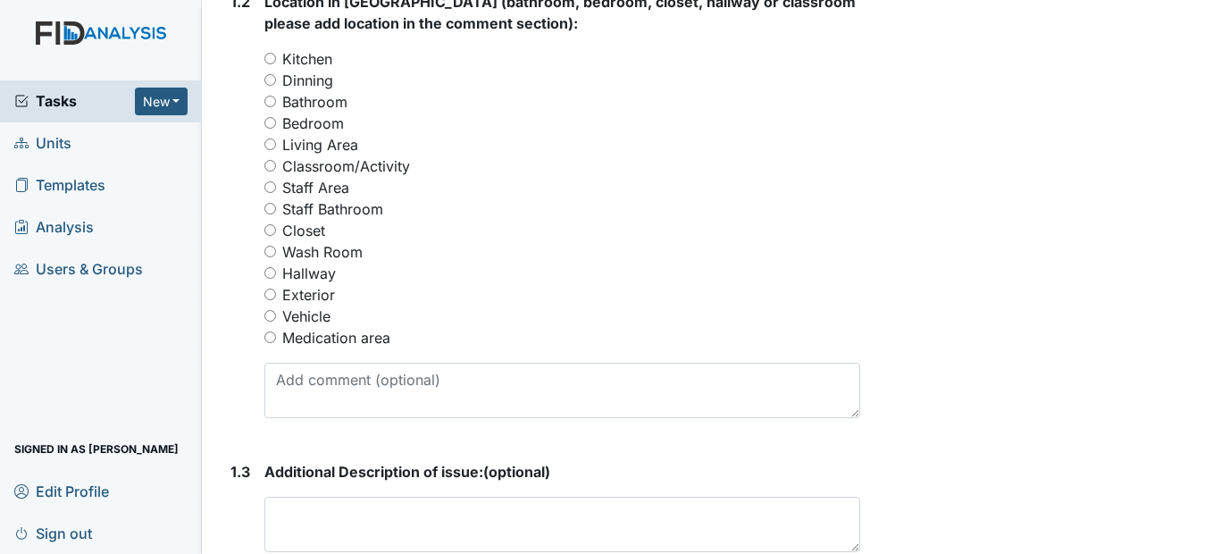
click at [271, 300] on input "Exterior" at bounding box center [270, 295] width 12 height 12
radio input "true"
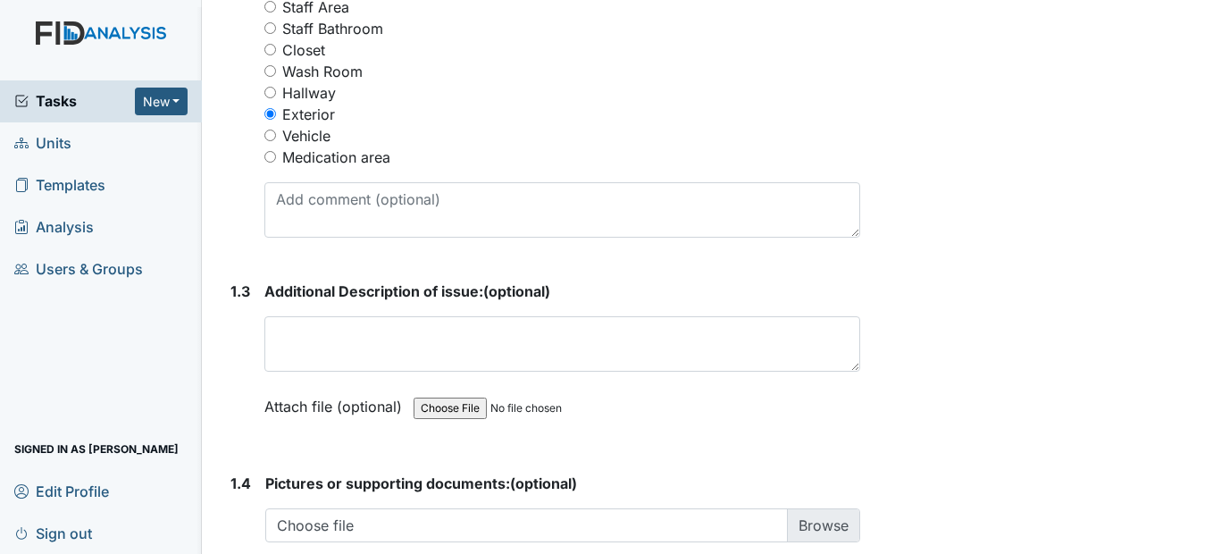
scroll to position [1072, 0]
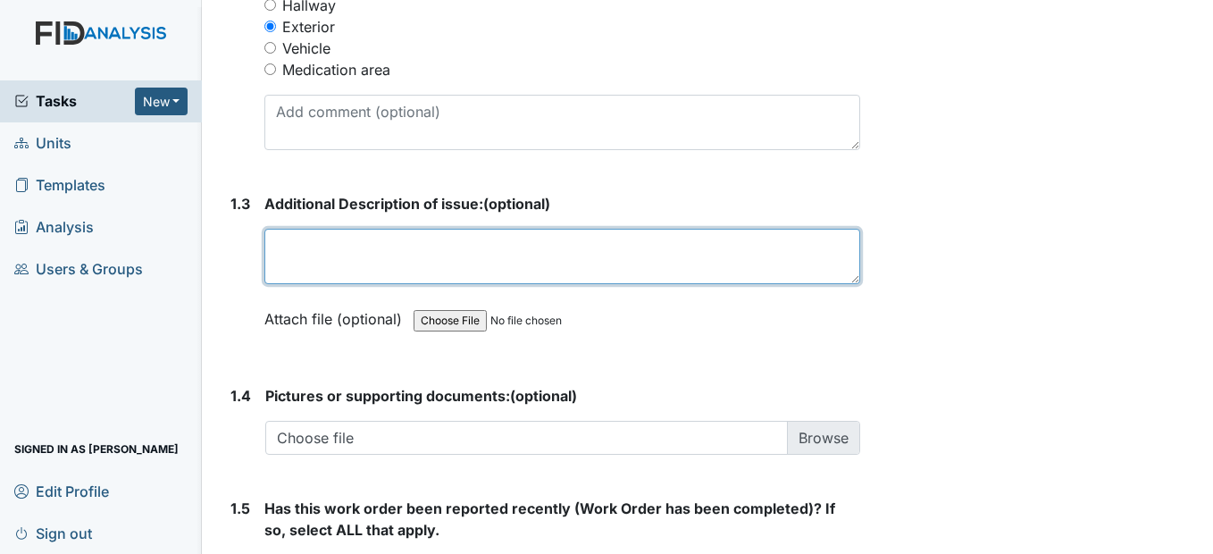
click at [324, 284] on textarea at bounding box center [561, 256] width 595 height 55
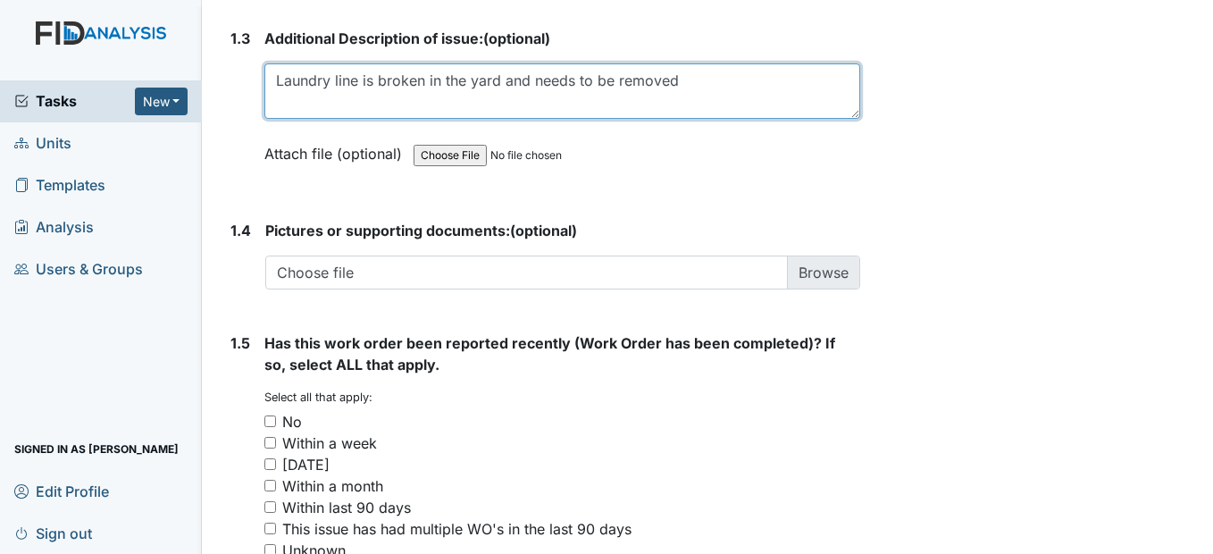
scroll to position [1340, 0]
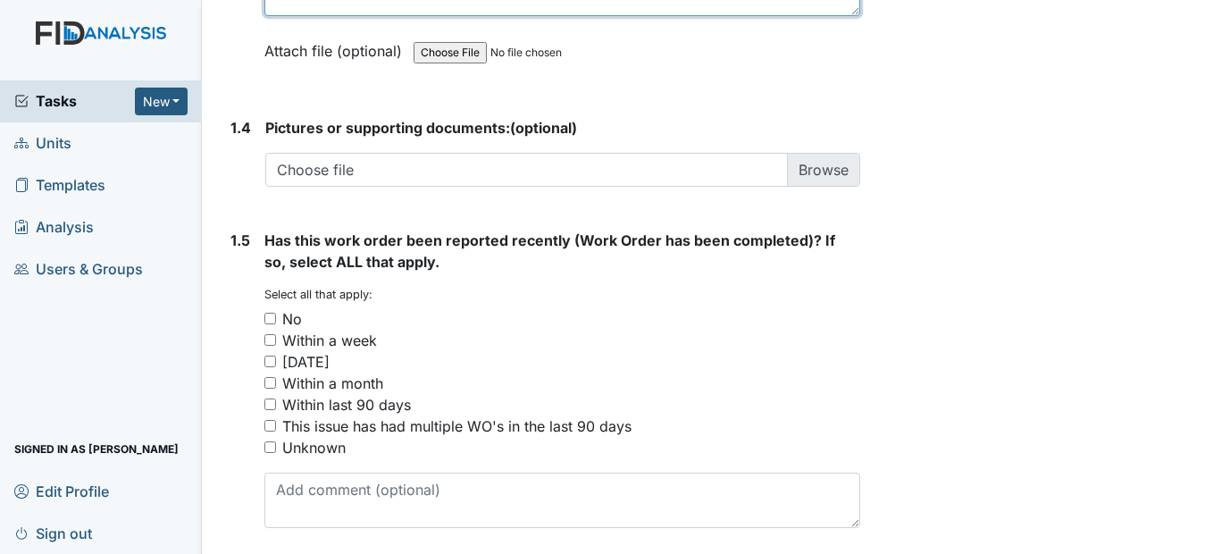
type textarea "Laundry line is broken in the yard and needs to be removed"
click at [268, 324] on input "No" at bounding box center [270, 319] width 12 height 12
checkbox input "true"
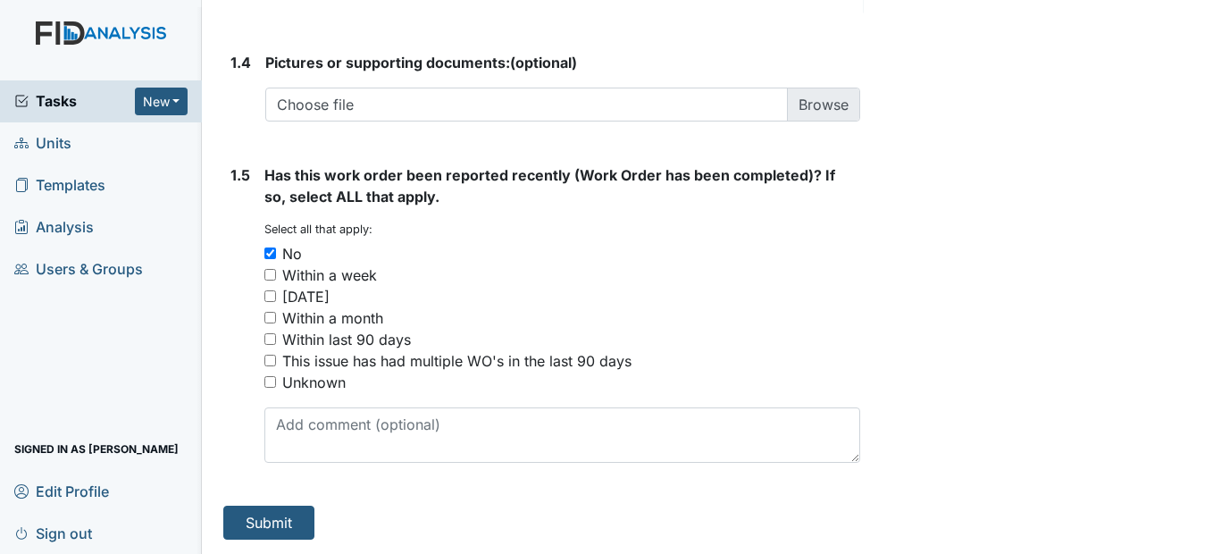
scroll to position [1448, 0]
click at [266, 518] on button "Submit" at bounding box center [268, 523] width 91 height 34
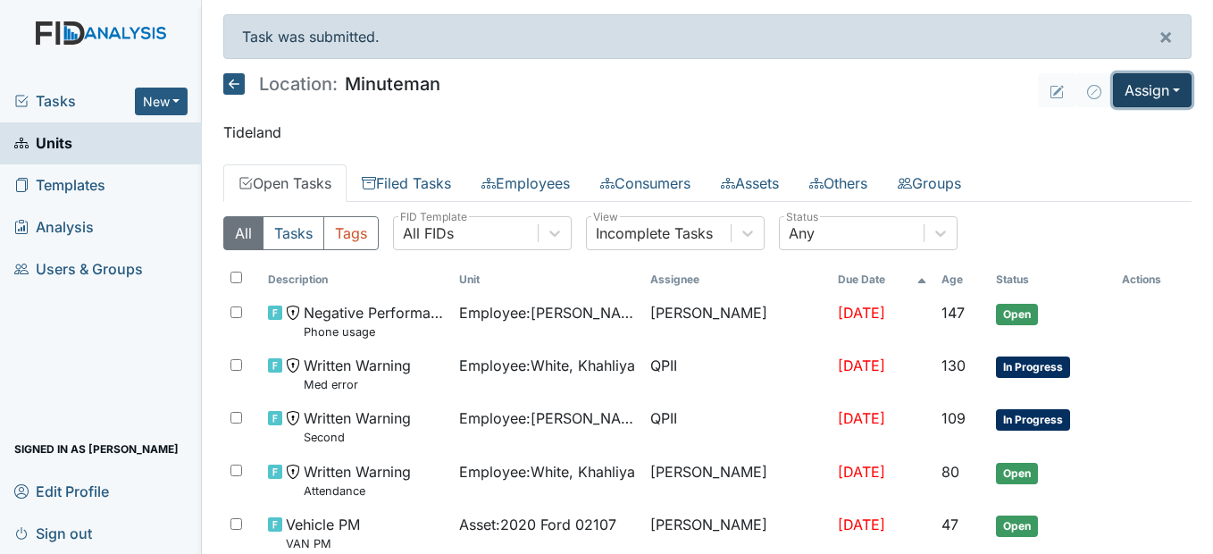
click at [1143, 91] on button "Assign" at bounding box center [1152, 90] width 79 height 34
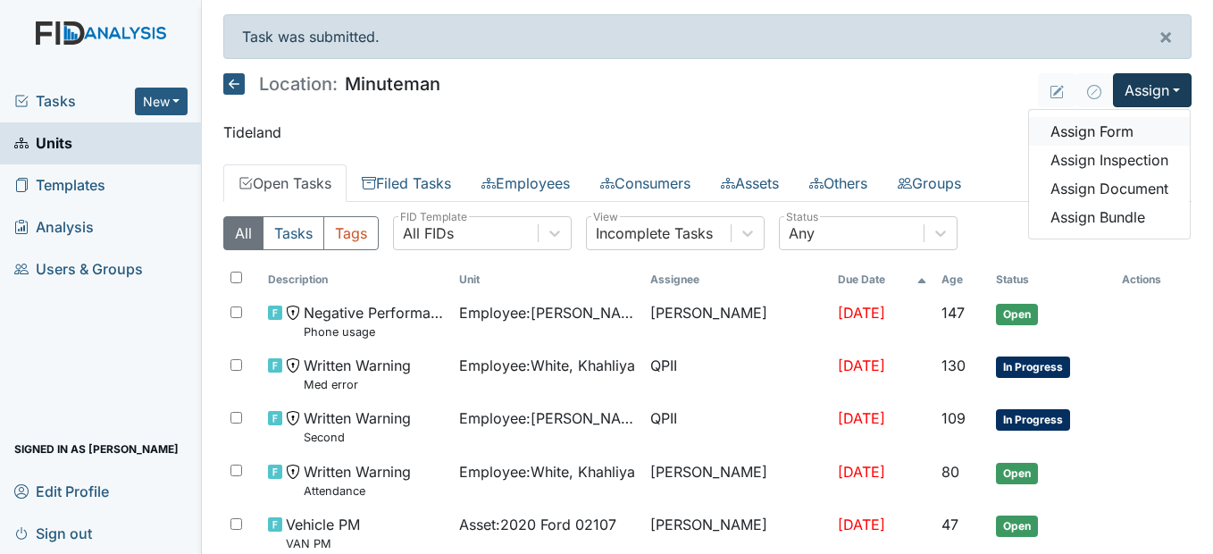
click at [1113, 129] on link "Assign Form" at bounding box center [1109, 131] width 161 height 29
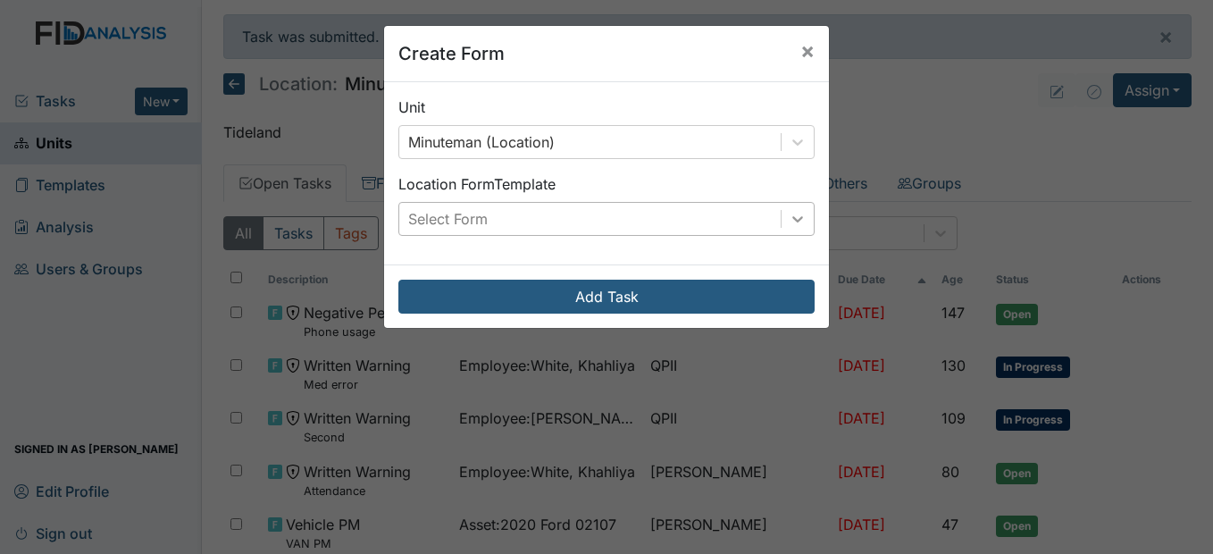
click at [792, 218] on icon at bounding box center [798, 219] width 18 height 18
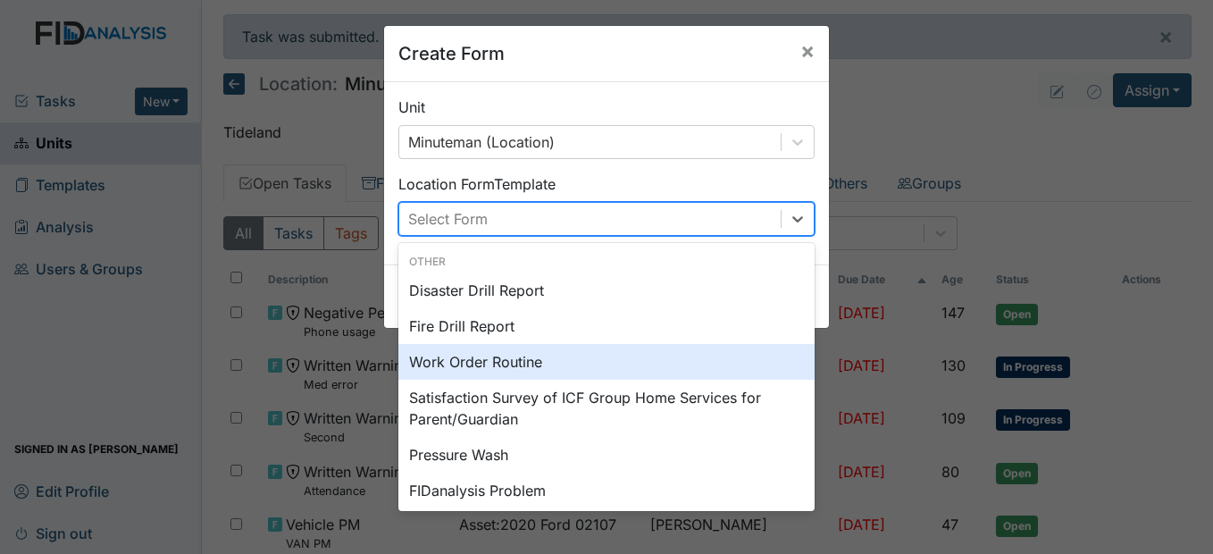
click at [551, 352] on div "Work Order Routine" at bounding box center [606, 362] width 416 height 36
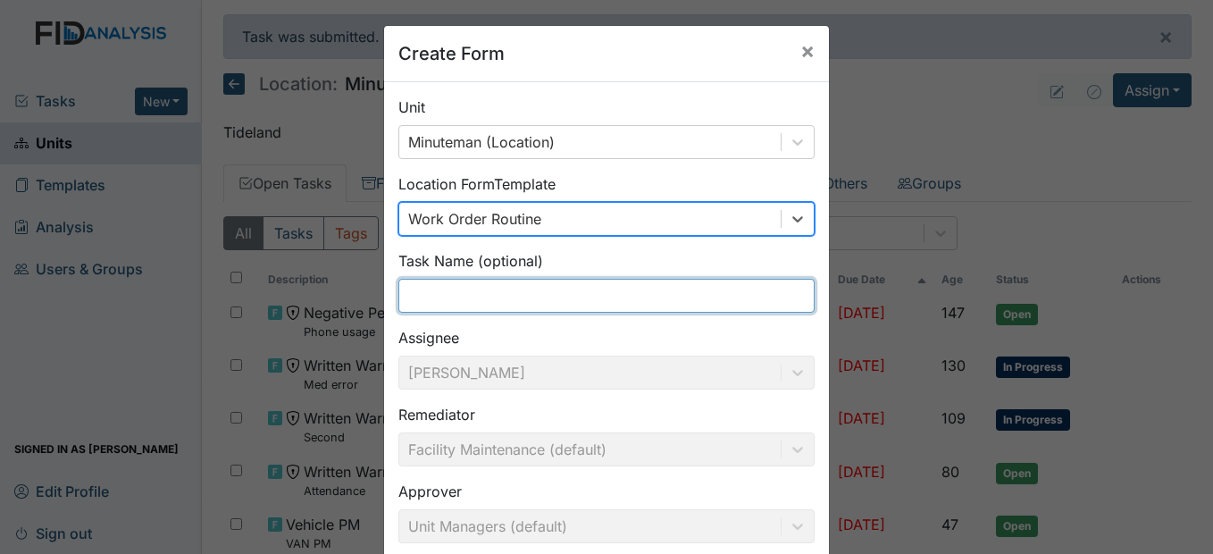
click at [493, 292] on input "text" at bounding box center [606, 296] width 416 height 34
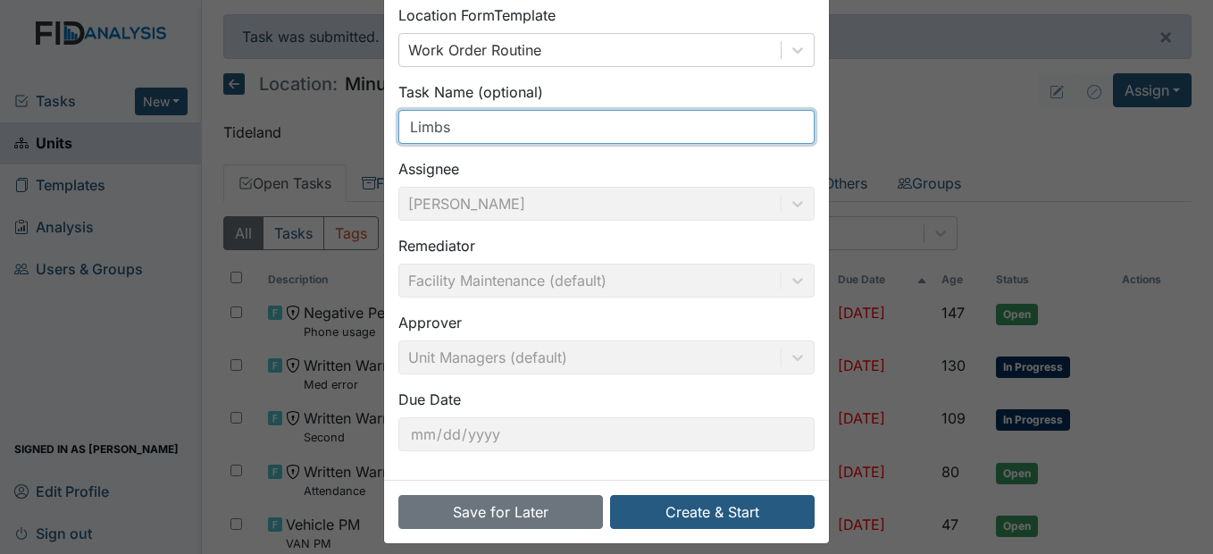
scroll to position [184, 0]
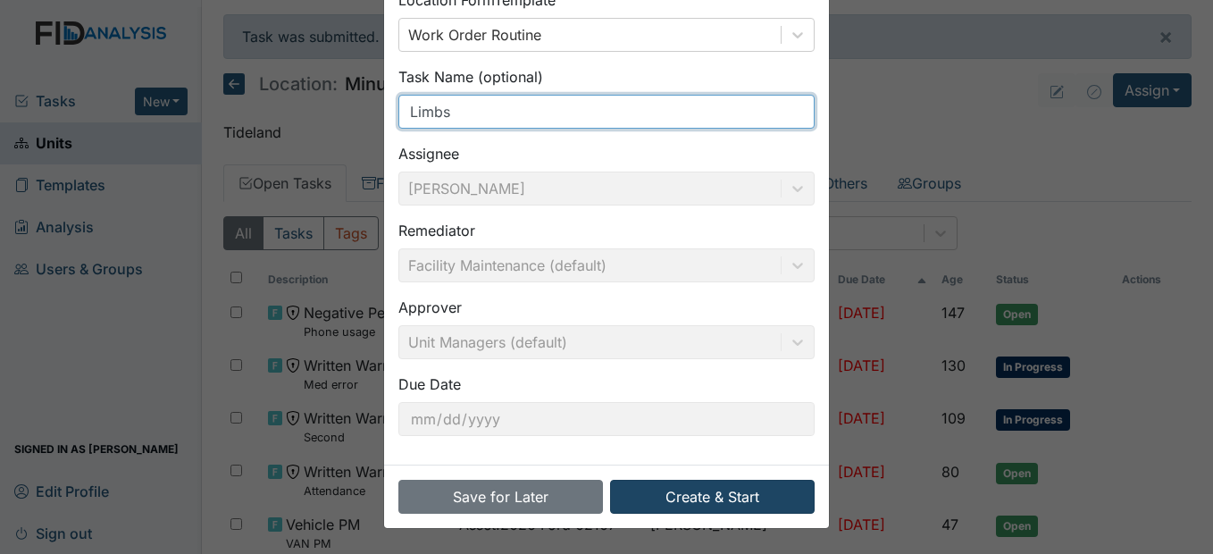
type input "Limbs"
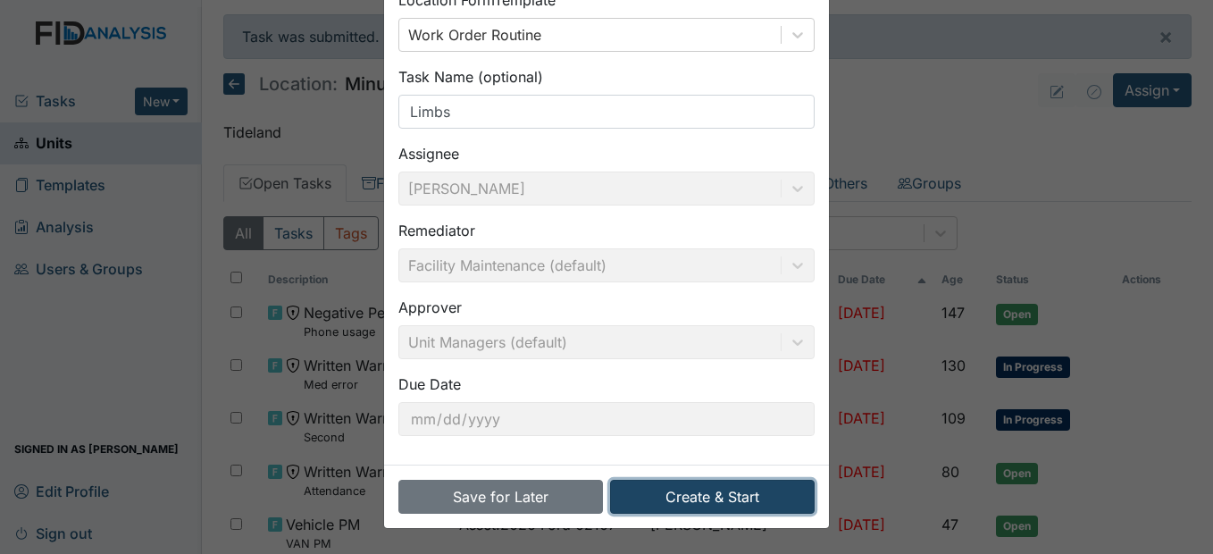
click at [766, 498] on button "Create & Start" at bounding box center [712, 497] width 205 height 34
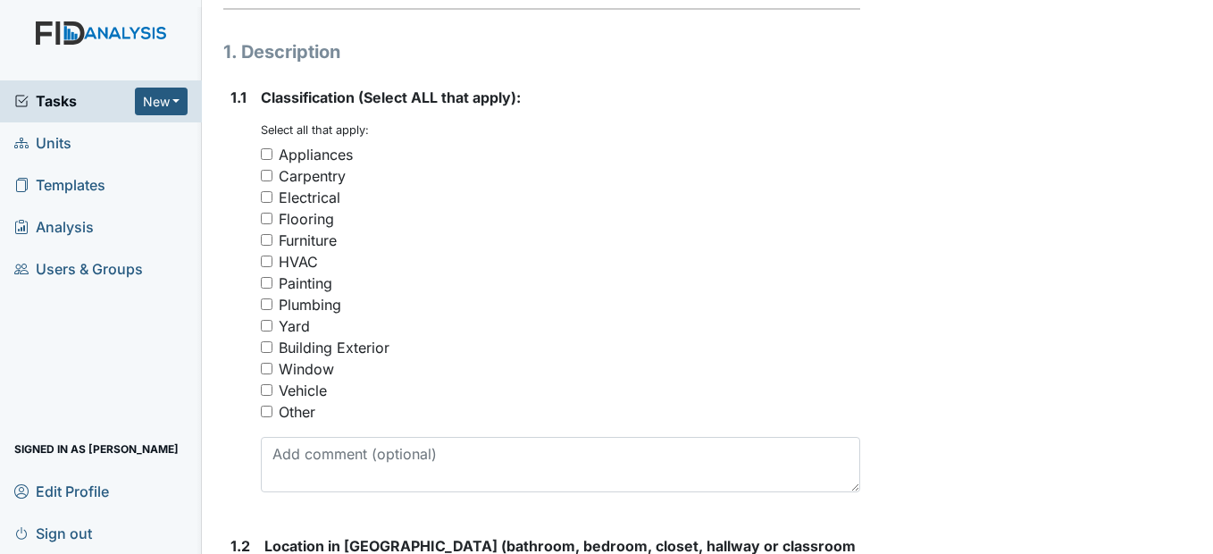
scroll to position [268, 0]
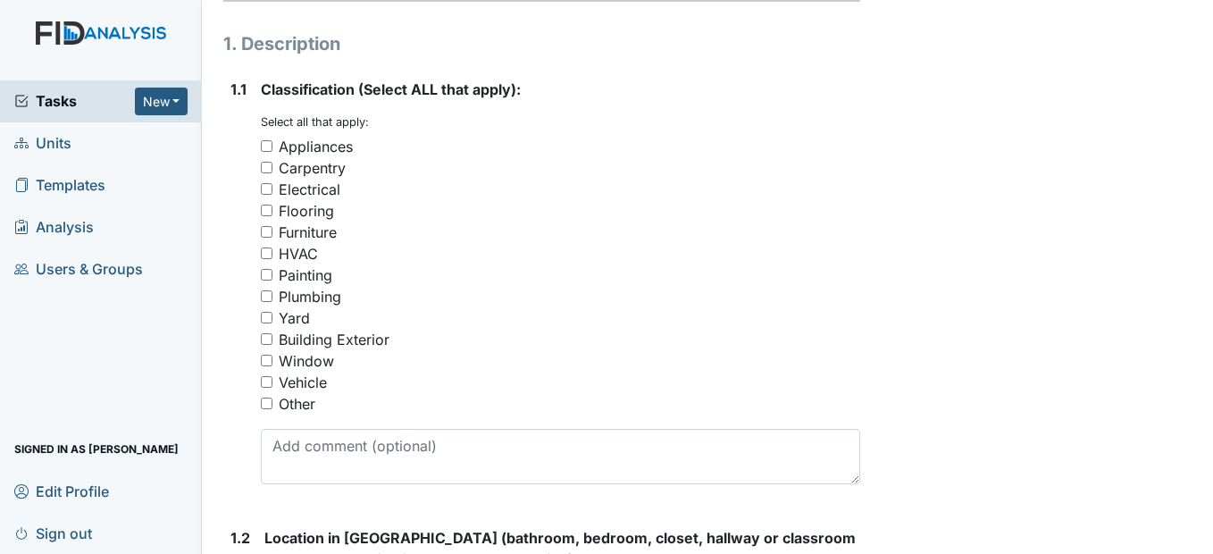
click at [268, 323] on input "Yard" at bounding box center [267, 318] width 12 height 12
checkbox input "true"
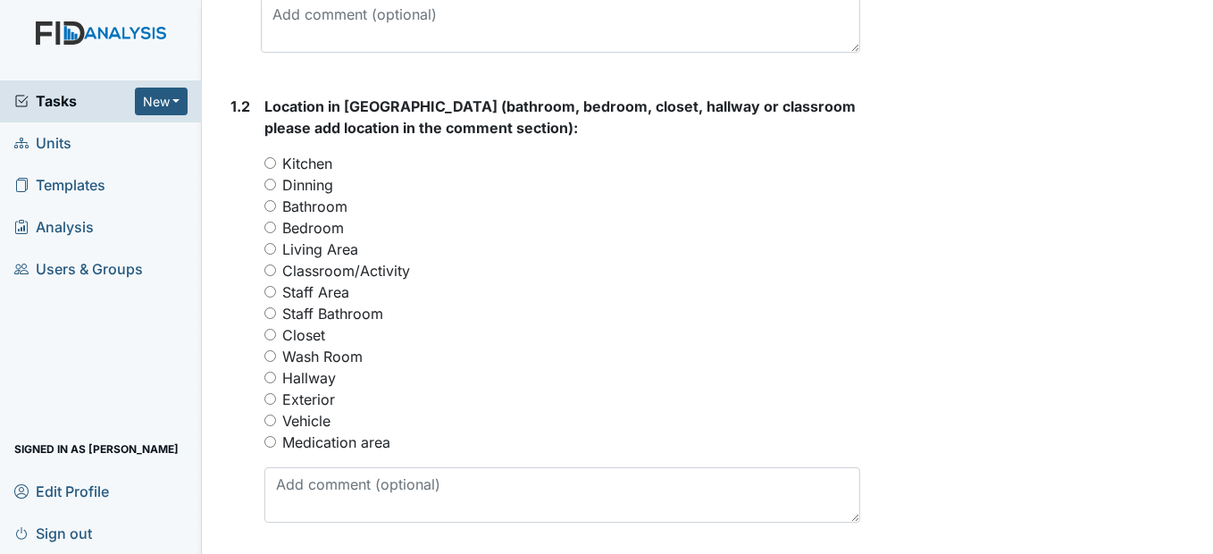
scroll to position [715, 0]
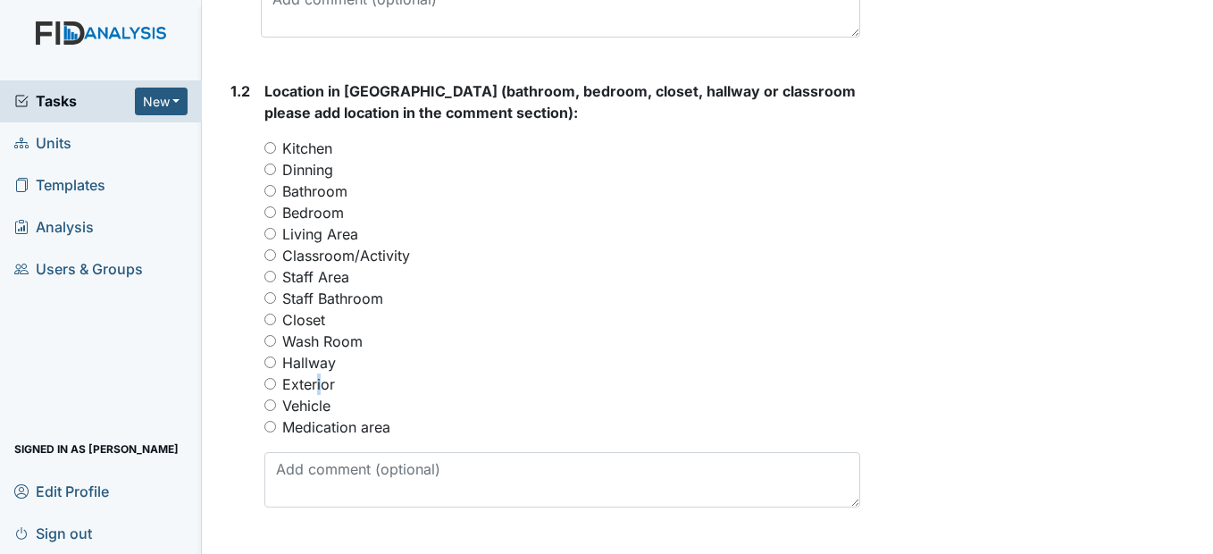
click at [315, 395] on label "Exterior" at bounding box center [308, 383] width 53 height 21
drag, startPoint x: 315, startPoint y: 425, endPoint x: 274, endPoint y: 423, distance: 41.1
click at [274, 389] on input "Exterior" at bounding box center [270, 384] width 12 height 12
radio input "true"
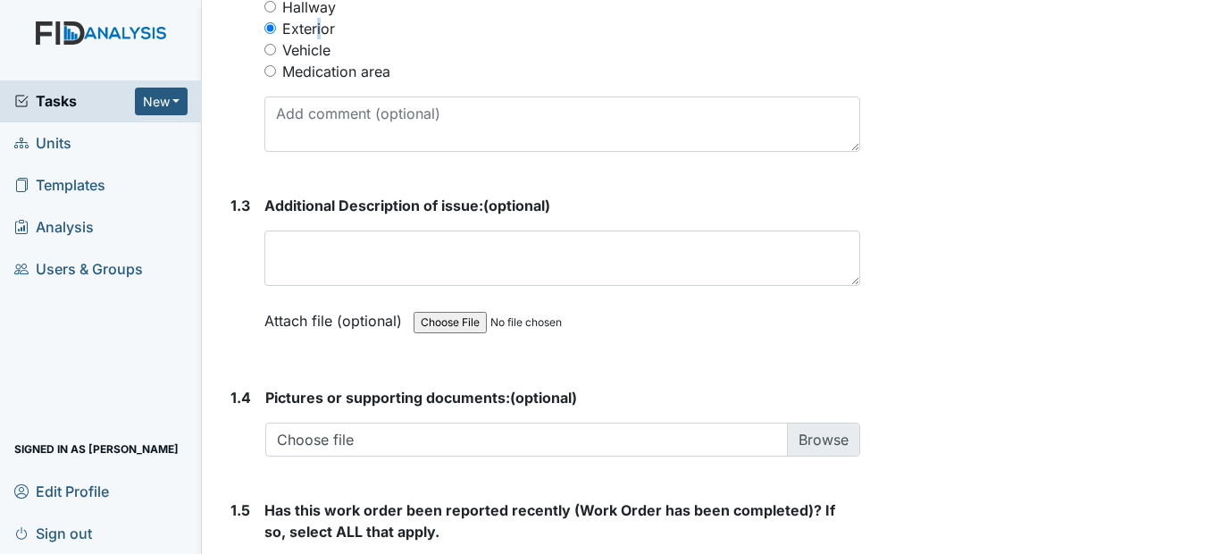
scroll to position [1072, 0]
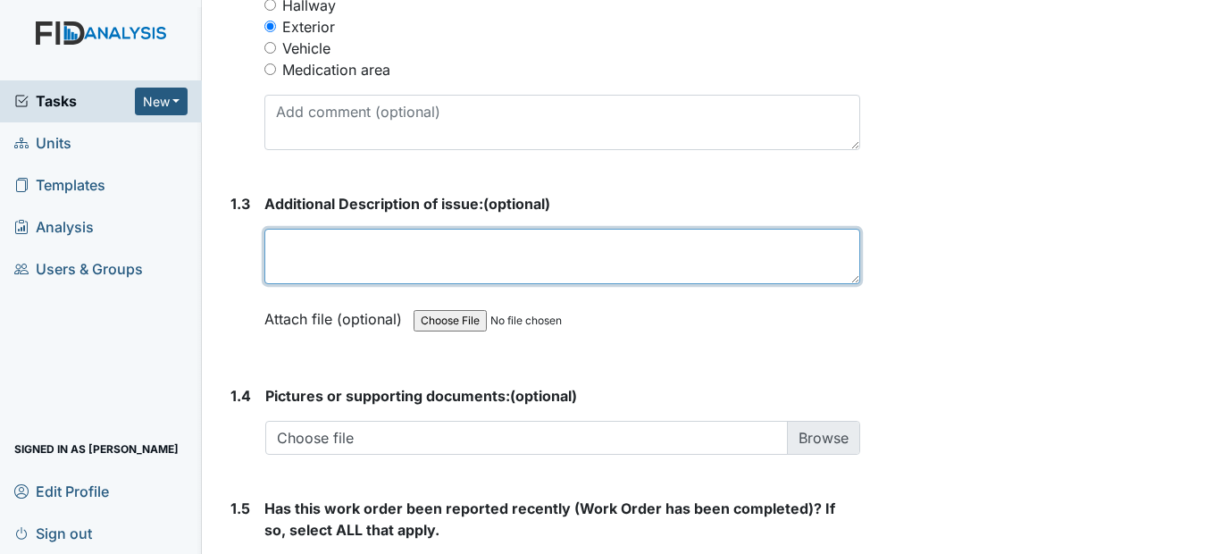
click at [285, 283] on textarea at bounding box center [561, 256] width 595 height 55
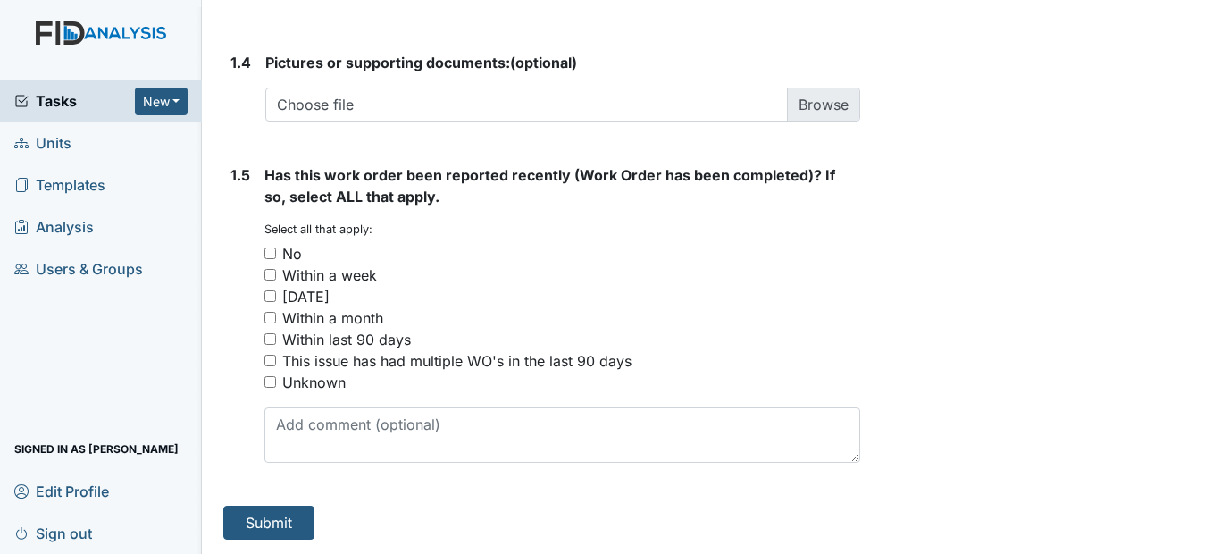
scroll to position [1429, 0]
type textarea "Low limbs on the side of house and shrubs needs to be trimmed"
click at [271, 259] on input "No" at bounding box center [270, 253] width 12 height 12
checkbox input "true"
click at [295, 538] on button "Submit" at bounding box center [268, 523] width 91 height 34
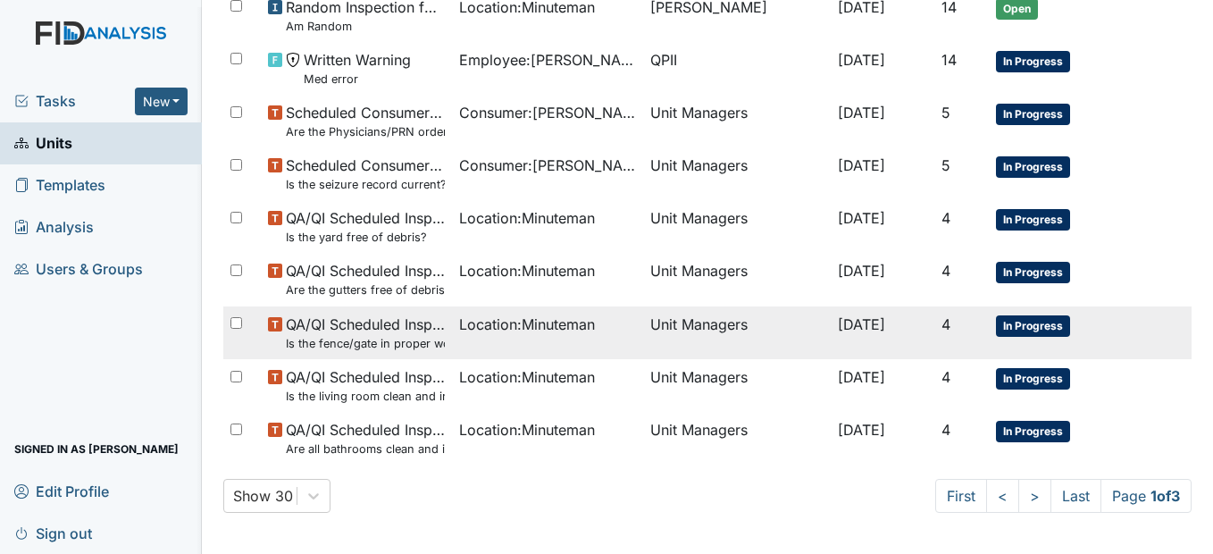
scroll to position [1219, 0]
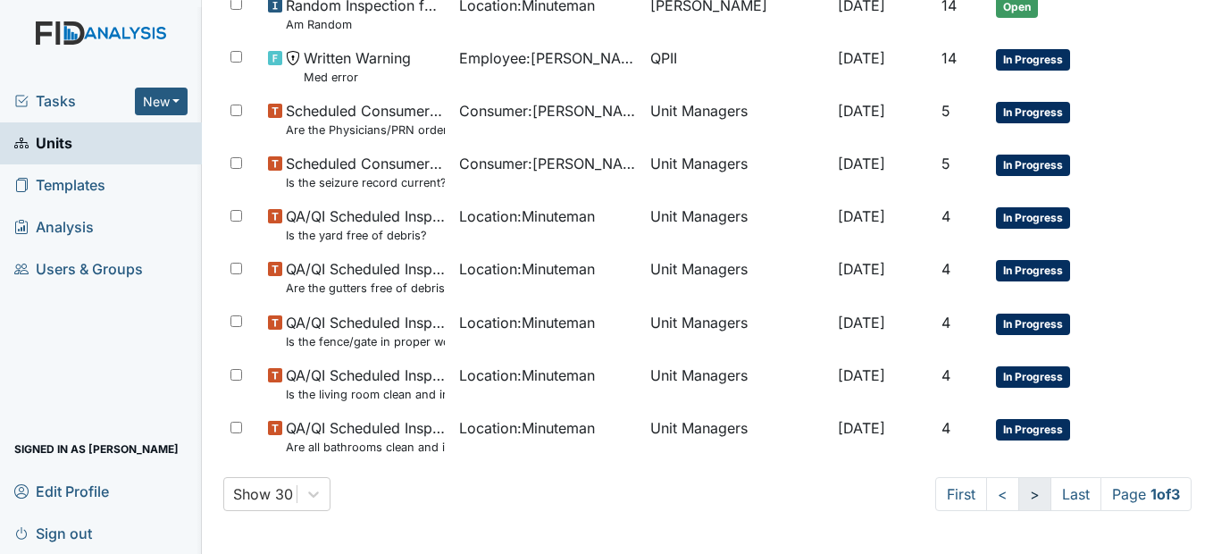
click at [1018, 496] on link ">" at bounding box center [1034, 494] width 33 height 34
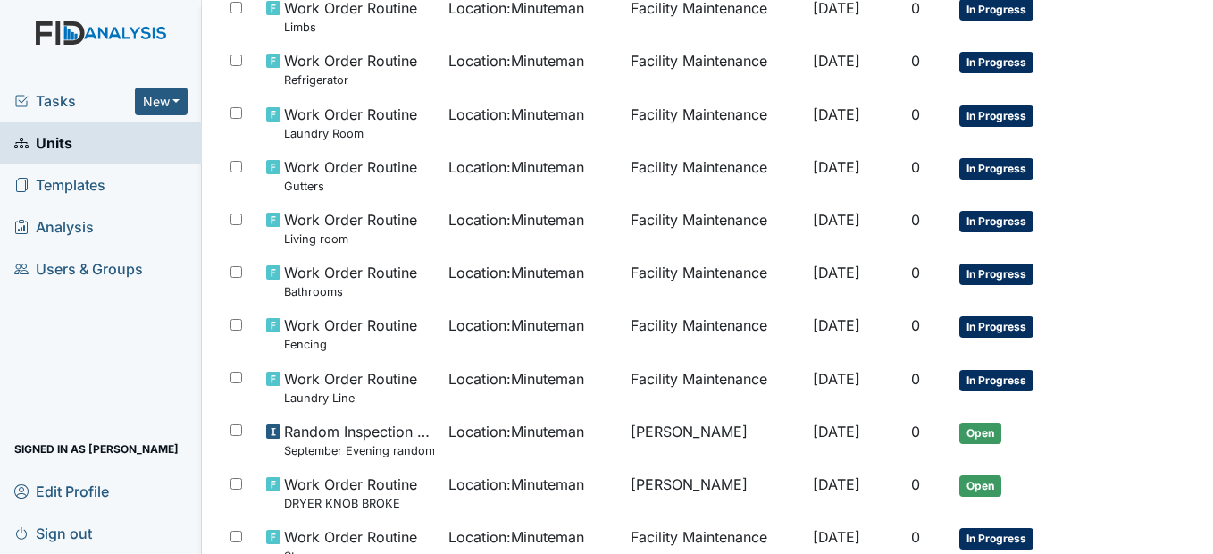
scroll to position [1387, 0]
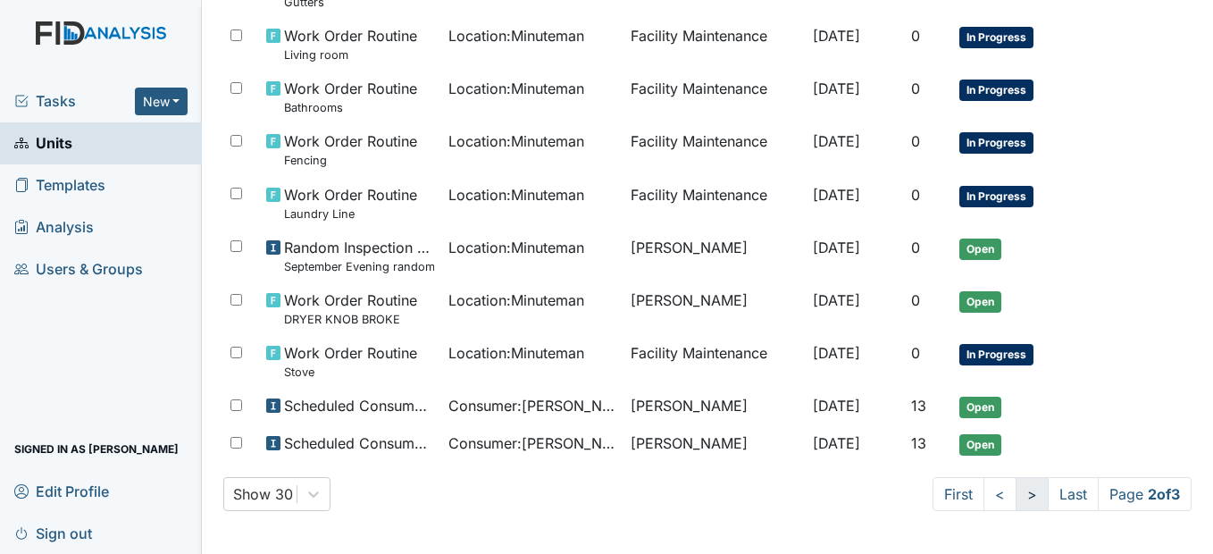
click at [1016, 490] on link ">" at bounding box center [1032, 494] width 33 height 34
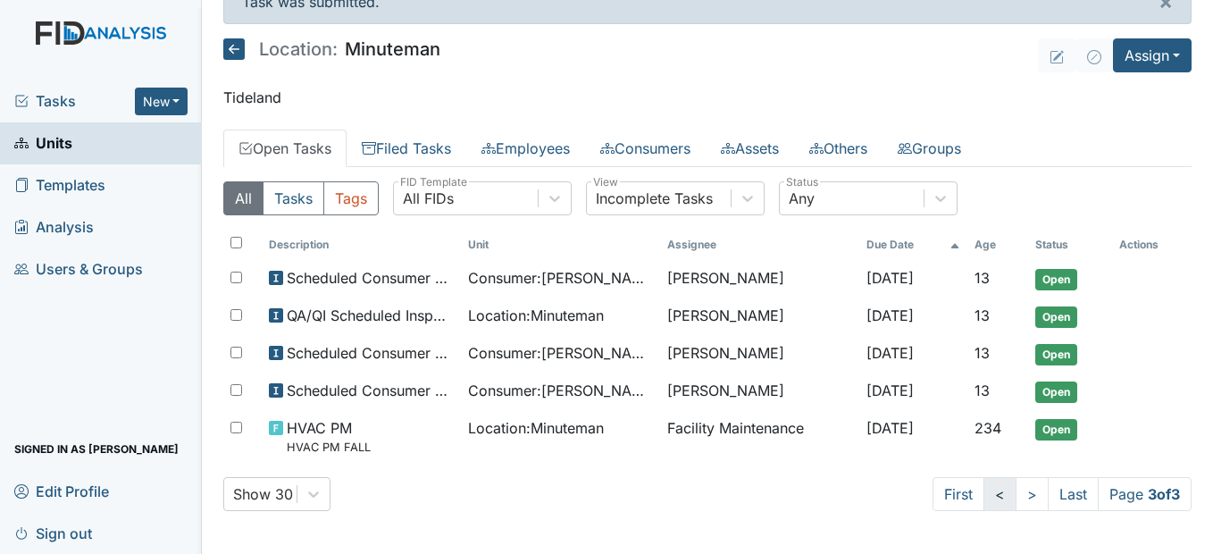
scroll to position [35, 0]
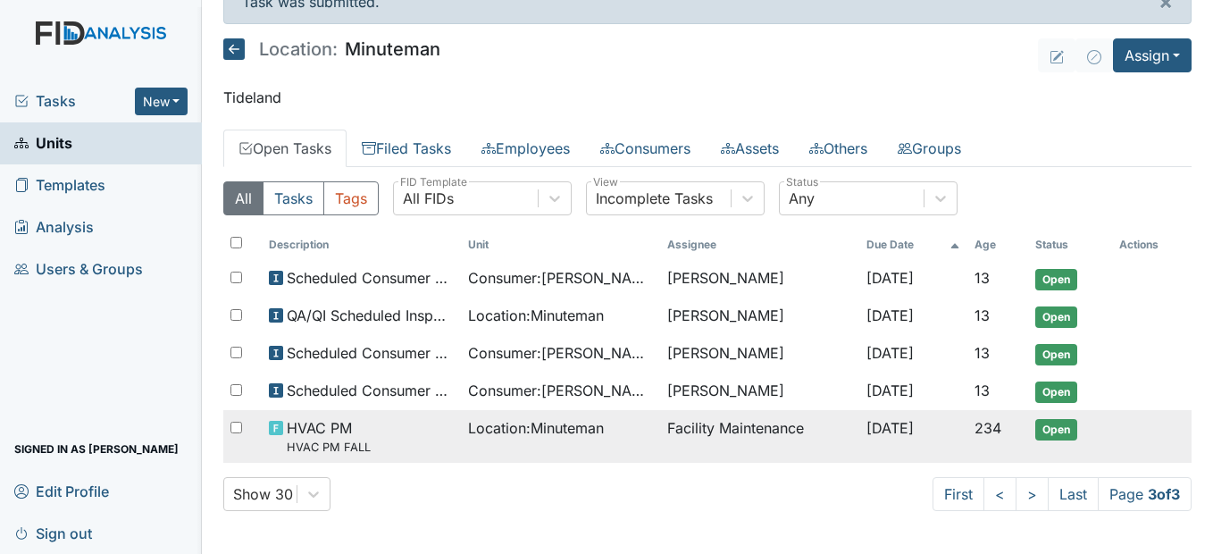
click at [690, 419] on td "Facility Maintenance" at bounding box center [759, 436] width 199 height 53
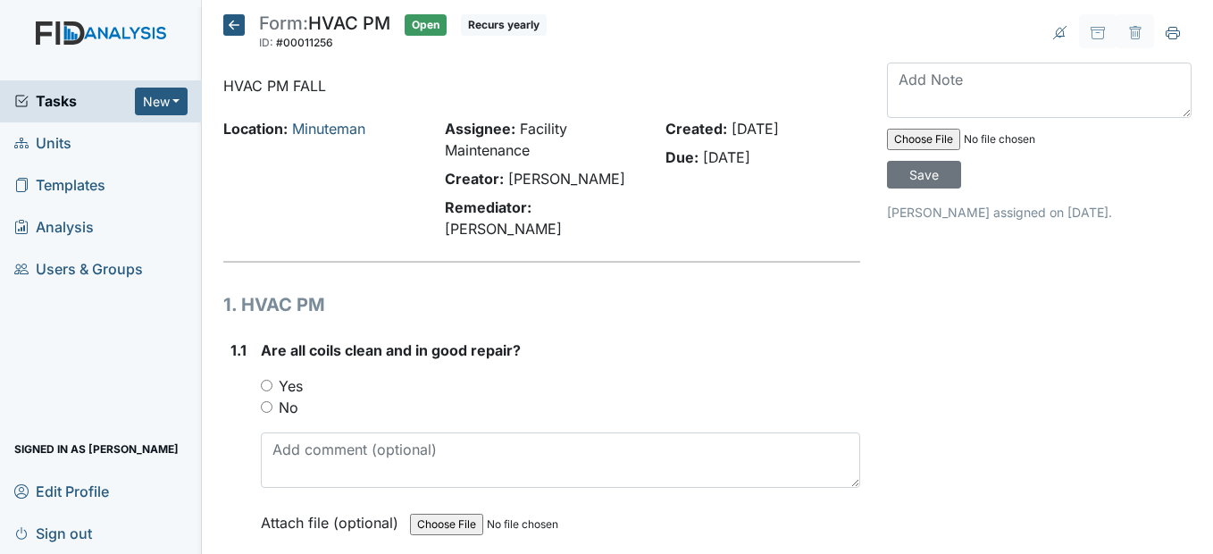
click at [231, 22] on icon at bounding box center [233, 24] width 21 height 21
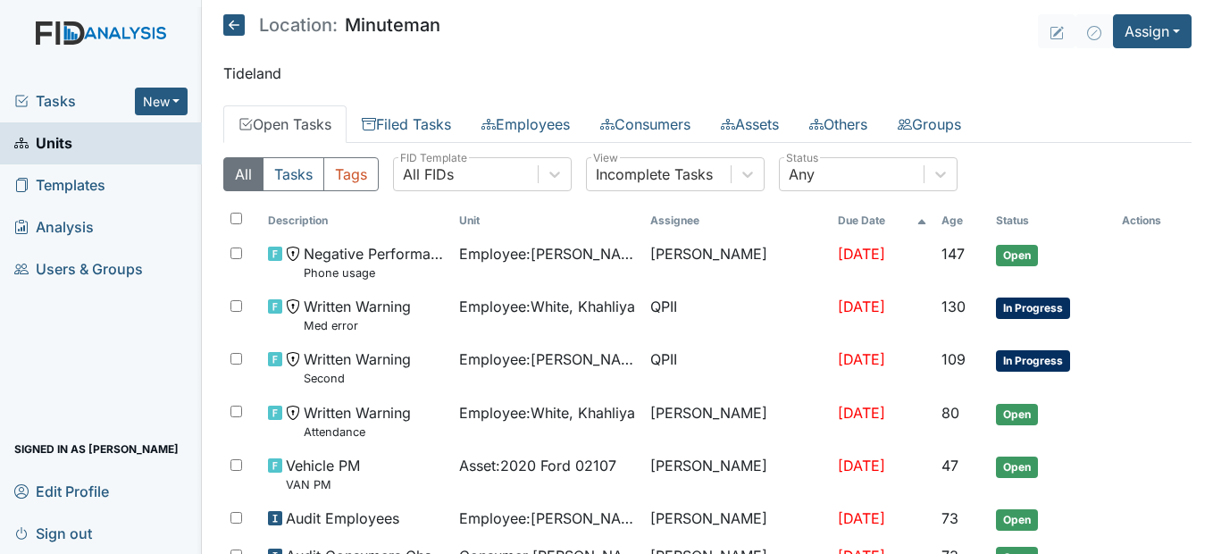
click at [239, 32] on icon at bounding box center [233, 24] width 21 height 21
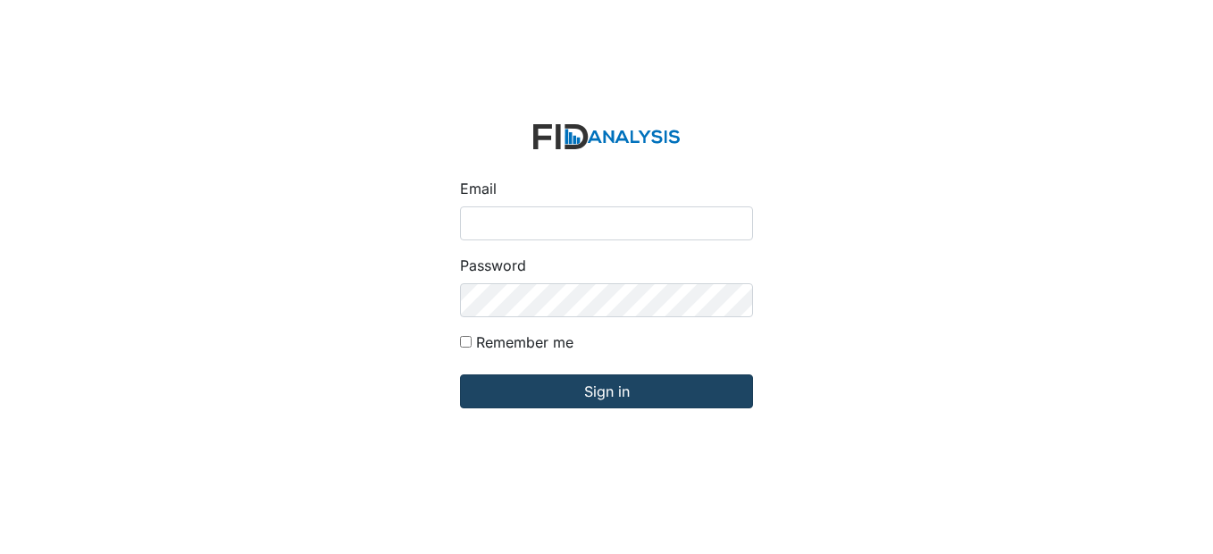
type input "[EMAIL_ADDRESS][DOMAIN_NAME]"
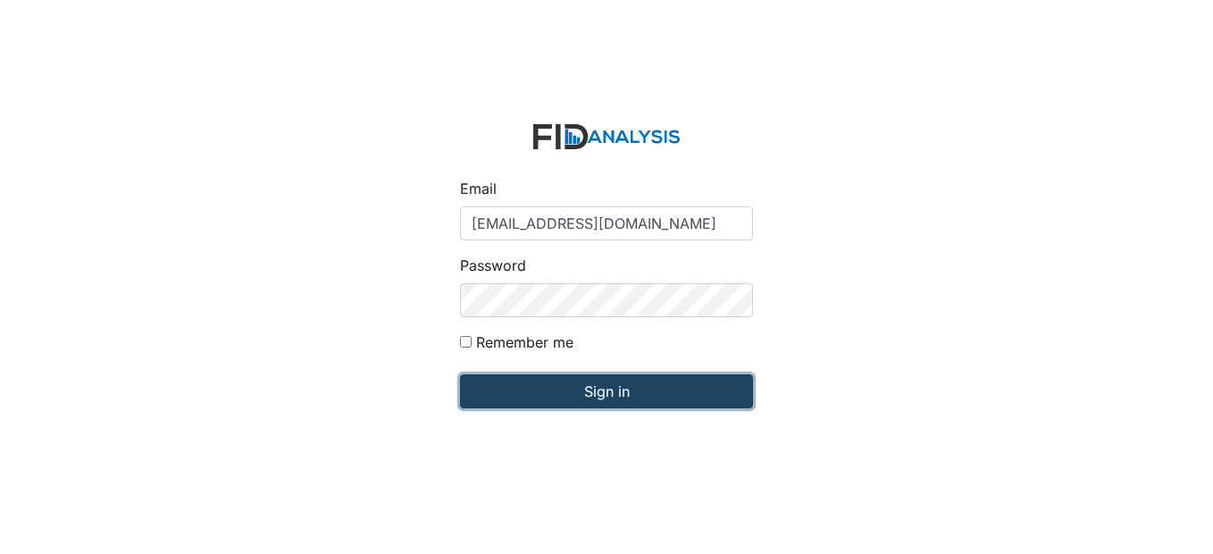
click at [543, 398] on input "Sign in" at bounding box center [606, 391] width 293 height 34
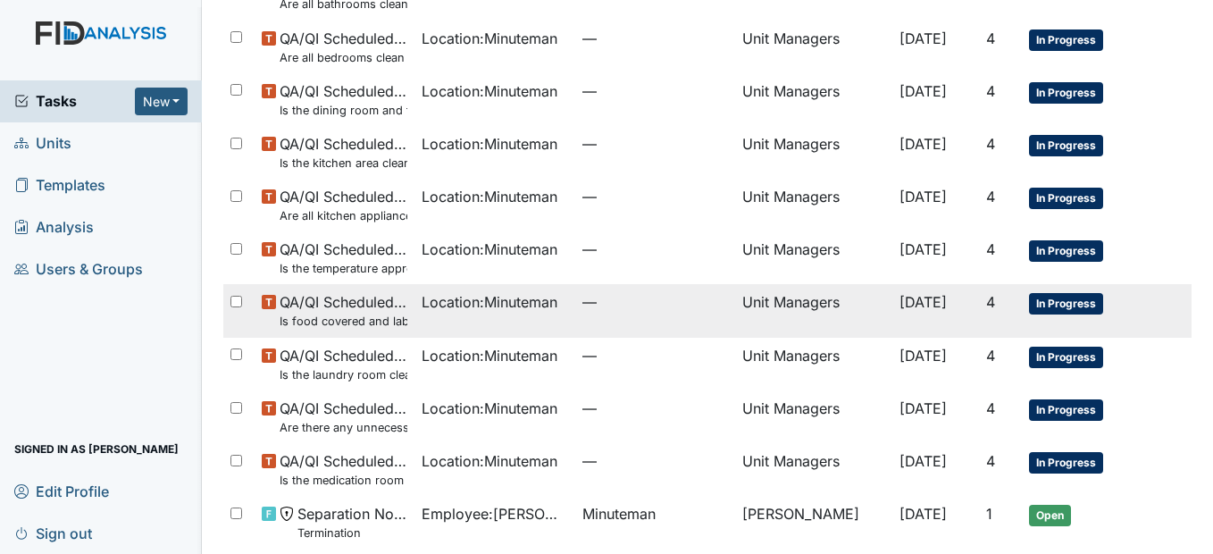
scroll to position [714, 0]
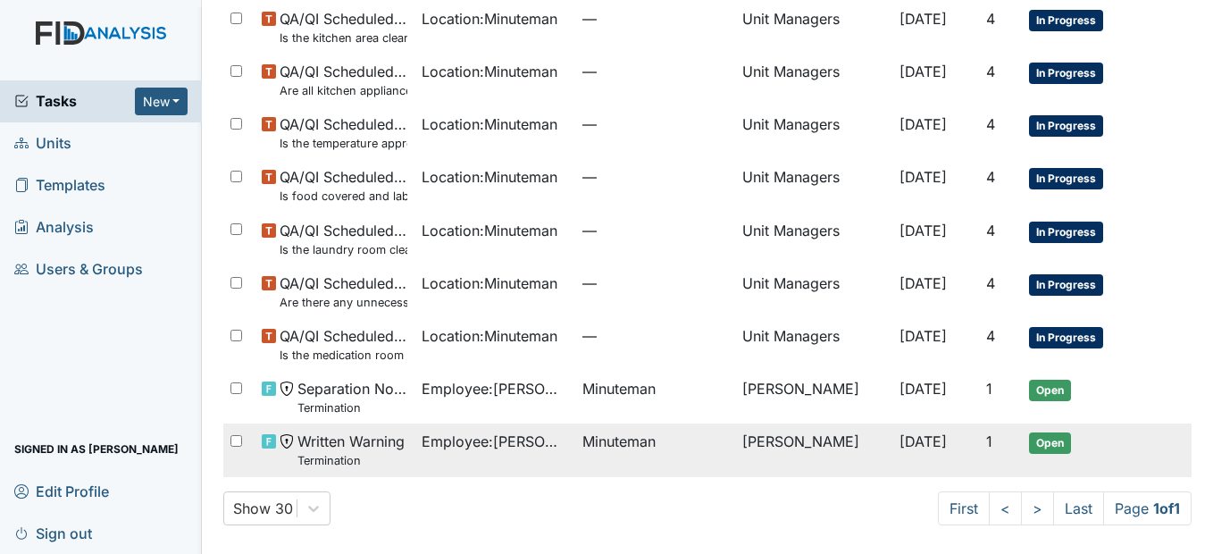
click at [546, 431] on span "Employee : Moore, Sherra" at bounding box center [495, 441] width 146 height 21
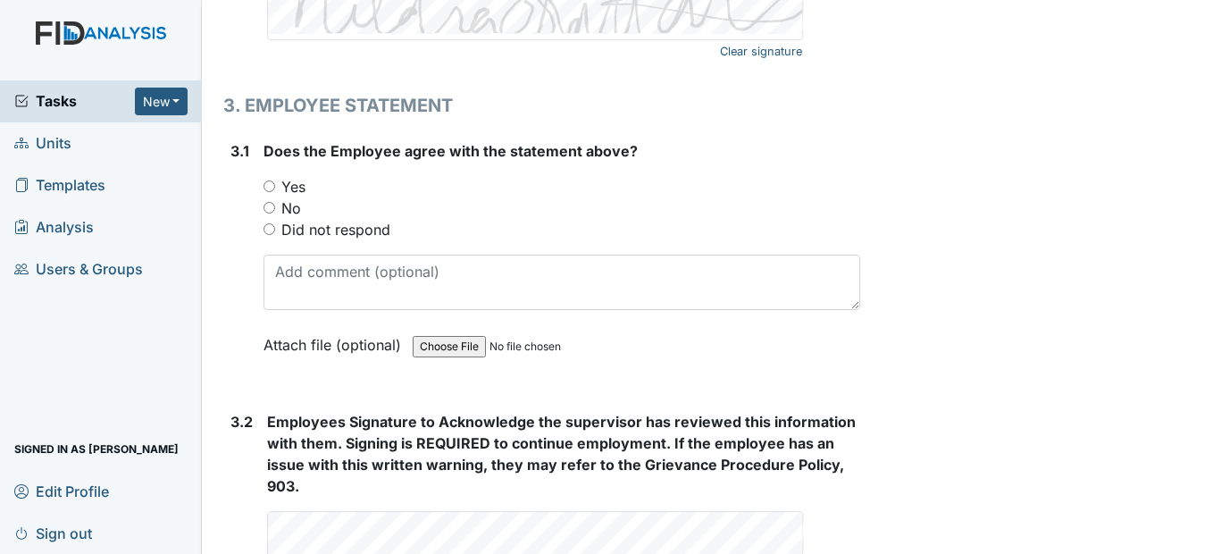
scroll to position [2859, 0]
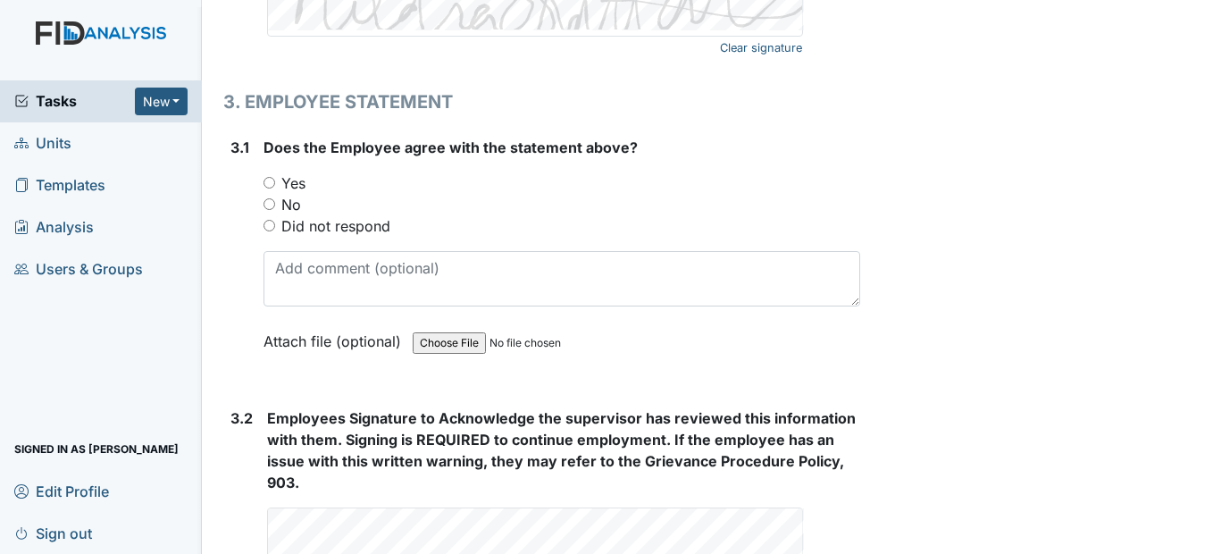
click at [270, 210] on input "No" at bounding box center [270, 204] width 12 height 12
radio input "true"
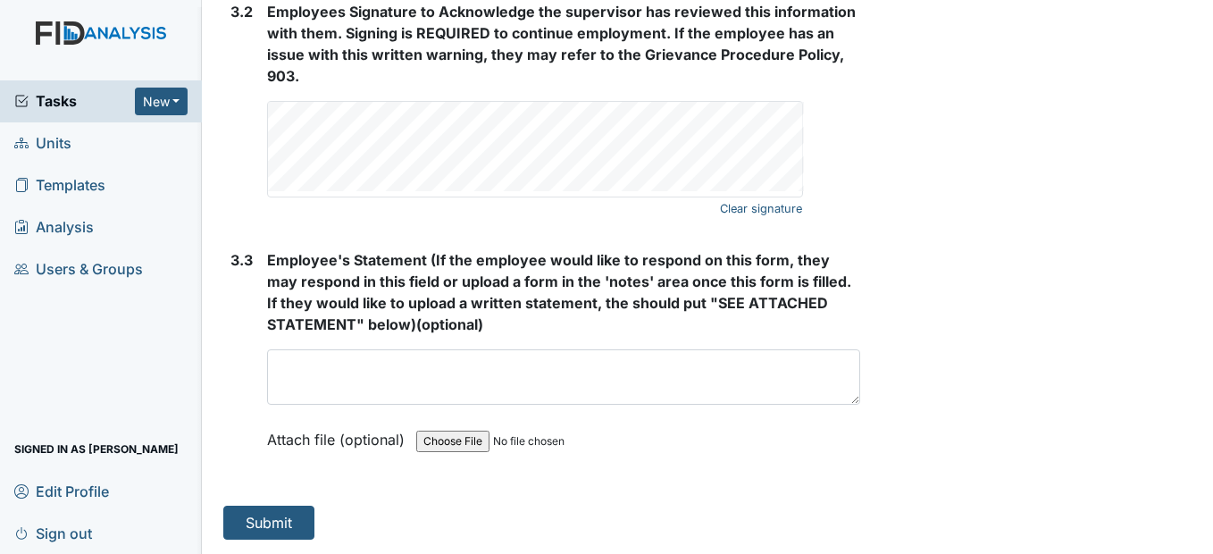
scroll to position [3308, 0]
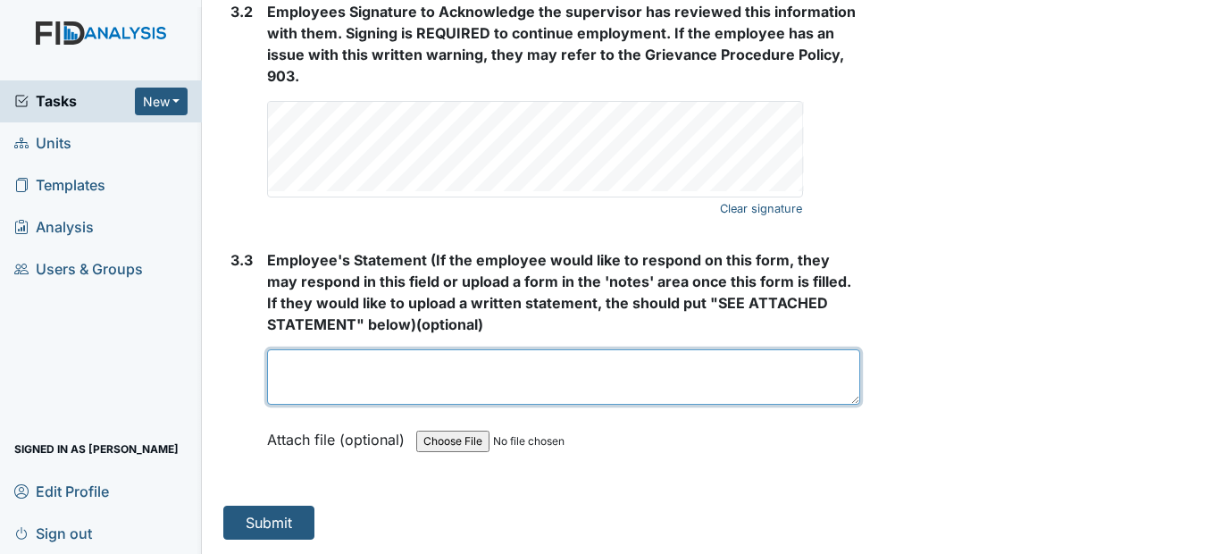
click at [314, 391] on textarea at bounding box center [563, 376] width 592 height 55
type textarea "Refused to be signed"
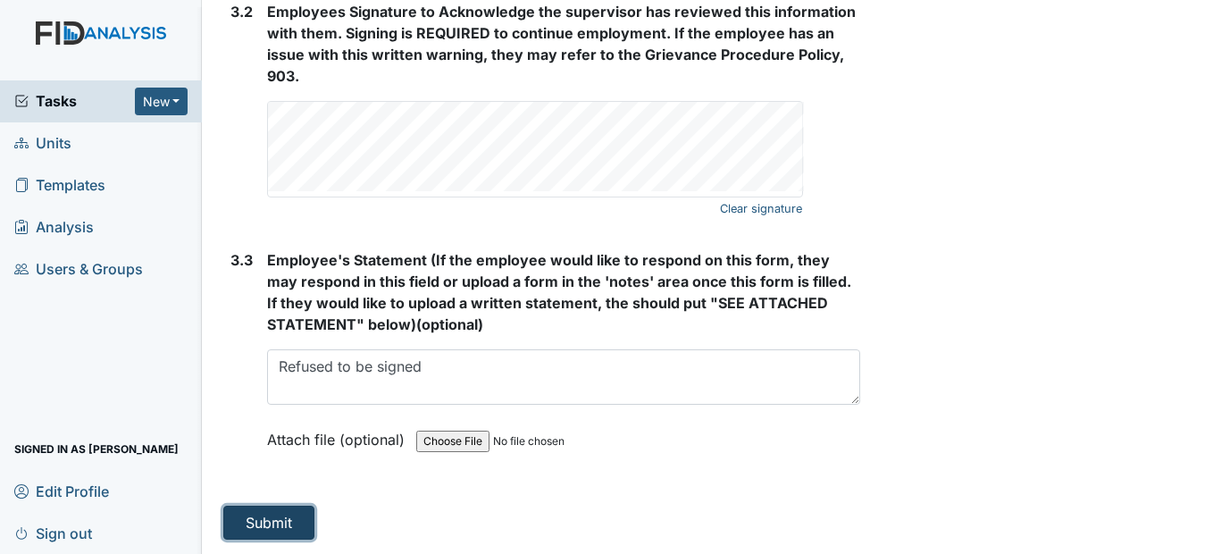
click at [267, 528] on button "Submit" at bounding box center [268, 523] width 91 height 34
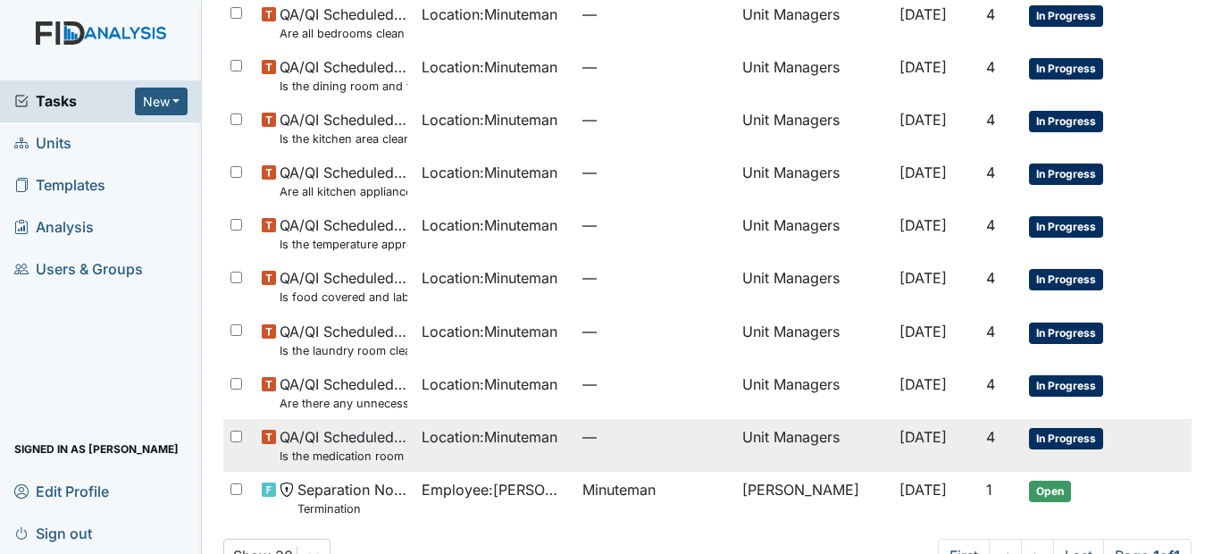
scroll to position [719, 0]
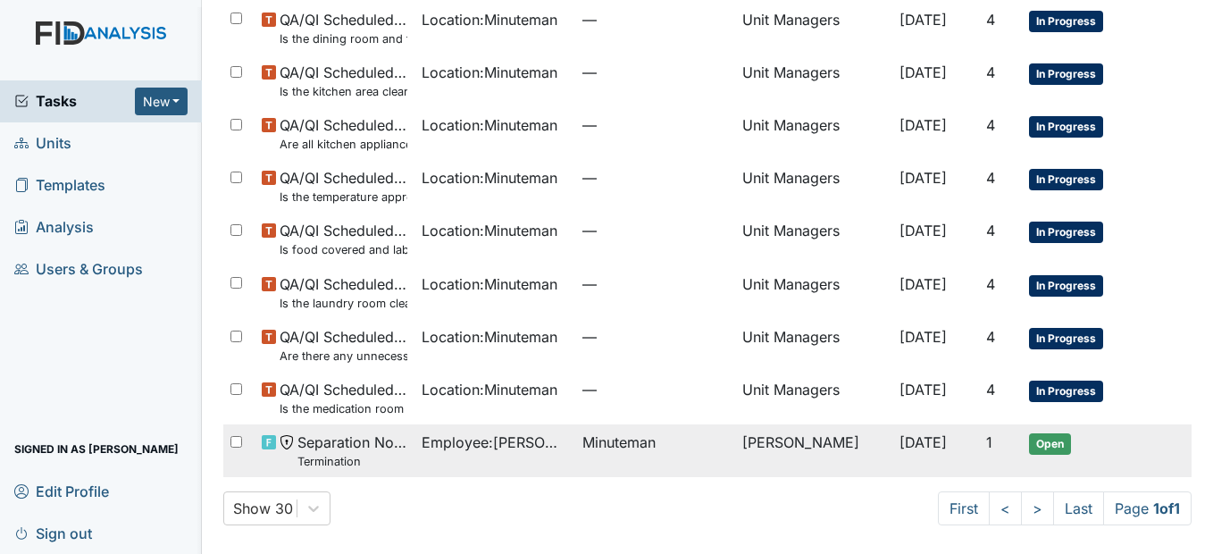
click at [541, 442] on span "Employee : Moore, Sherra" at bounding box center [495, 441] width 146 height 21
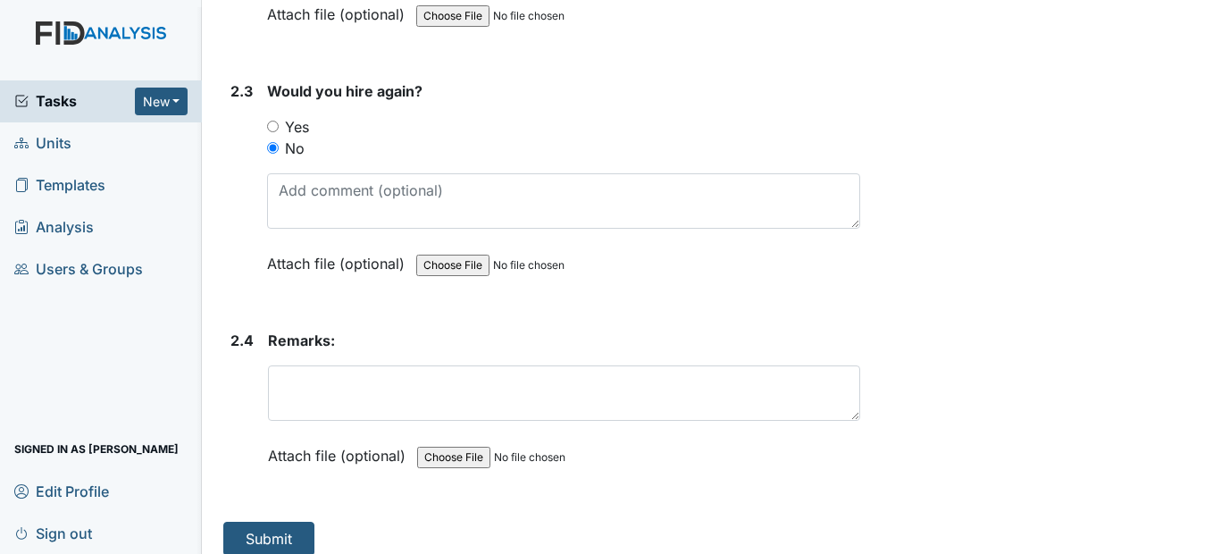
scroll to position [1655, 0]
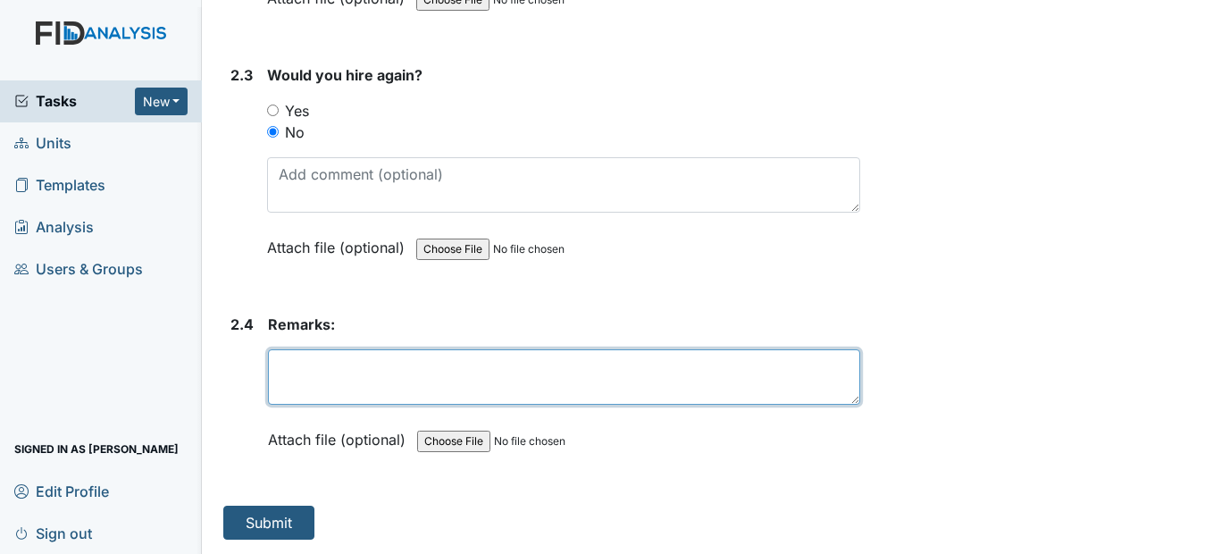
click at [353, 389] on textarea at bounding box center [563, 376] width 591 height 55
type textarea "Staff refused to sign the write up."
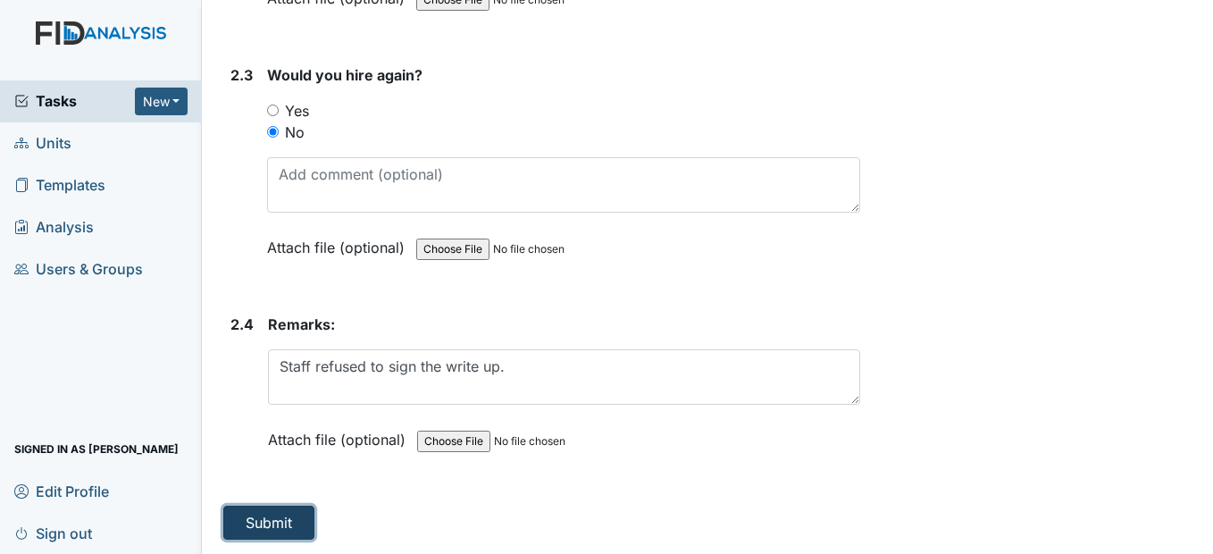
click at [281, 519] on button "Submit" at bounding box center [268, 523] width 91 height 34
